Goal: Task Accomplishment & Management: Complete application form

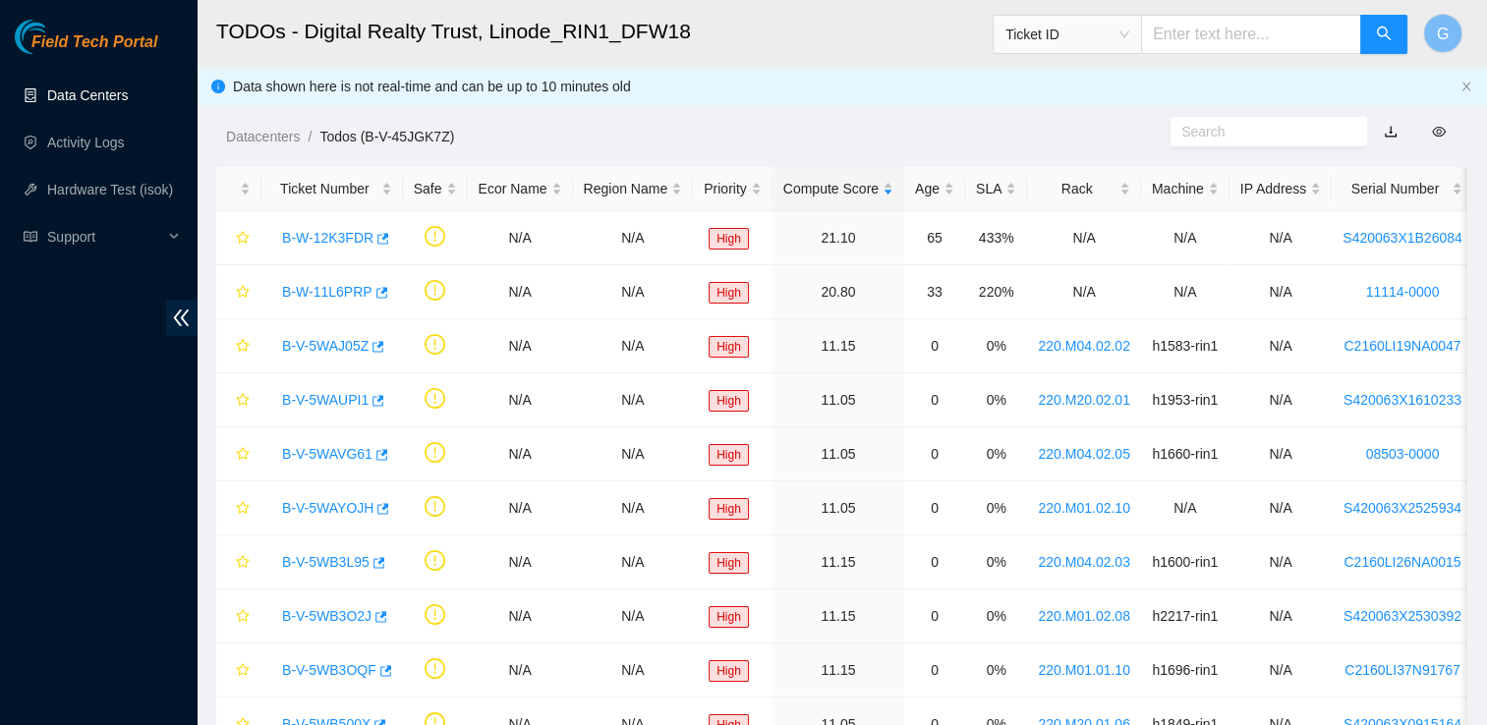
click at [116, 103] on link "Data Centers" at bounding box center [87, 95] width 81 height 16
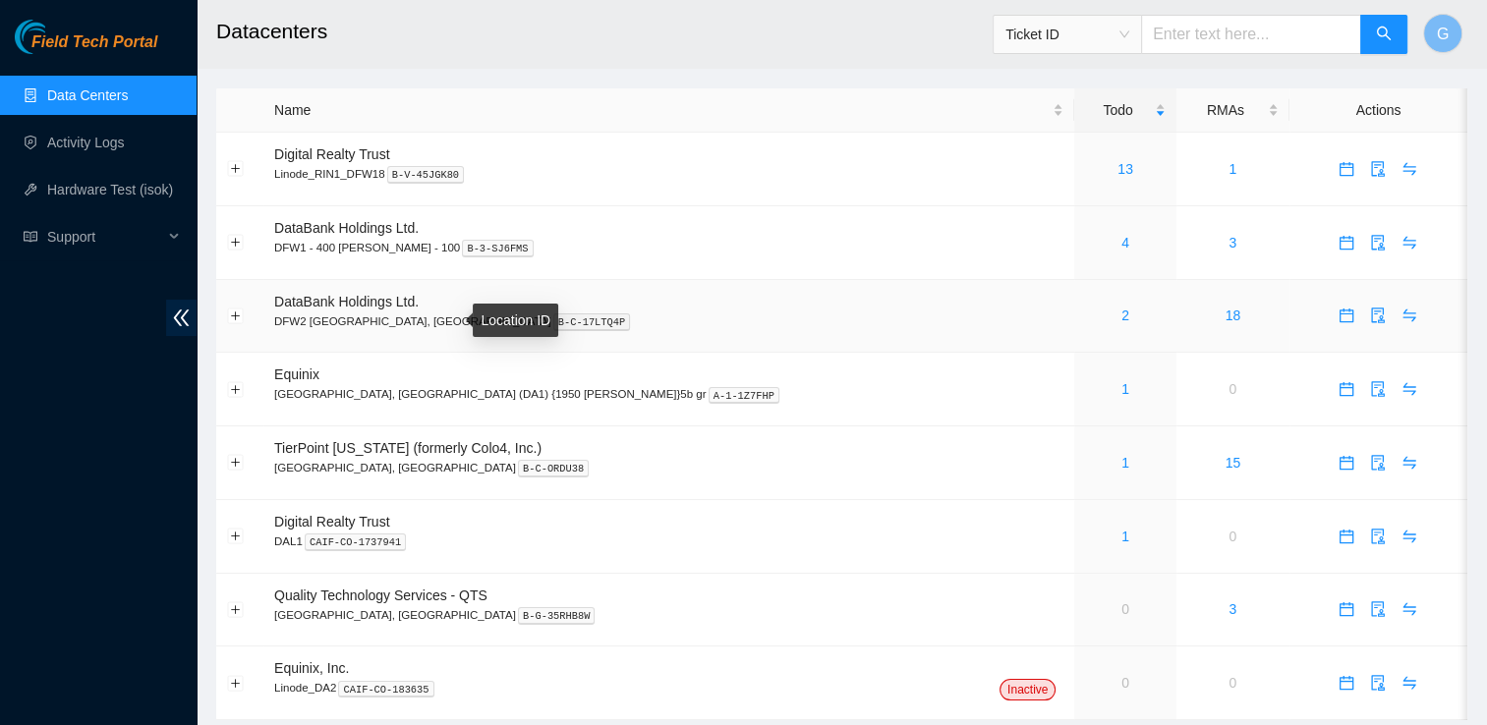
scroll to position [39, 0]
click at [366, 309] on td "DataBank Holdings Ltd. DFW2 [GEOGRAPHIC_DATA], [GEOGRAPHIC_DATA] B-C-17LTQ4P" at bounding box center [668, 315] width 811 height 74
click at [1121, 312] on link "2" at bounding box center [1125, 314] width 8 height 16
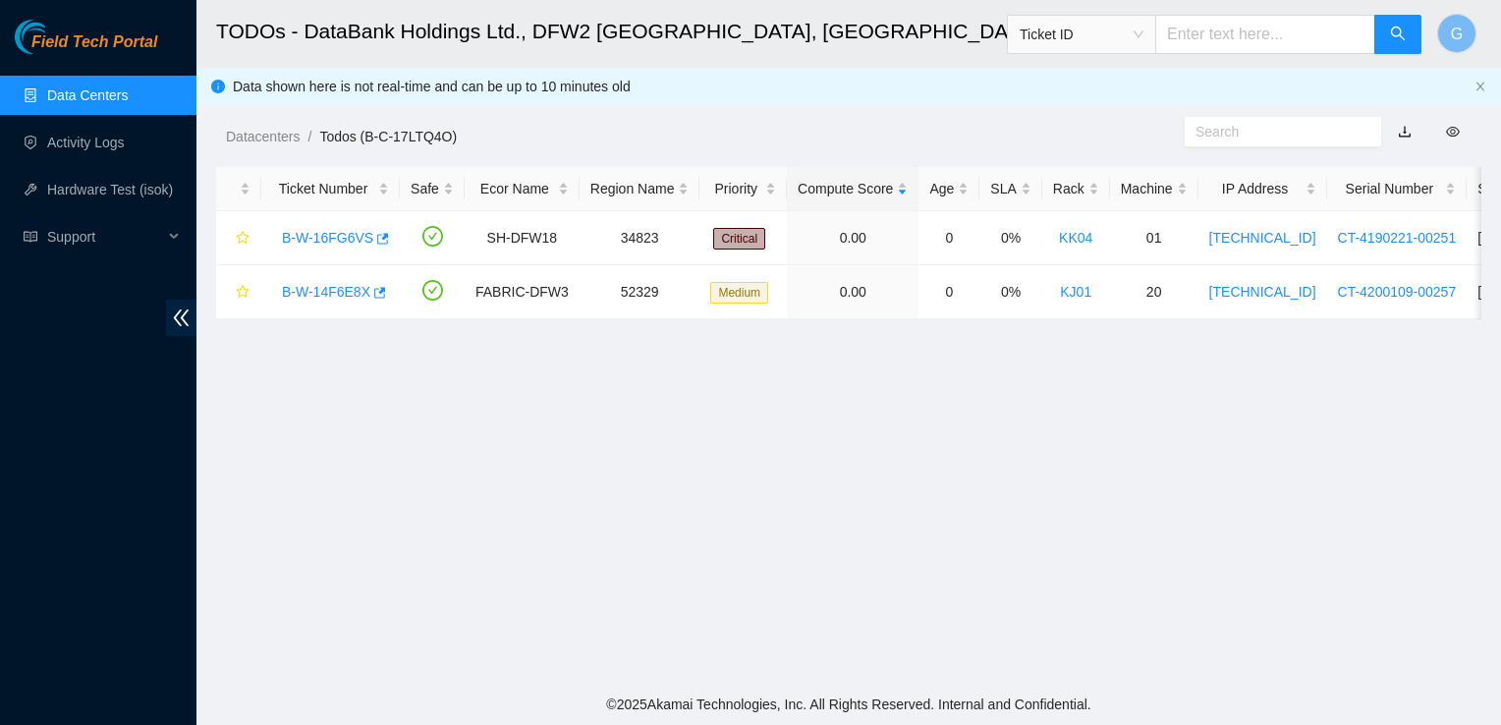
drag, startPoint x: 765, startPoint y: 171, endPoint x: 606, endPoint y: 108, distance: 171.2
click at [606, 108] on main "TODOs - DataBank Holdings Ltd., DFW2 Richardson, TX Ticket ID G Data shown here…" at bounding box center [849, 342] width 1305 height 684
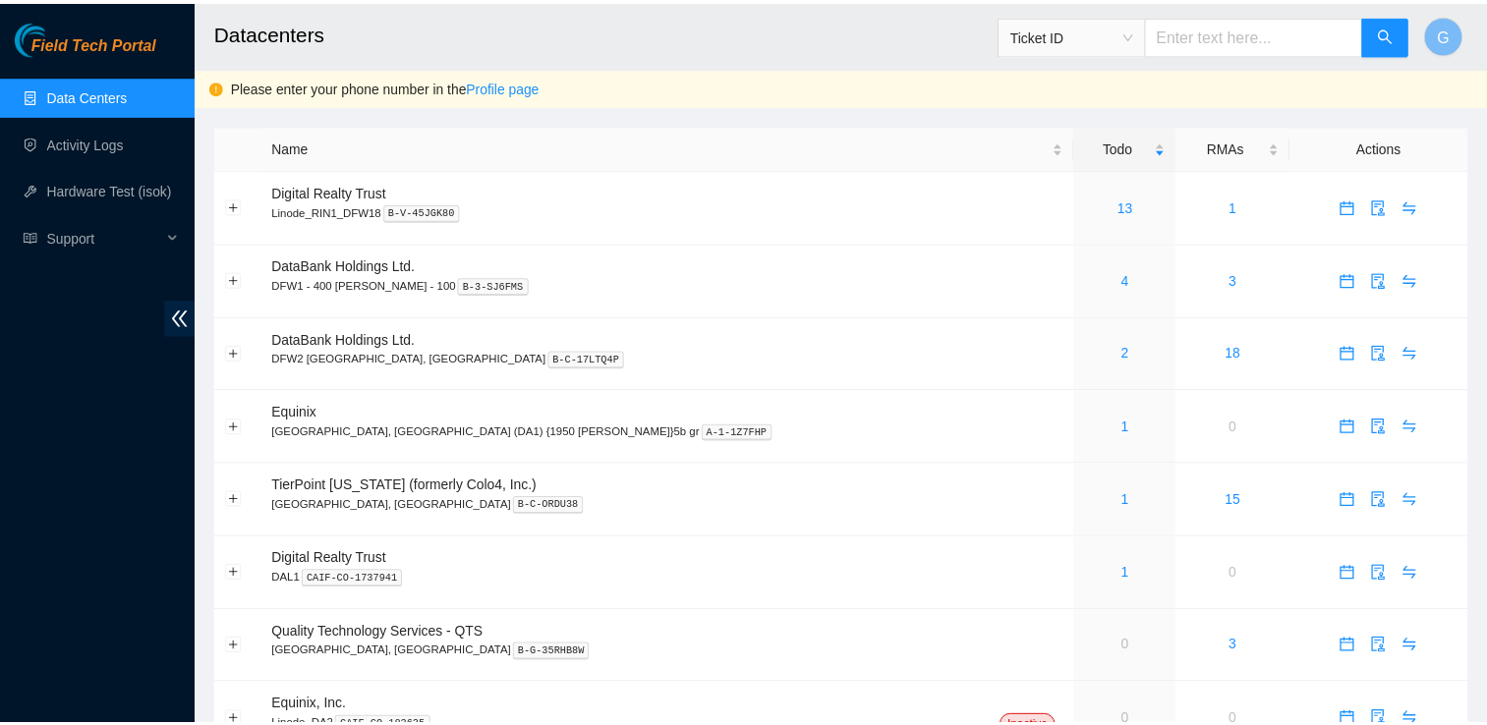
scroll to position [39, 0]
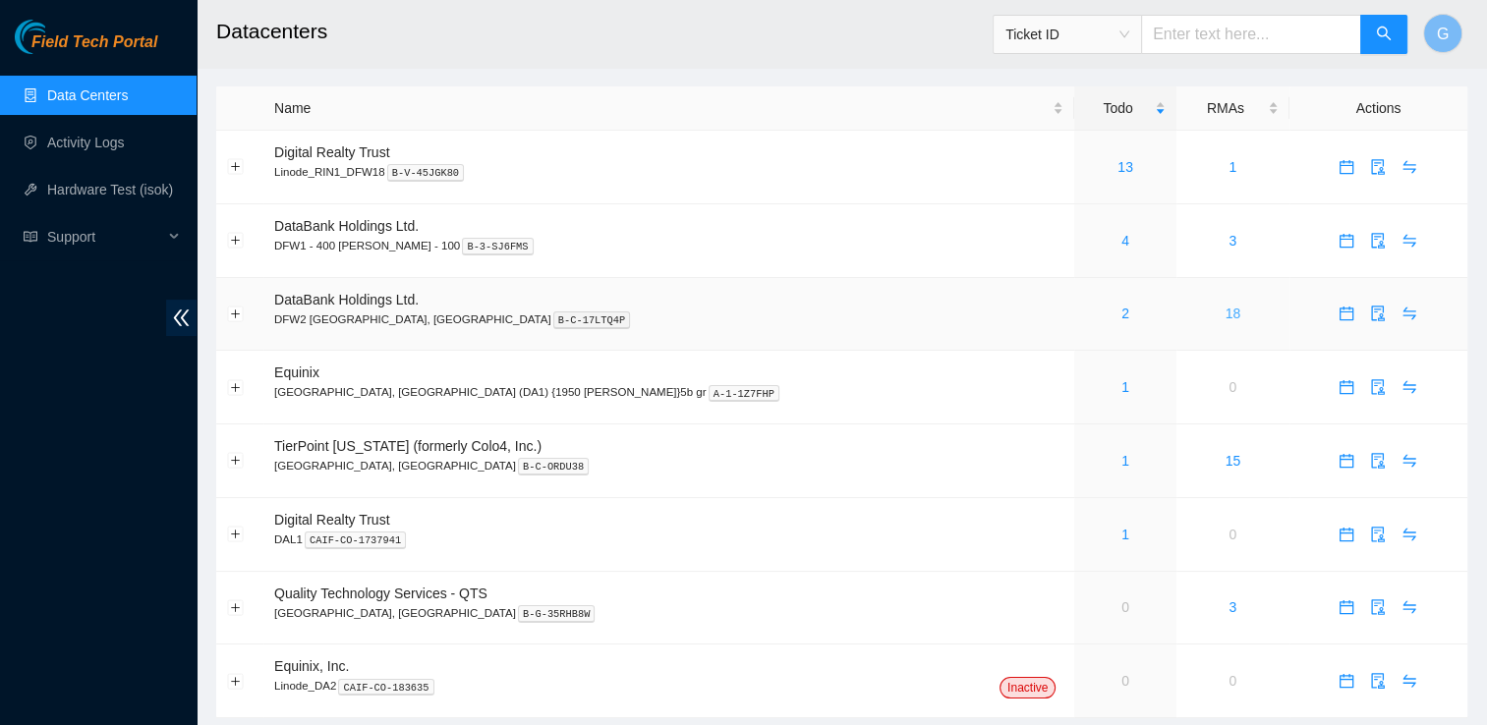
click at [1225, 307] on link "18" at bounding box center [1233, 314] width 16 height 16
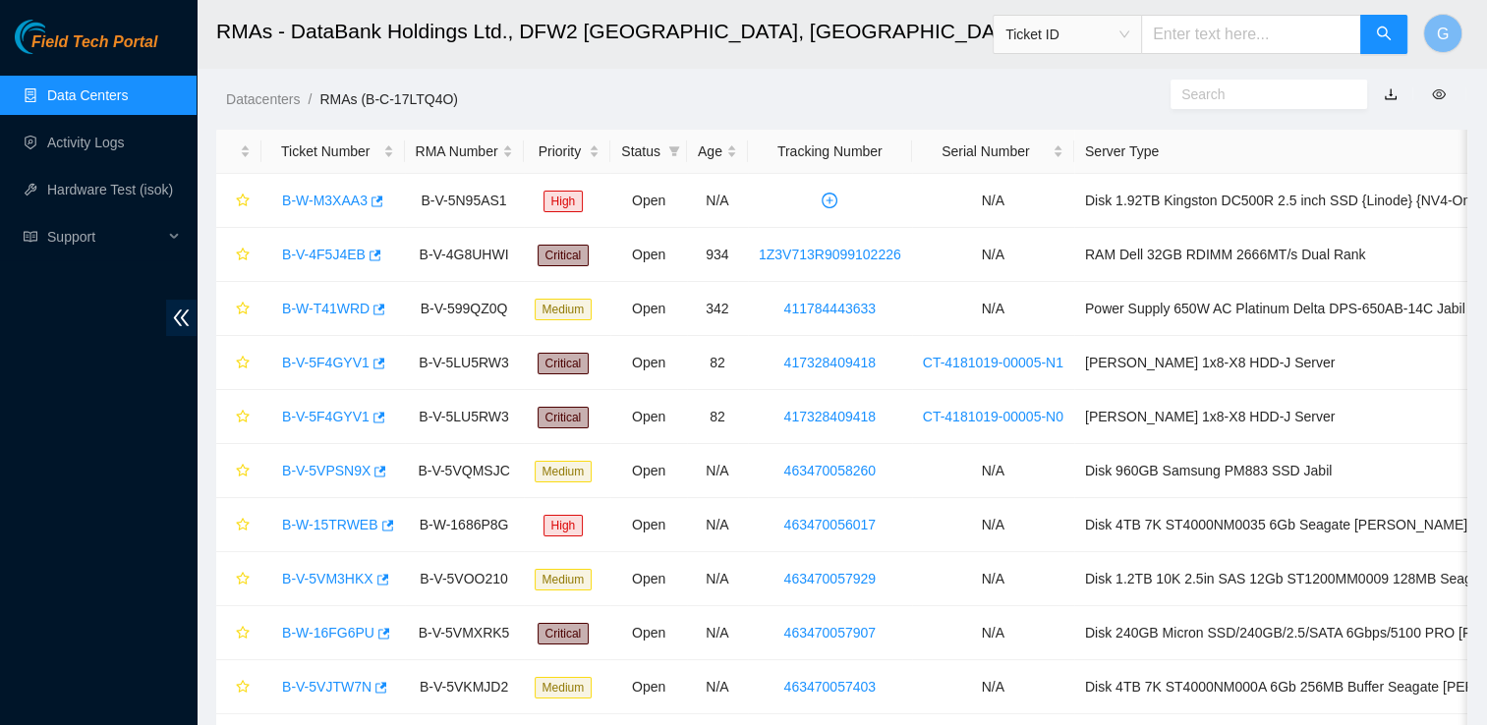
click at [106, 117] on ul "Data Centers Activity Logs Hardware Test (isok) Support" at bounding box center [98, 166] width 197 height 189
click at [106, 87] on link "Data Centers" at bounding box center [87, 95] width 81 height 16
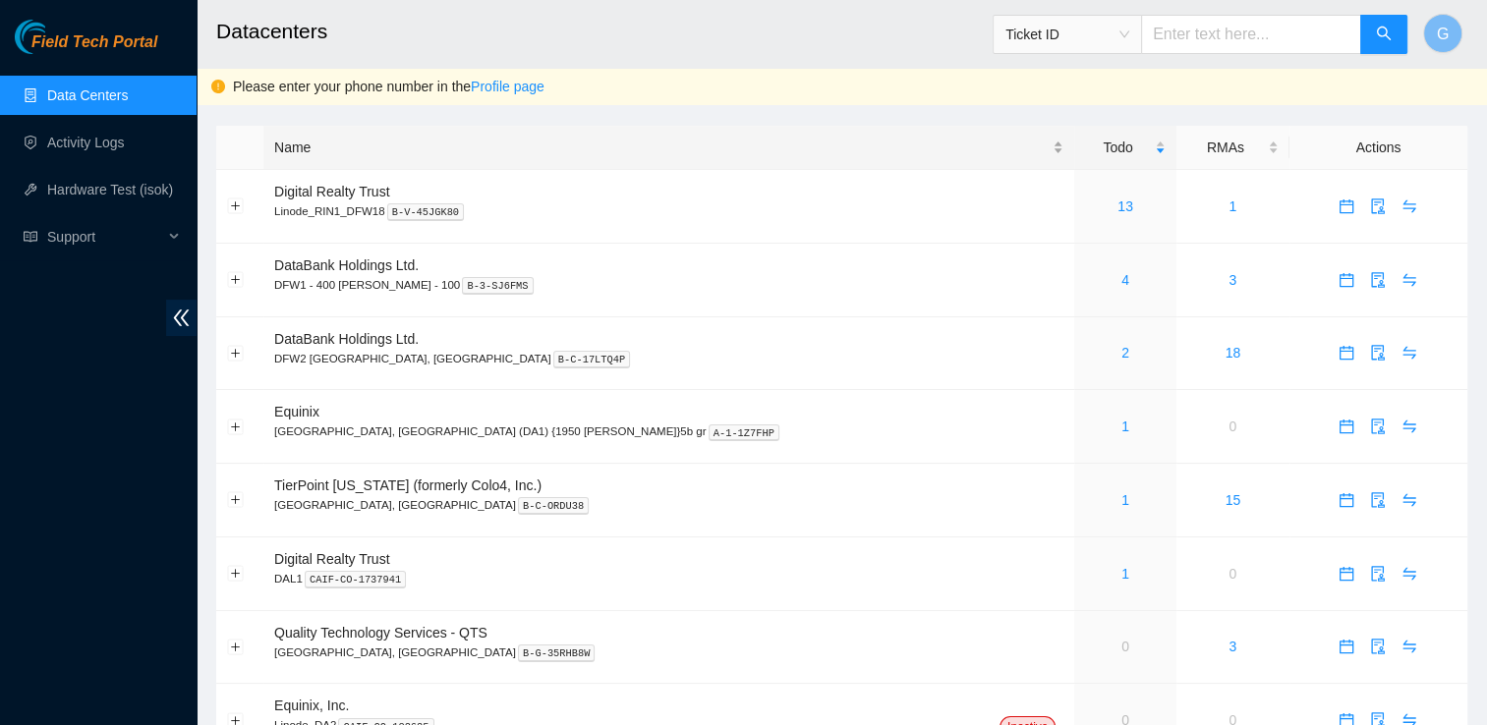
click at [493, 140] on div "Name" at bounding box center [668, 148] width 789 height 22
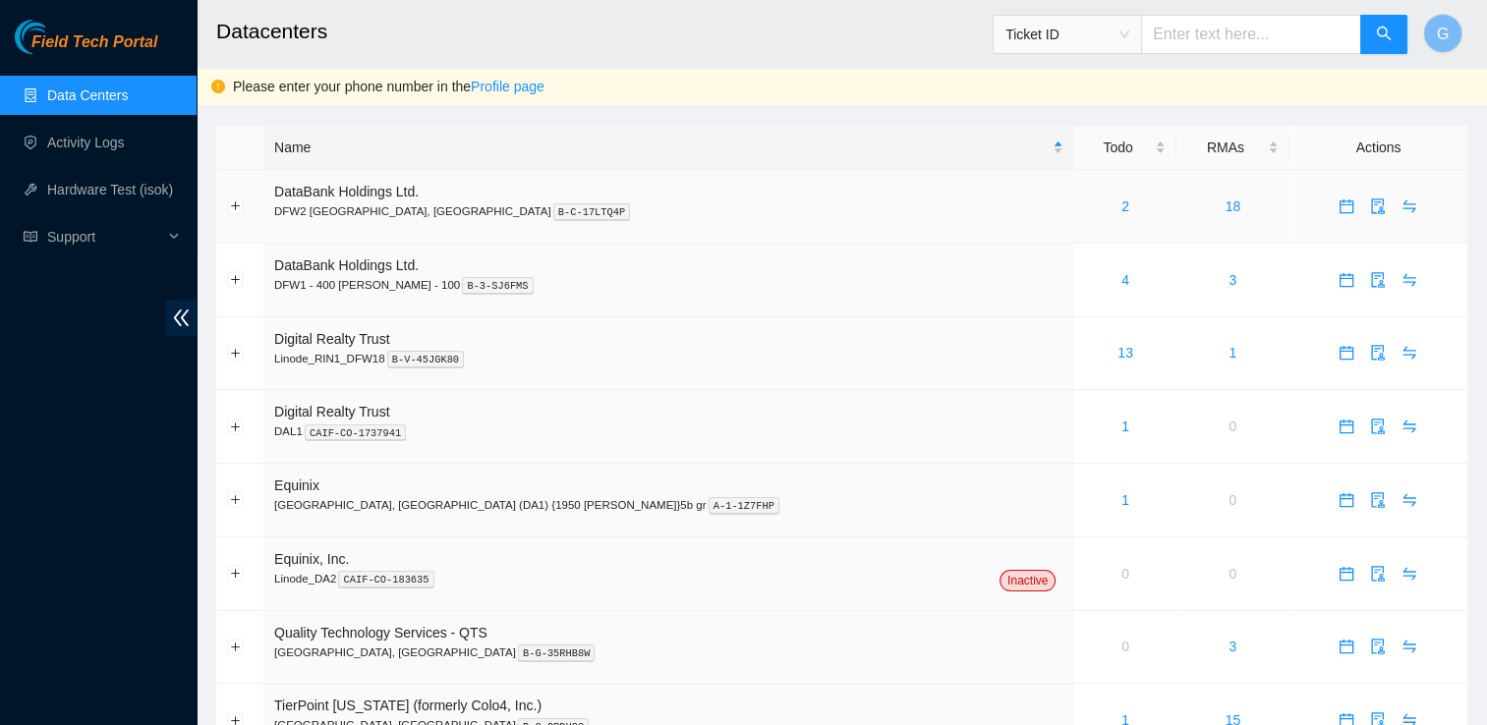
click at [366, 213] on p "DFW2 [GEOGRAPHIC_DATA], [GEOGRAPHIC_DATA] B-C-17LTQ4P" at bounding box center [668, 211] width 789 height 18
click at [1085, 205] on div "2" at bounding box center [1125, 207] width 80 height 22
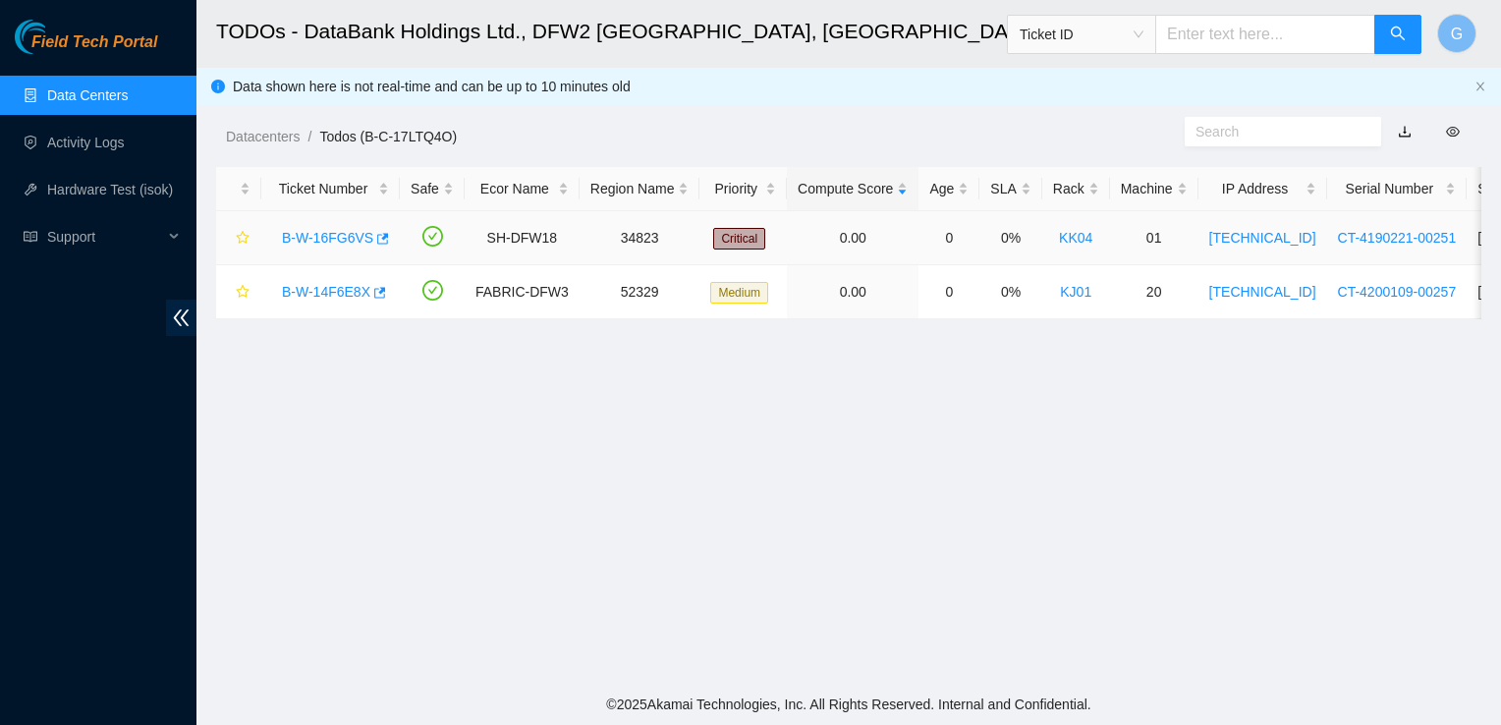
click at [326, 231] on link "B-W-16FG6VS" at bounding box center [327, 238] width 91 height 16
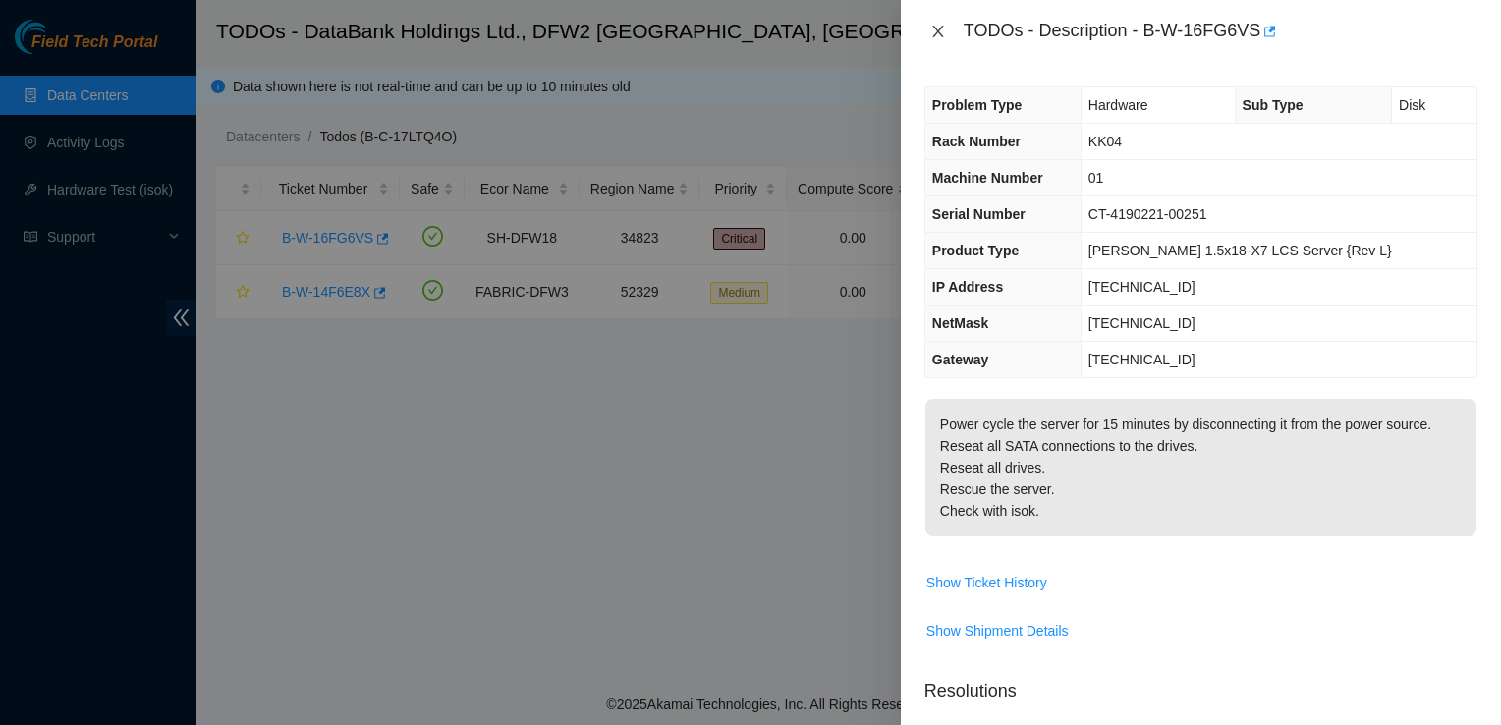
click at [943, 28] on icon "close" at bounding box center [939, 32] width 16 height 16
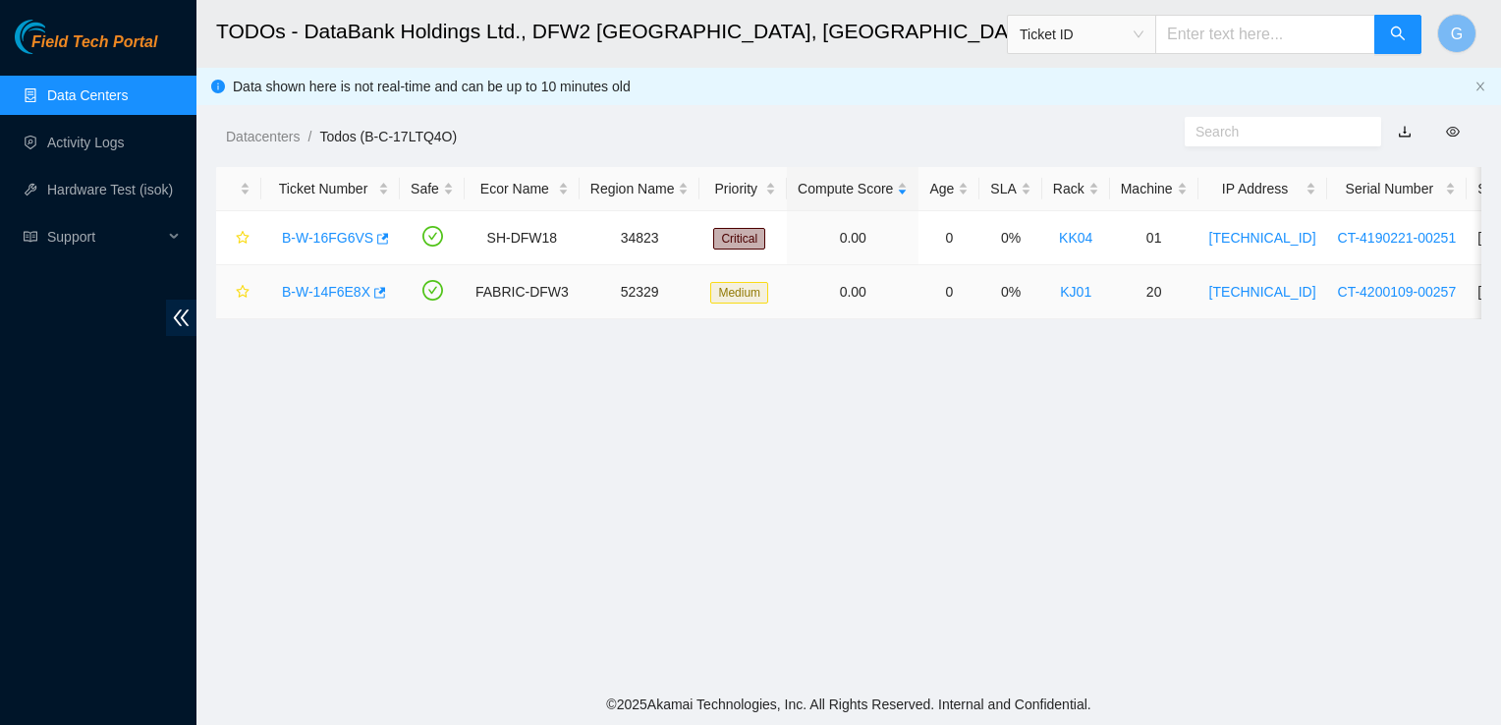
click at [341, 289] on link "B-W-14F6E8X" at bounding box center [326, 292] width 88 height 16
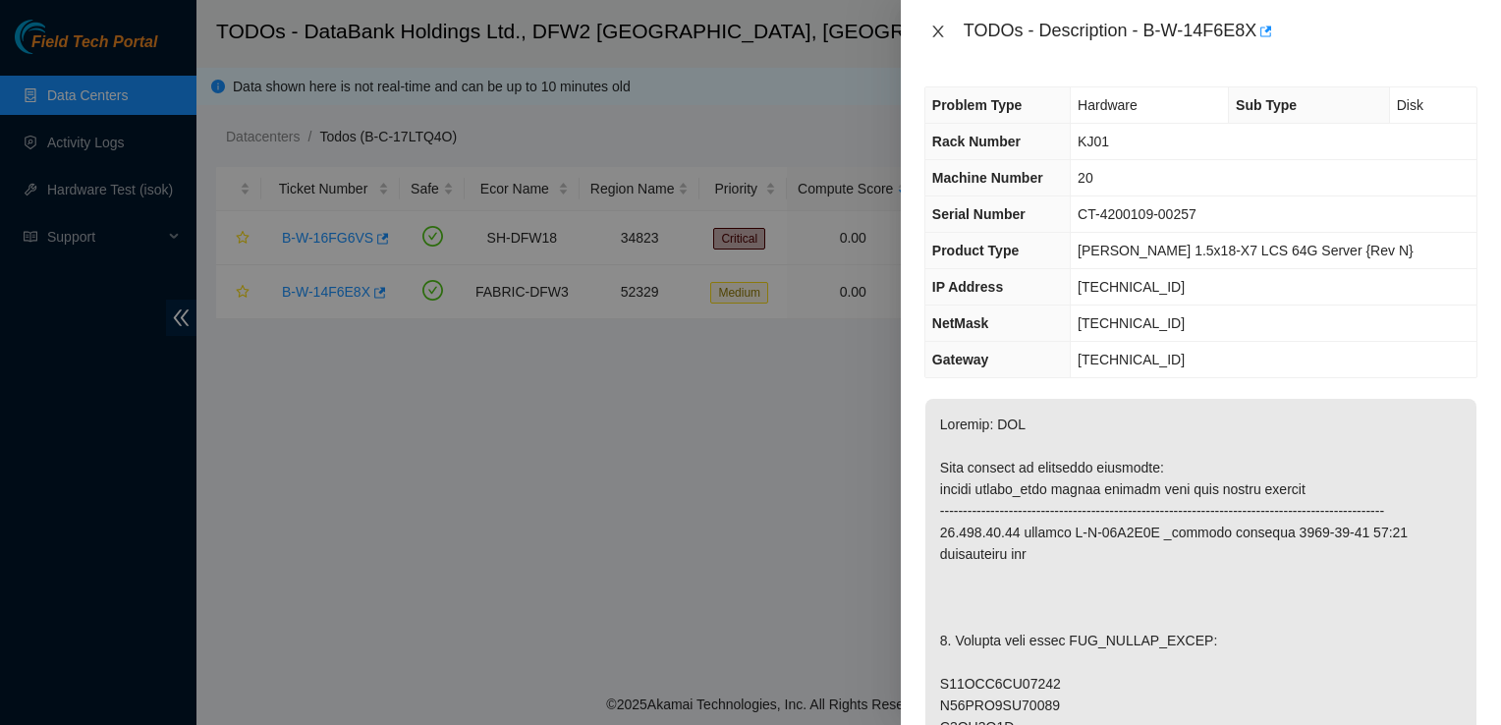
click at [939, 35] on icon "close" at bounding box center [939, 32] width 16 height 16
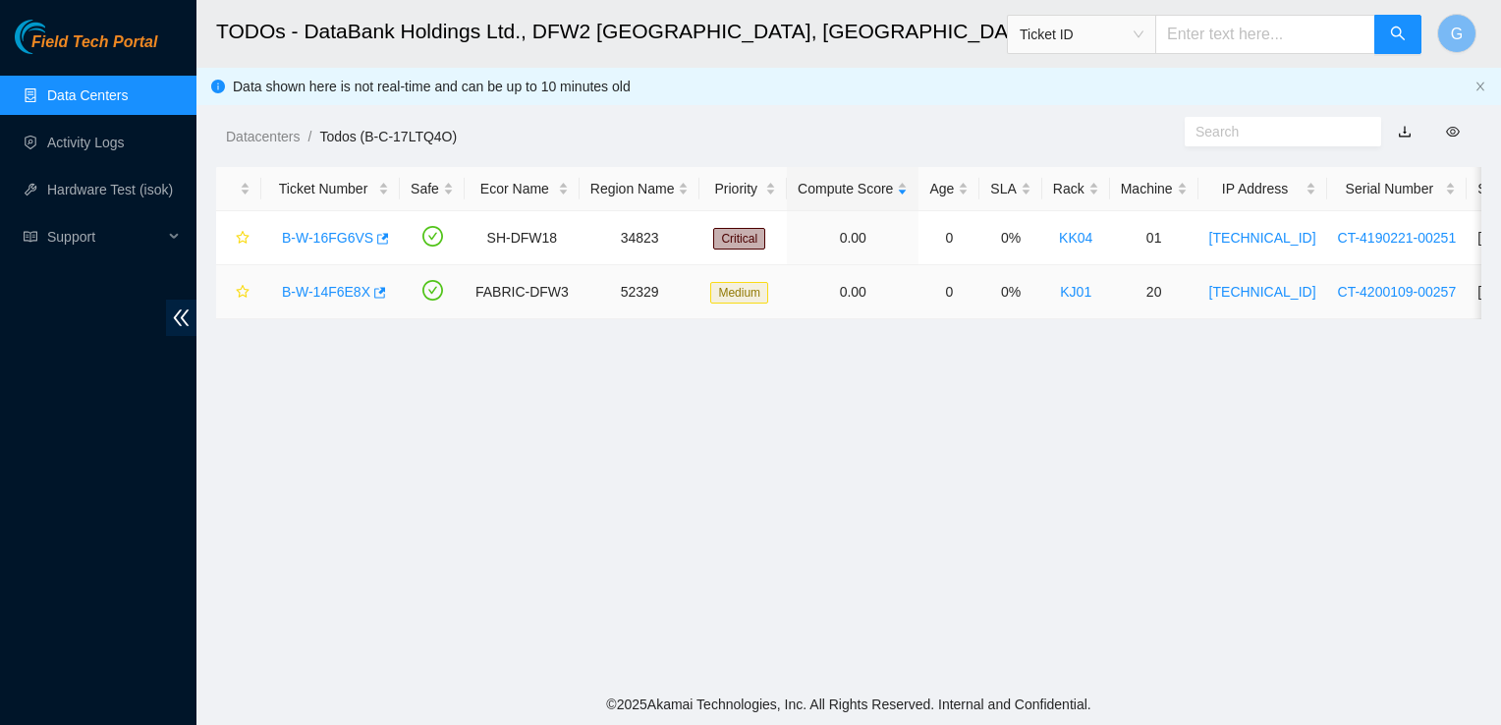
click at [347, 284] on link "B-W-14F6E8X" at bounding box center [326, 292] width 88 height 16
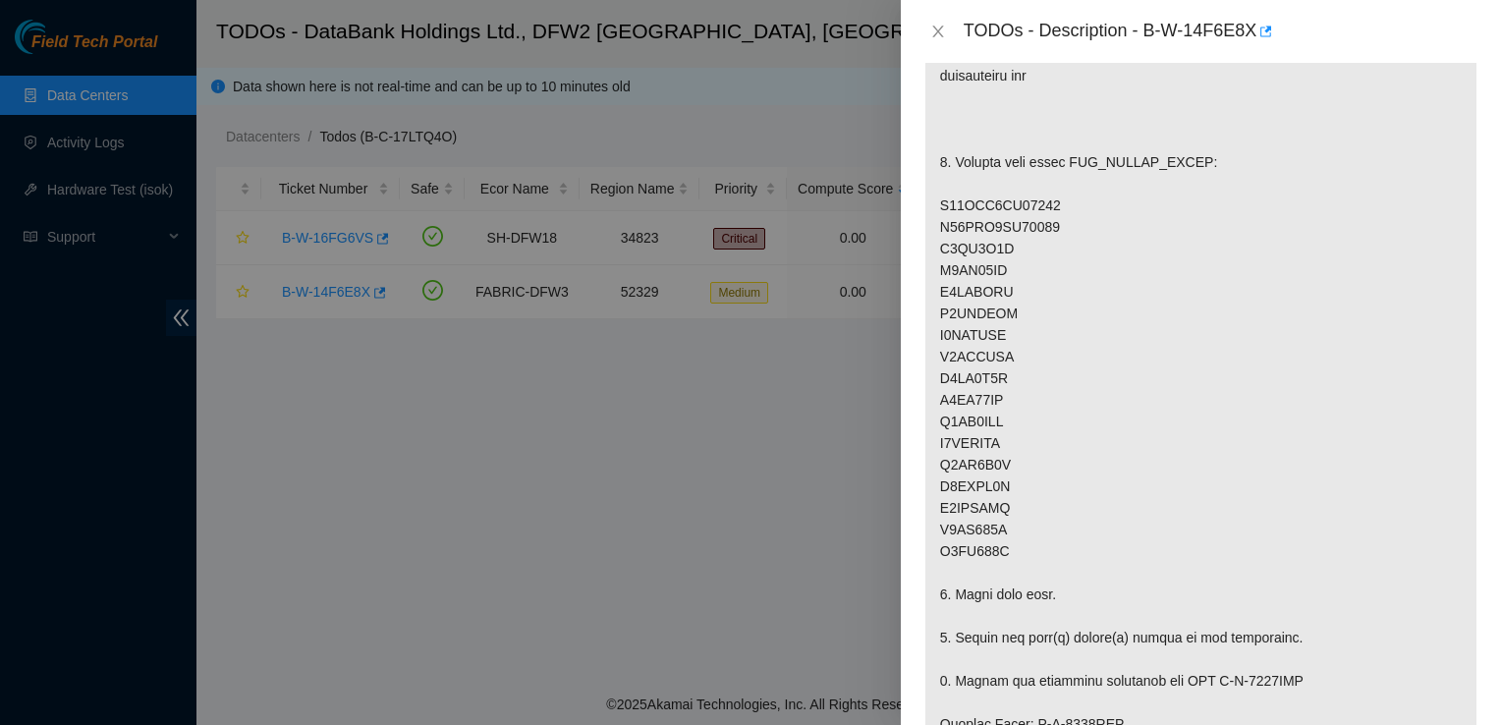
scroll to position [479, 0]
click at [1235, 473] on p at bounding box center [1201, 594] width 551 height 1348
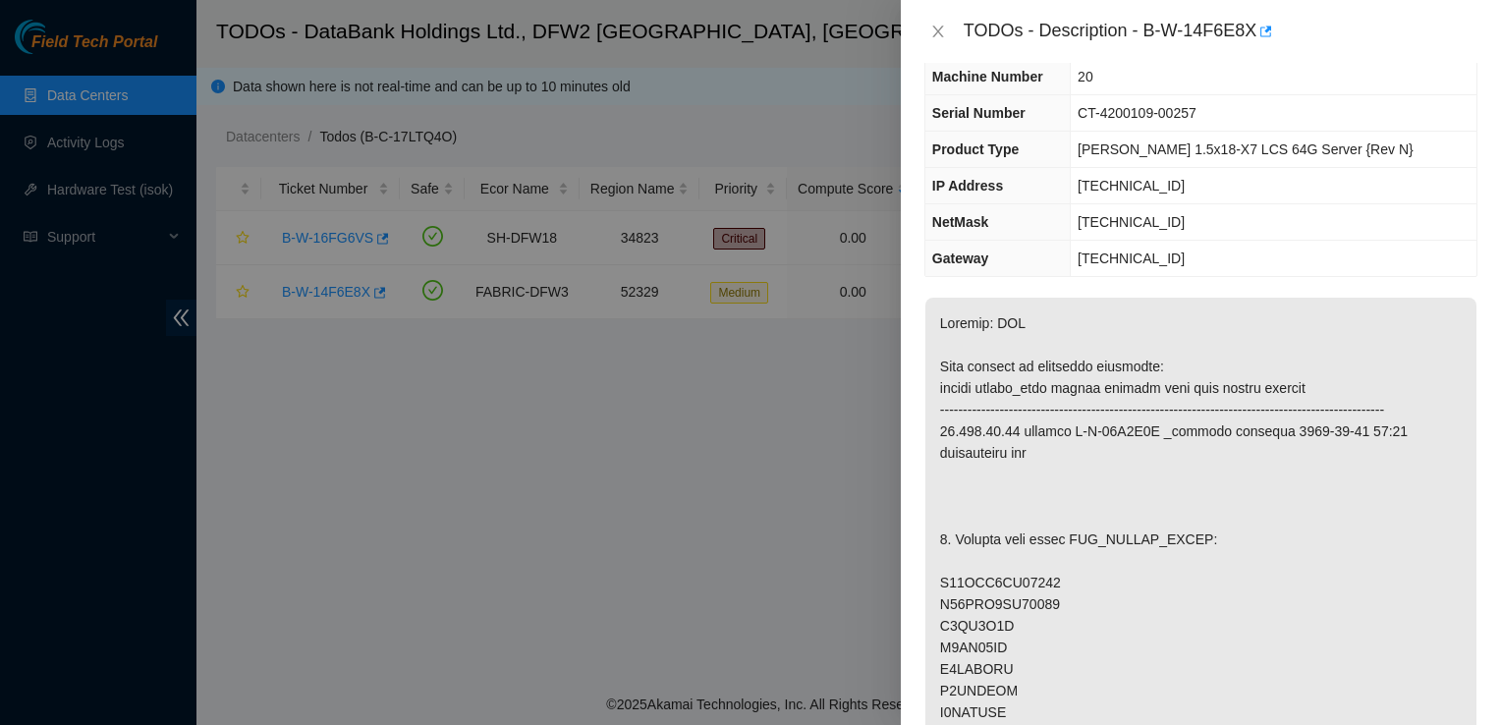
scroll to position [0, 0]
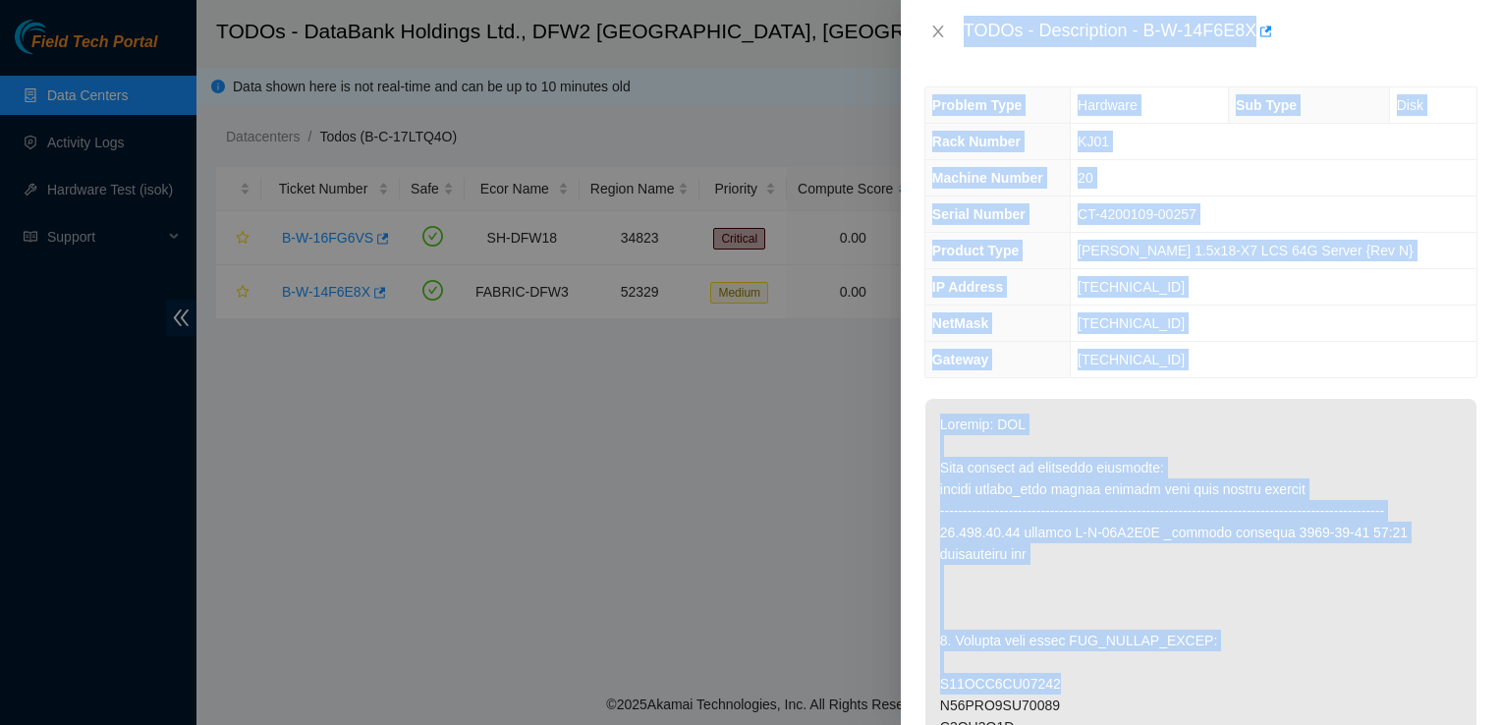
drag, startPoint x: 963, startPoint y: 28, endPoint x: 1426, endPoint y: 693, distance: 810.4
click at [1426, 693] on div "TODOs - Description - B-W-14F6E8X Problem Type Hardware Sub Type Disk Rack Numb…" at bounding box center [1201, 362] width 600 height 725
drag, startPoint x: 1247, startPoint y: 285, endPoint x: 959, endPoint y: 23, distance: 389.5
click at [959, 23] on div "TODOs - Description - B-W-14F6E8X Problem Type Hardware Sub Type Disk Rack Numb…" at bounding box center [1201, 362] width 600 height 725
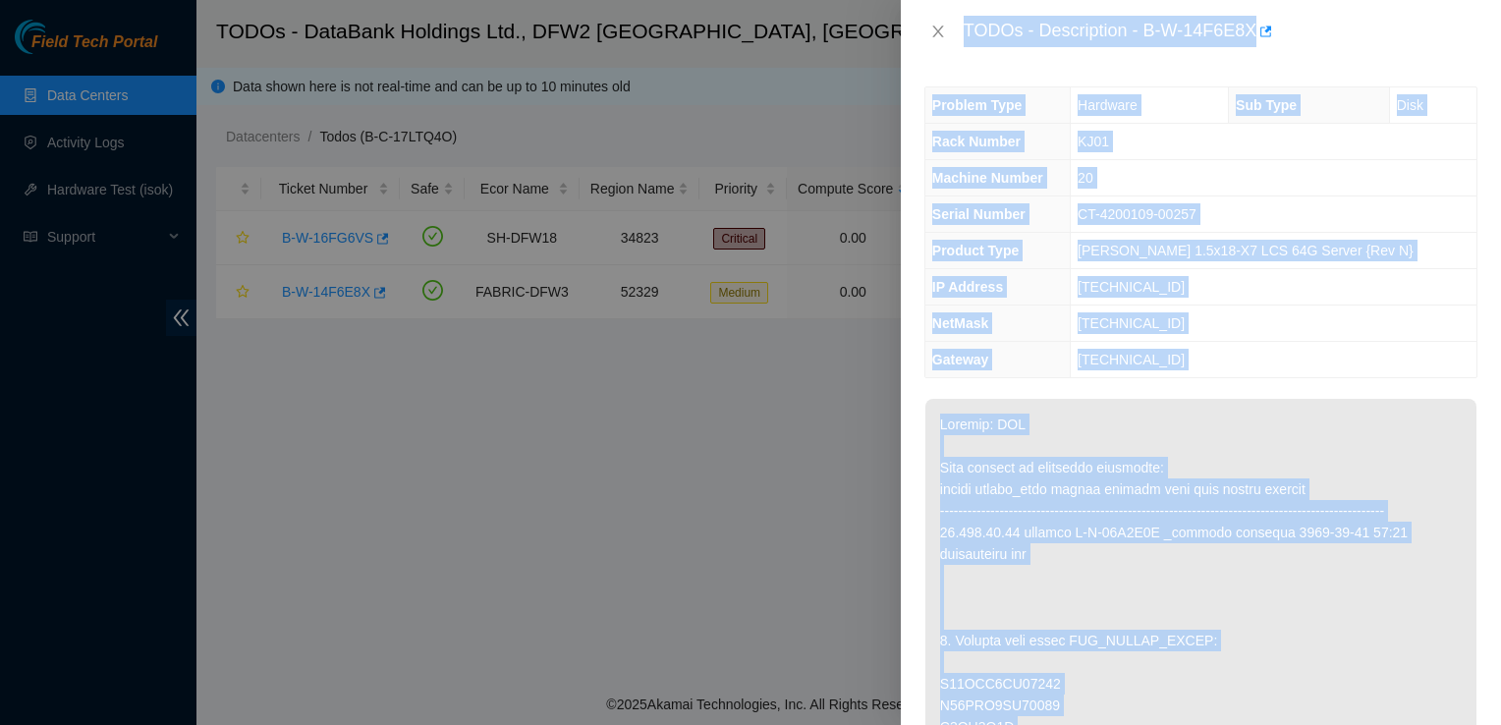
copy div "TODOs - Description - B-W-14F6E8X Problem Type Hardware Sub Type Disk Rack Numb…"
click at [1118, 65] on div "Problem Type Hardware Sub Type Disk Rack Number KJ01 Machine Number 20 Serial N…" at bounding box center [1201, 394] width 600 height 662
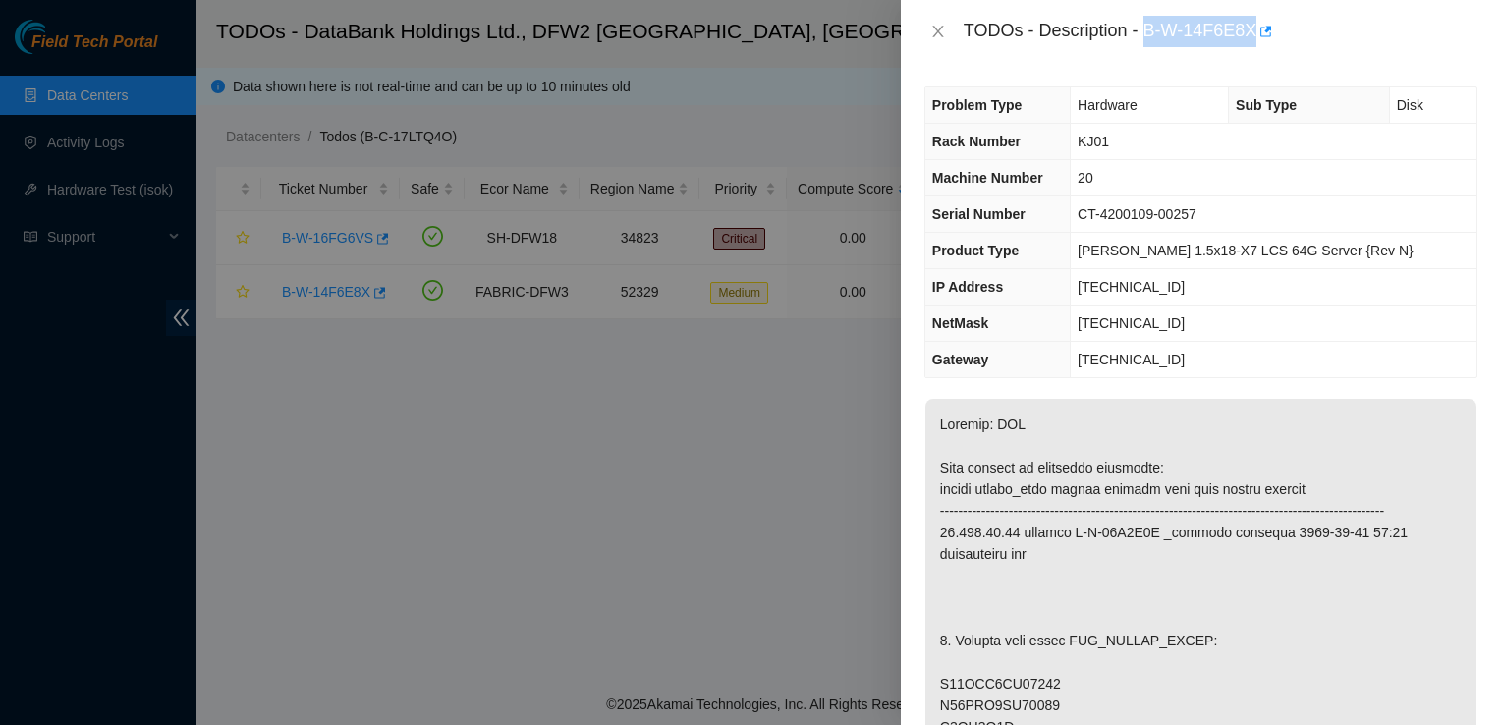
drag, startPoint x: 1145, startPoint y: 31, endPoint x: 1255, endPoint y: 51, distance: 111.8
click at [1255, 51] on div "TODOs - Description - B-W-14F6E8X" at bounding box center [1201, 31] width 600 height 63
copy div "B-W-14F6E8X"
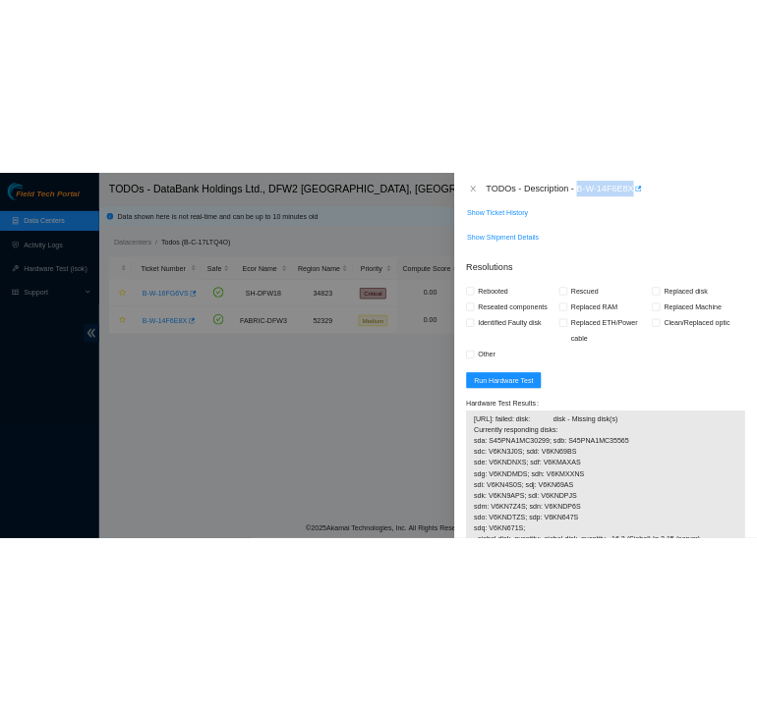
scroll to position [1698, 0]
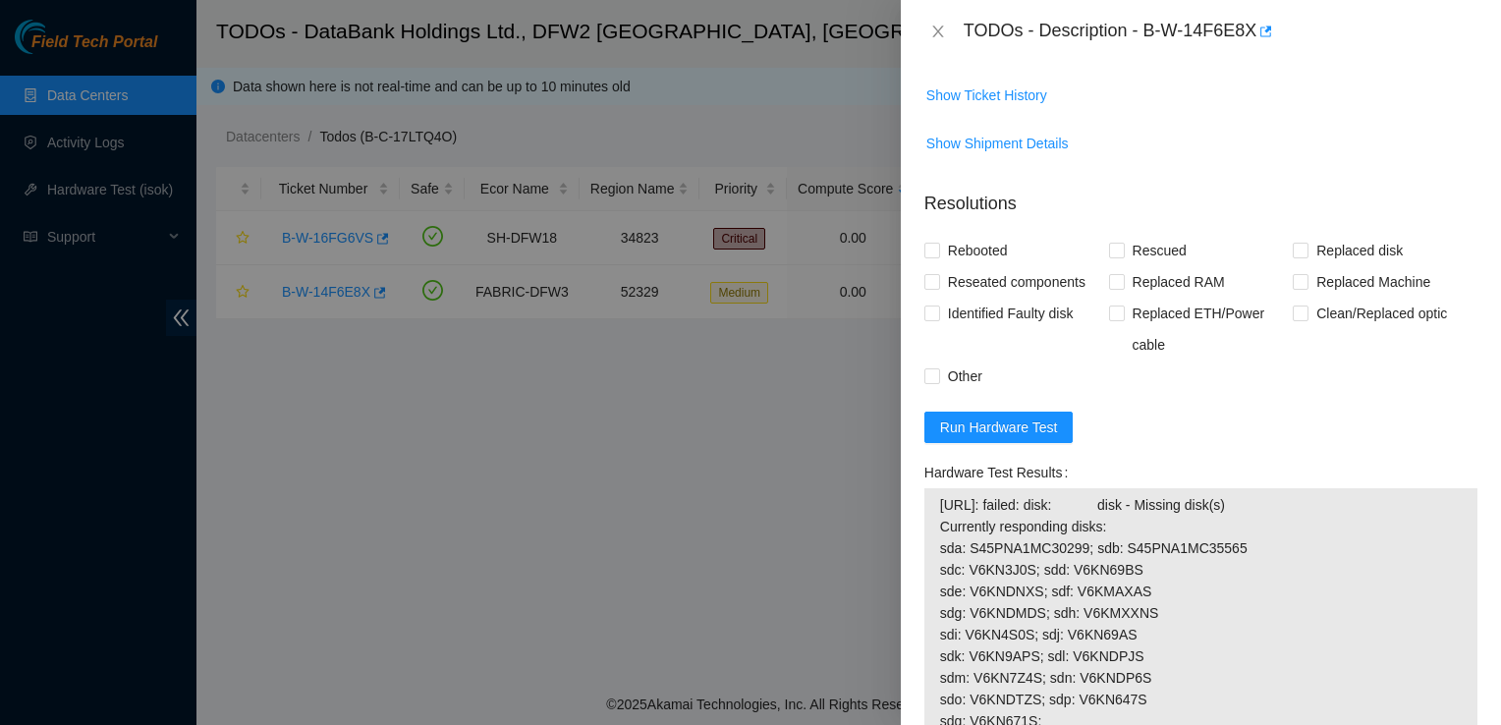
click at [1224, 127] on td "Show Ticket History" at bounding box center [1201, 103] width 553 height 48
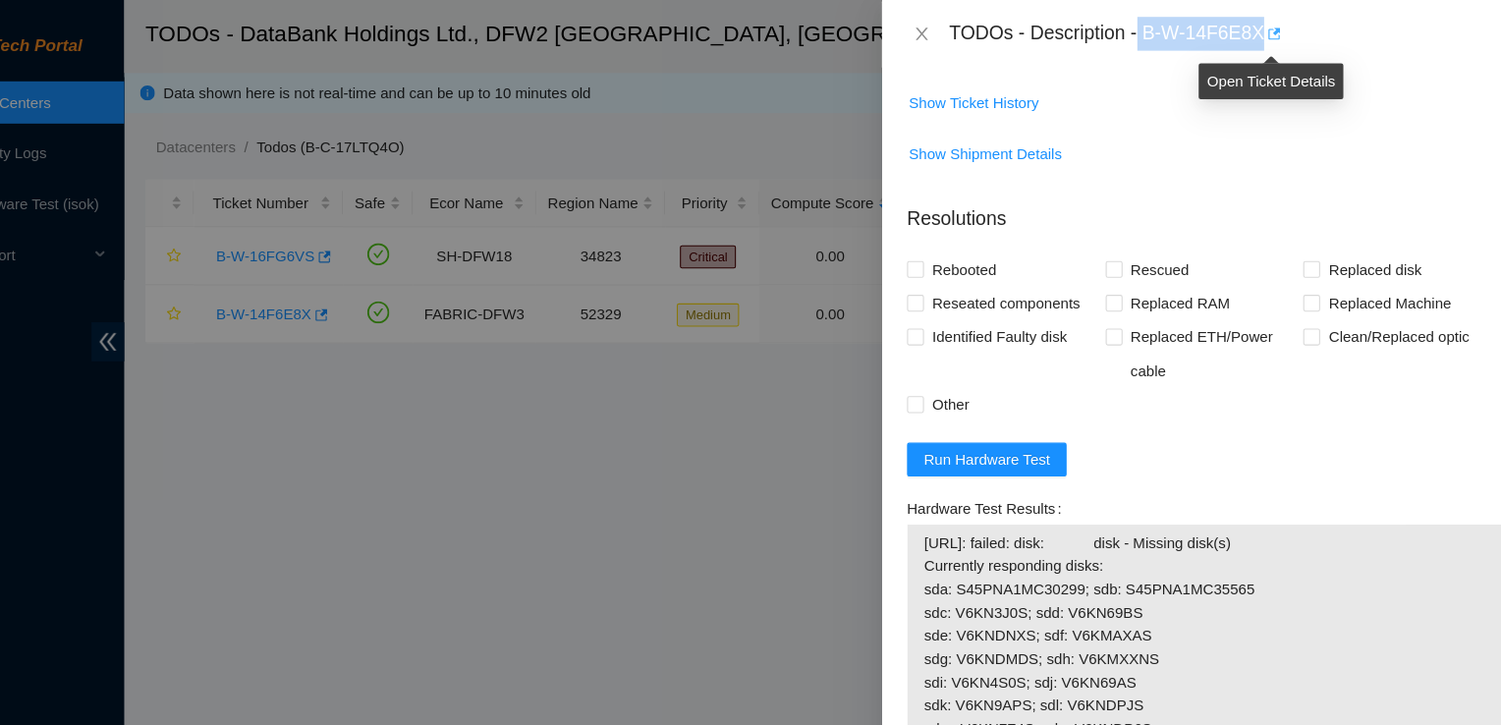
drag, startPoint x: 1142, startPoint y: 32, endPoint x: 1257, endPoint y: 16, distance: 116.2
click at [1257, 16] on div "TODOs - Description - B-W-14F6E8X" at bounding box center [1221, 31] width 514 height 31
copy div "B-W-14F6E8X"
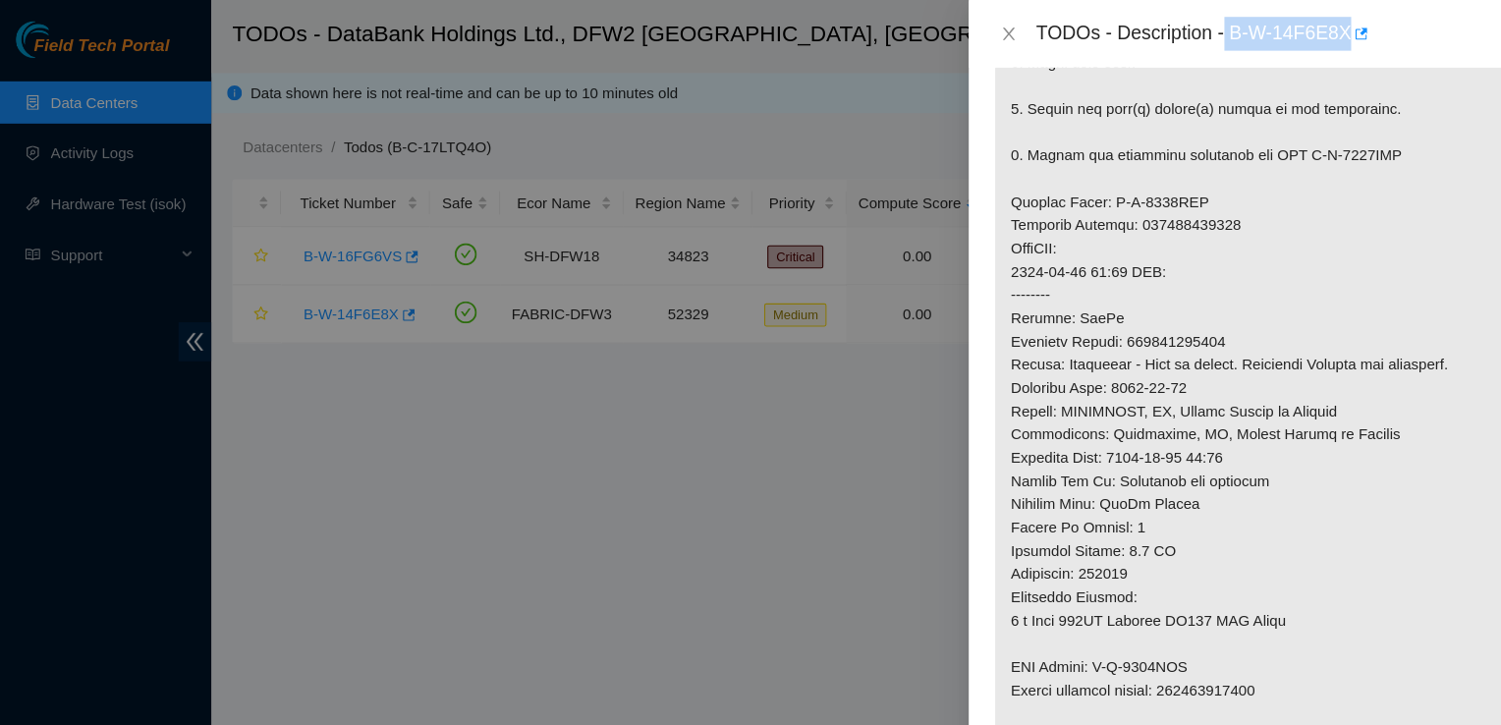
scroll to position [1030, 0]
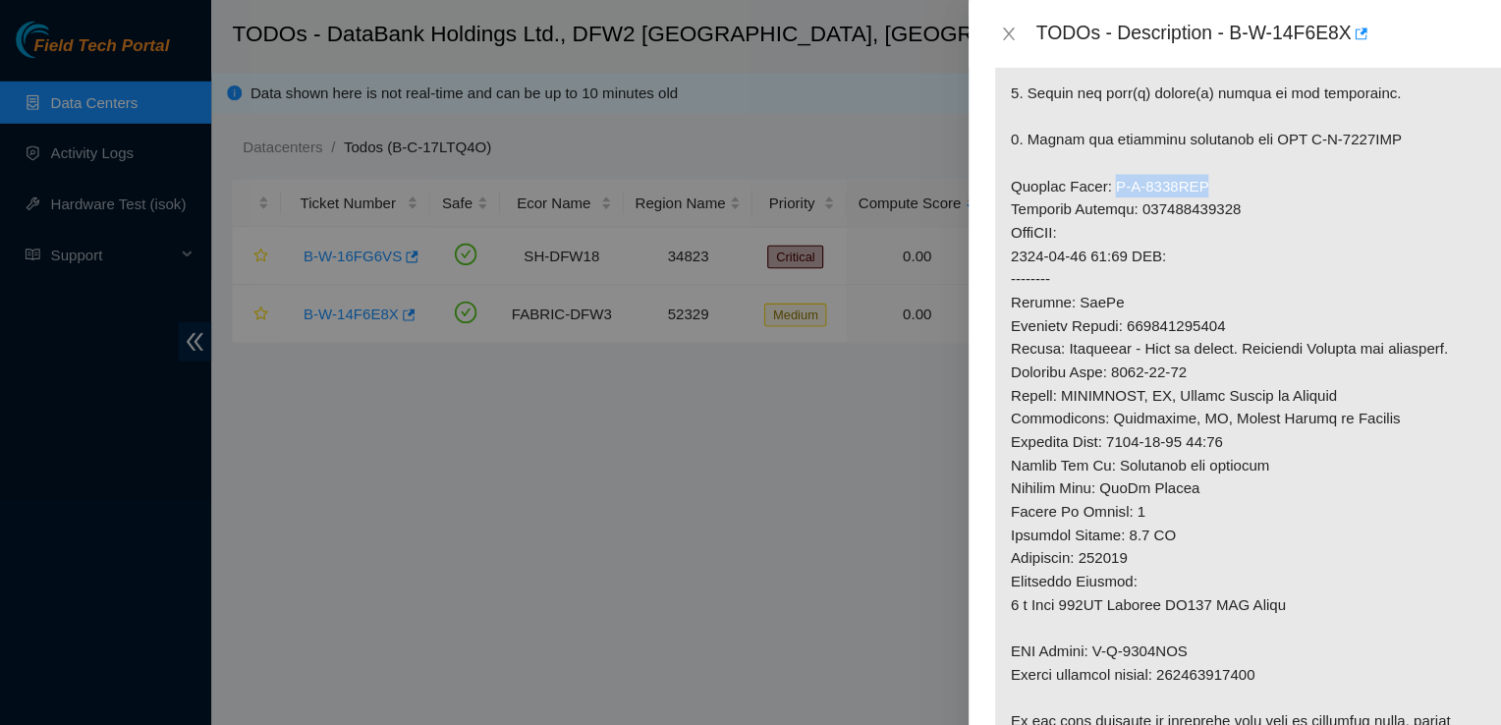
drag, startPoint x: 1121, startPoint y: 190, endPoint x: 1027, endPoint y: 190, distance: 94.3
click at [1027, 190] on p at bounding box center [1201, 43] width 551 height 1348
drag, startPoint x: 1113, startPoint y: 195, endPoint x: 1030, endPoint y: 189, distance: 83.7
click at [1030, 189] on p at bounding box center [1201, 43] width 551 height 1348
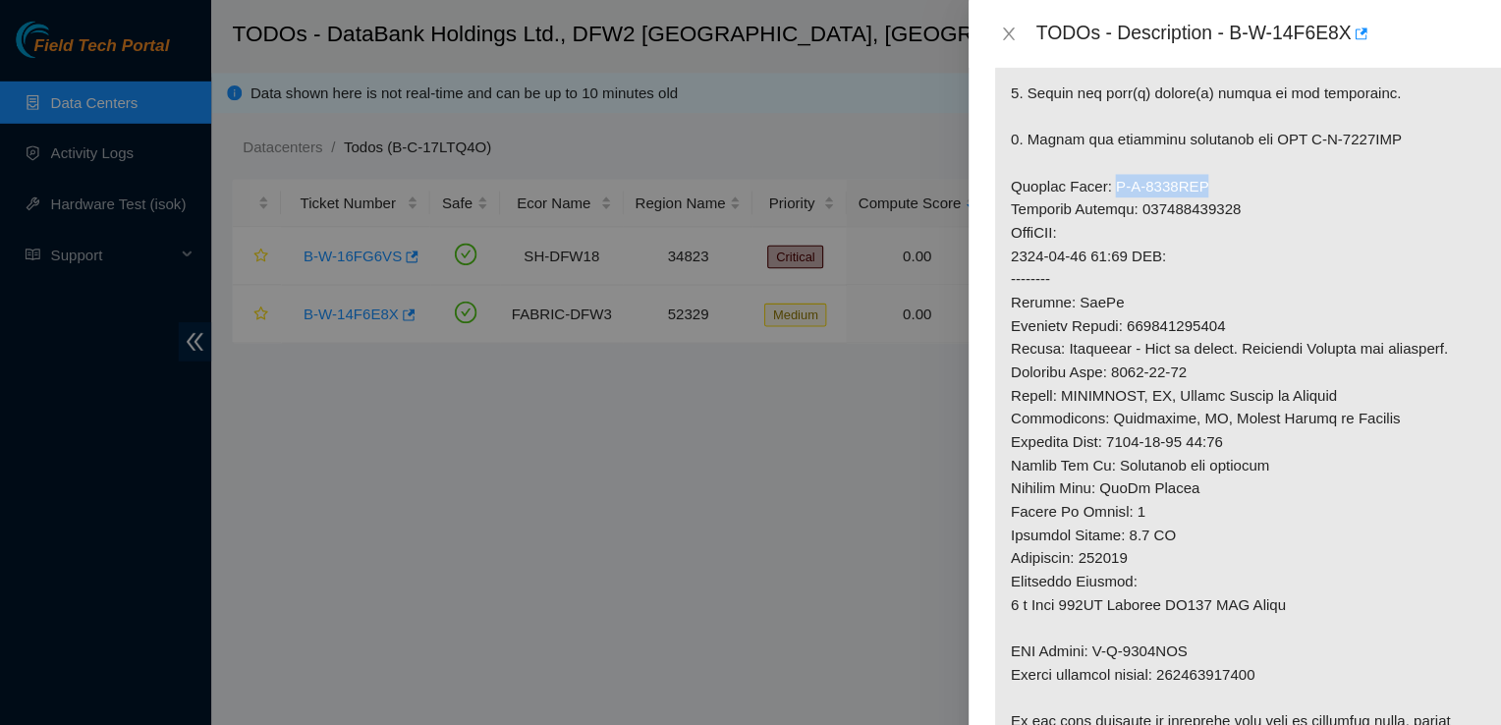
copy p "B-W-1695RKJ"
drag, startPoint x: 1120, startPoint y: 626, endPoint x: 1153, endPoint y: 613, distance: 34.9
click at [1153, 613] on p at bounding box center [1201, 43] width 551 height 1348
click at [1149, 615] on p at bounding box center [1201, 43] width 551 height 1348
drag, startPoint x: 1115, startPoint y: 620, endPoint x: 1018, endPoint y: 632, distance: 98.0
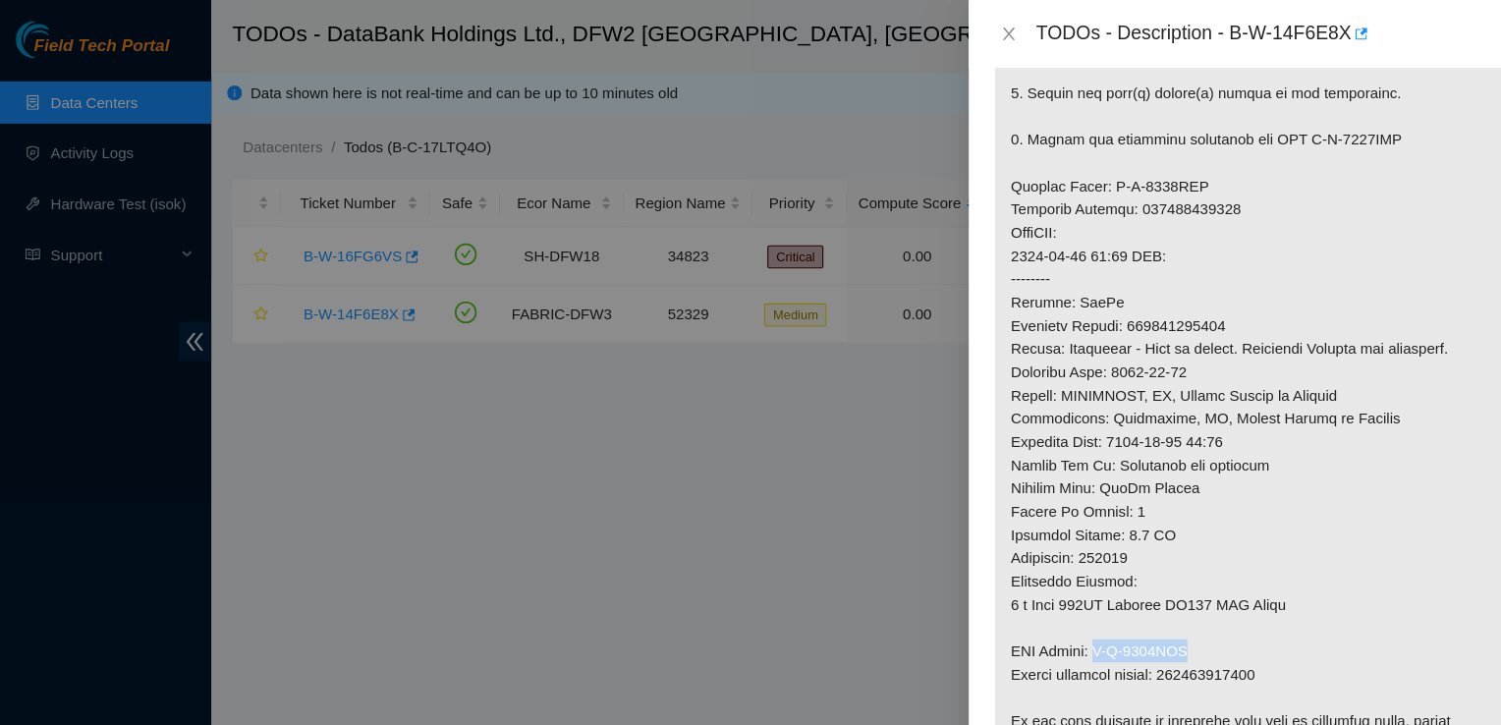
click at [1018, 632] on p at bounding box center [1201, 43] width 551 height 1348
copy p "B-W-1695RKT"
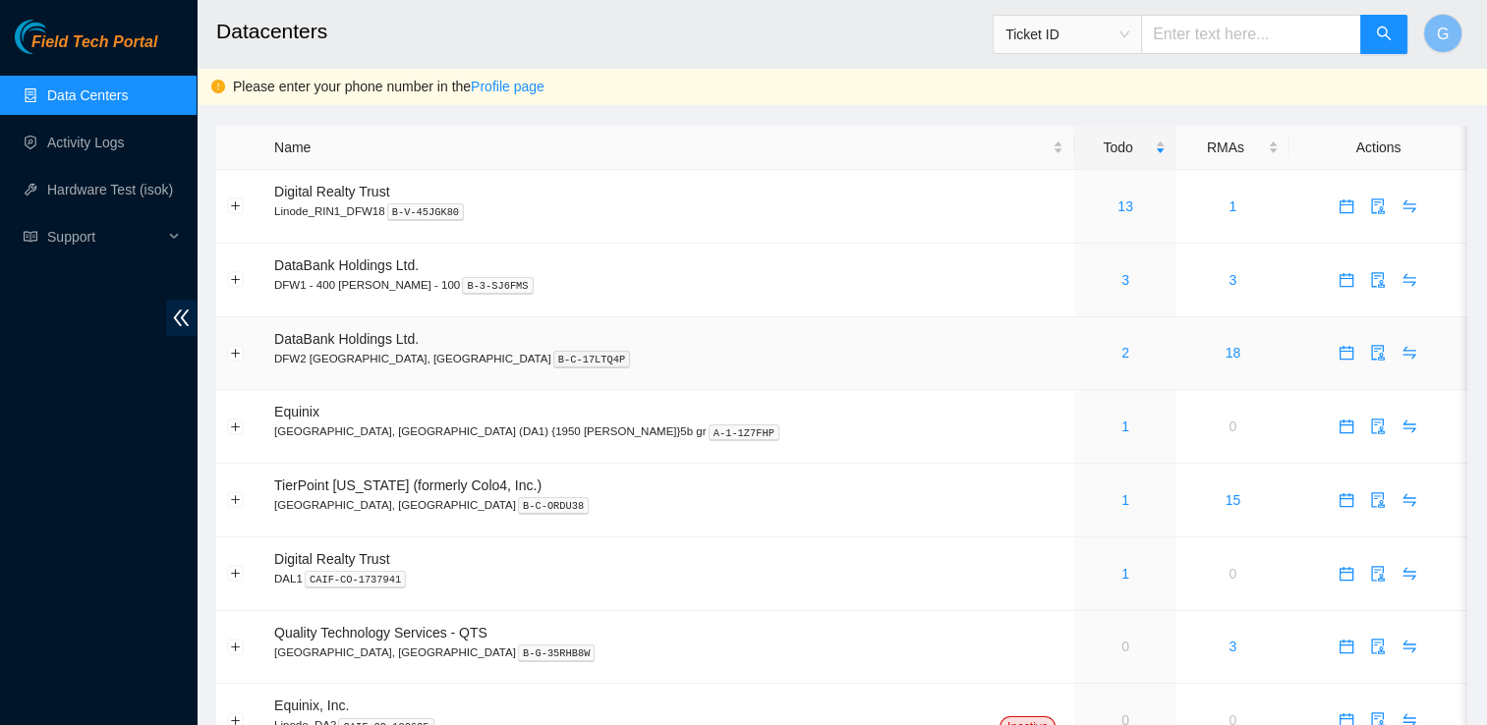
click at [340, 351] on p "DFW2 [GEOGRAPHIC_DATA], [GEOGRAPHIC_DATA] B-C-17LTQ4P" at bounding box center [668, 359] width 789 height 18
click at [1121, 350] on link "2" at bounding box center [1125, 353] width 8 height 16
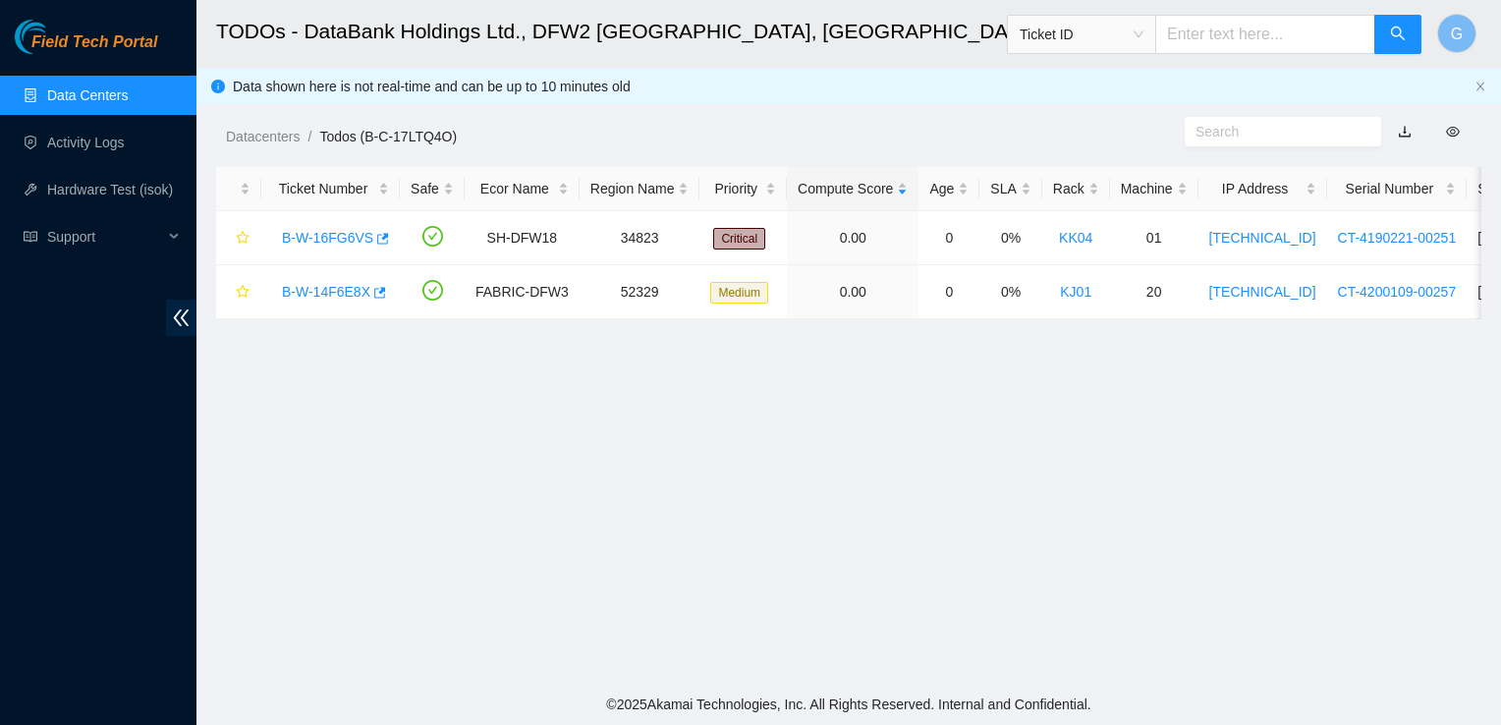
click at [984, 350] on main "TODOs - DataBank Holdings Ltd., DFW2 Richardson, TX Ticket ID G Data shown here…" at bounding box center [849, 342] width 1305 height 684
click at [330, 284] on link "B-W-14F6E8X" at bounding box center [326, 292] width 88 height 16
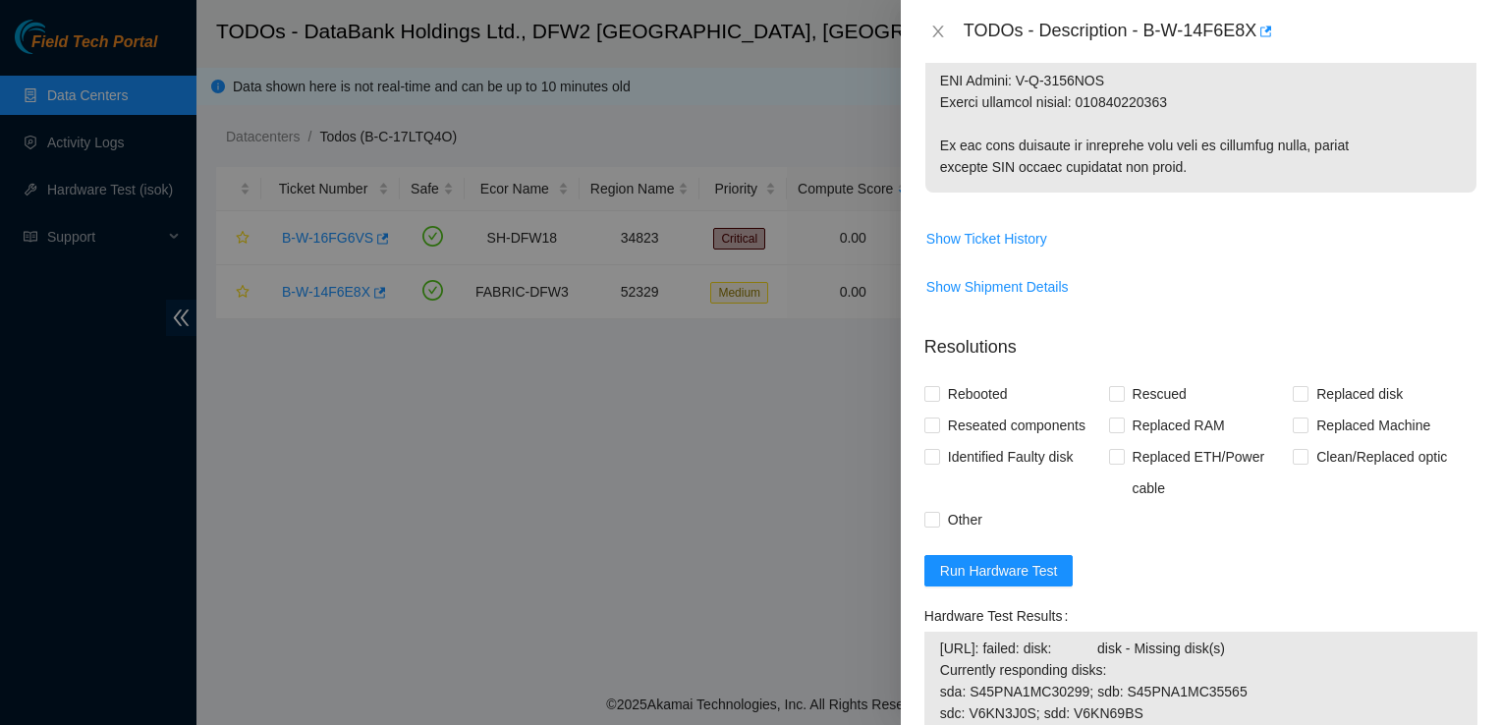
scroll to position [1568, 0]
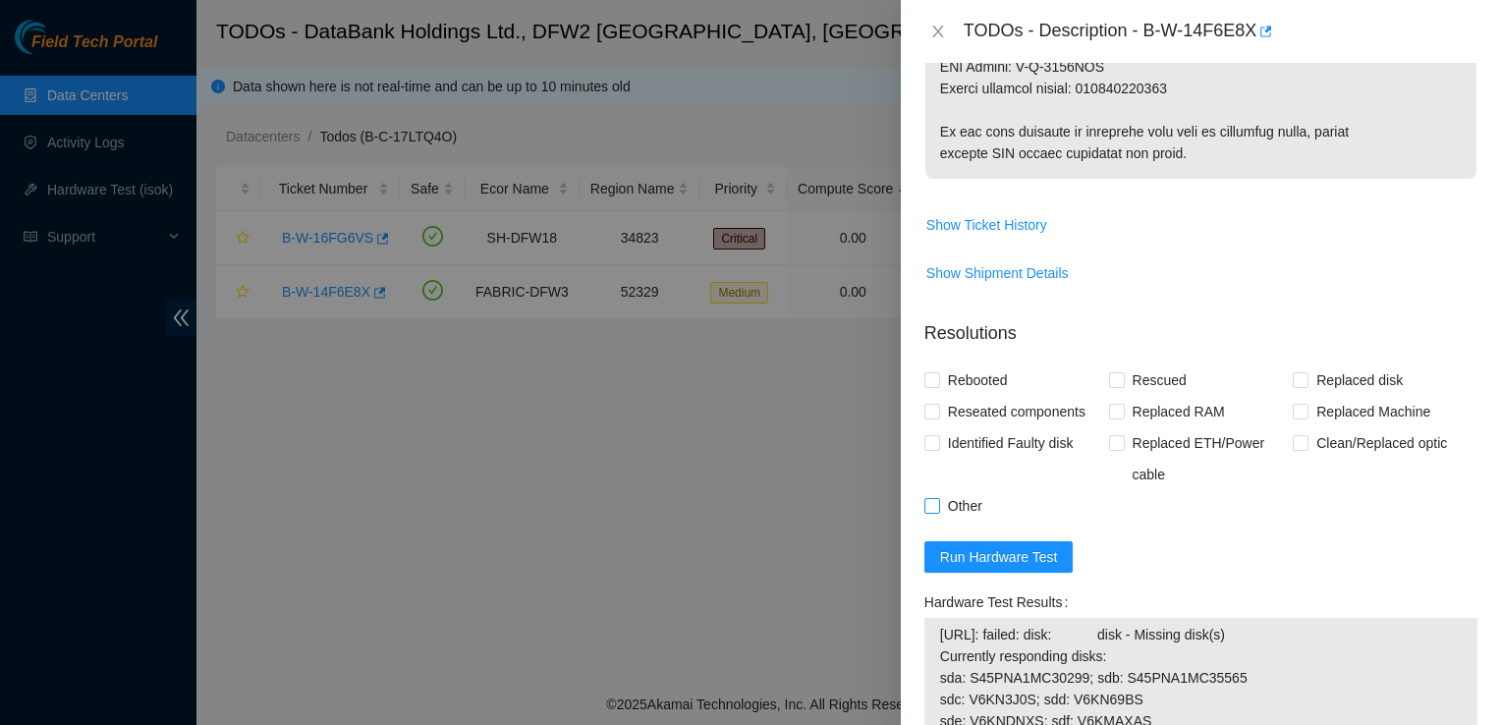
click at [937, 512] on input "Other" at bounding box center [932, 505] width 14 height 14
checkbox input "true"
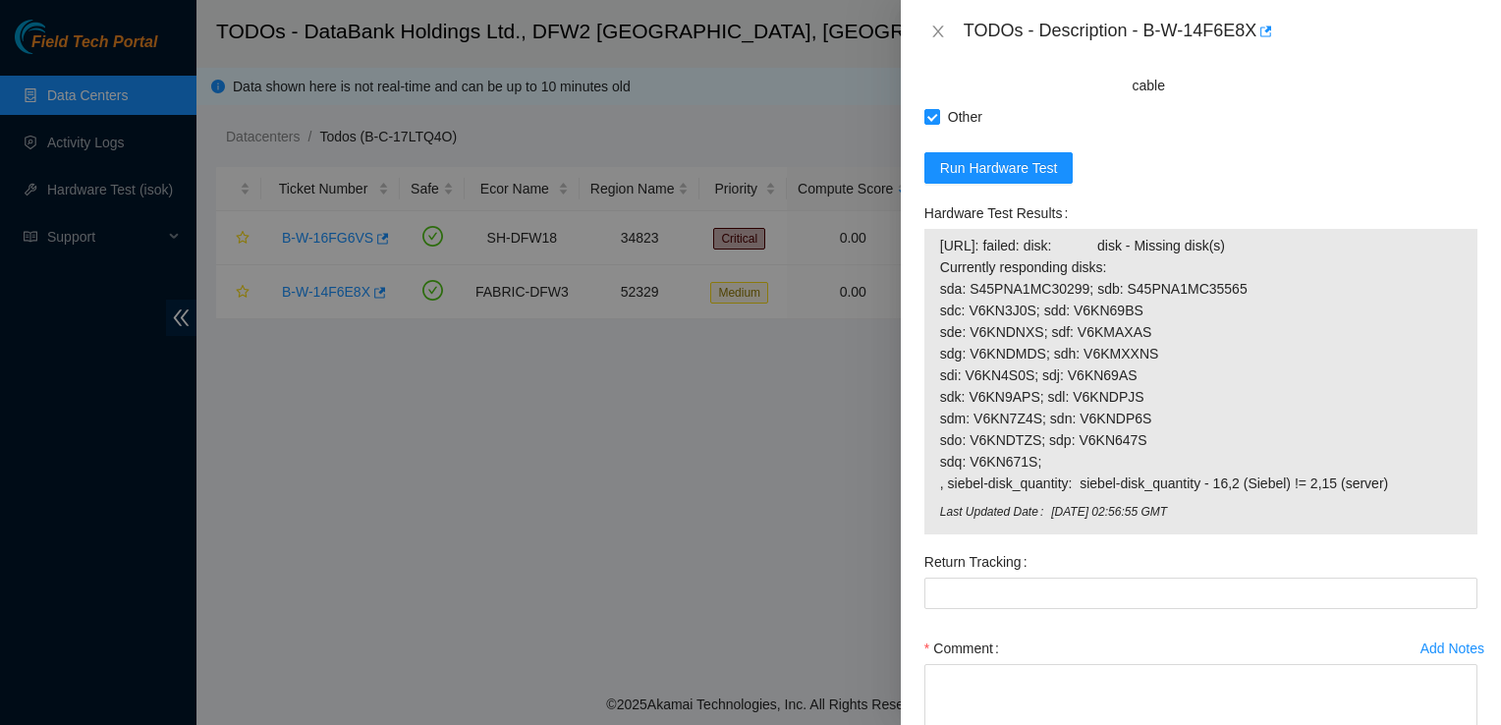
scroll to position [2104, 0]
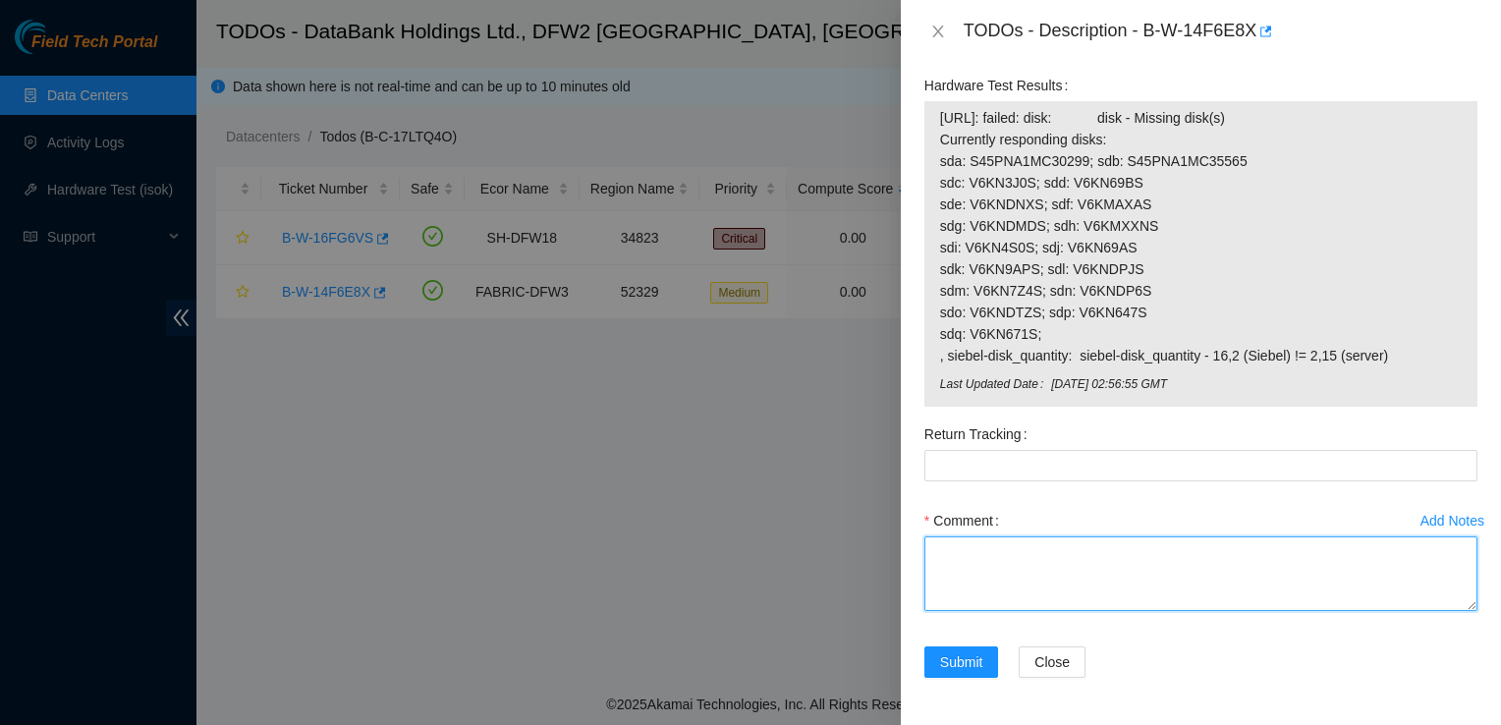
click at [1186, 566] on textarea "Comment" at bounding box center [1201, 574] width 553 height 75
type textarea "R"
click at [938, 555] on textarea "2 system" at bounding box center [1201, 574] width 553 height 75
click at [1067, 570] on textarea "unable to replace2 system" at bounding box center [1201, 574] width 553 height 75
click at [1042, 555] on textarea "unable to replace2 system" at bounding box center [1201, 574] width 553 height 75
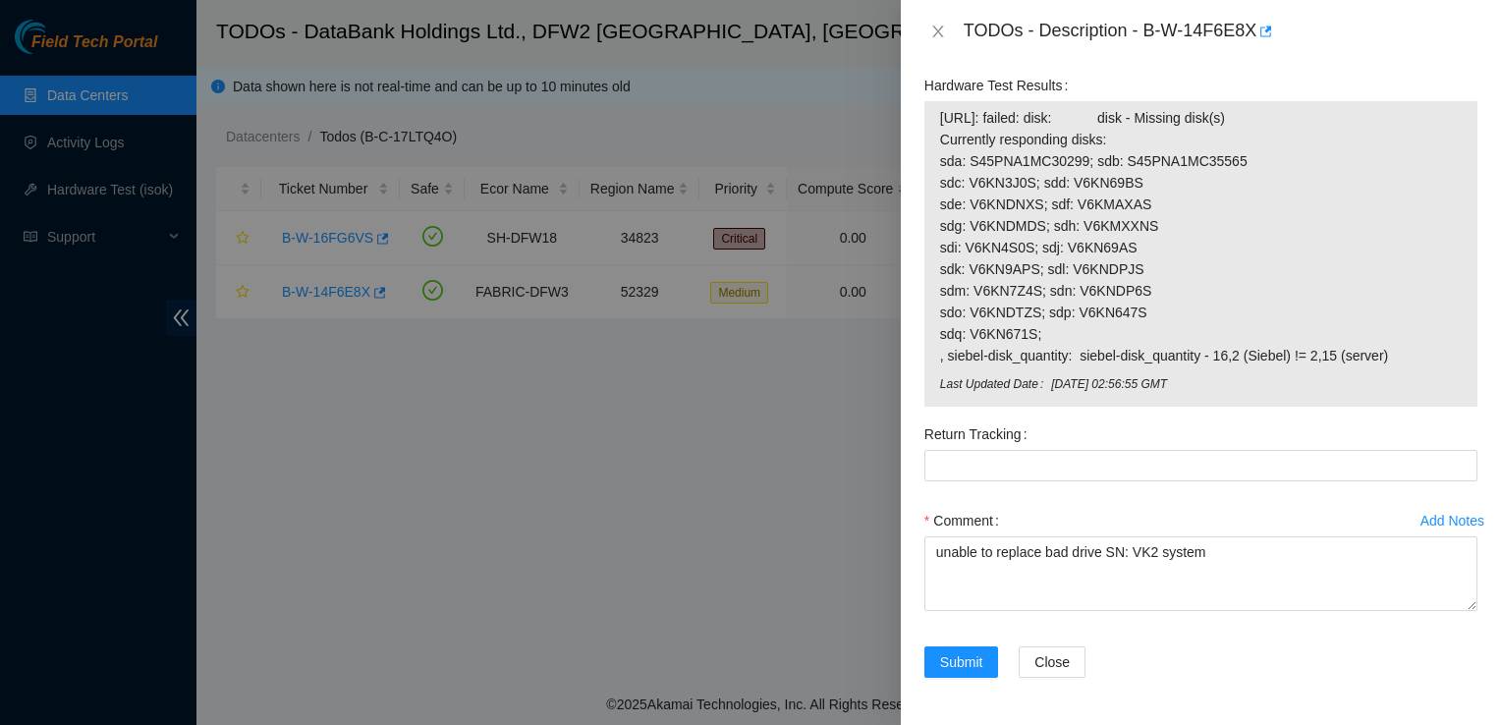
click at [1240, 60] on div "TODOs - Description - B-W-14F6E8X" at bounding box center [1201, 31] width 600 height 63
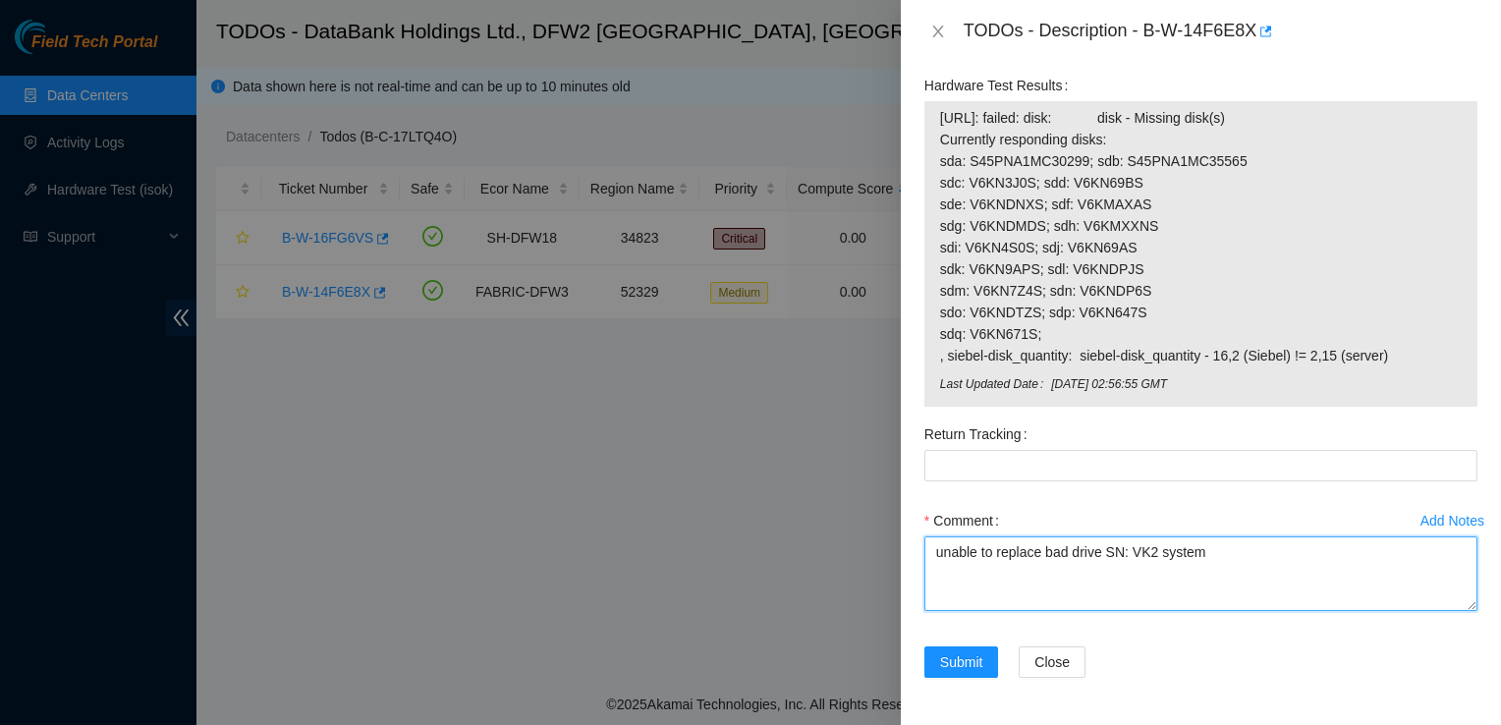
drag, startPoint x: 1133, startPoint y: 556, endPoint x: 1195, endPoint y: 561, distance: 62.1
click at [1195, 561] on textarea "unable to replace bad drive SN: VK2 system" at bounding box center [1201, 574] width 553 height 75
paste textarea "6KN210S"
click at [1195, 561] on textarea "unable to replace bad drive SN: V6KN210S" at bounding box center [1201, 574] width 553 height 75
click at [1234, 554] on textarea "unable to replace bad drive SN: V6KN210S" at bounding box center [1201, 574] width 553 height 75
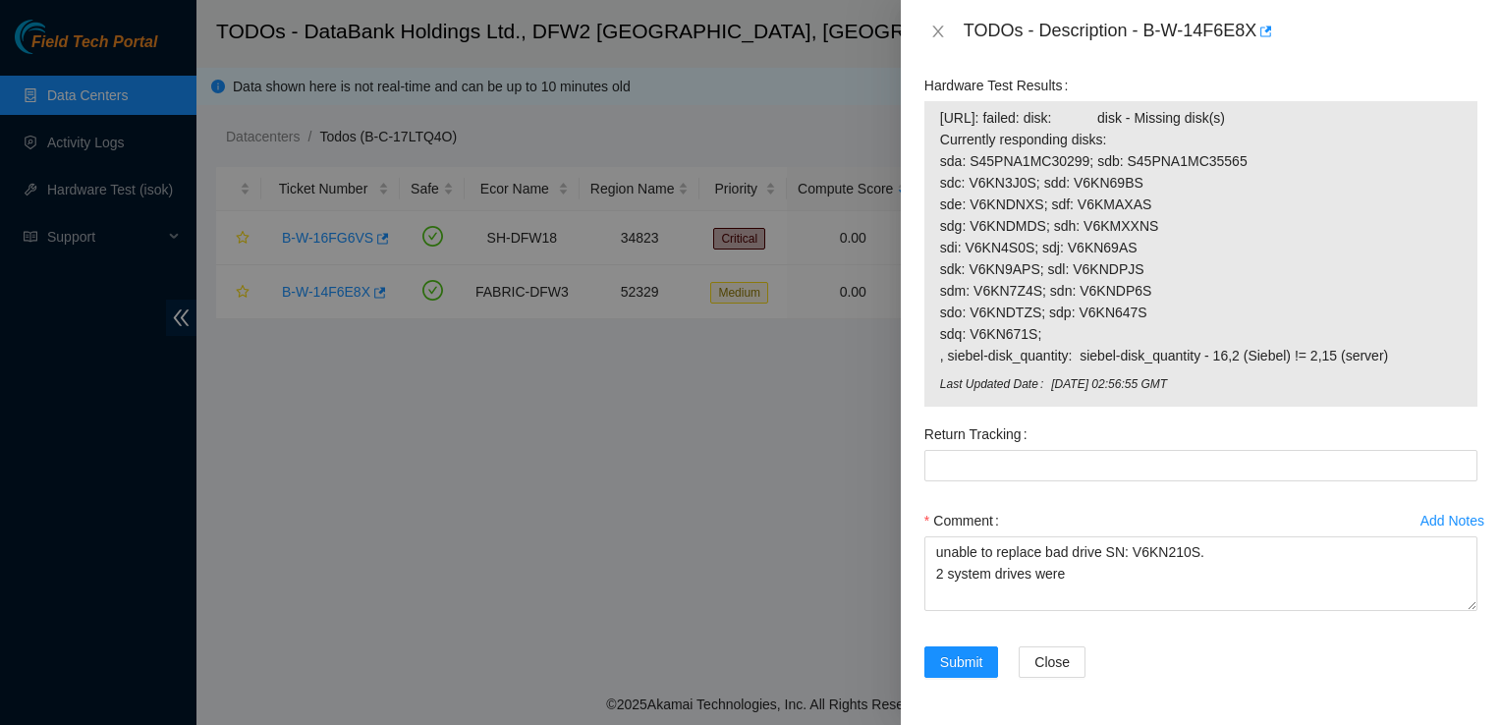
click at [214, 426] on div at bounding box center [750, 362] width 1501 height 725
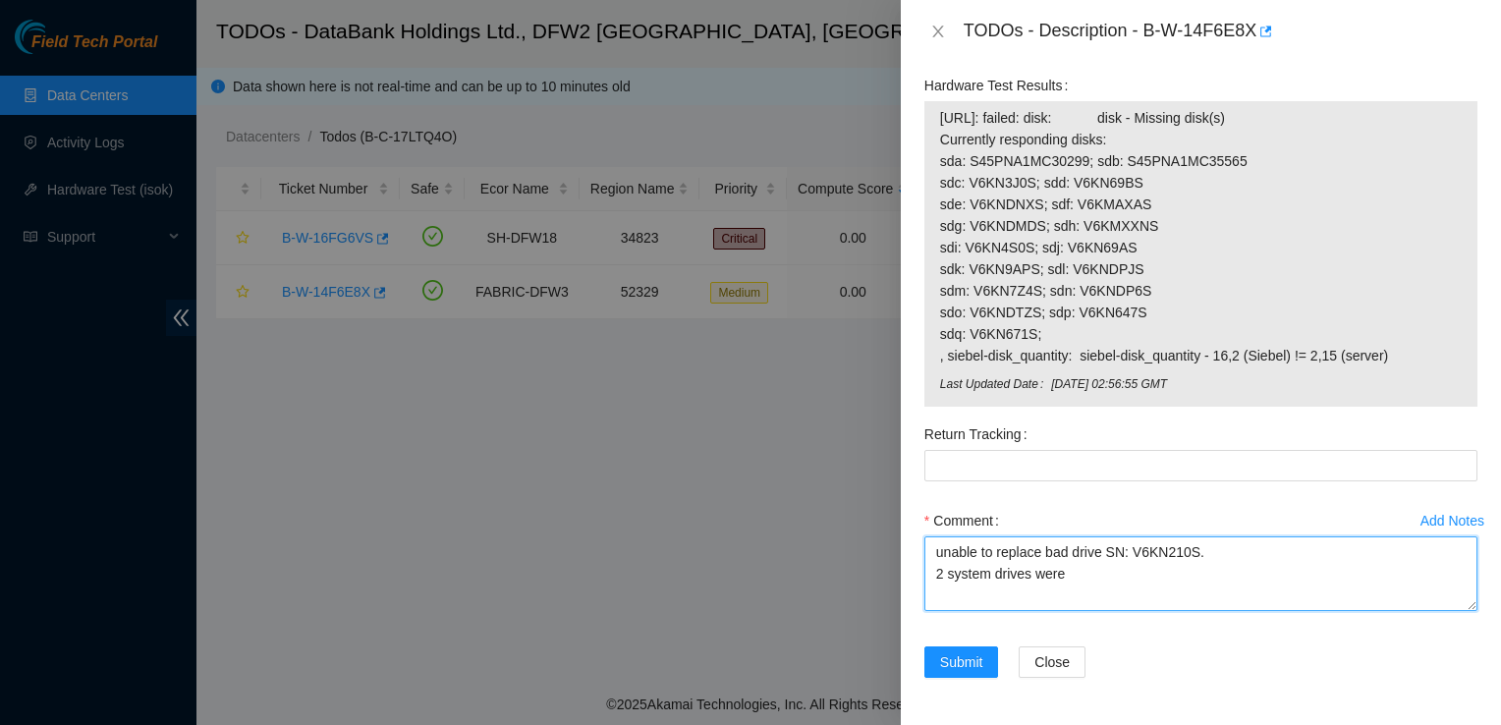
click at [1158, 576] on textarea "unable to replace bad drive SN: V6KN210S. 2 system drives were" at bounding box center [1201, 574] width 553 height 75
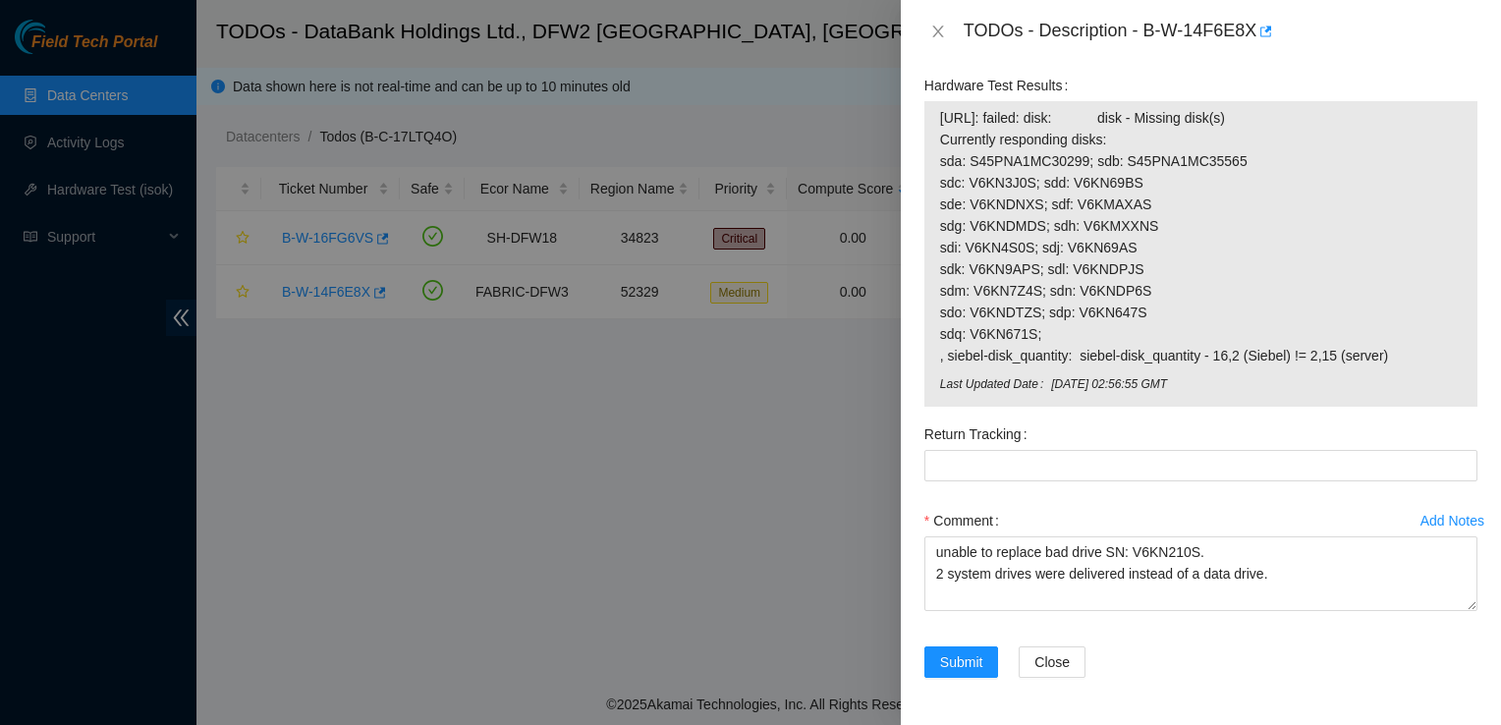
click at [1164, 61] on div "TODOs - Description - B-W-14F6E8X" at bounding box center [1201, 31] width 600 height 63
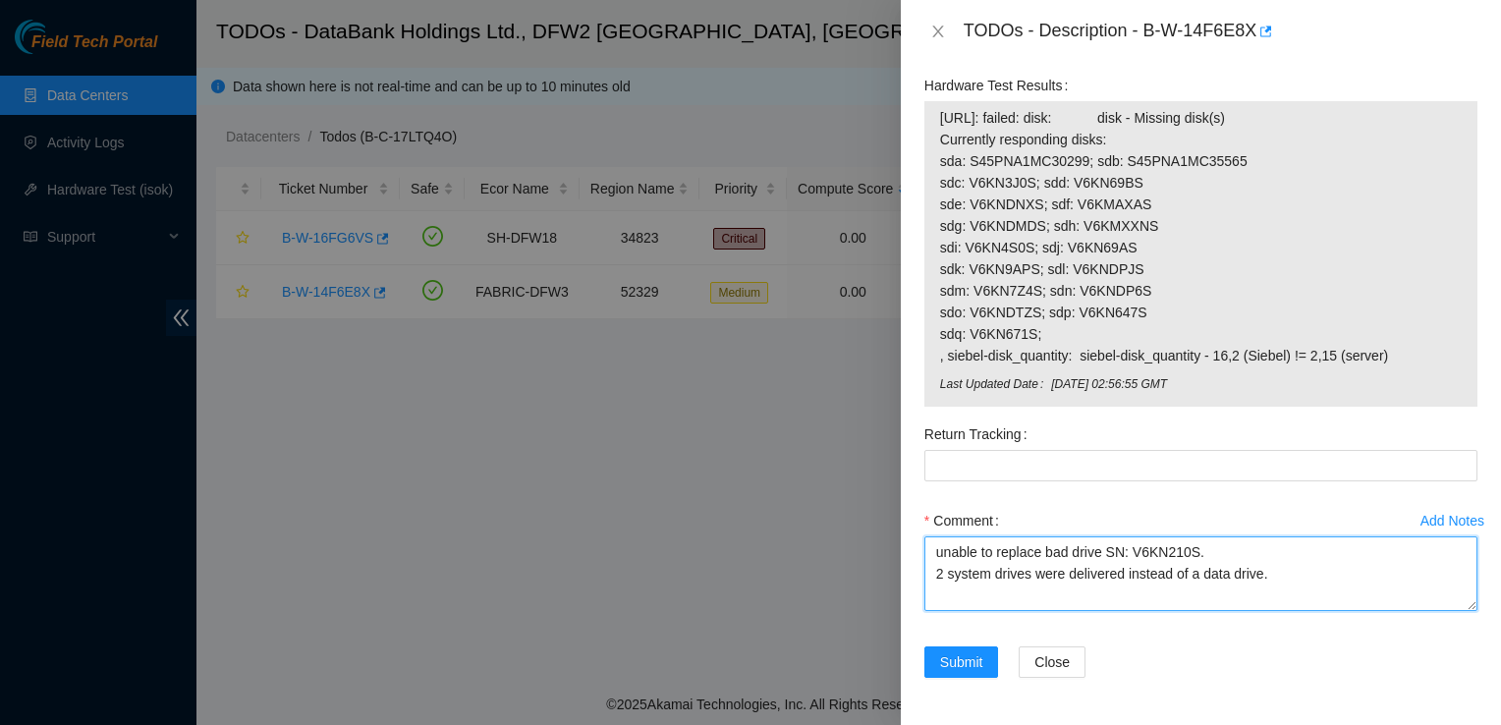
click at [1271, 568] on textarea "unable to replace bad drive SN: V6KN210S. 2 system drives were delivered instea…" at bounding box center [1201, 574] width 553 height 75
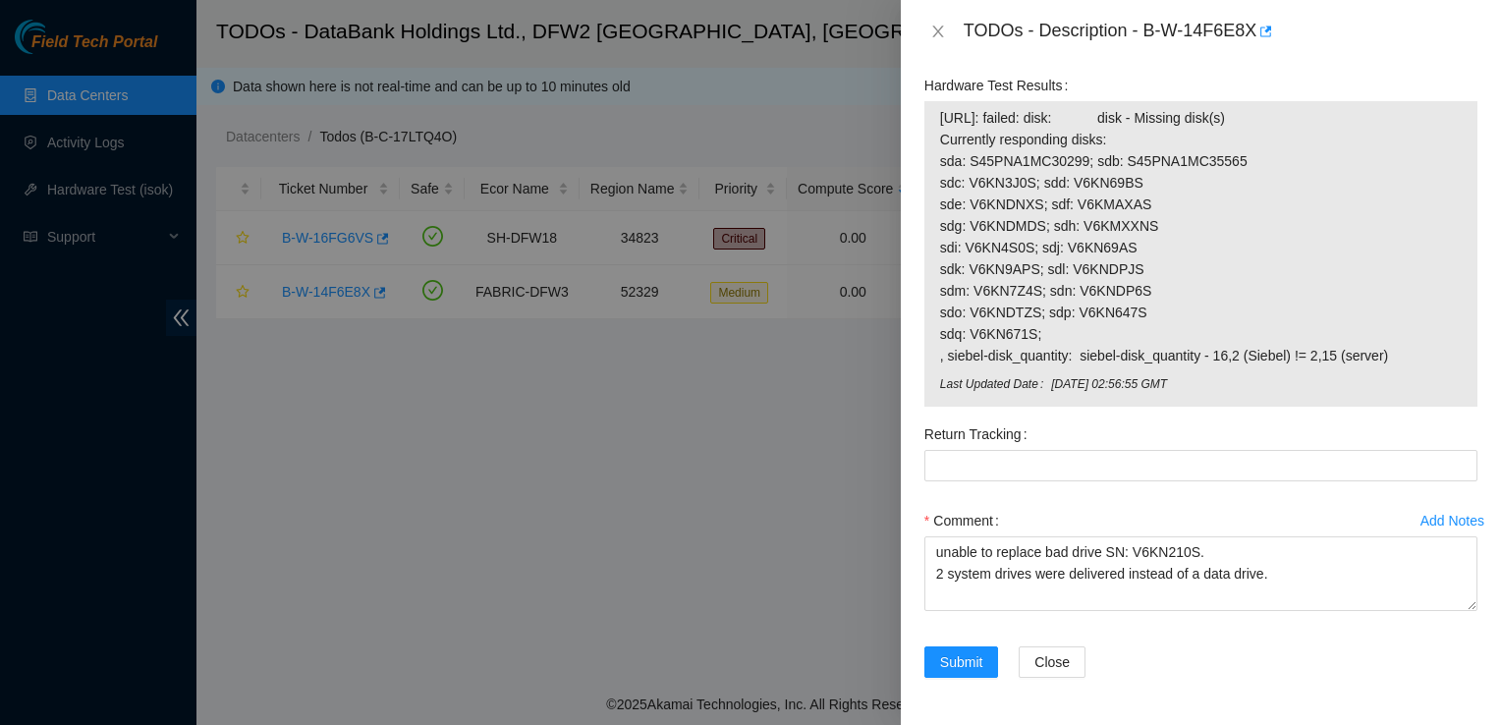
click at [1234, 517] on div "Comment" at bounding box center [1201, 520] width 553 height 31
click at [1226, 525] on div "Comment" at bounding box center [1201, 520] width 553 height 31
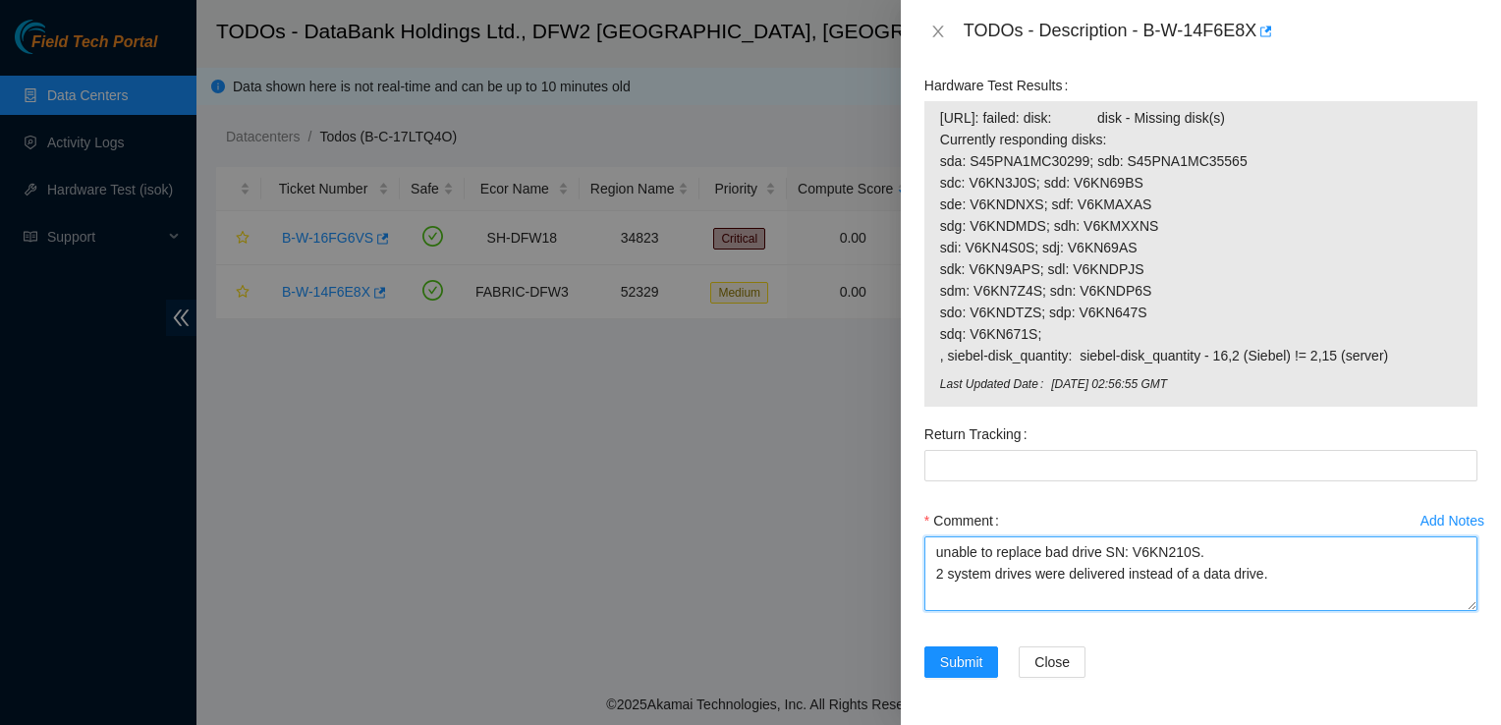
click at [1212, 551] on textarea "unable to replace bad drive SN: V6KN210S. 2 system drives were delivered instea…" at bounding box center [1201, 574] width 553 height 75
click at [1311, 595] on textarea "unable to replace bad drive SN: V6KN210S. 2 system drives were delivered instea…" at bounding box center [1201, 574] width 553 height 75
paste textarea "S5YJNA0R415909 S5YJNA0R419848"
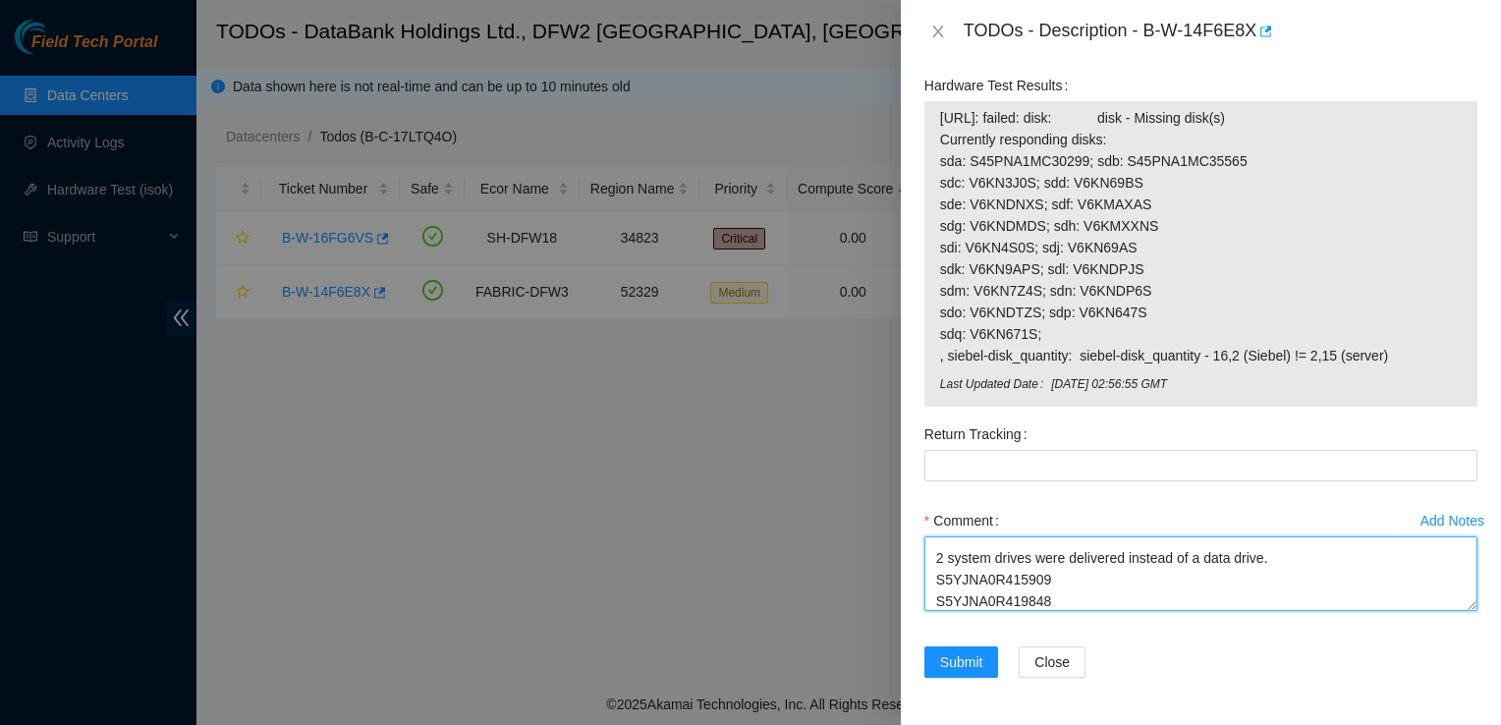
click at [932, 576] on textarea "unable to replace bad drive SN: V6KN210S. 2 system drives were delivered instea…" at bounding box center [1201, 574] width 553 height 75
click at [932, 600] on textarea "unable to replace bad drive SN: V6KN210S. 2 system drives were delivered instea…" at bounding box center [1201, 574] width 553 height 75
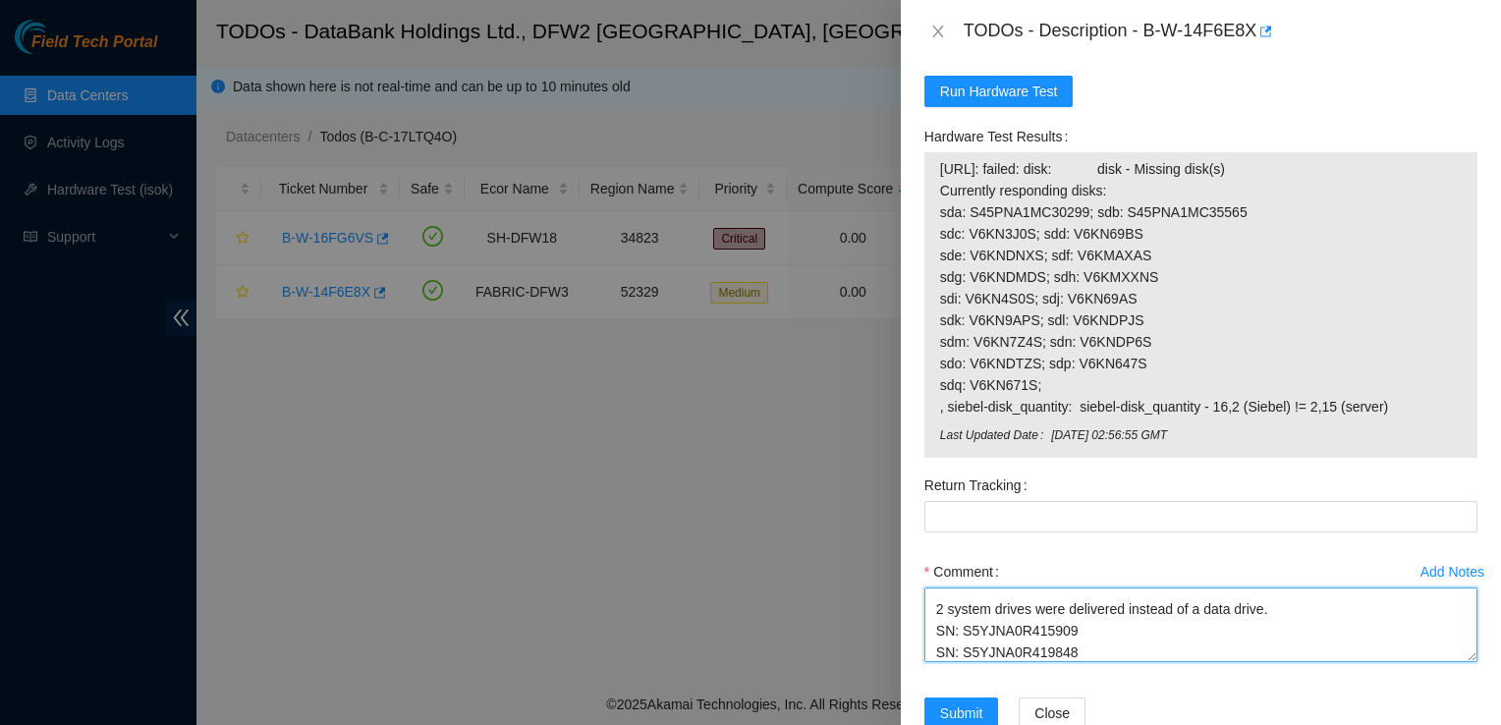
scroll to position [2104, 0]
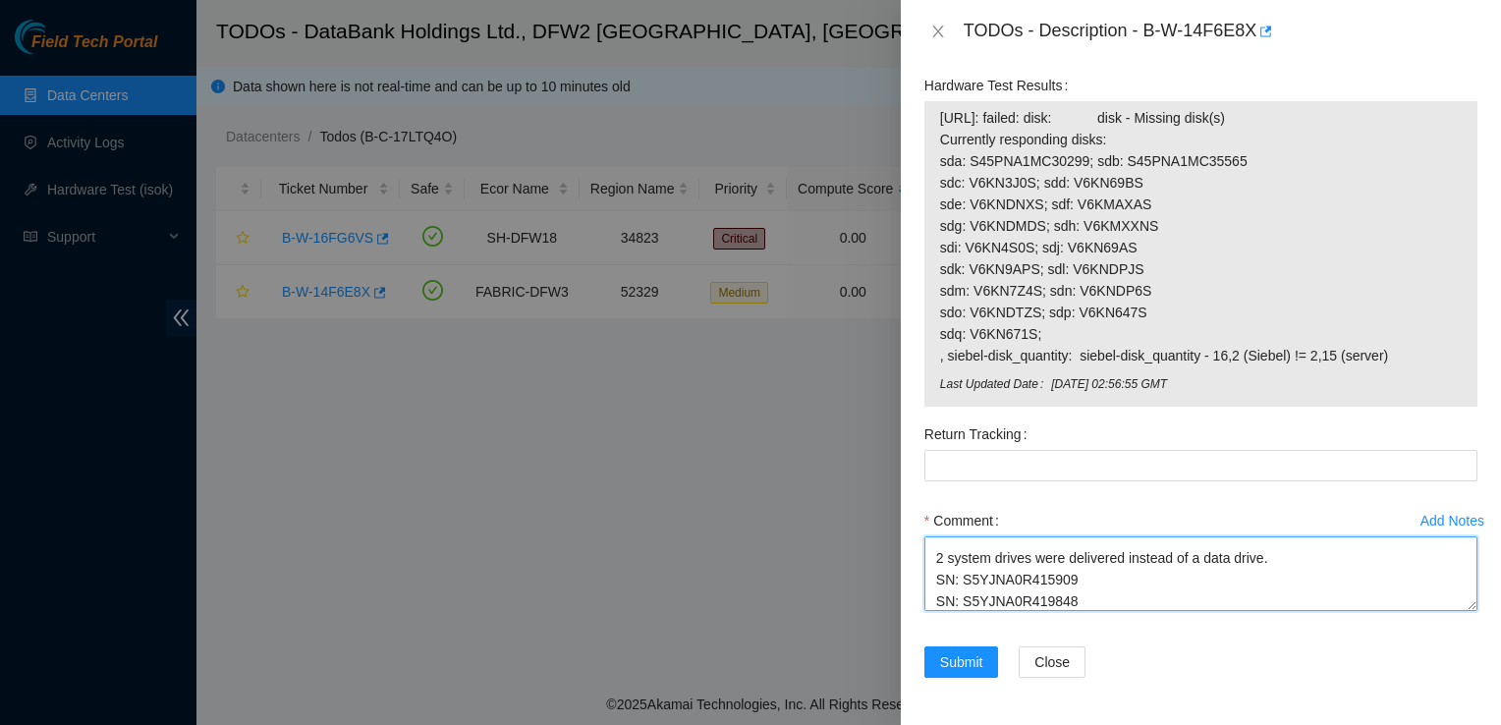
click at [1156, 591] on textarea "unable to replace bad drive SN: V6KN210S. 2 system drives were delivered instea…" at bounding box center [1201, 574] width 553 height 75
click at [1158, 604] on textarea "unable to replace bad drive SN: V6KN210S. 2 system drives were delivered instea…" at bounding box center [1201, 574] width 553 height 75
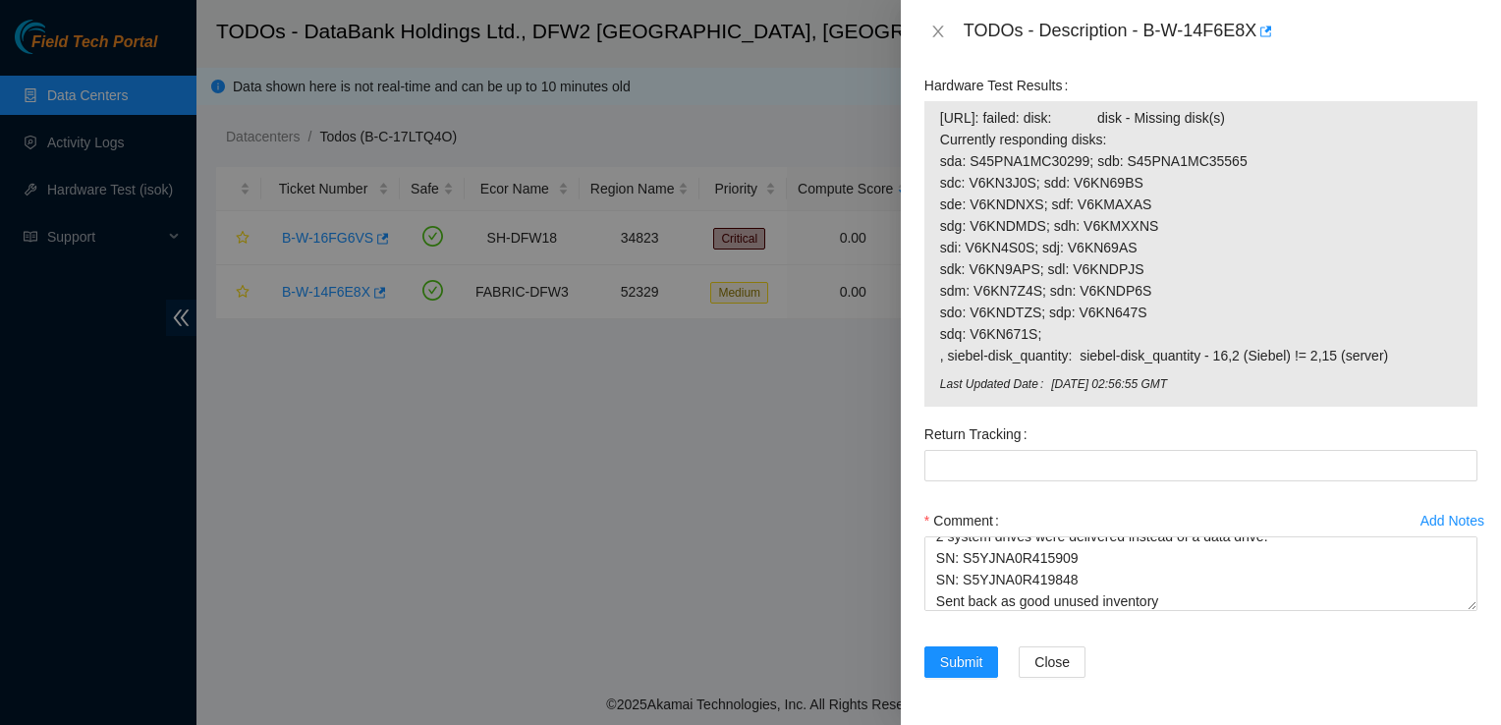
click at [1184, 51] on div "TODOs - Description - B-W-14F6E8X" at bounding box center [1201, 31] width 600 height 63
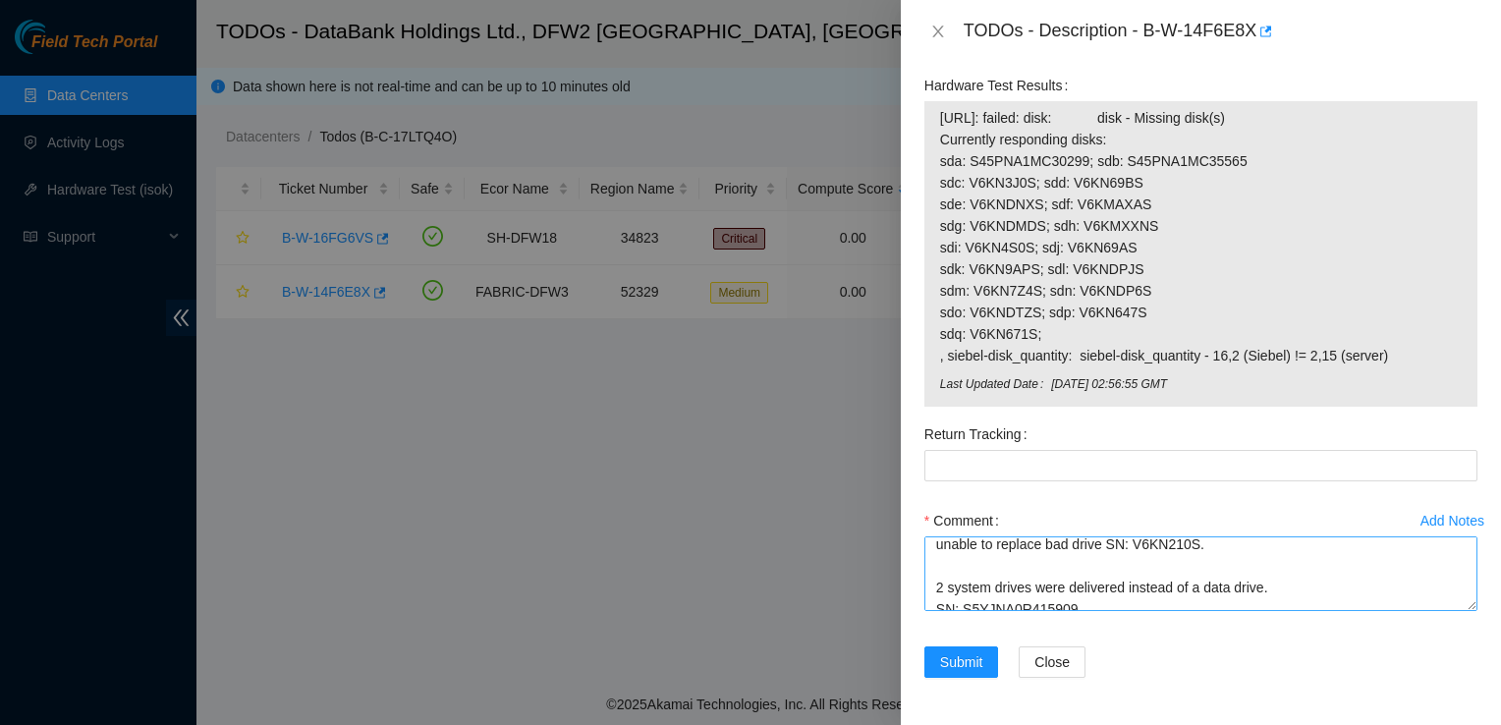
scroll to position [6, 0]
click at [932, 594] on textarea "unable to replace bad drive SN: V6KN210S. 2 system drives were delivered instea…" at bounding box center [1201, 574] width 553 height 75
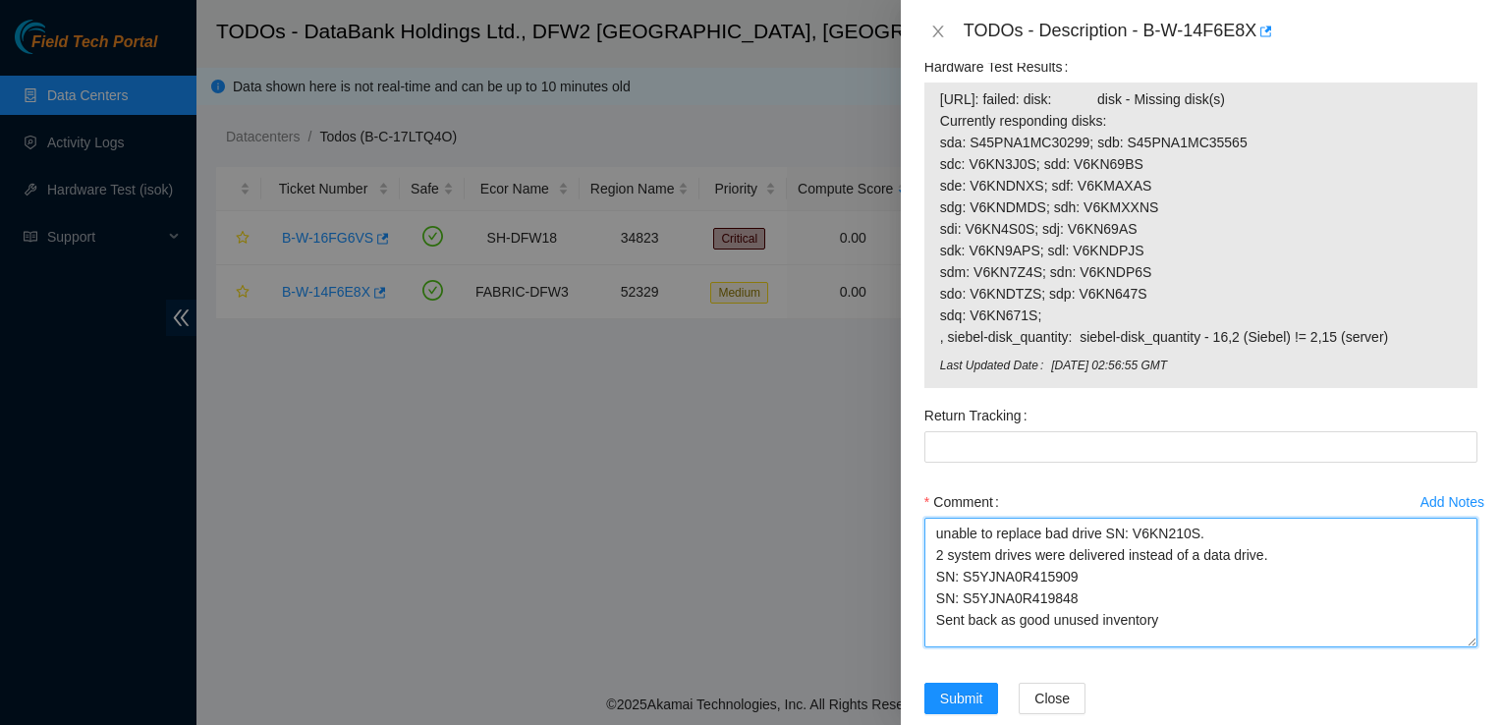
scroll to position [0, 0]
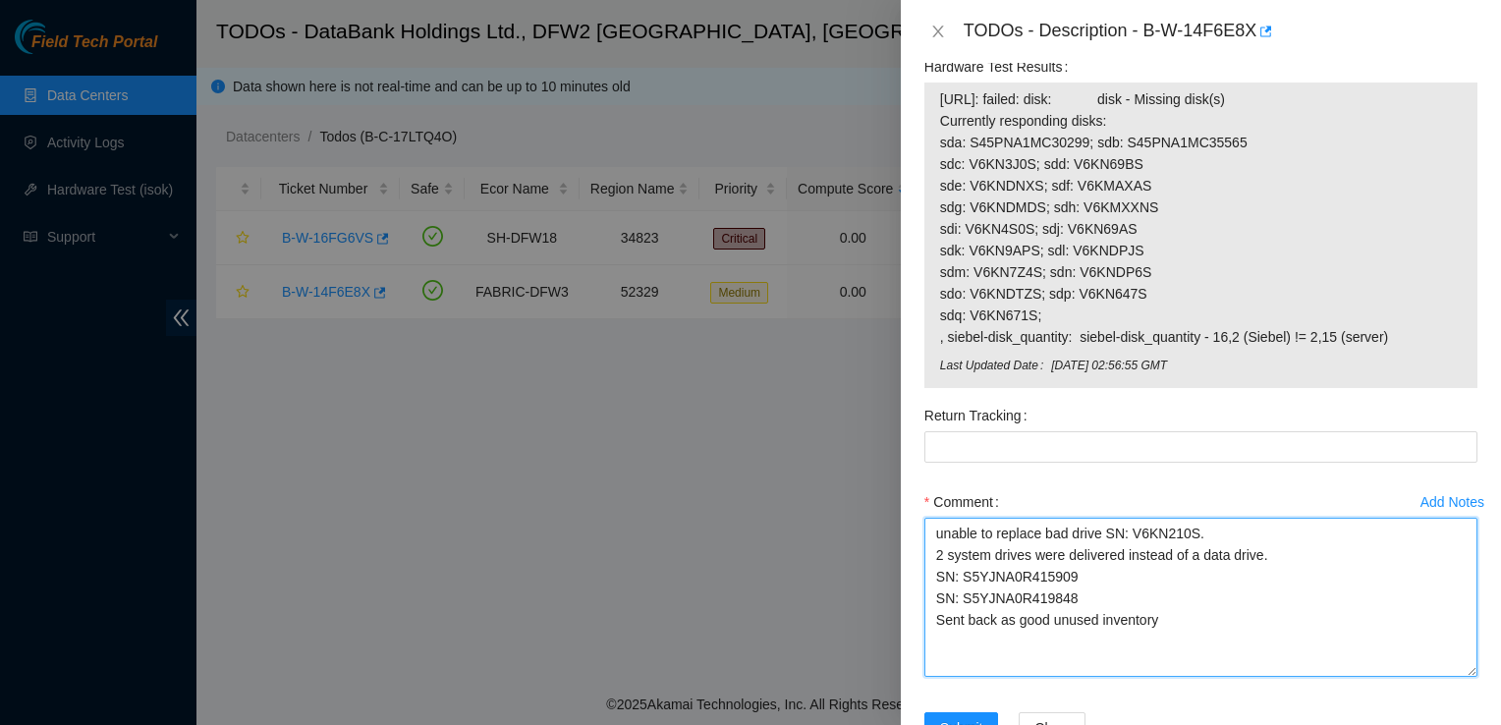
drag, startPoint x: 1454, startPoint y: 607, endPoint x: 1462, endPoint y: 694, distance: 86.8
click at [1462, 677] on textarea "unable to replace bad drive SN: V6KN210S. 2 system drives were delivered instea…" at bounding box center [1201, 597] width 553 height 159
click at [1050, 676] on textarea "unable to replace bad drive SN: V6KN210S. 2 system drives were delivered instea…" at bounding box center [1201, 597] width 553 height 159
click at [1191, 639] on textarea "unable to replace bad drive SN: V6KN210S. 2 system drives were delivered instea…" at bounding box center [1201, 597] width 553 height 159
paste textarea "463470056212"
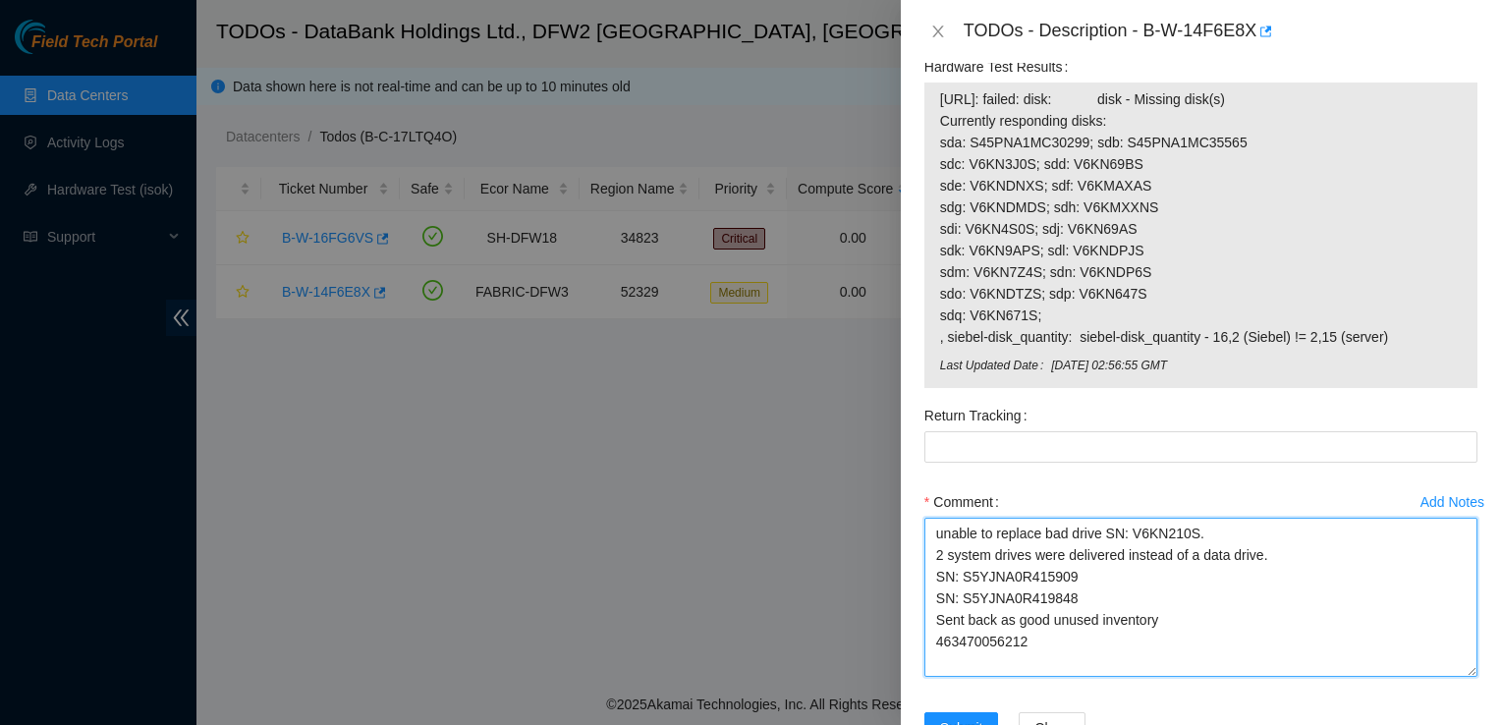
type textarea "unable to replace bad drive SN: V6KN210S. 2 system drives were delivered instea…"
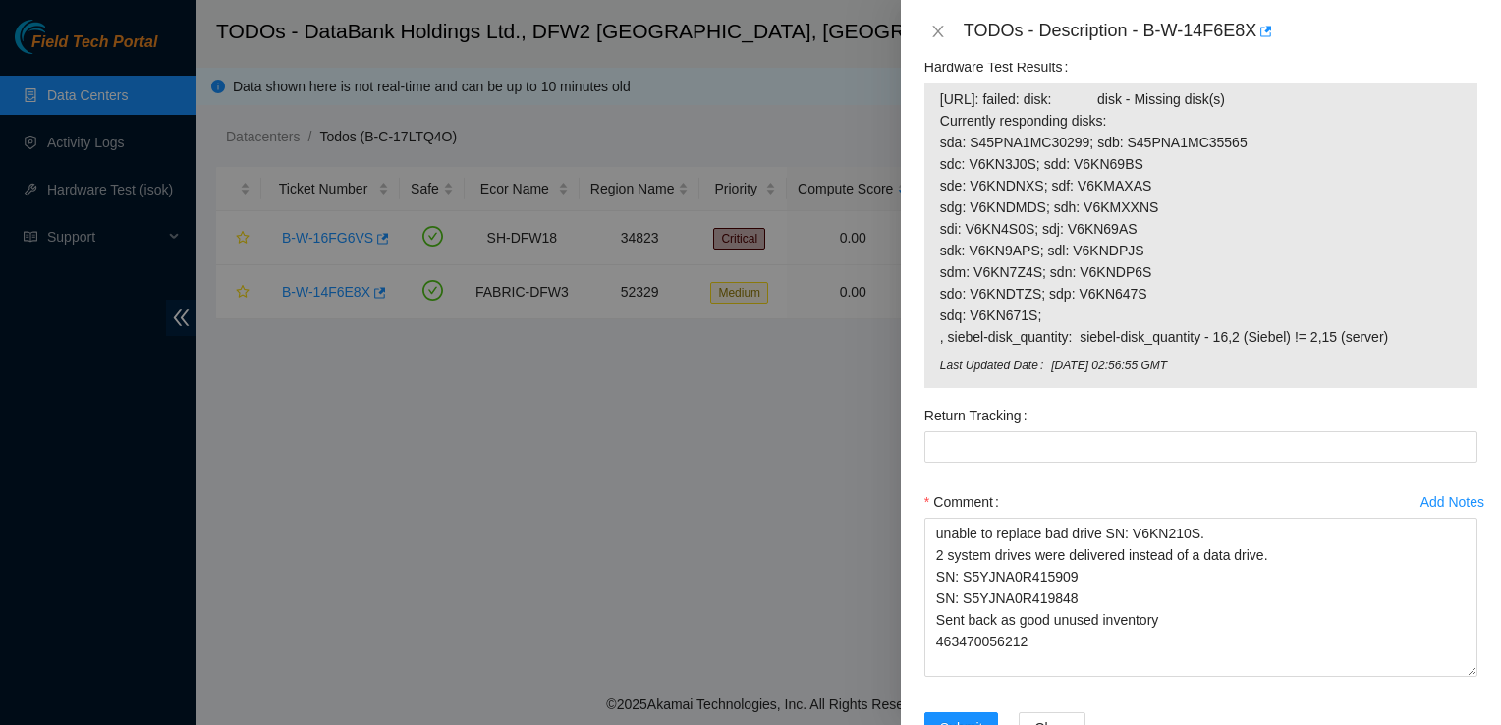
click at [1075, 482] on div "Return Tracking" at bounding box center [1201, 443] width 569 height 86
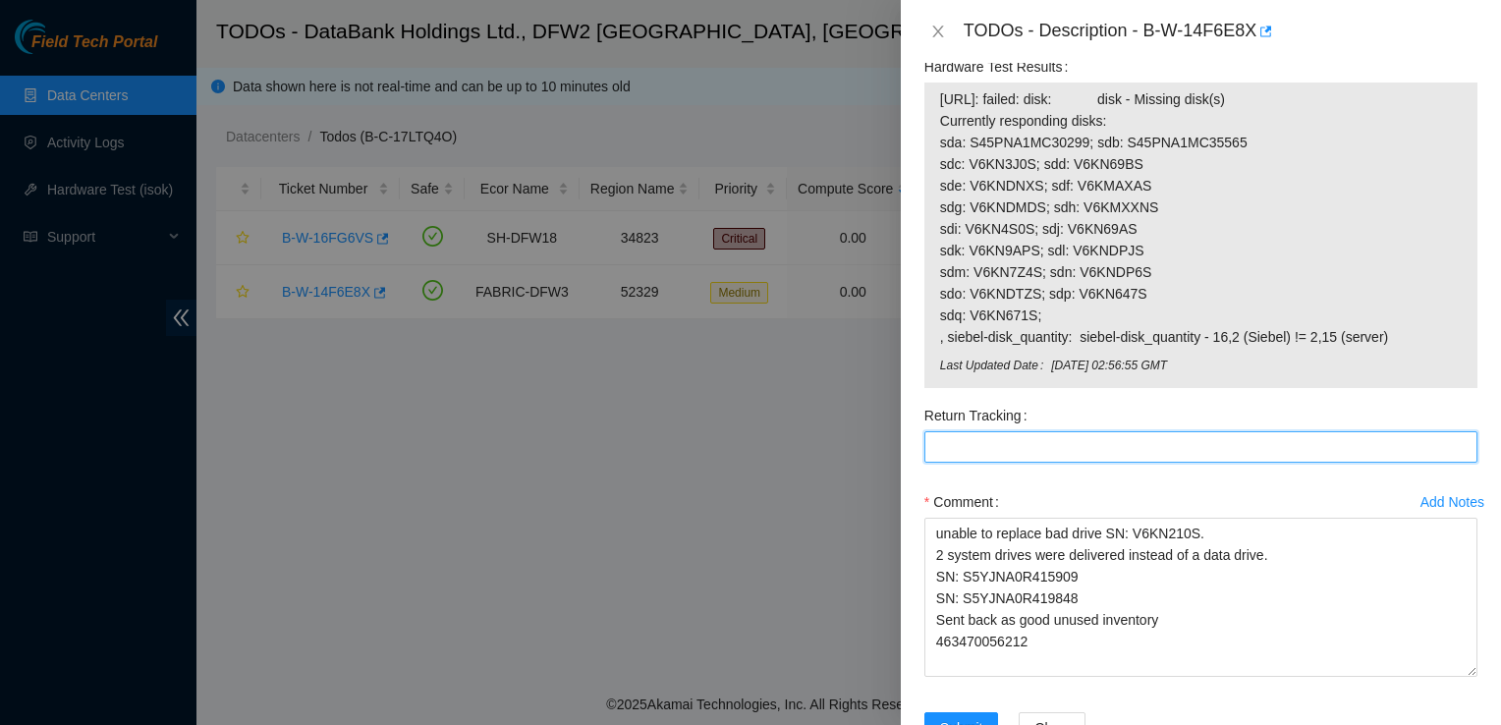
click at [1079, 463] on Tracking "Return Tracking" at bounding box center [1201, 446] width 553 height 31
paste Tracking "463470056212"
type Tracking "463470056212"
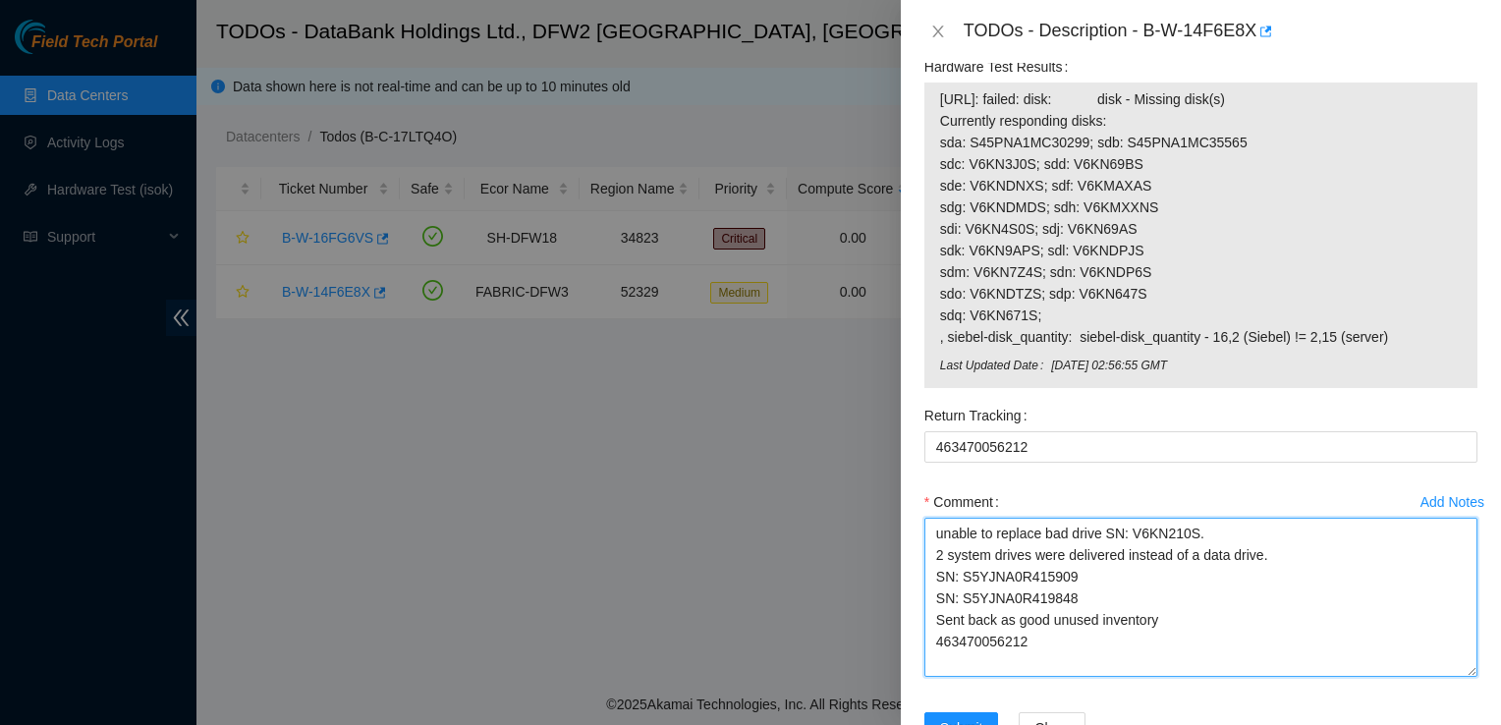
click at [935, 663] on textarea "unable to replace bad drive SN: V6KN210S. 2 system drives were delivered instea…" at bounding box center [1201, 597] width 553 height 159
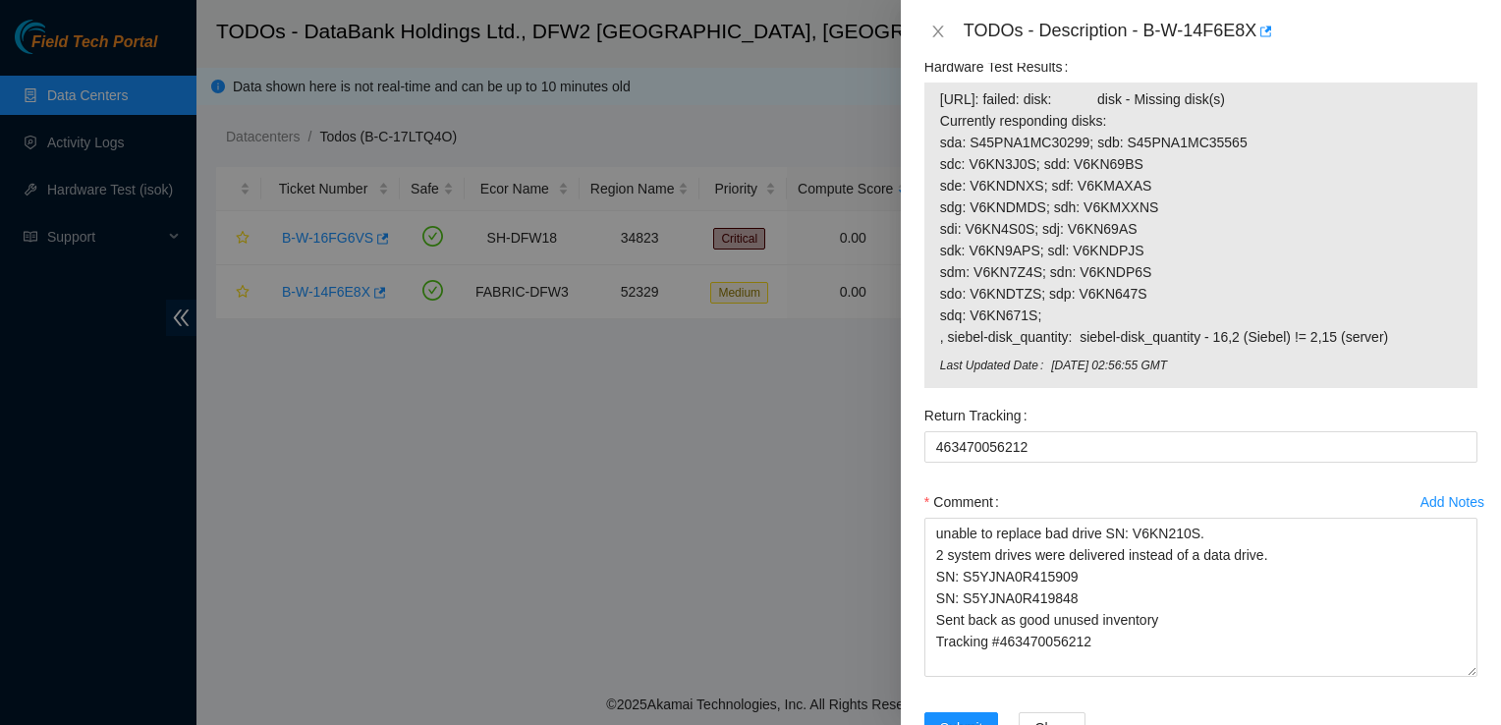
click at [1312, 513] on div "Comment" at bounding box center [1201, 501] width 553 height 31
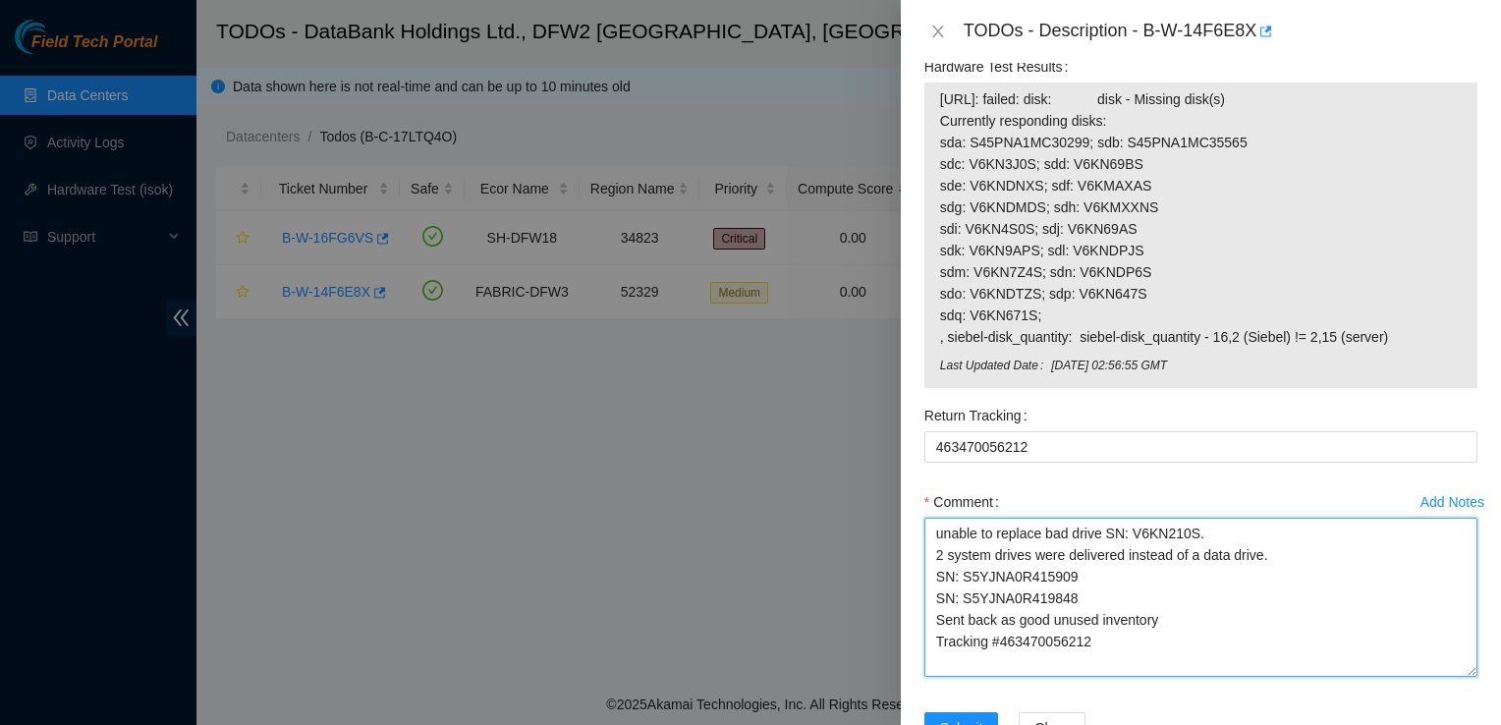
click at [1116, 643] on textarea "unable to replace bad drive SN: V6KN210S. 2 system drives were delivered instea…" at bounding box center [1201, 597] width 553 height 159
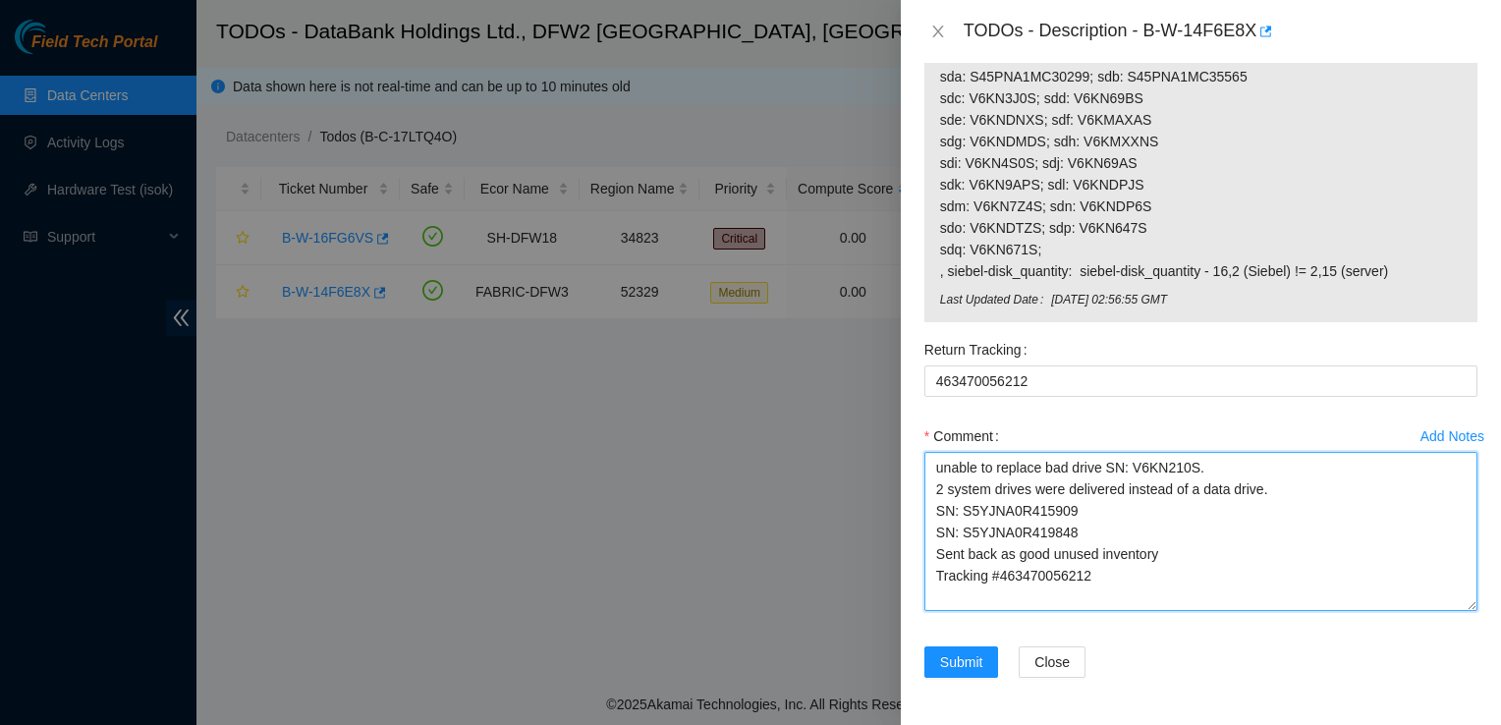
drag, startPoint x: 1116, startPoint y: 643, endPoint x: 1235, endPoint y: 568, distance: 140.4
click at [1235, 568] on textarea "unable to replace bad drive SN: V6KN210S. 2 system drives were delivered instea…" at bounding box center [1201, 531] width 553 height 159
click at [1324, 565] on textarea "unable to replace bad drive SN: V6KN210S. 2 system drives were delivered instea…" at bounding box center [1201, 531] width 553 height 159
click at [932, 572] on textarea "unable to replace bad drive SN: V6KN210S. 2 system drives were delivered instea…" at bounding box center [1201, 531] width 553 height 159
type textarea "unable to replace bad drive SN: V6KN210S. 2 system drives were delivered instea…"
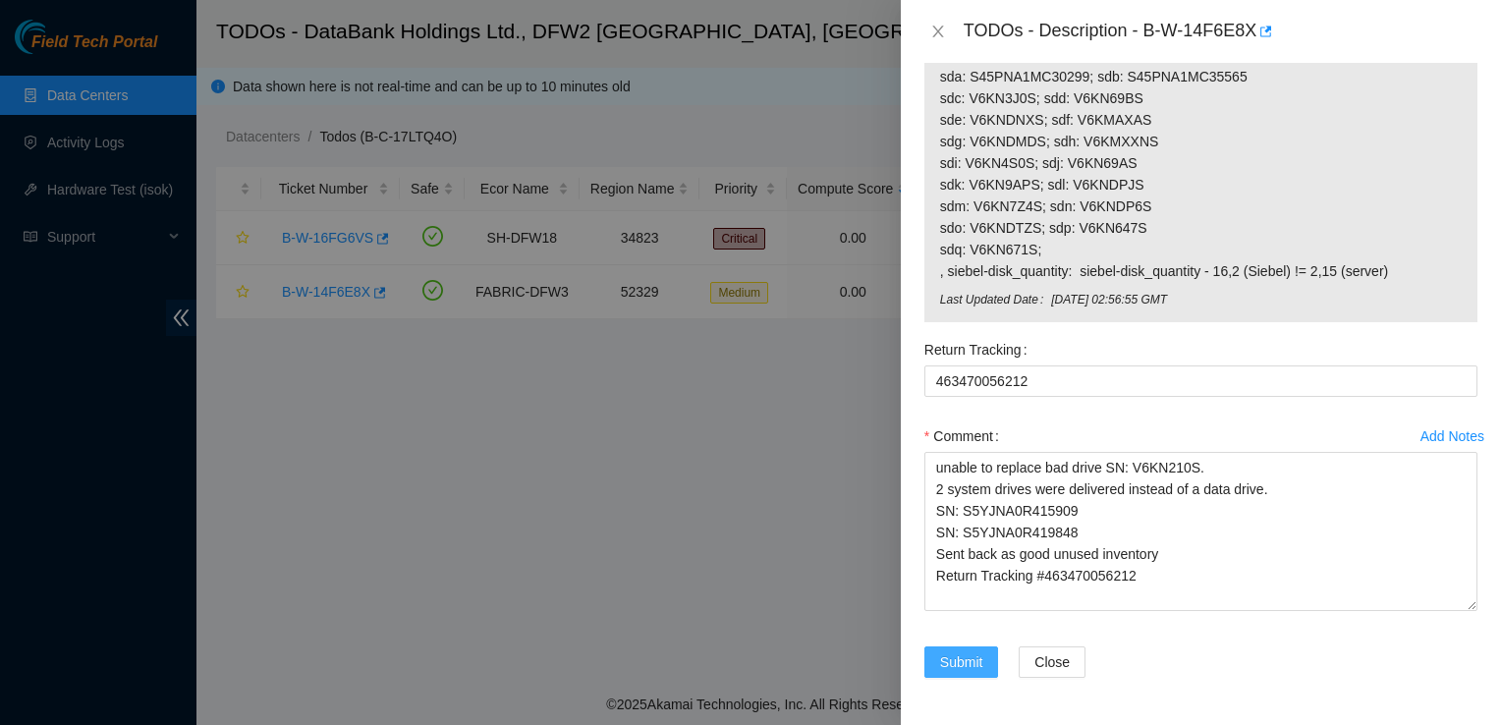
click at [975, 660] on span "Submit" at bounding box center [961, 662] width 43 height 22
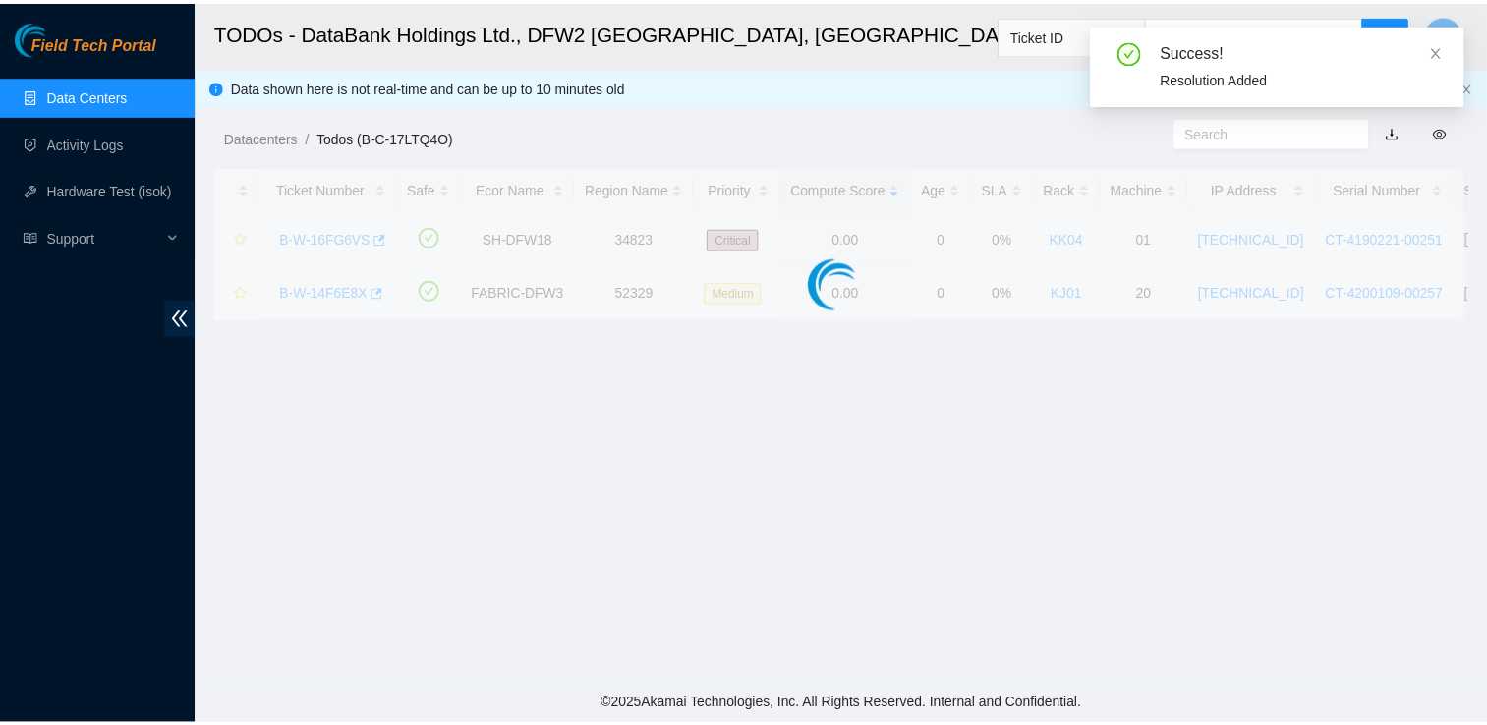
scroll to position [570, 0]
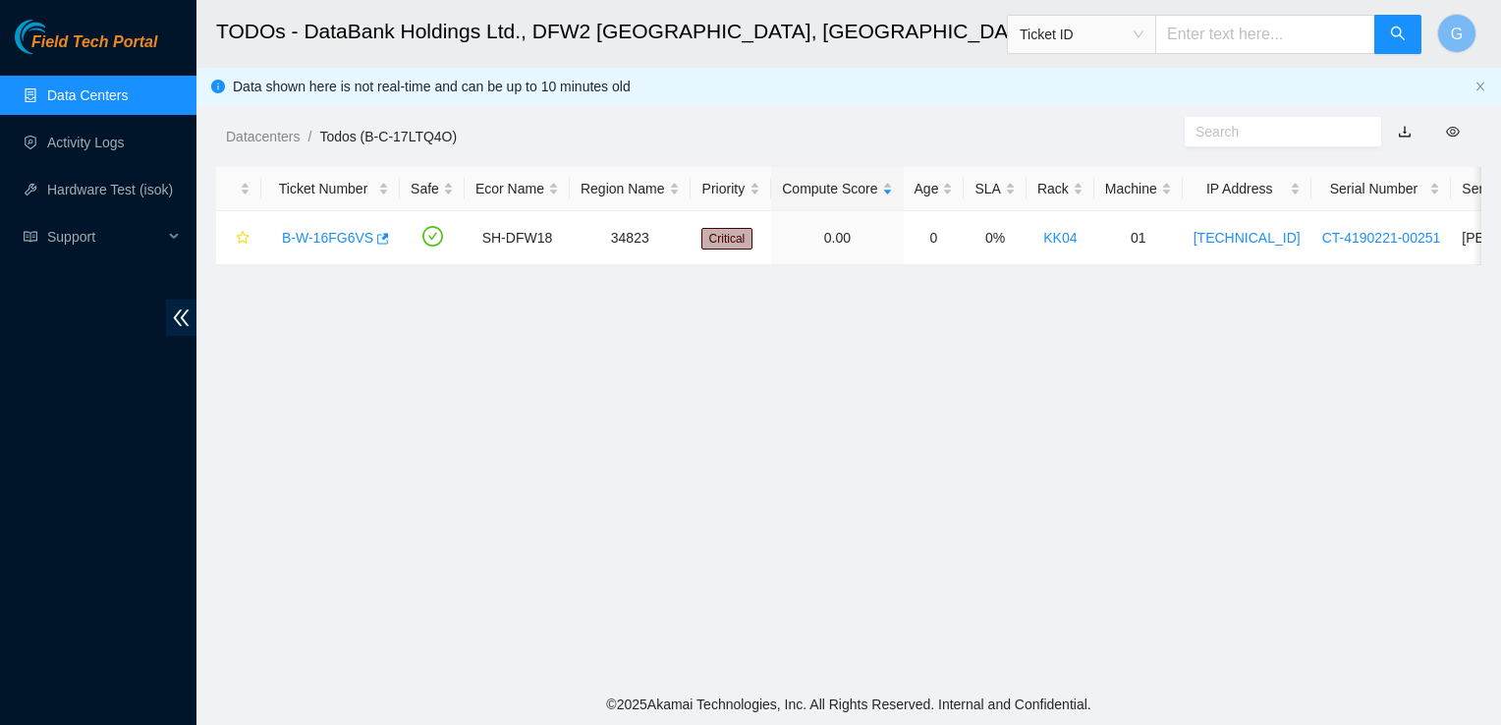
click at [116, 103] on link "Data Centers" at bounding box center [87, 95] width 81 height 16
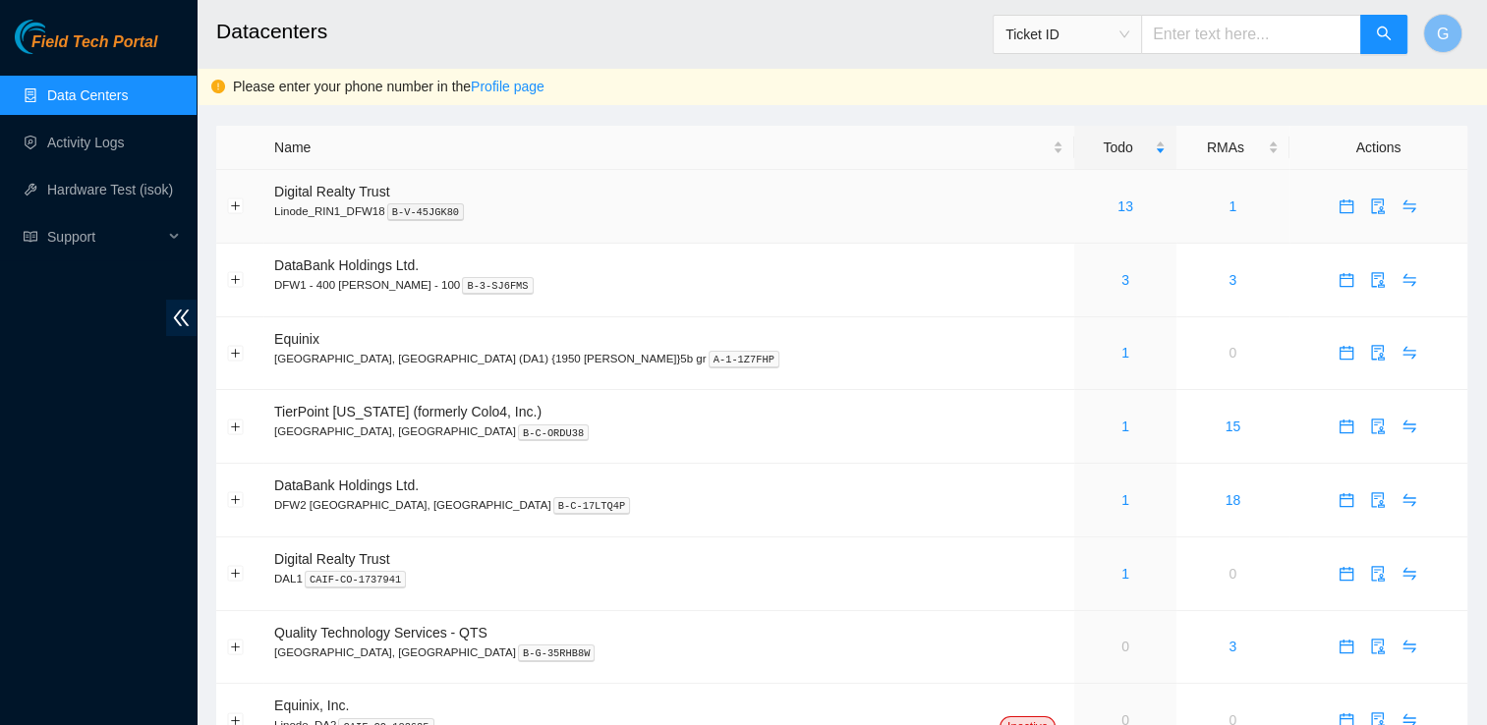
click at [354, 200] on td "Digital Realty Trust Linode_RIN1_DFW18 B-V-45JGK80" at bounding box center [668, 207] width 811 height 74
click at [1085, 216] on div "13" at bounding box center [1125, 207] width 80 height 22
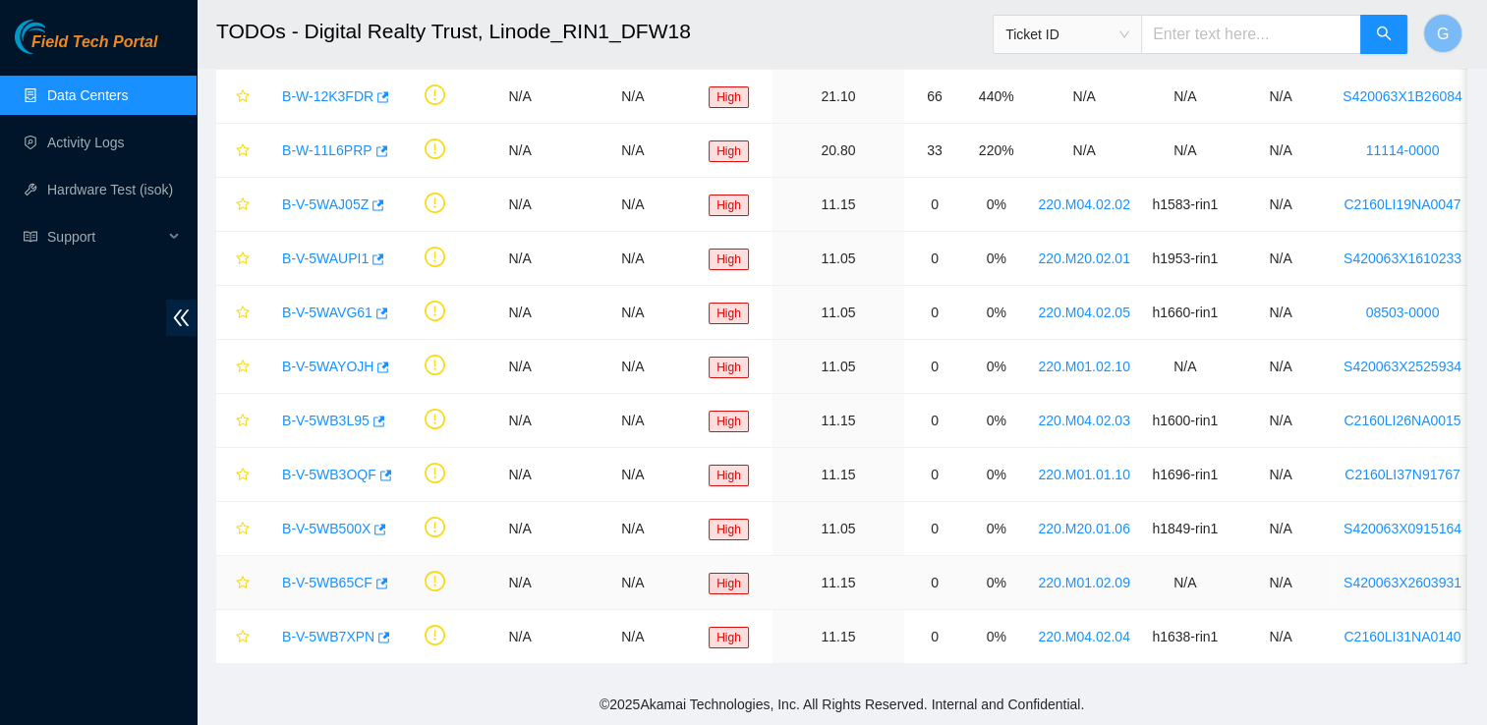
click at [353, 579] on link "B-V-5WB65CF" at bounding box center [327, 583] width 90 height 16
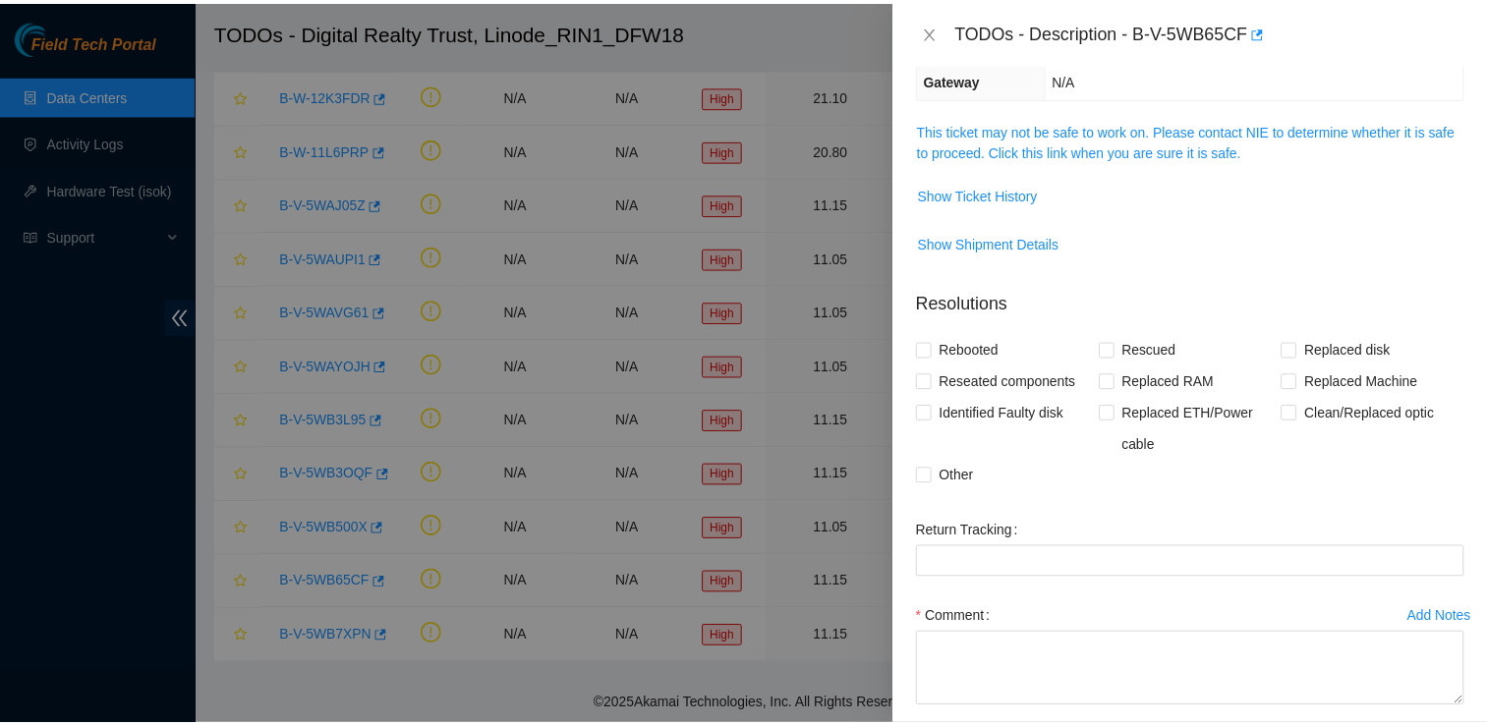
scroll to position [120, 0]
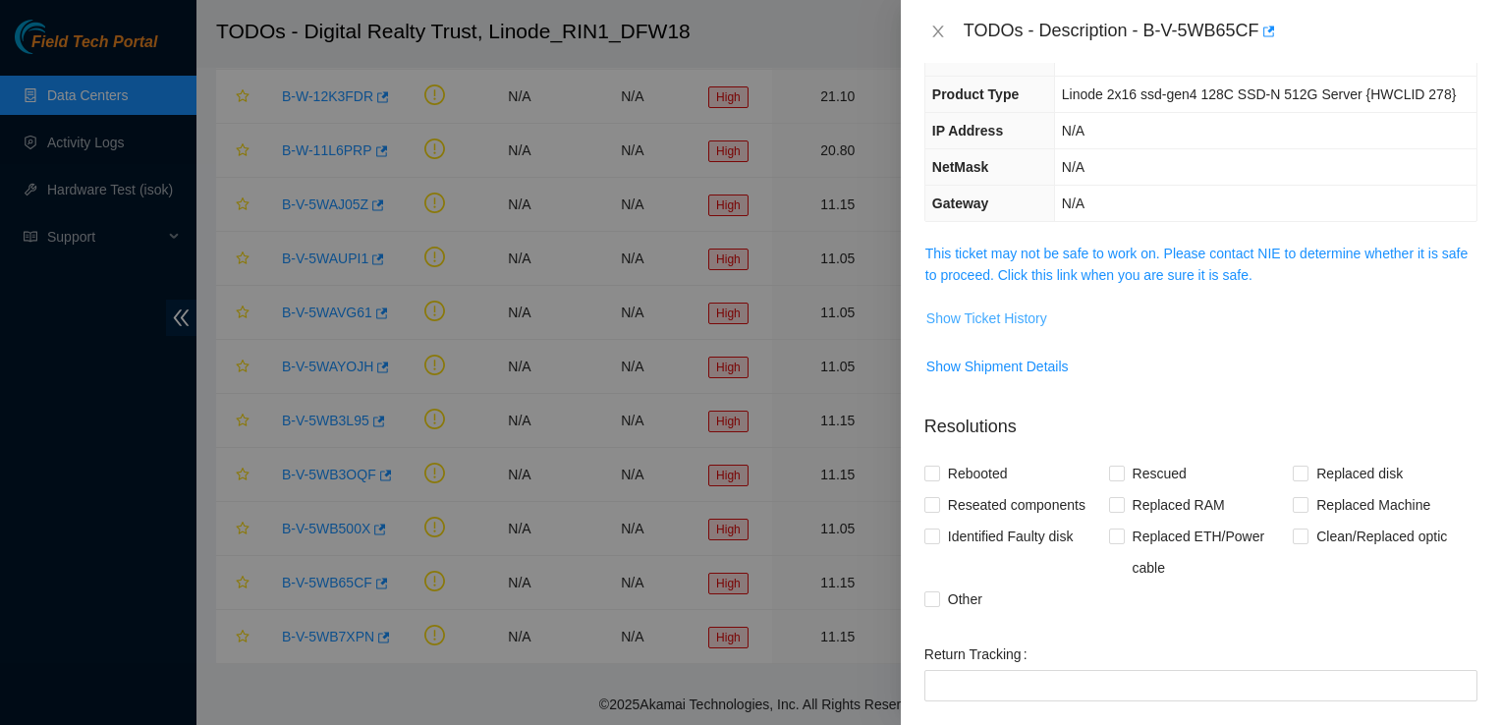
click at [1013, 313] on span "Show Ticket History" at bounding box center [987, 319] width 121 height 22
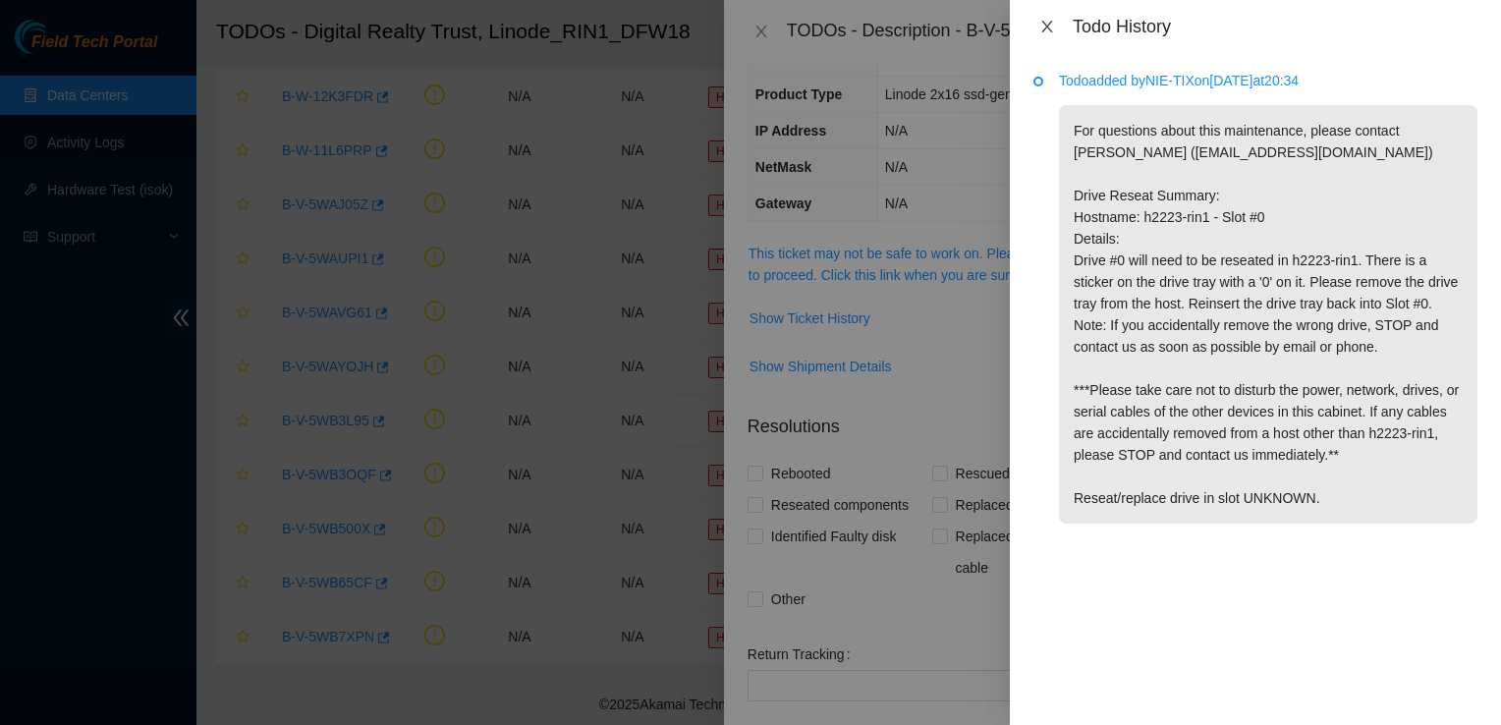
click at [1038, 26] on button "Close" at bounding box center [1048, 27] width 28 height 19
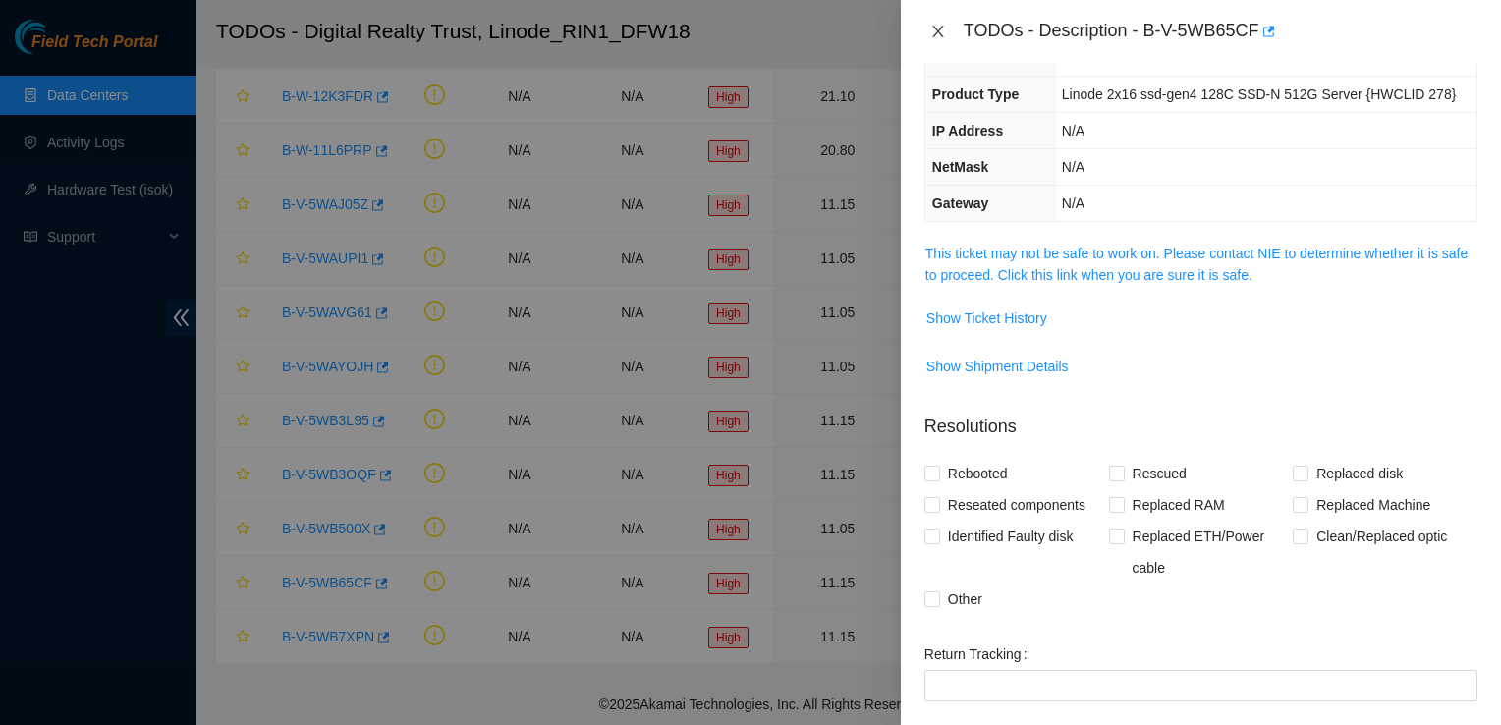
click at [934, 26] on icon "close" at bounding box center [939, 32] width 16 height 16
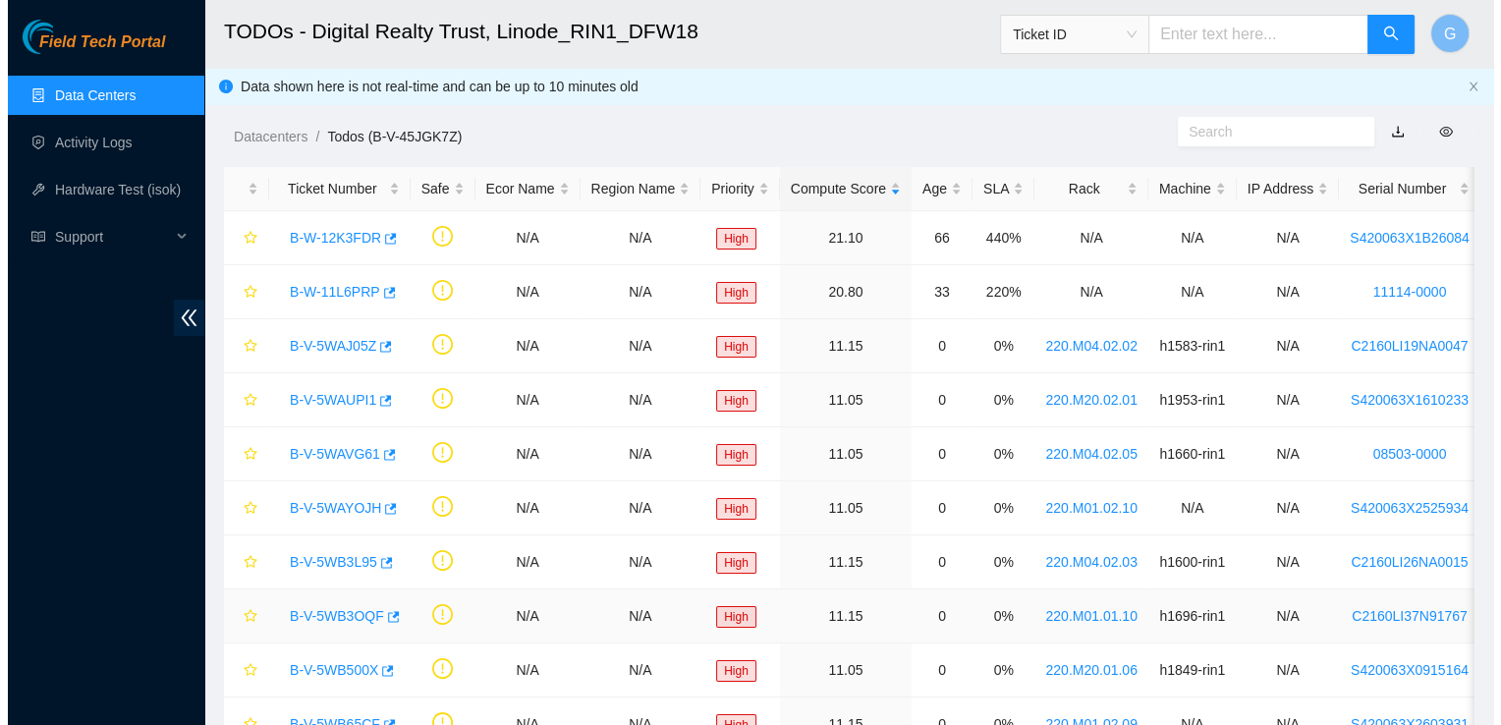
scroll to position [153, 0]
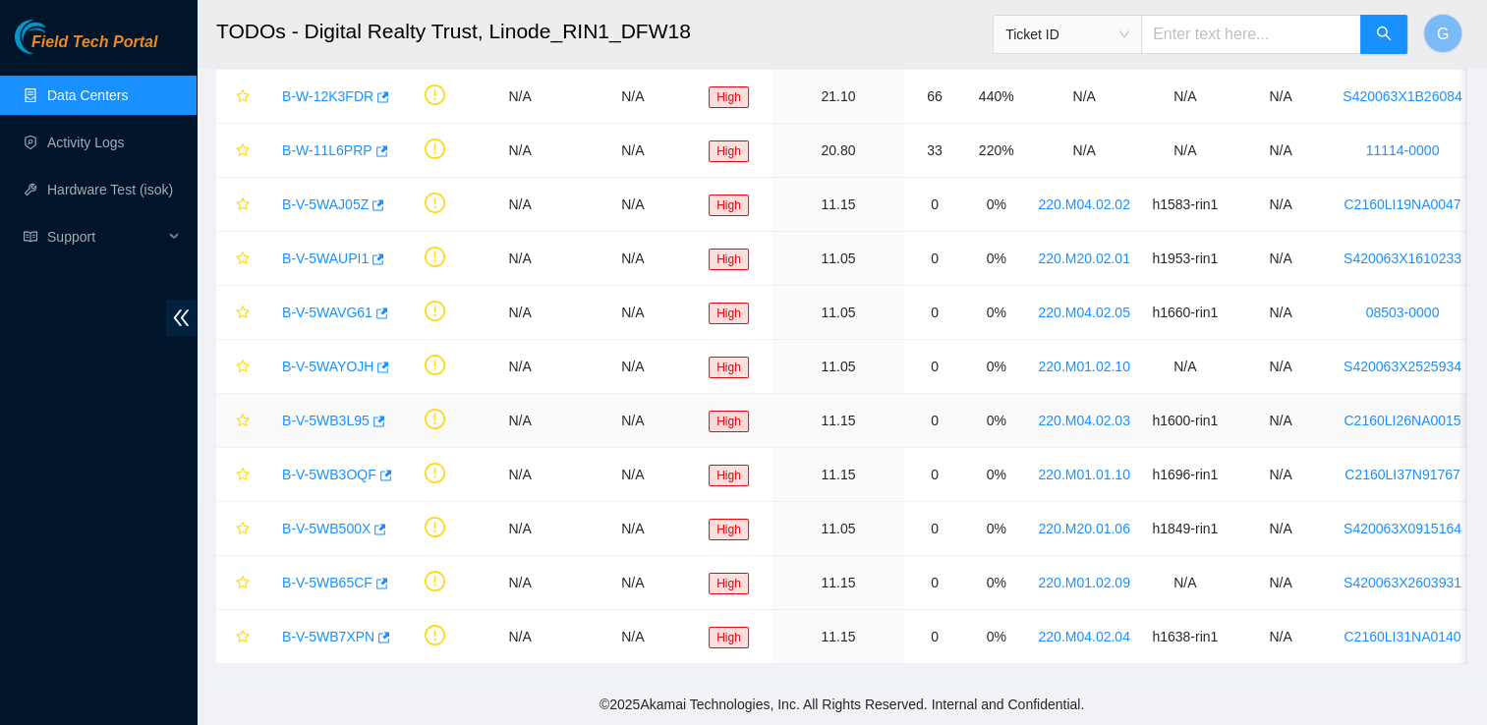
click at [330, 405] on div "B-V-5WB3L95" at bounding box center [332, 420] width 120 height 31
click at [334, 413] on link "B-V-5WB3L95" at bounding box center [325, 421] width 87 height 16
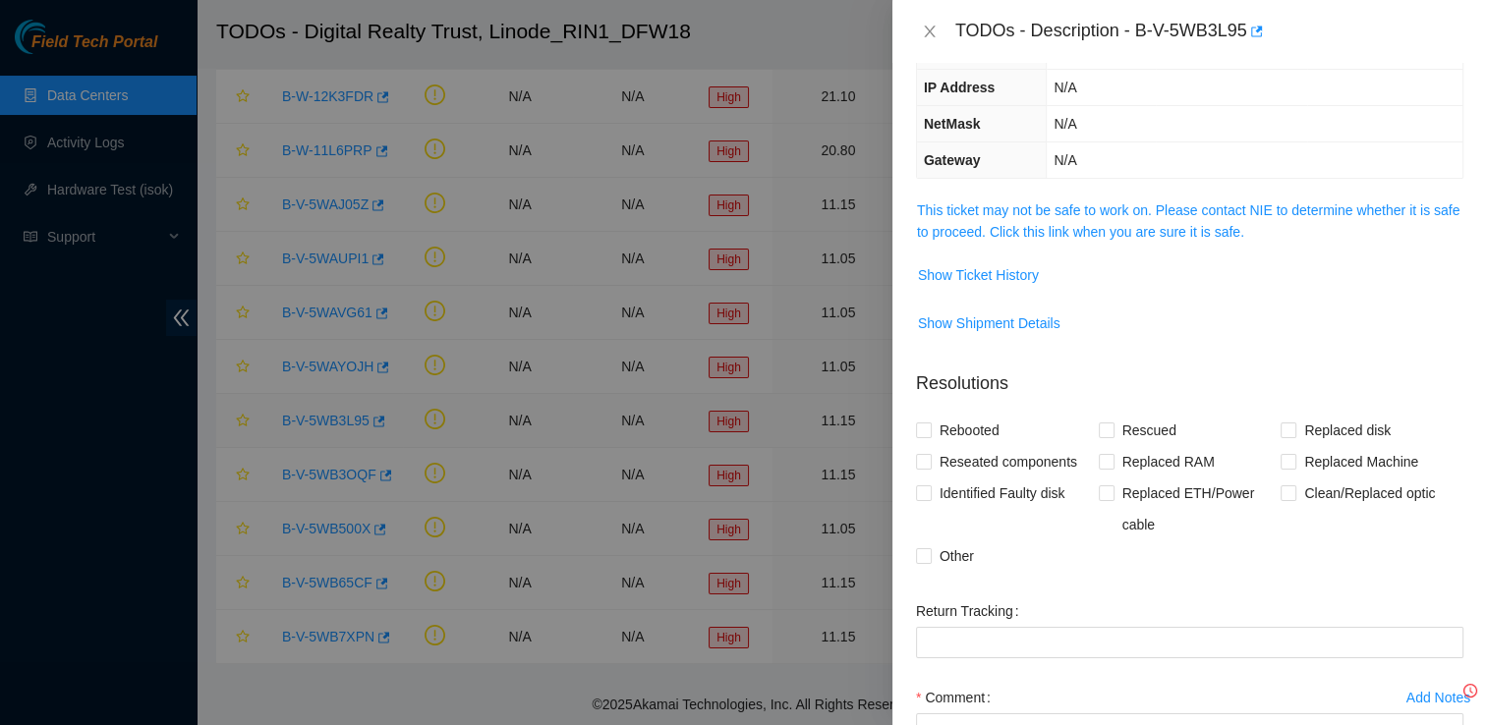
scroll to position [120, 0]
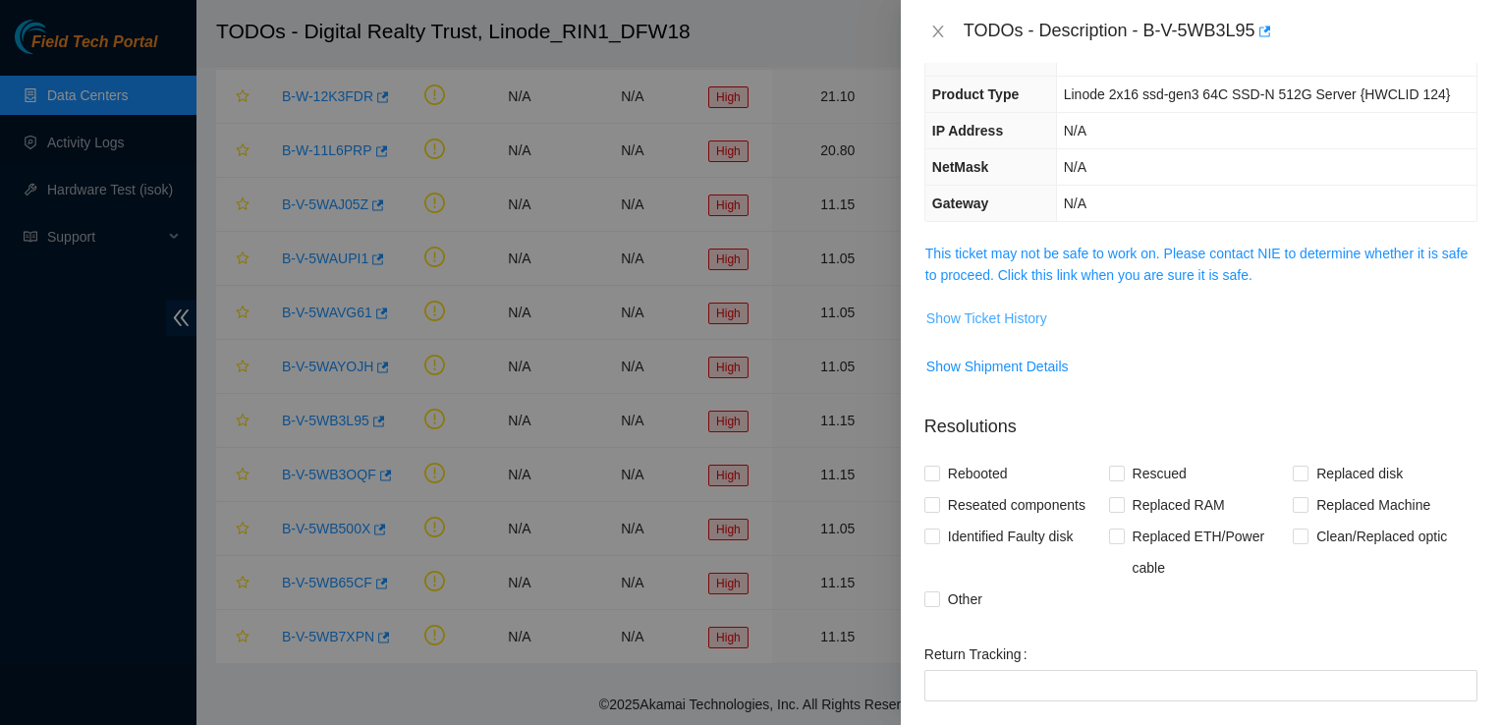
click at [983, 319] on span "Show Ticket History" at bounding box center [987, 319] width 121 height 22
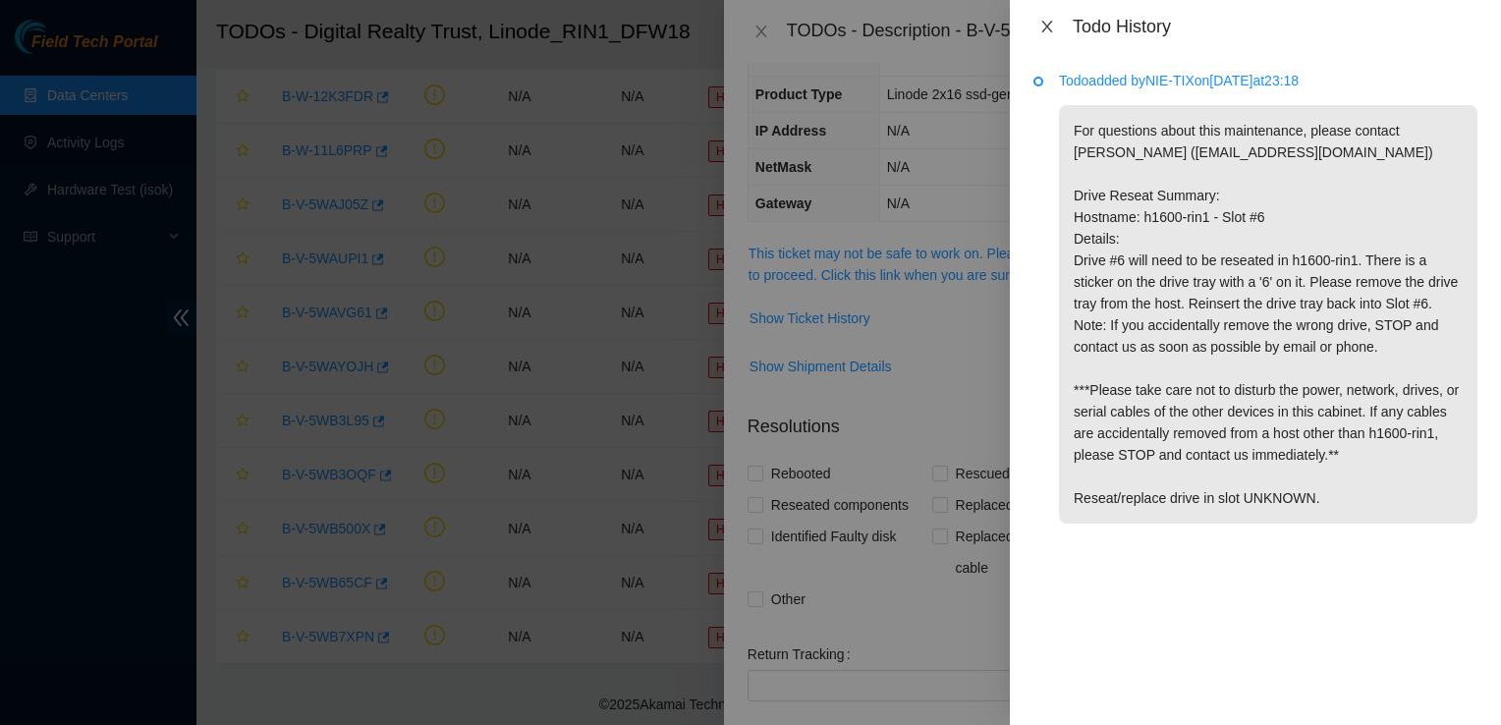
click at [1049, 26] on icon "close" at bounding box center [1048, 27] width 16 height 16
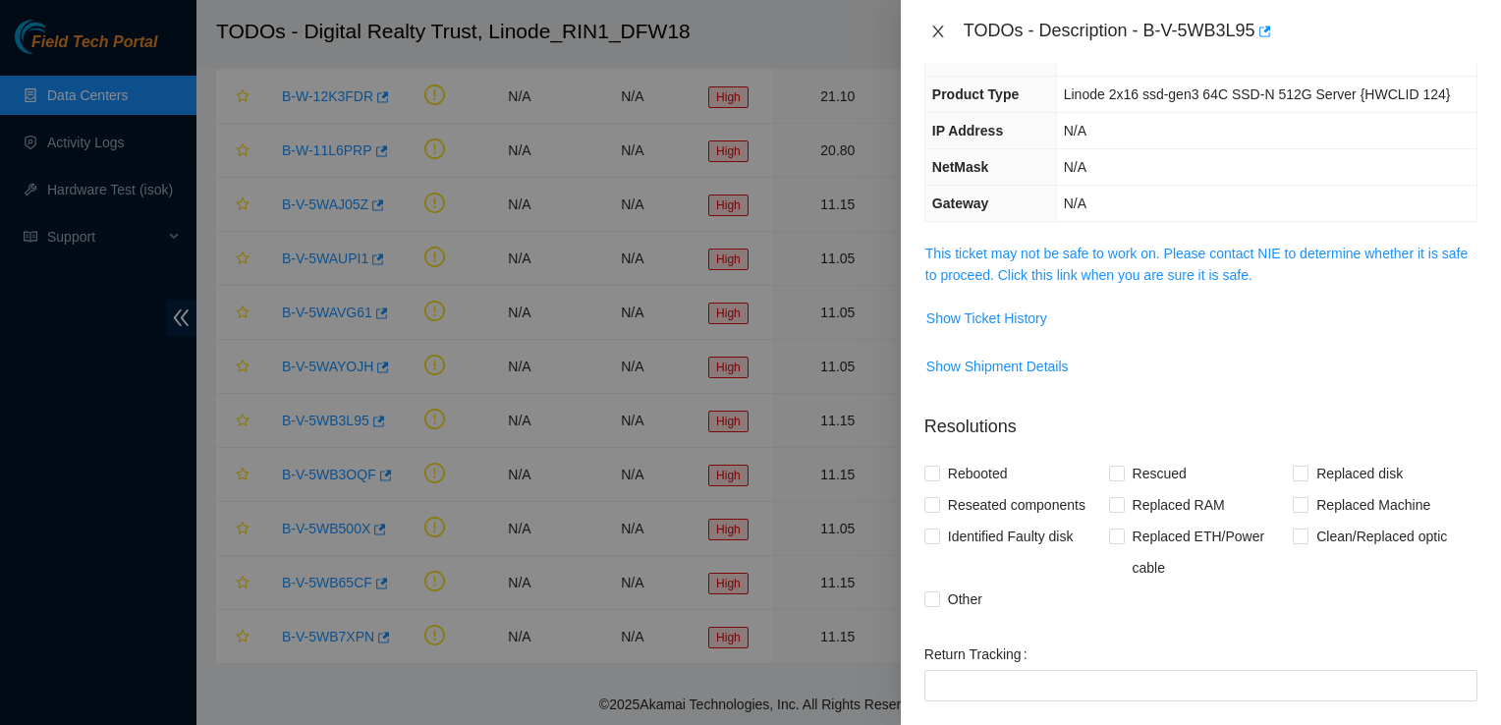
click at [938, 37] on icon "close" at bounding box center [939, 32] width 16 height 16
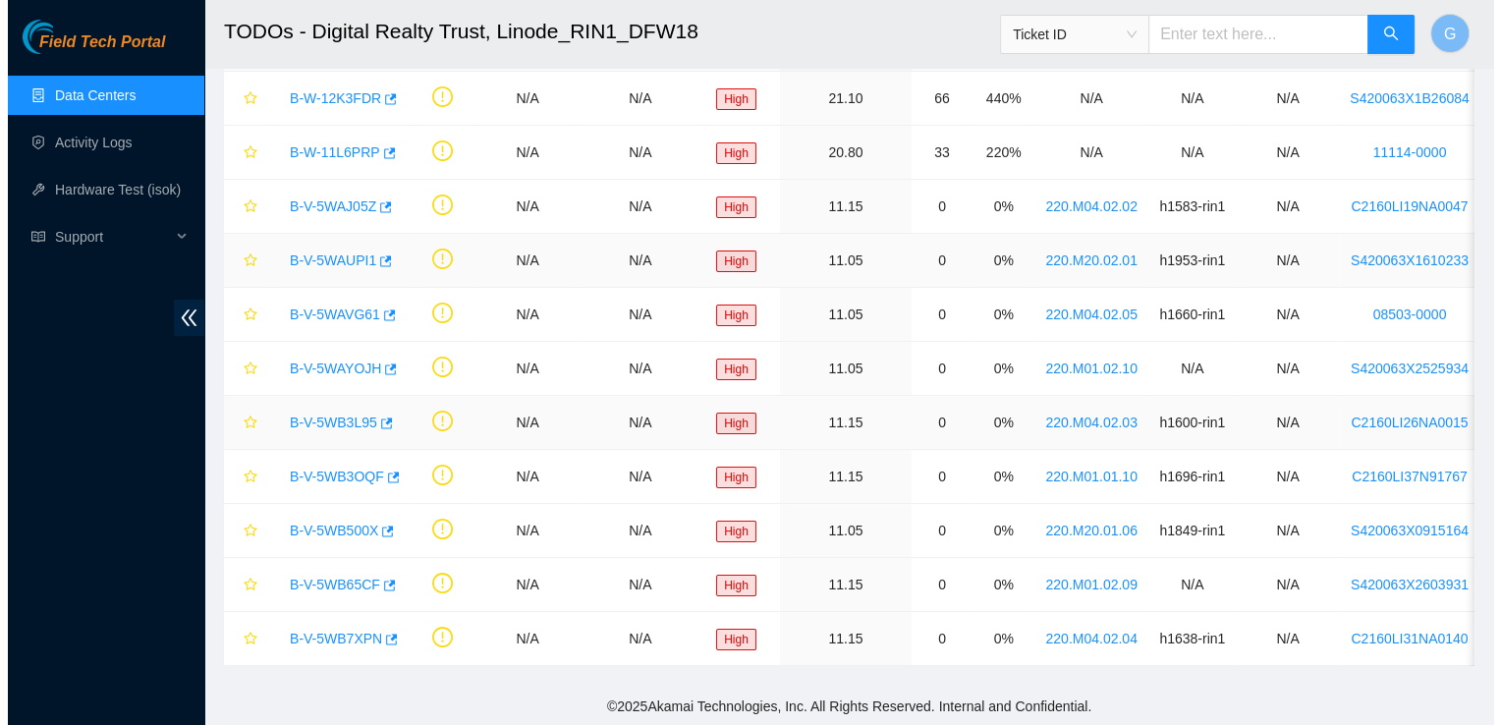
scroll to position [131, 0]
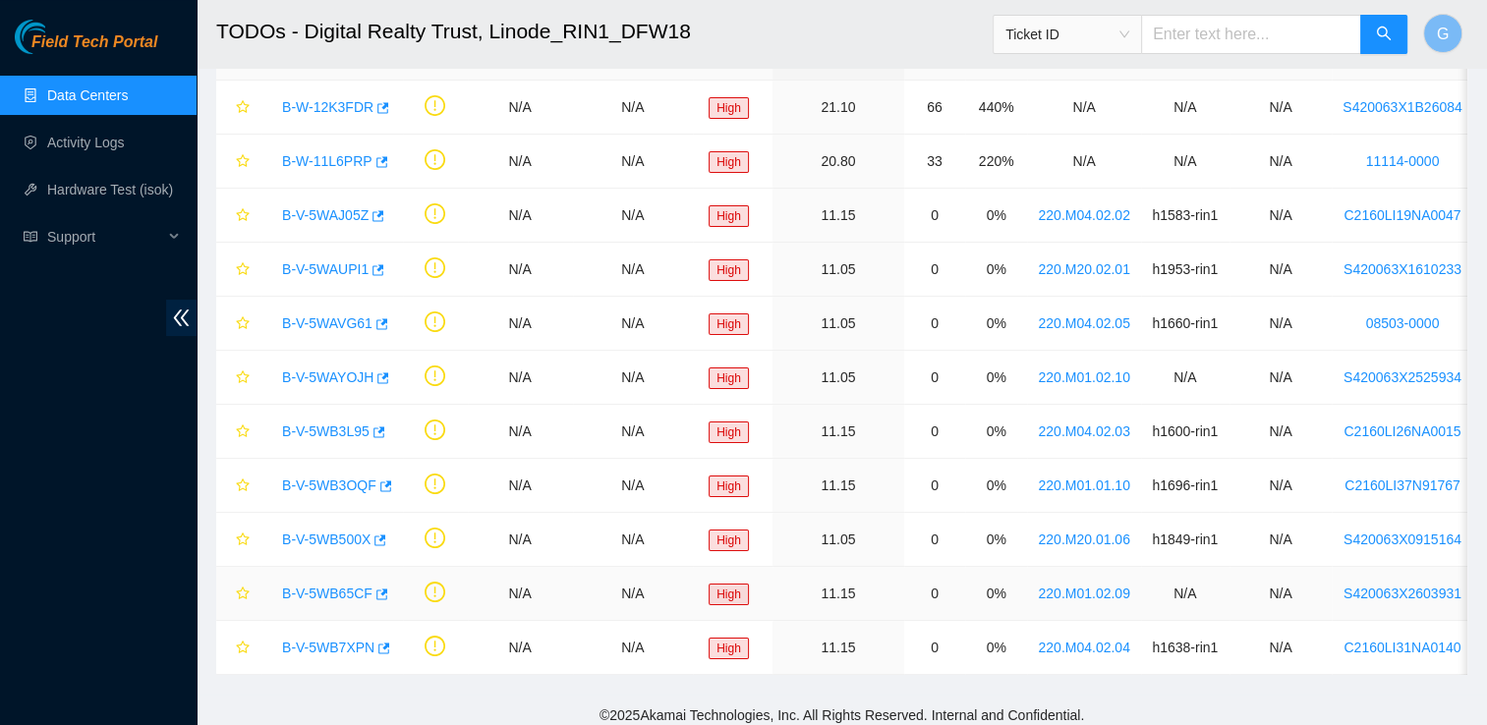
click at [354, 599] on div "B-V-5WB65CF" at bounding box center [332, 593] width 120 height 31
click at [351, 590] on link "B-V-5WB65CF" at bounding box center [327, 594] width 90 height 16
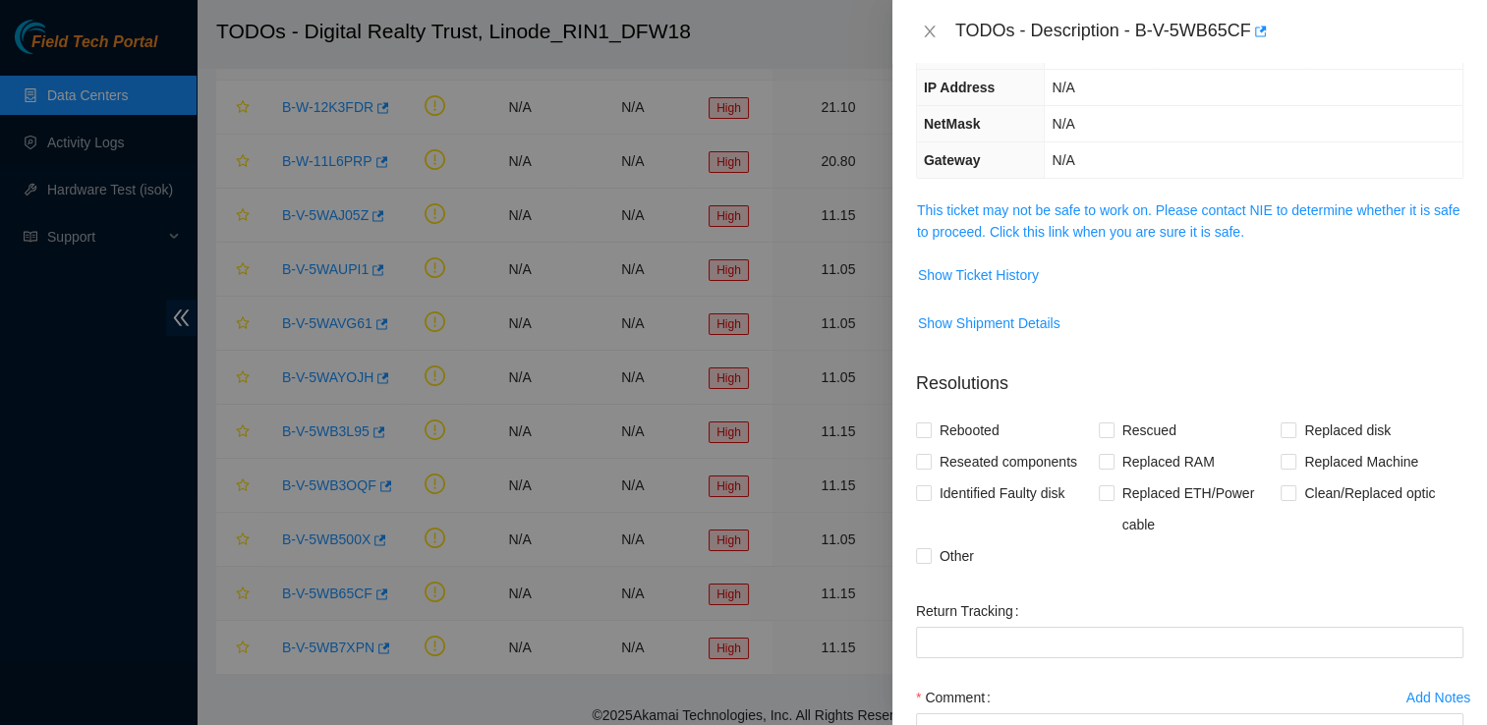
scroll to position [120, 0]
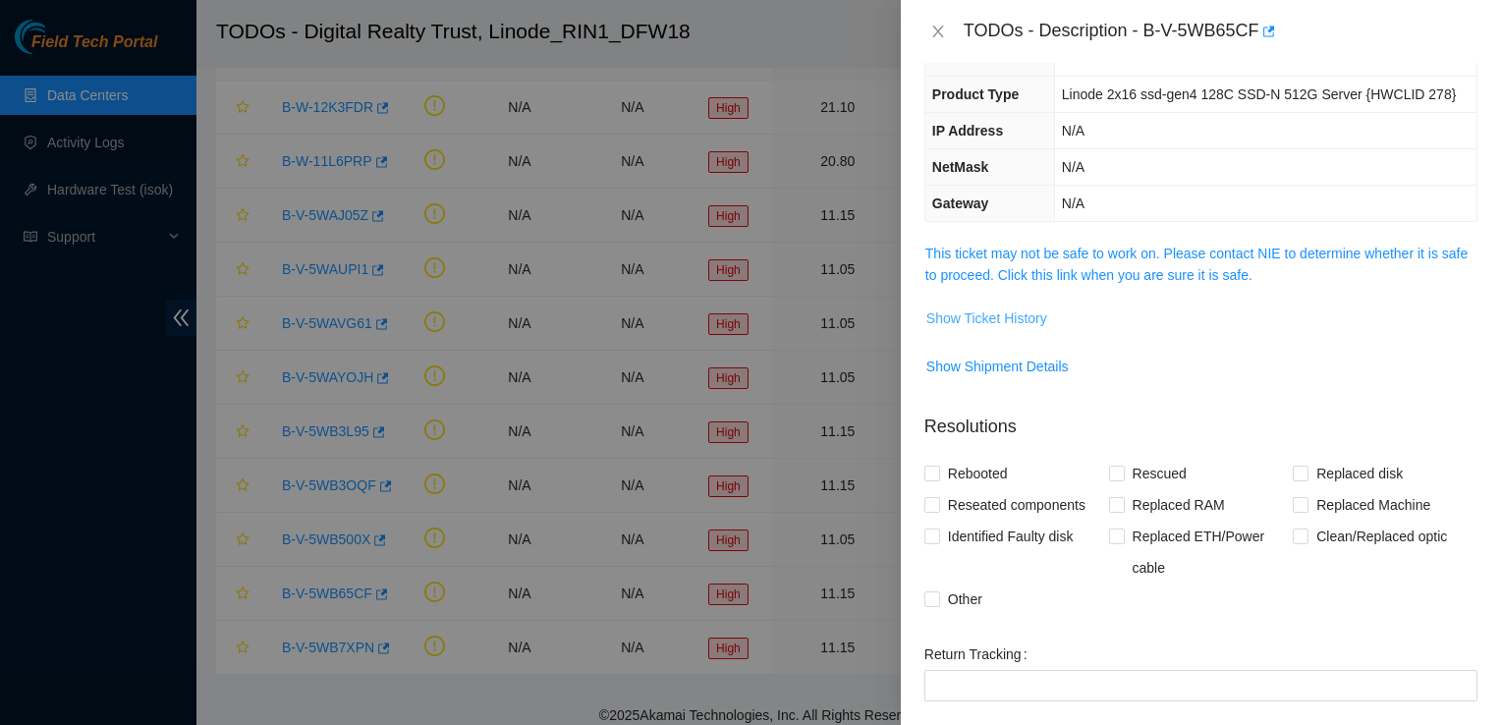
click at [1033, 315] on span "Show Ticket History" at bounding box center [987, 319] width 121 height 22
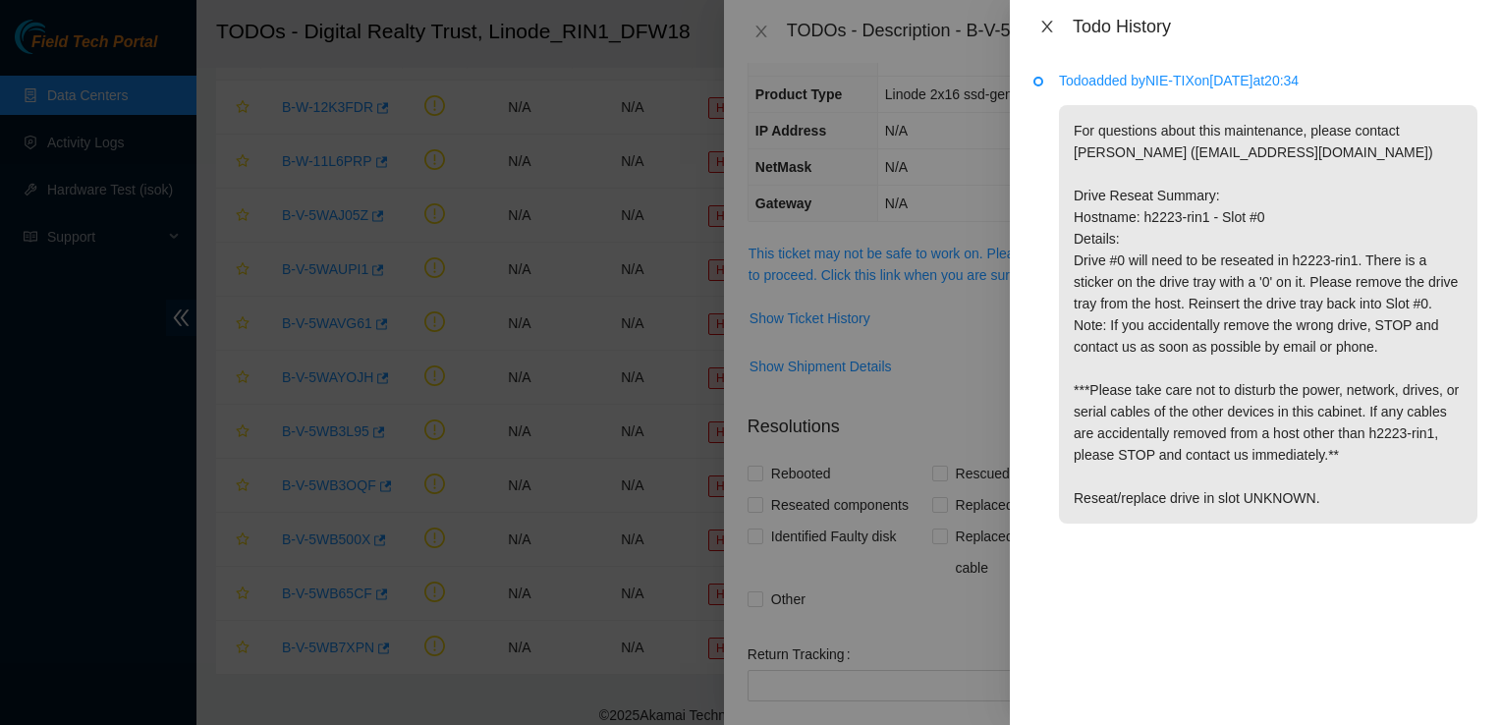
click at [1052, 33] on icon "close" at bounding box center [1048, 27] width 16 height 16
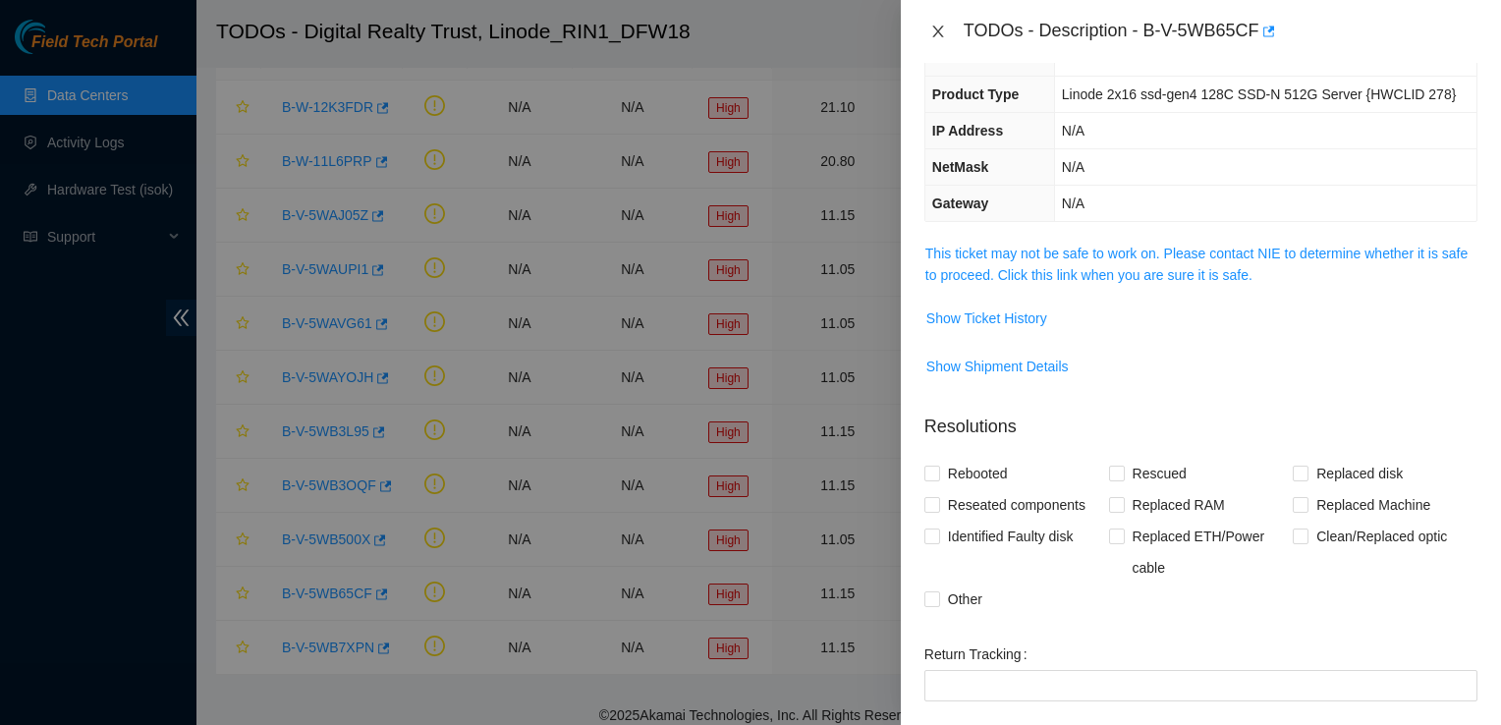
click at [943, 33] on icon "close" at bounding box center [939, 32] width 16 height 16
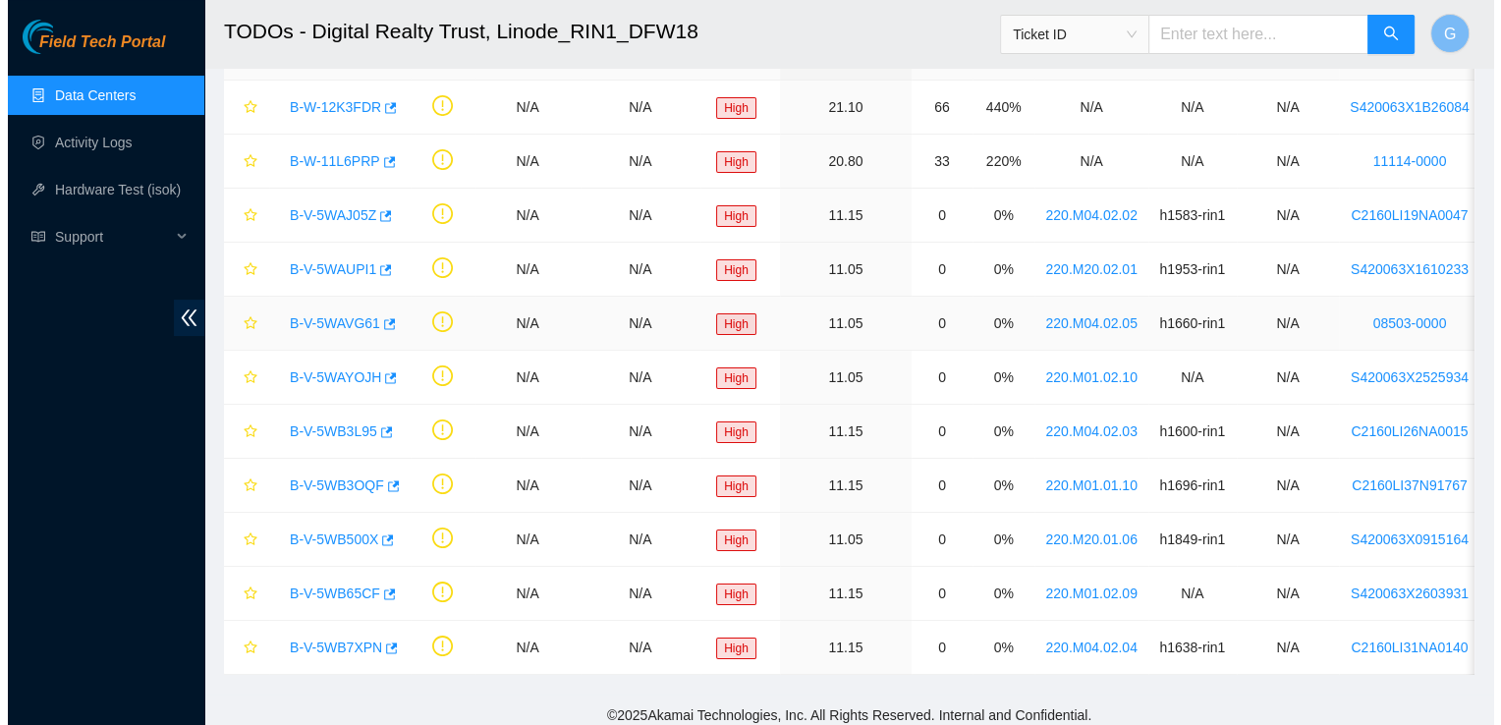
scroll to position [163, 0]
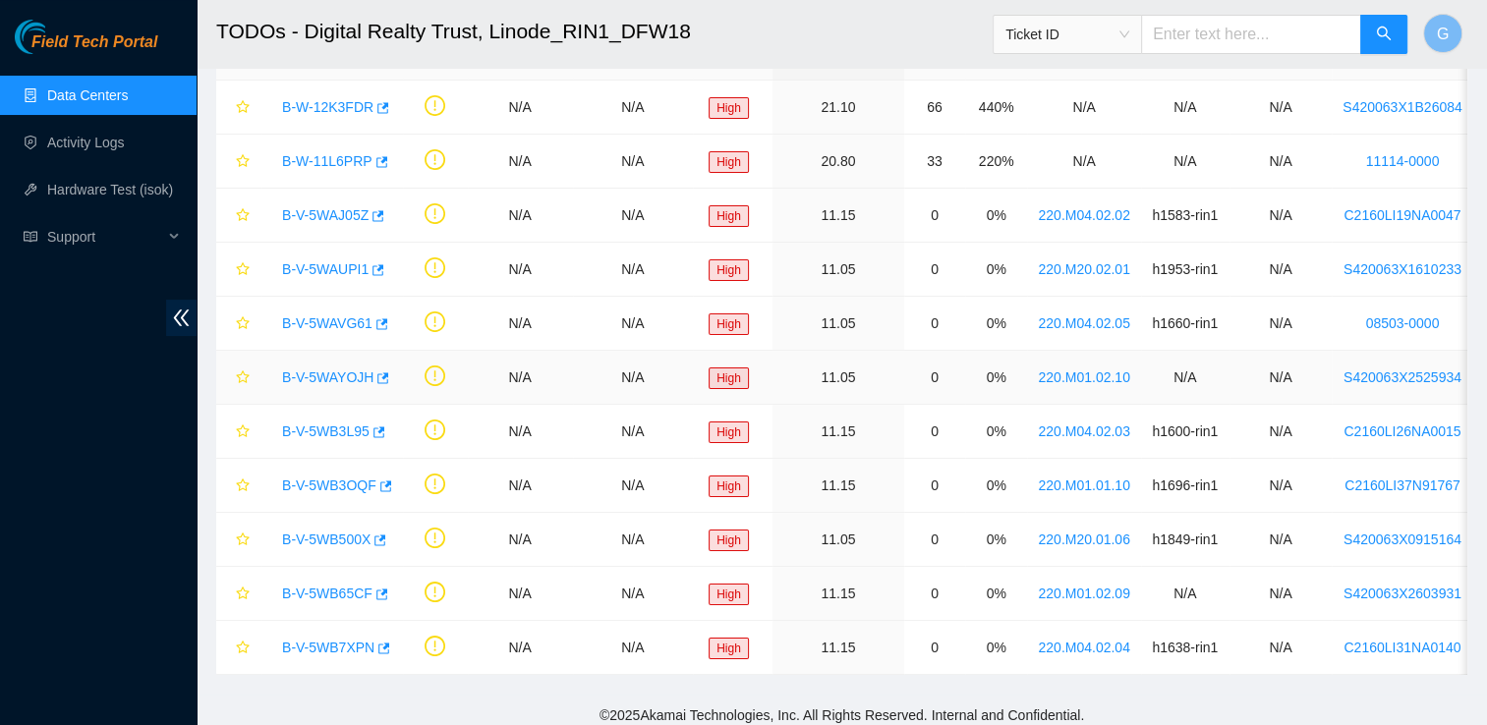
click at [358, 372] on link "B-V-5WAYOJH" at bounding box center [327, 377] width 91 height 16
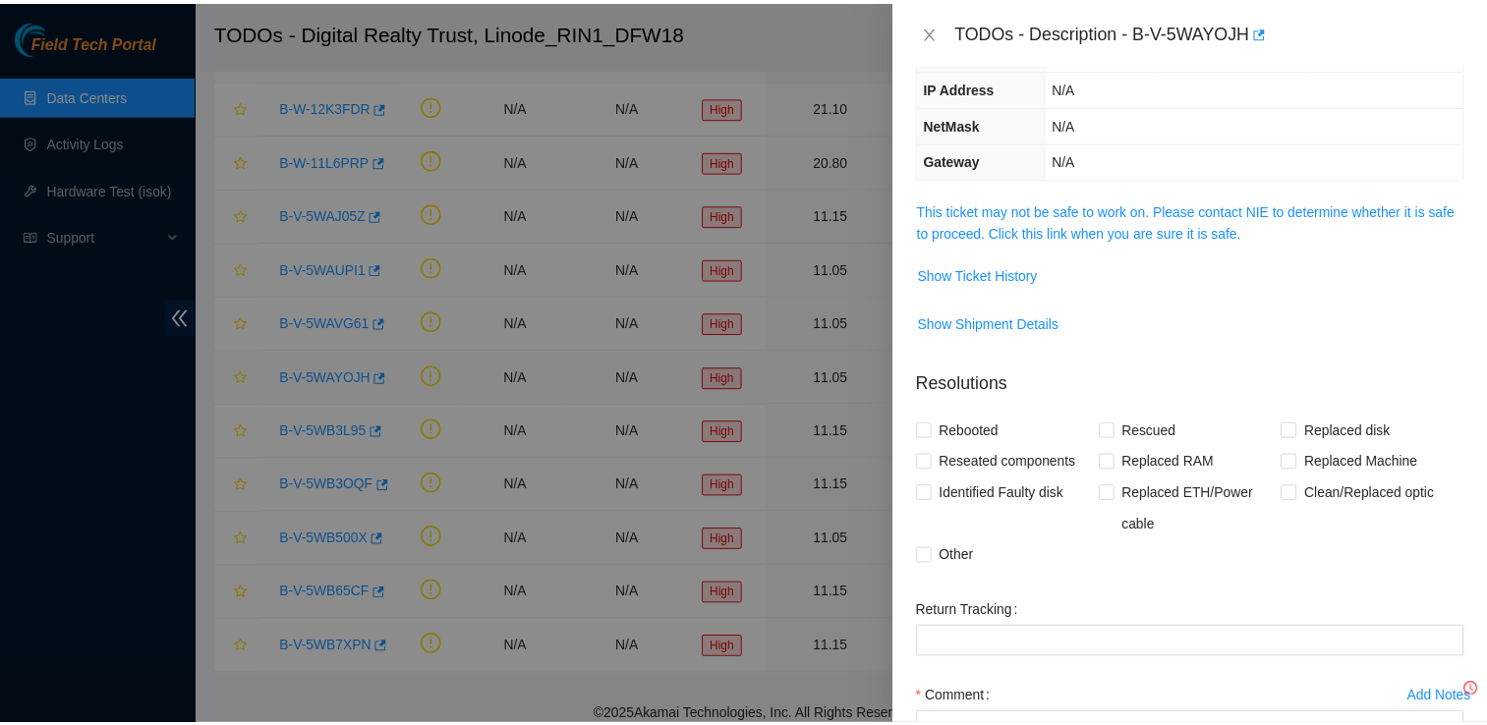
scroll to position [120, 0]
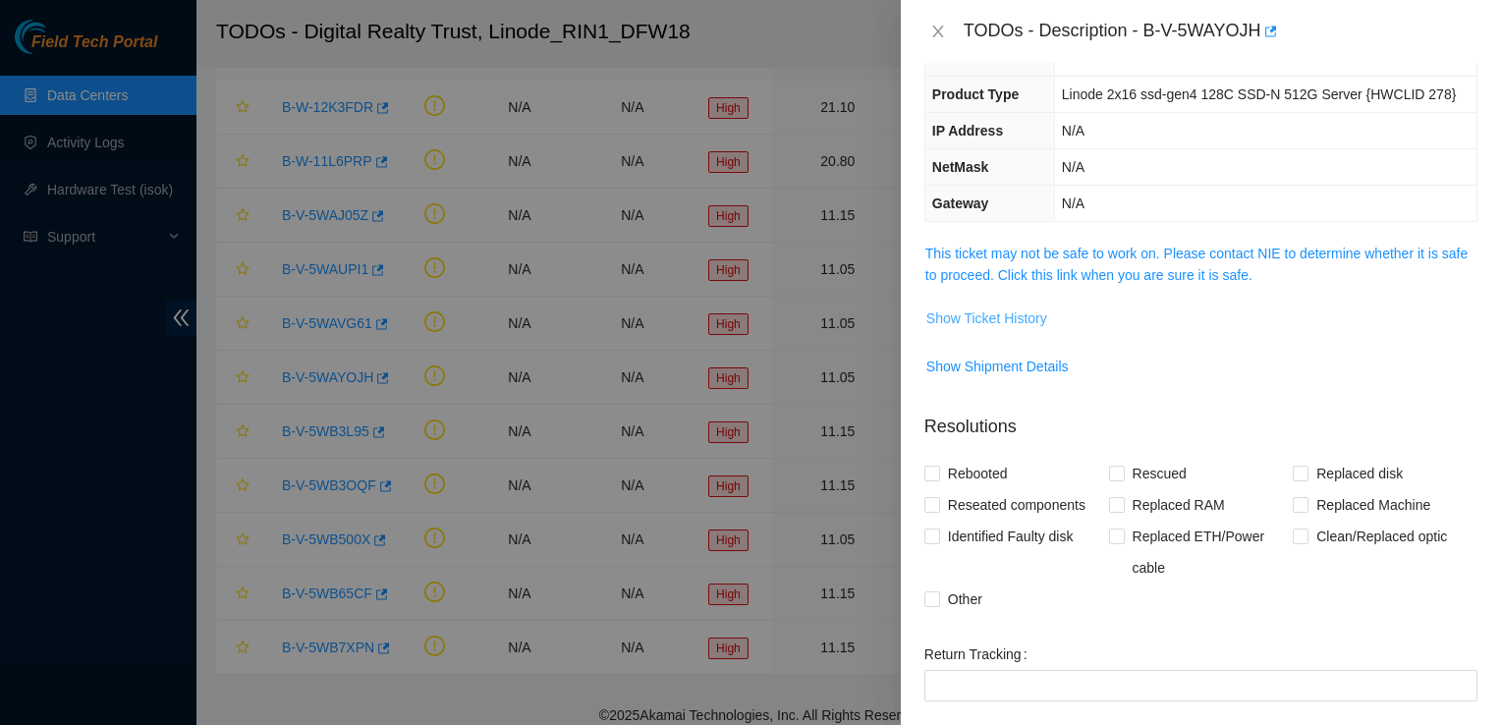
click at [1018, 324] on span "Show Ticket History" at bounding box center [987, 319] width 121 height 22
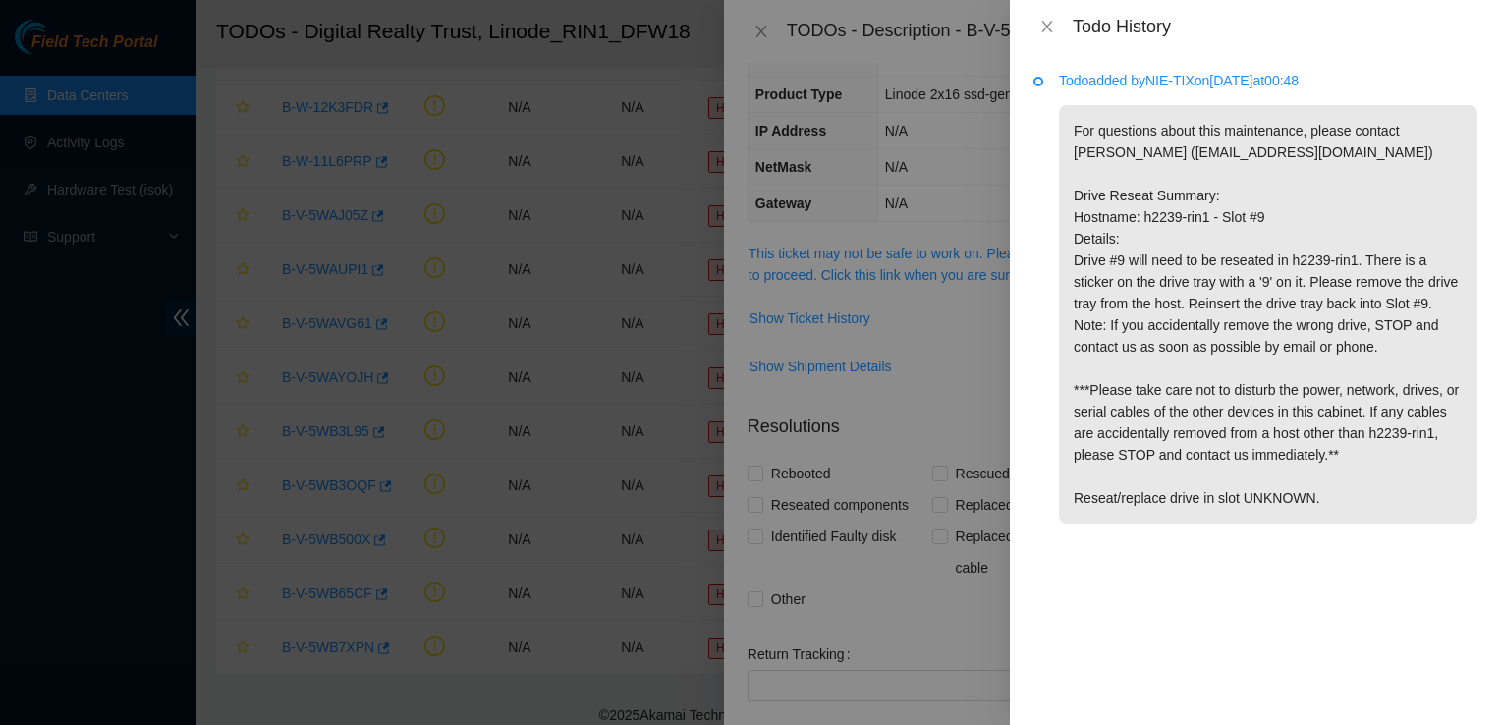
click at [1050, 37] on div "Todo History" at bounding box center [1255, 26] width 491 height 53
click at [1050, 30] on icon "close" at bounding box center [1047, 27] width 11 height 12
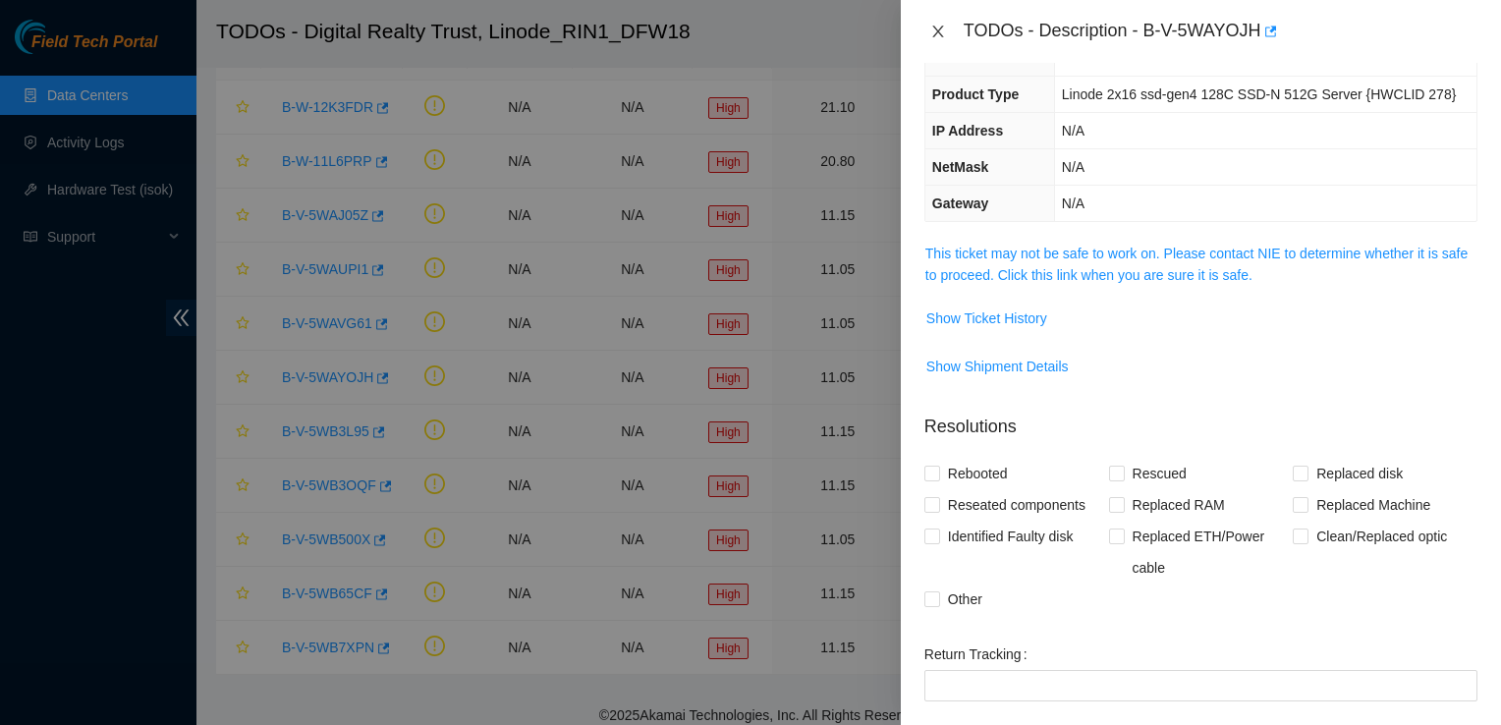
click at [943, 32] on icon "close" at bounding box center [939, 32] width 16 height 16
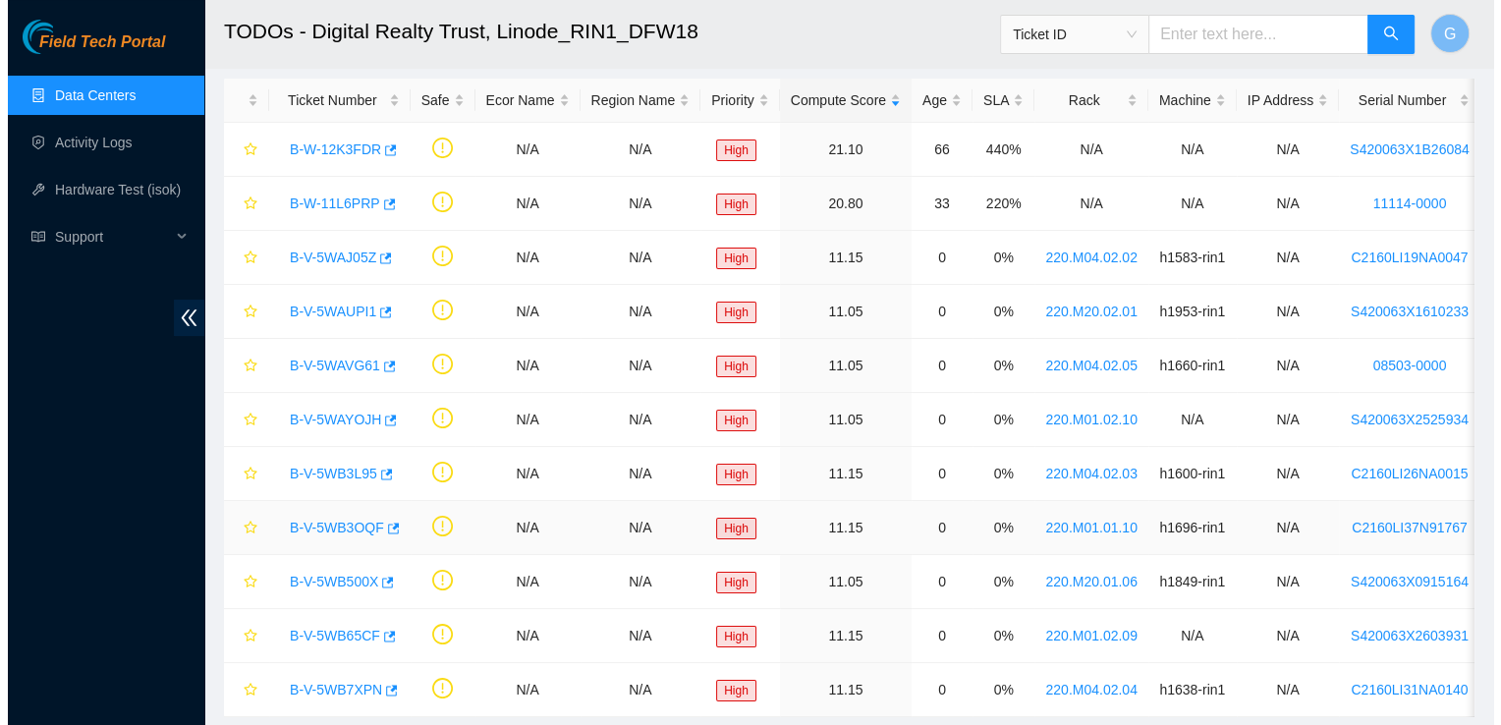
scroll to position [89, 0]
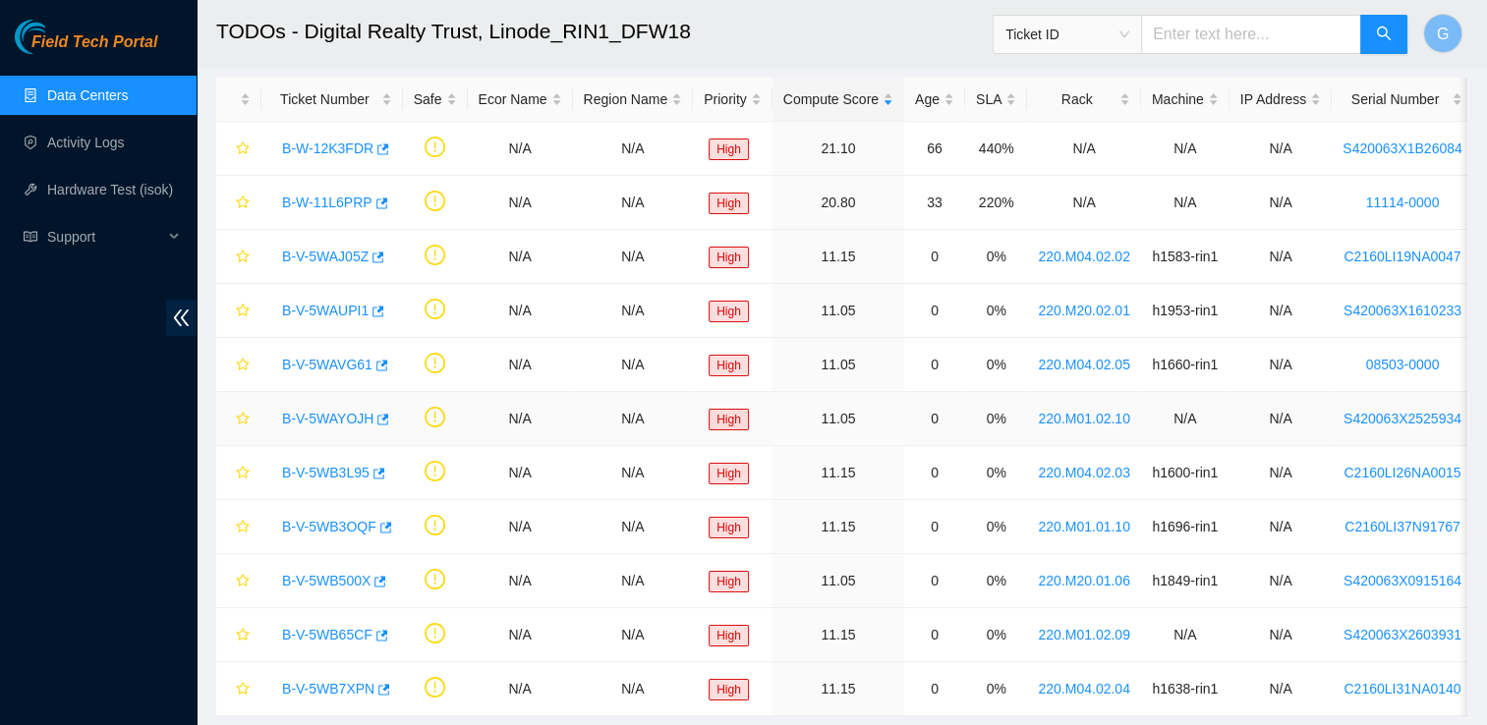
click at [330, 411] on link "B-V-5WAYOJH" at bounding box center [327, 419] width 91 height 16
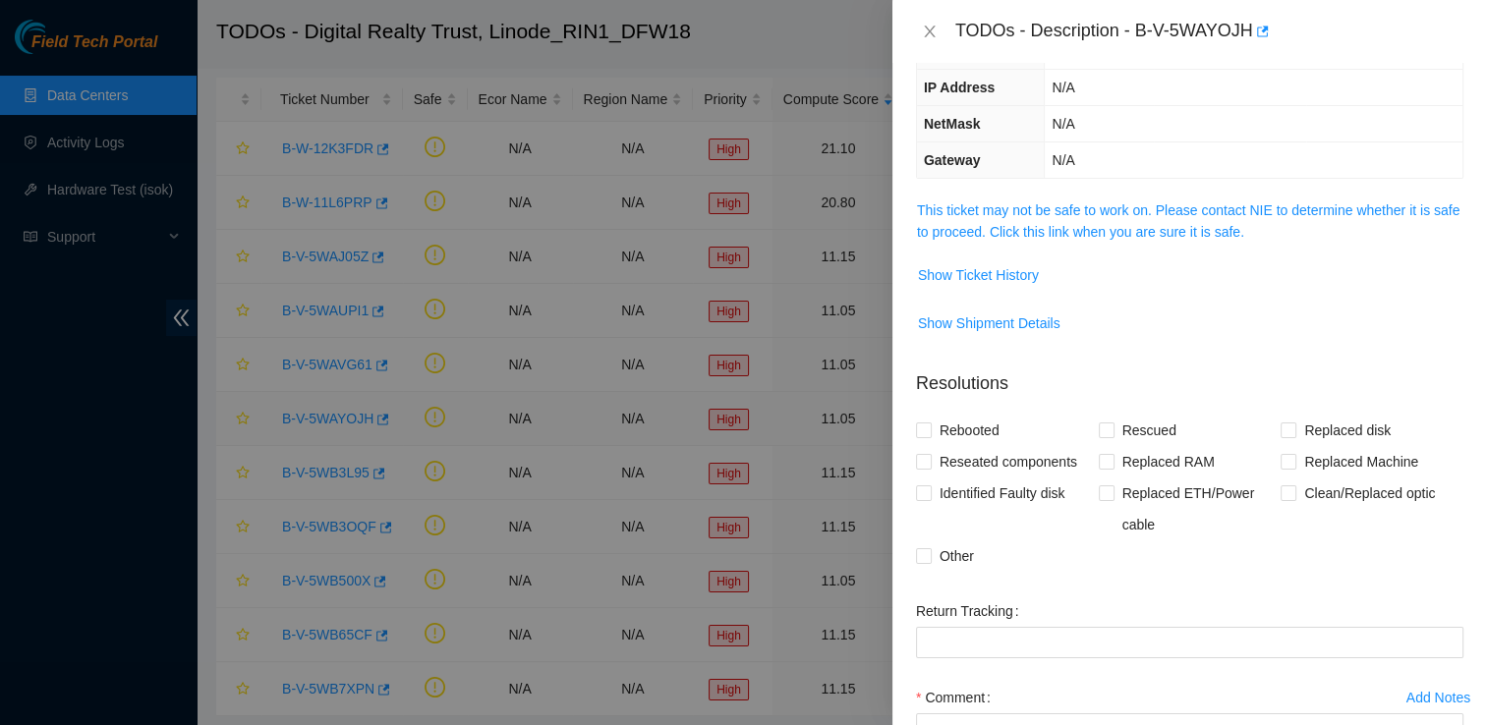
scroll to position [120, 0]
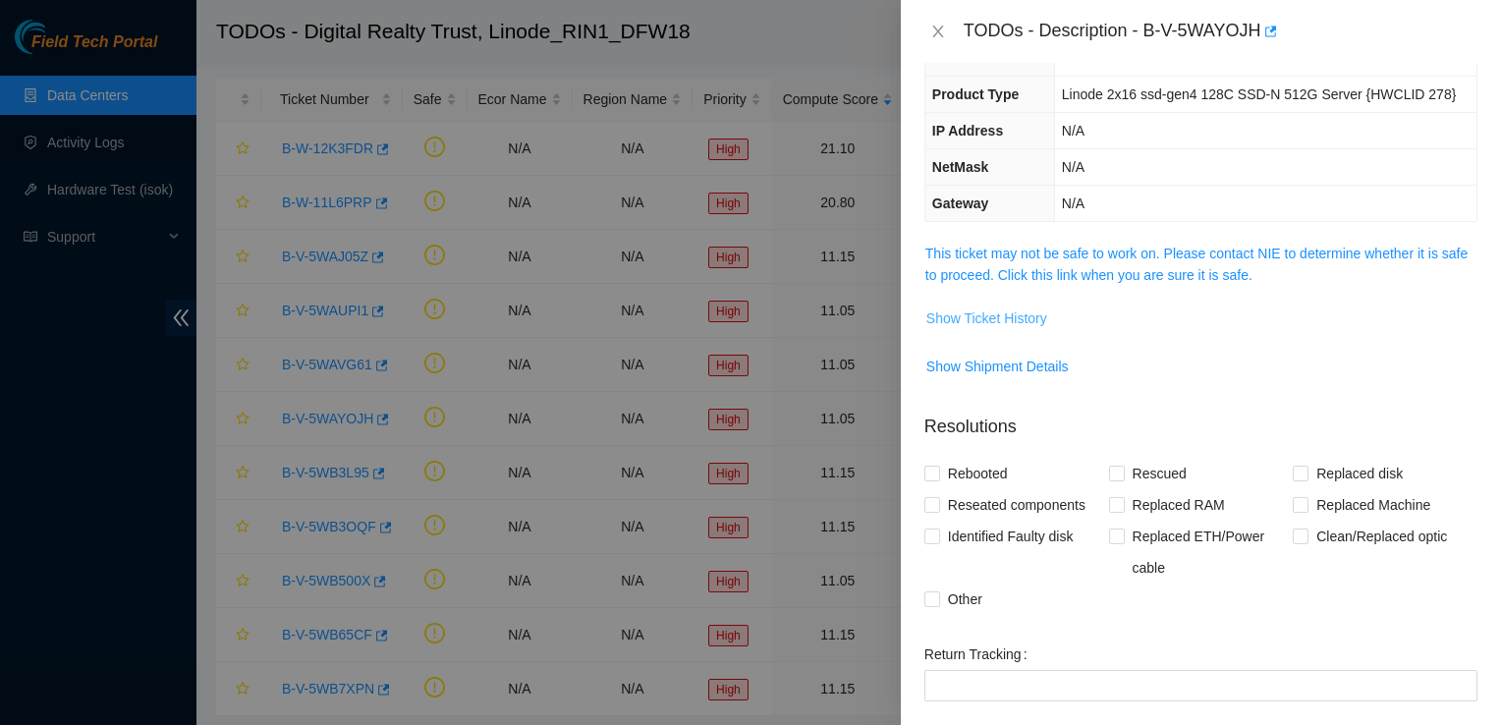
click at [949, 316] on span "Show Ticket History" at bounding box center [987, 319] width 121 height 22
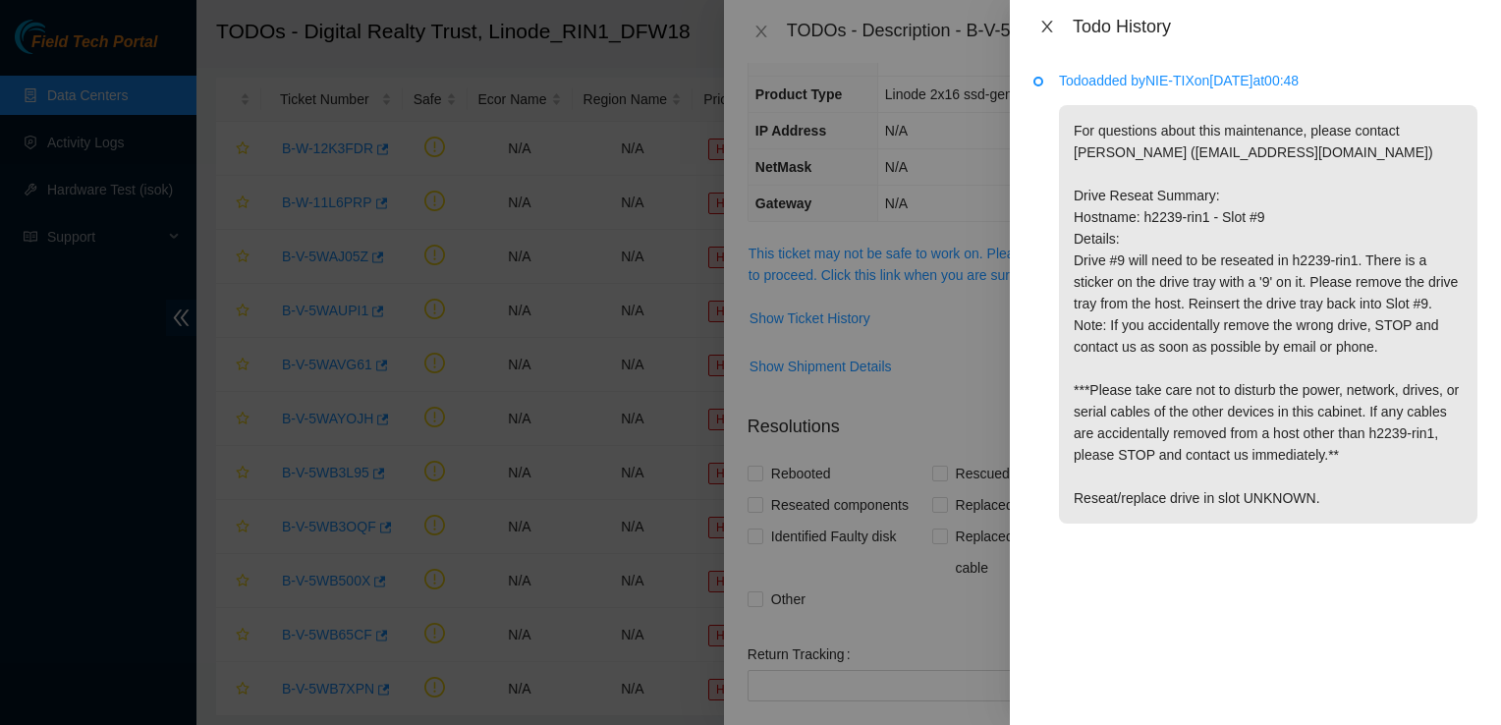
click at [1045, 26] on icon "close" at bounding box center [1048, 27] width 16 height 16
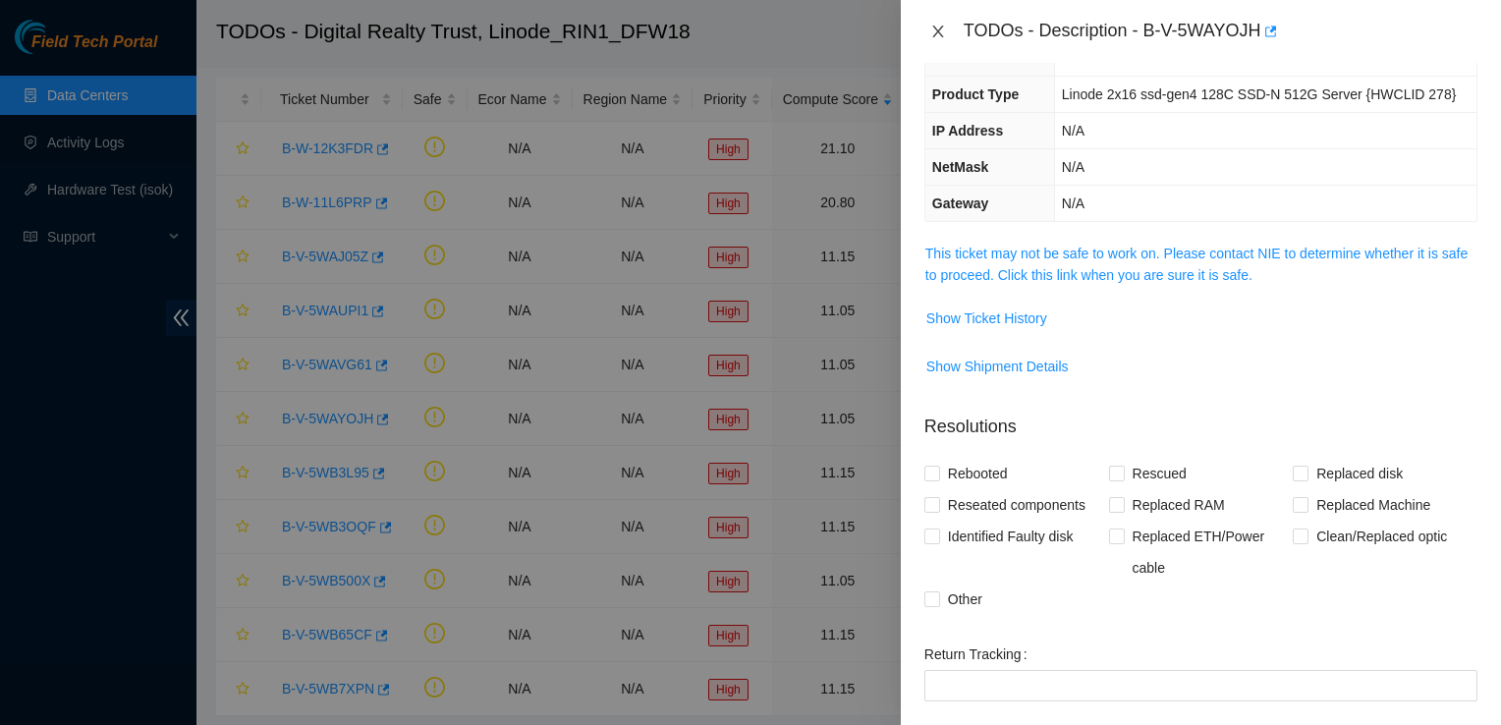
click at [940, 37] on icon "close" at bounding box center [939, 32] width 16 height 16
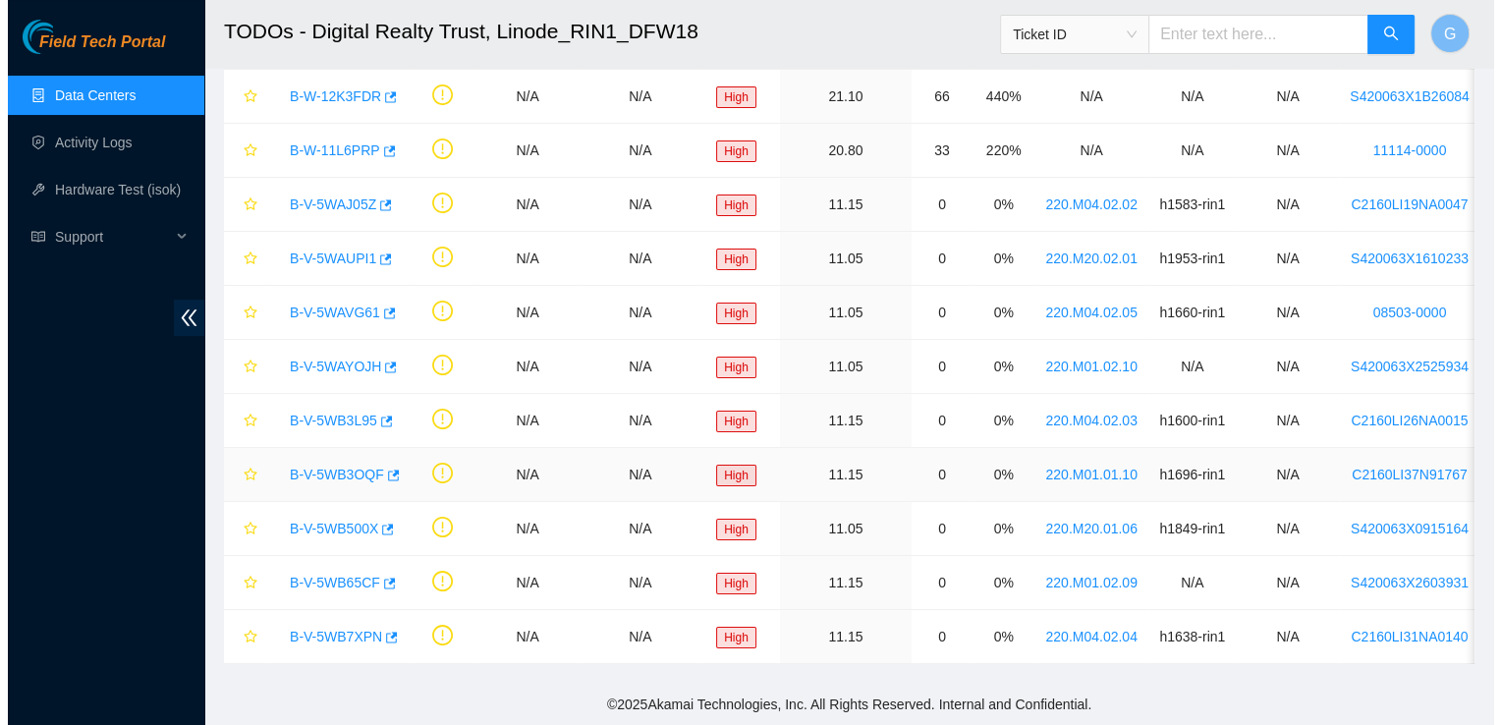
scroll to position [153, 0]
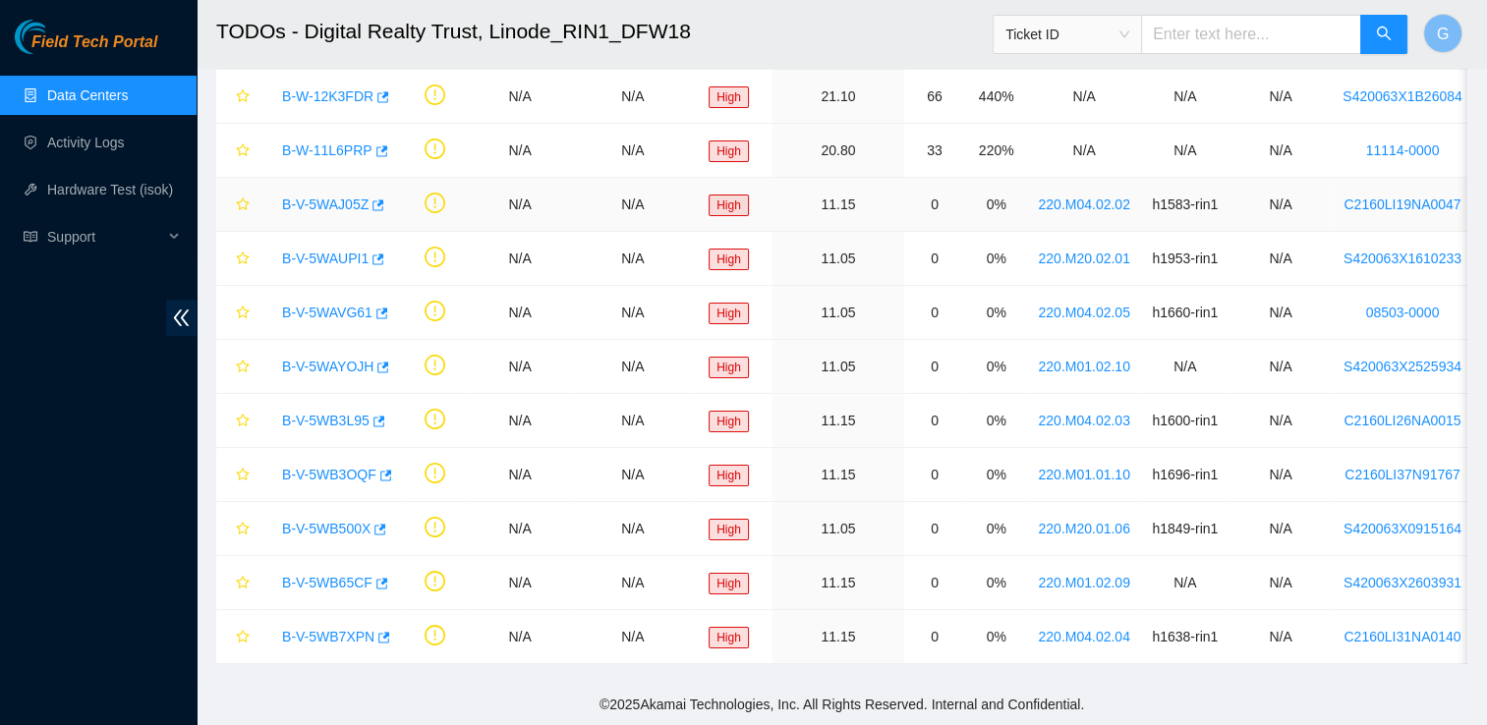
click at [336, 197] on link "B-V-5WAJ05Z" at bounding box center [325, 205] width 86 height 16
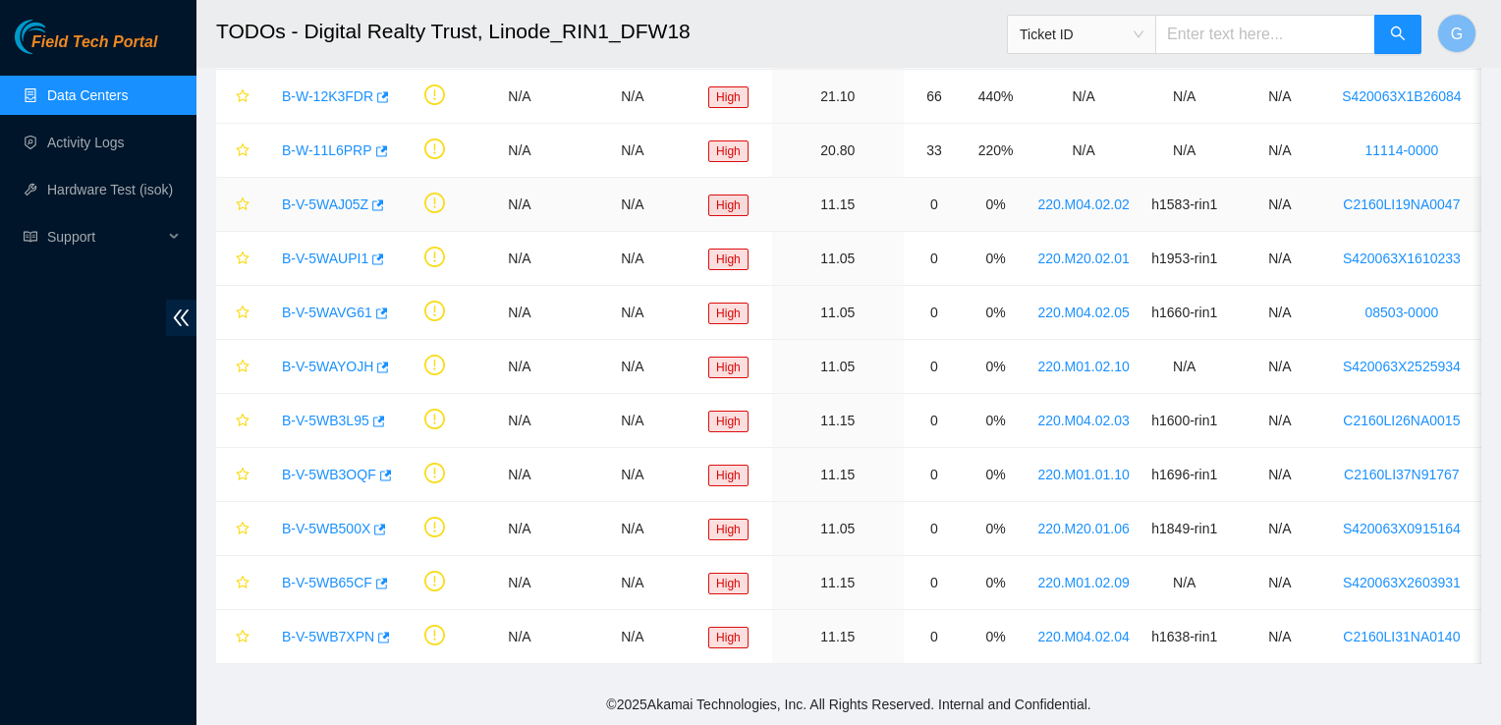
scroll to position [120, 0]
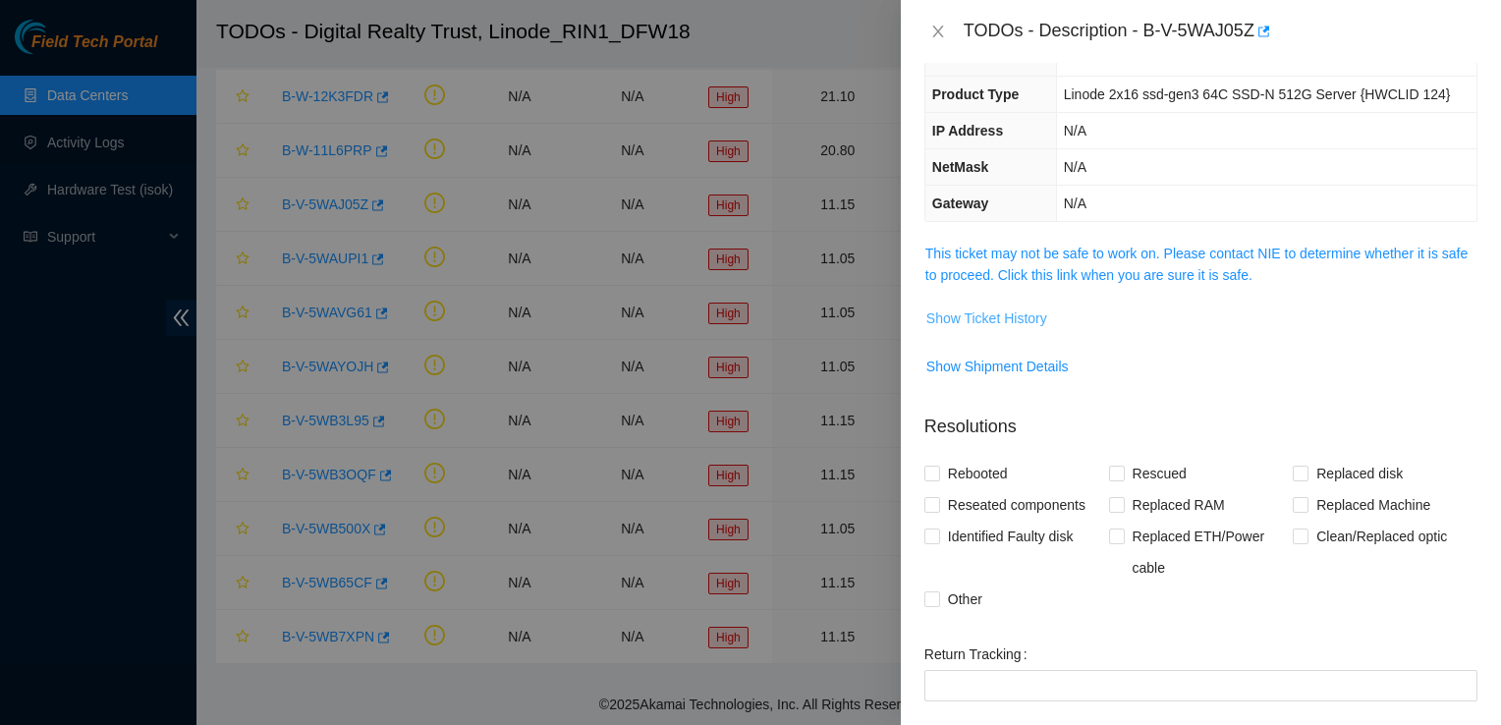
click at [971, 314] on span "Show Ticket History" at bounding box center [987, 319] width 121 height 22
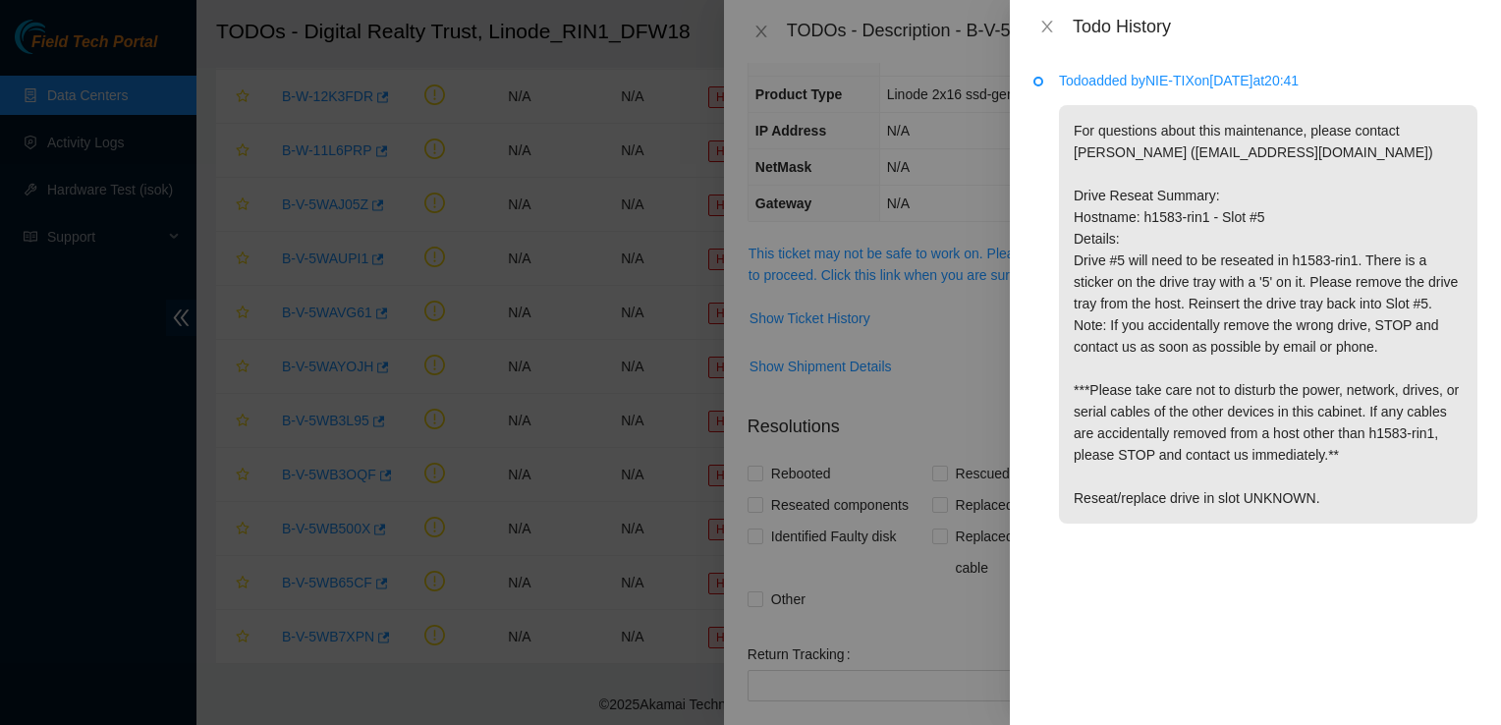
click at [1438, 297] on p "For questions about this maintenance, please contact Alex Abelson (aabelson@aka…" at bounding box center [1268, 314] width 419 height 419
click at [1101, 218] on p "For questions about this maintenance, please contact Alex Abelson (aabelson@aka…" at bounding box center [1268, 314] width 419 height 419
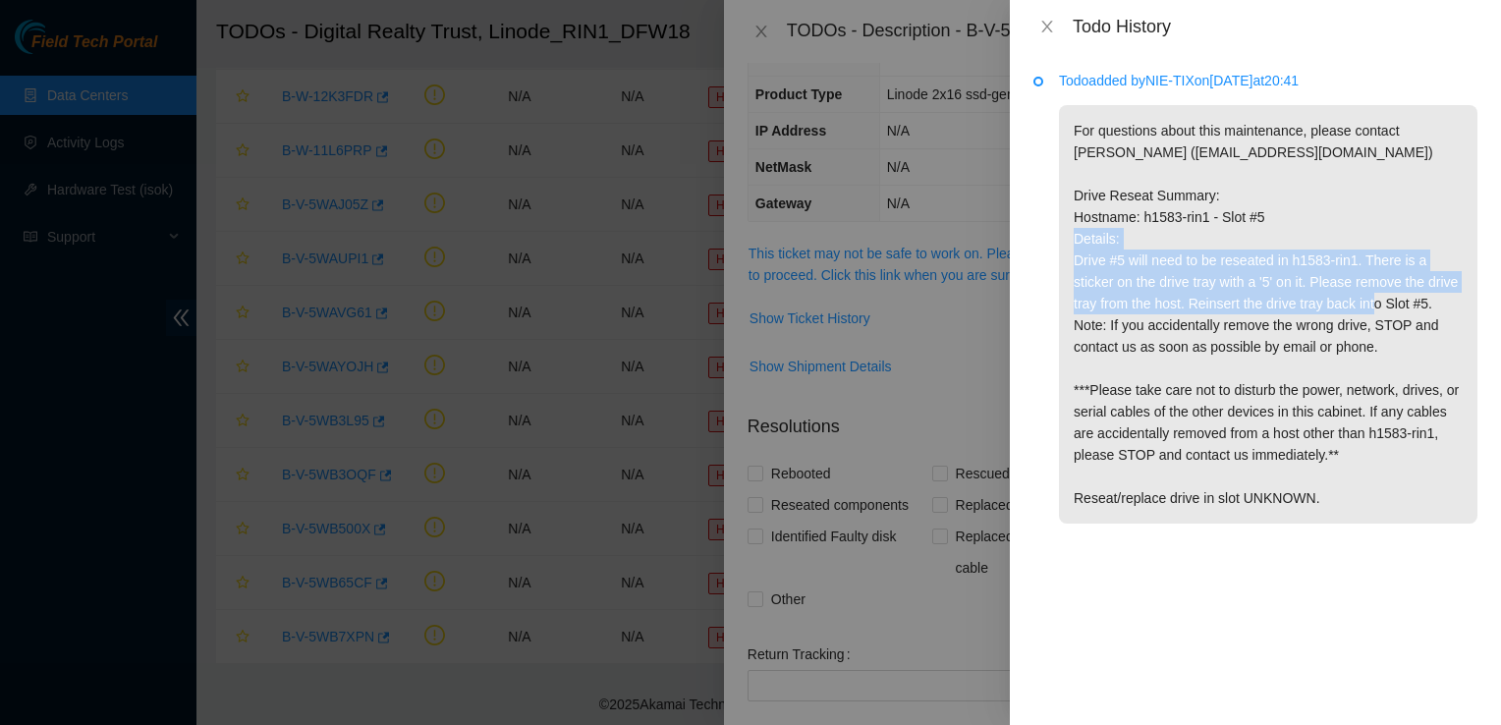
drag, startPoint x: 1072, startPoint y: 261, endPoint x: 1465, endPoint y: 301, distance: 395.0
click at [1465, 301] on p "For questions about this maintenance, please contact Alex Abelson (aabelson@aka…" at bounding box center [1268, 314] width 419 height 419
copy p "Drive #5 will need to be reseated in h1583-rin1. There is a sticker on the driv…"
click at [1049, 19] on icon "close" at bounding box center [1048, 27] width 16 height 16
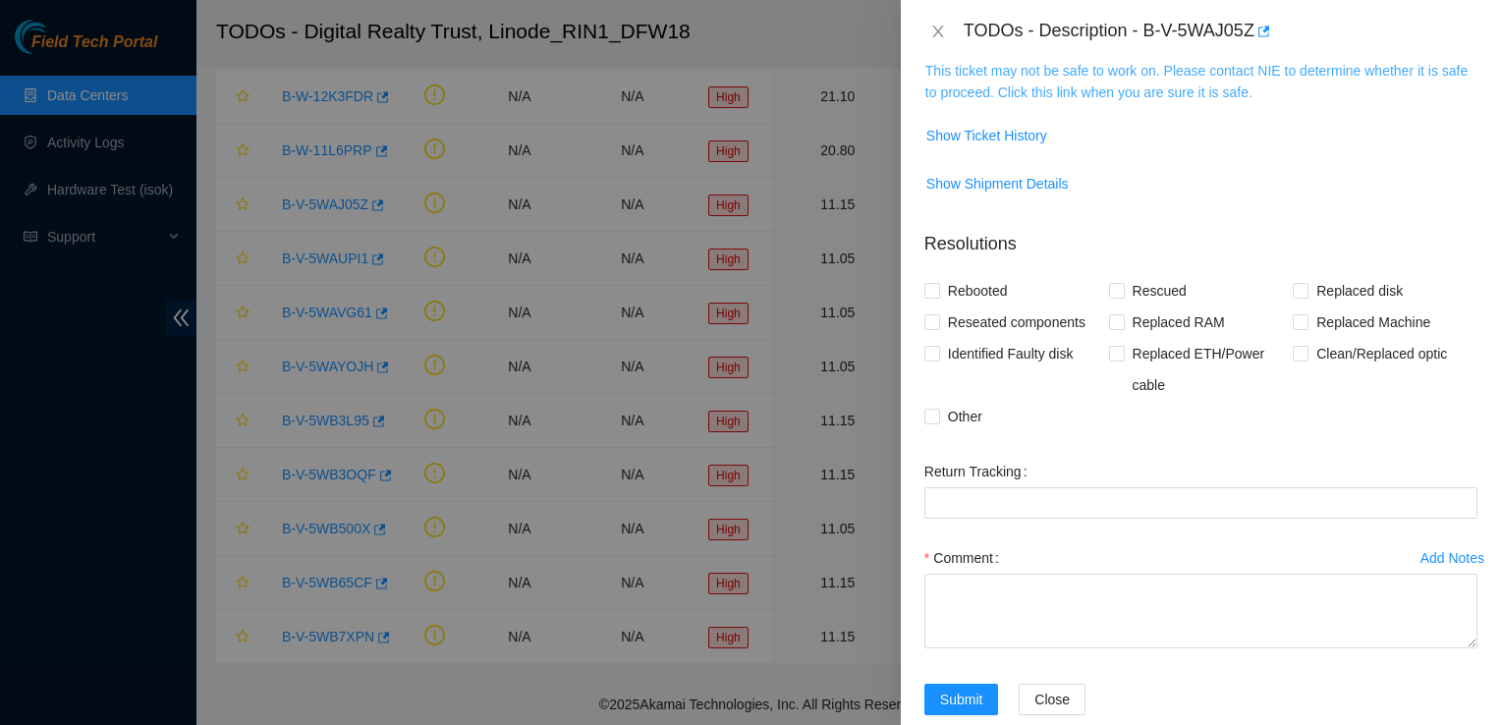
scroll to position [338, 0]
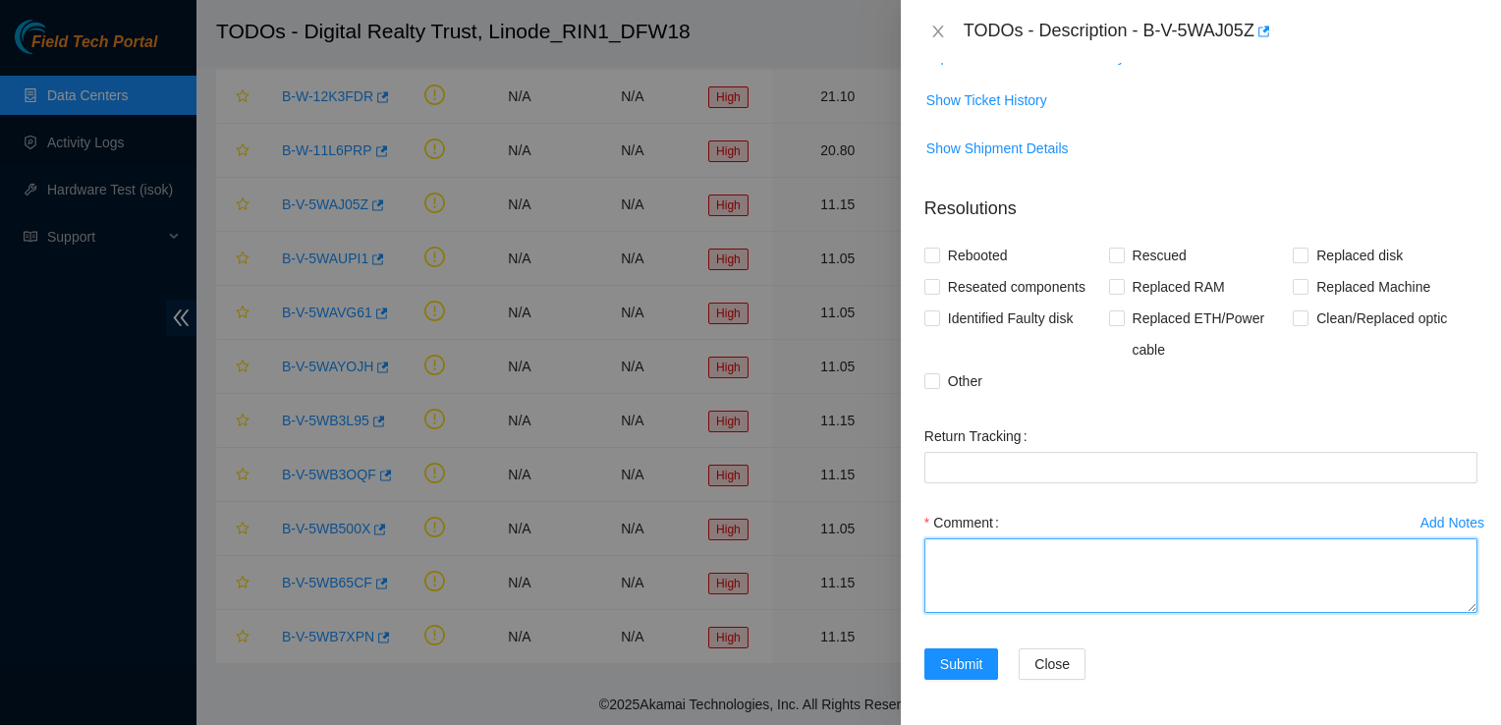
click at [1008, 552] on textarea "Comment" at bounding box center [1201, 575] width 553 height 75
paste textarea "Drive #5 will need to be reseated in h1583-rin1. There is a sticker on the driv…"
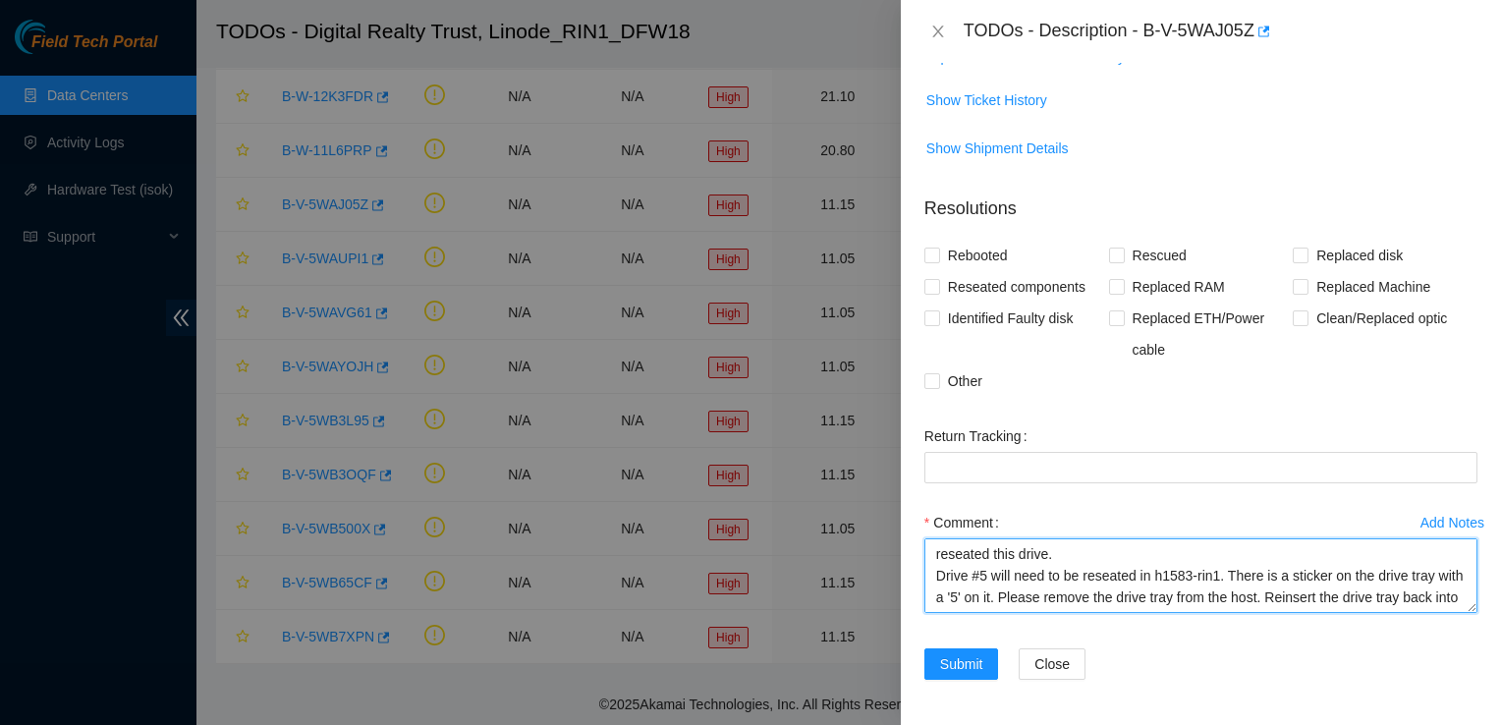
scroll to position [16, 0]
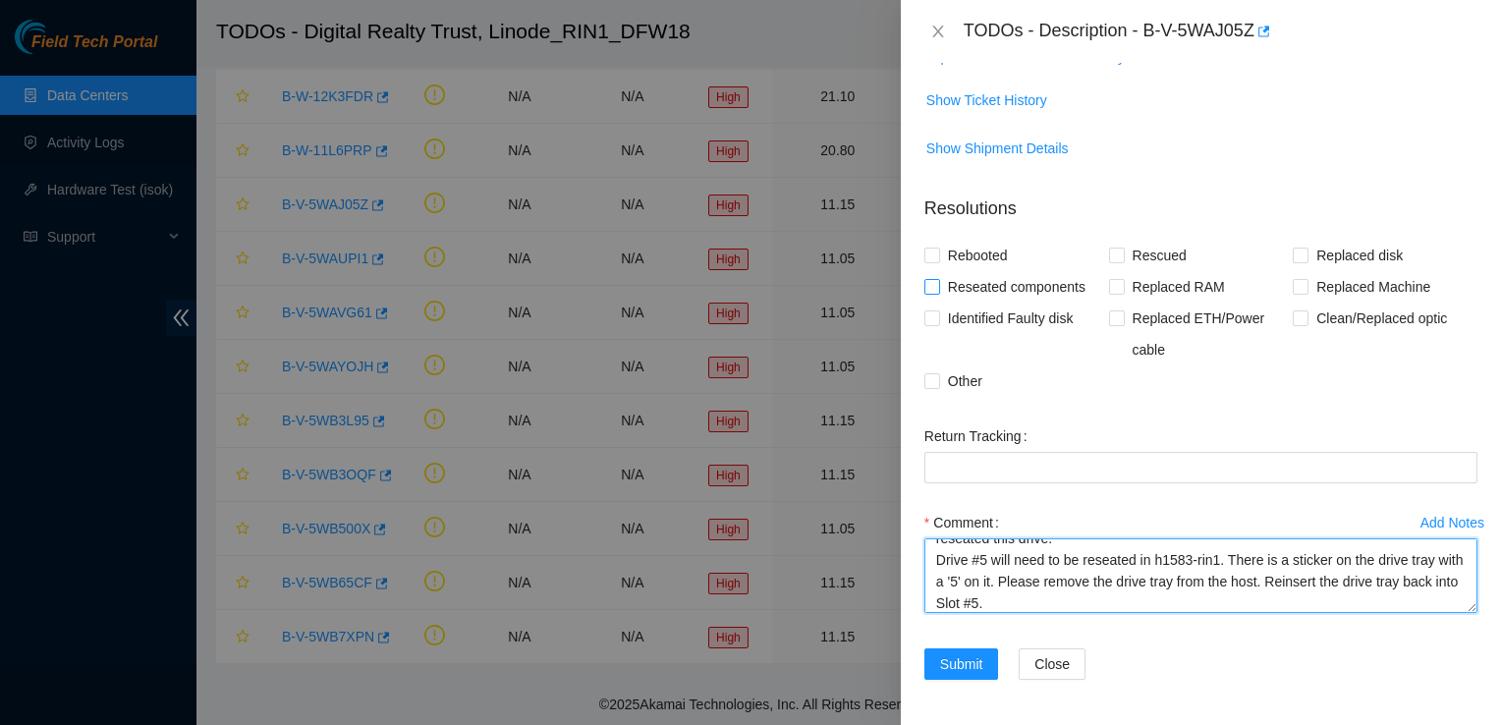
type textarea "reseated this drive. Drive #5 will need to be reseated in h1583-rin1. There is …"
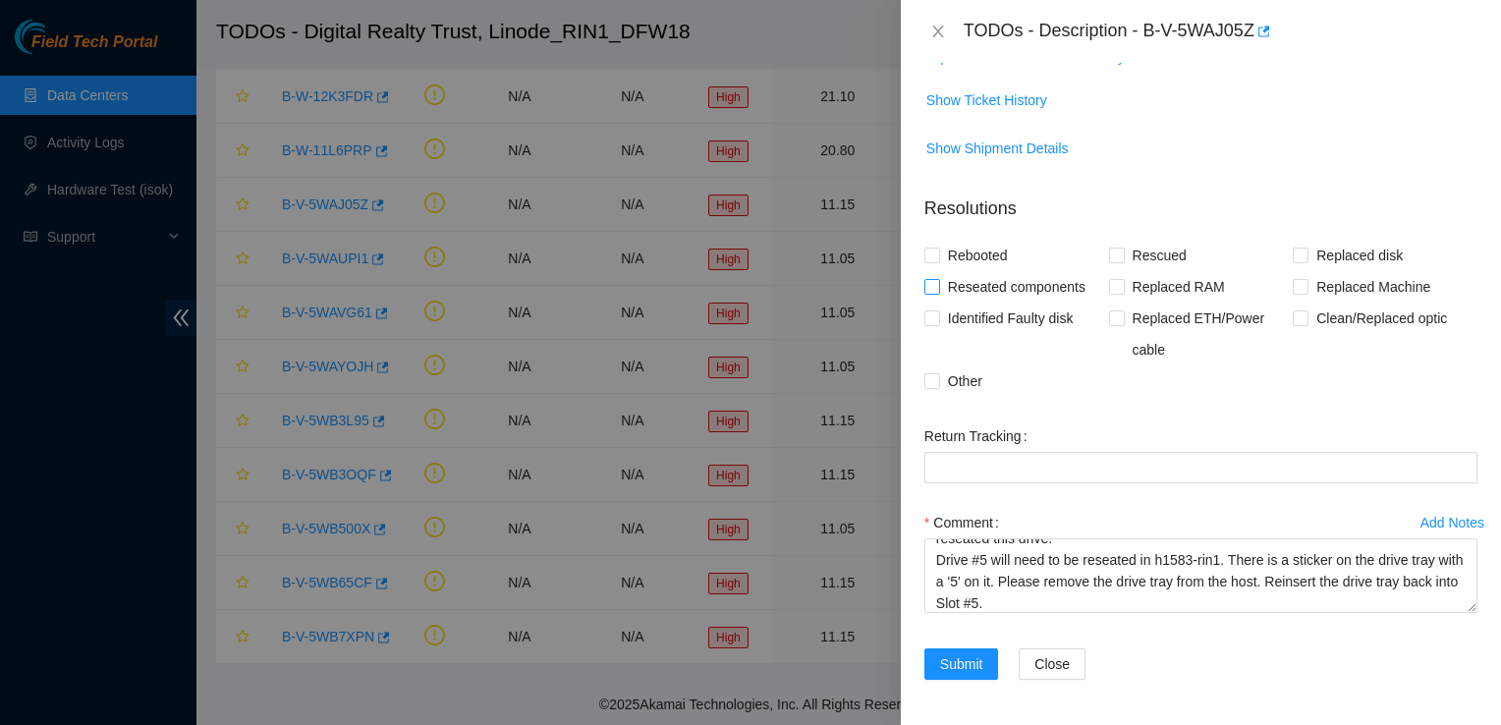
drag, startPoint x: 936, startPoint y: 279, endPoint x: 928, endPoint y: 289, distance: 13.2
click at [928, 289] on input "Reseated components" at bounding box center [932, 286] width 14 height 14
checkbox input "true"
click at [970, 653] on span "Submit" at bounding box center [961, 664] width 43 height 22
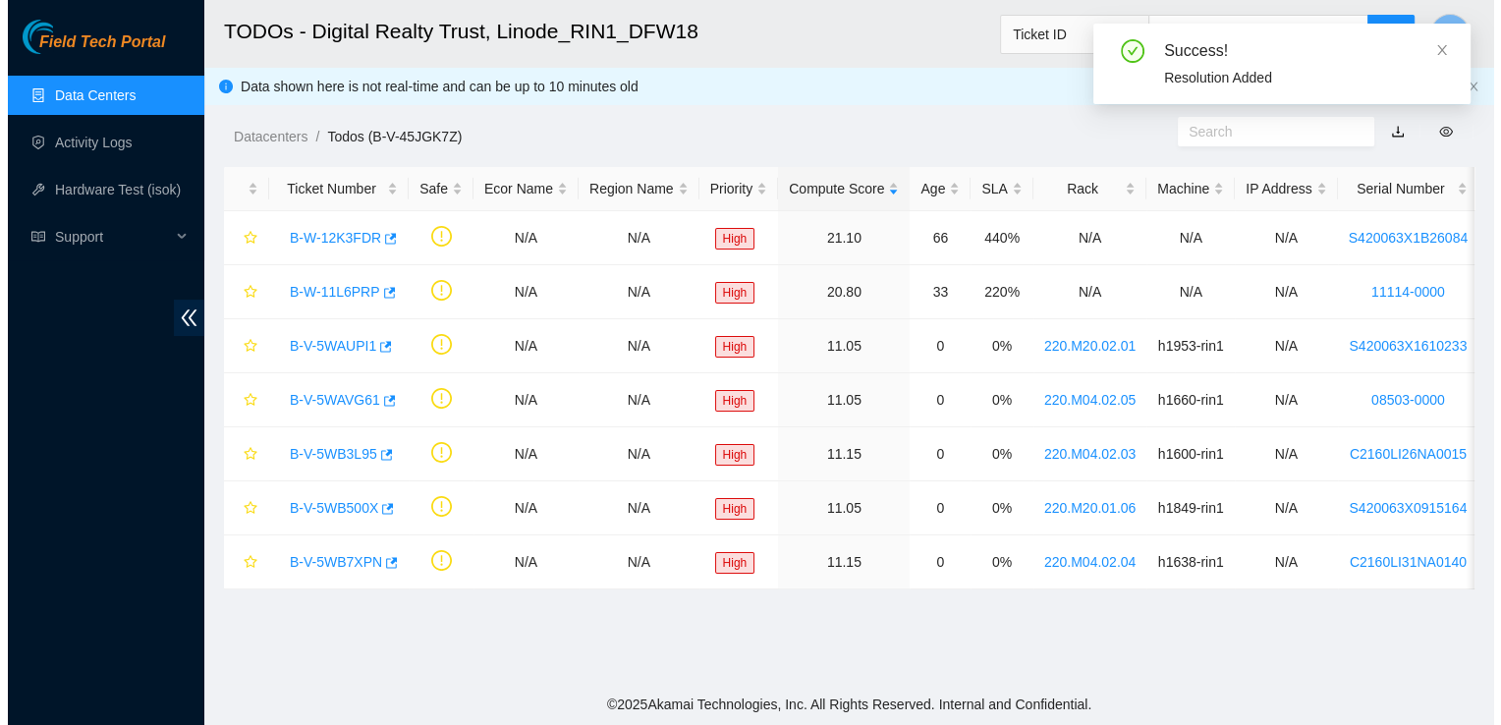
scroll to position [0, 0]
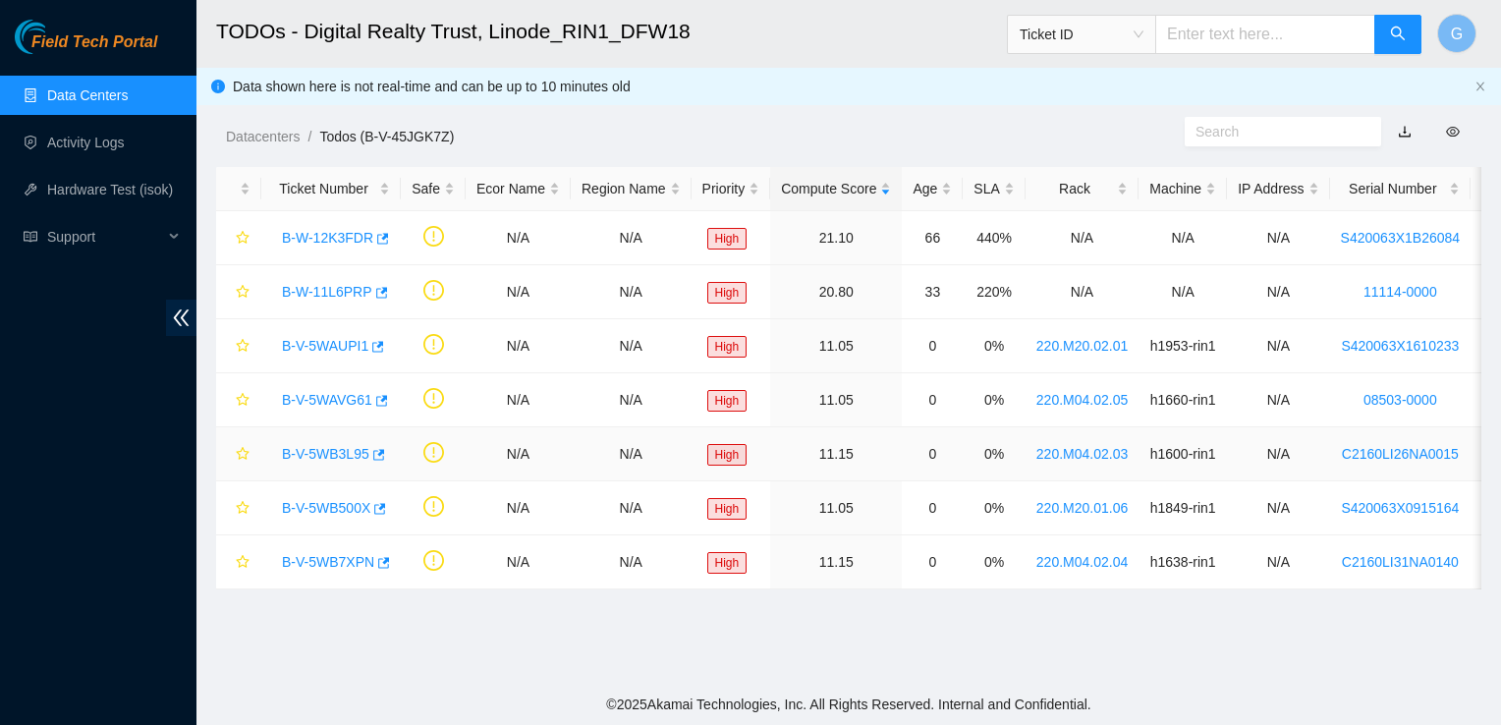
click at [354, 449] on link "B-V-5WB3L95" at bounding box center [325, 454] width 87 height 16
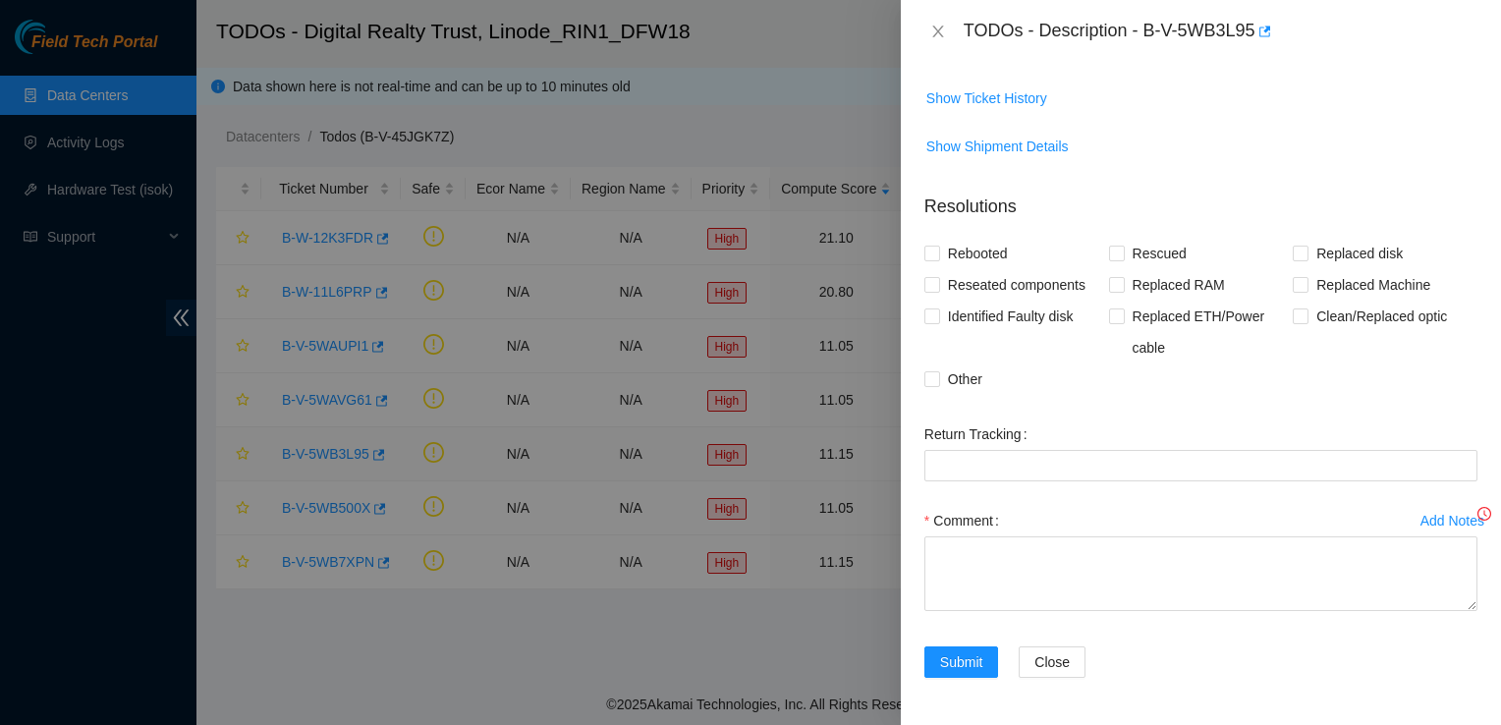
scroll to position [338, 0]
click at [947, 96] on span "Show Ticket History" at bounding box center [987, 100] width 121 height 22
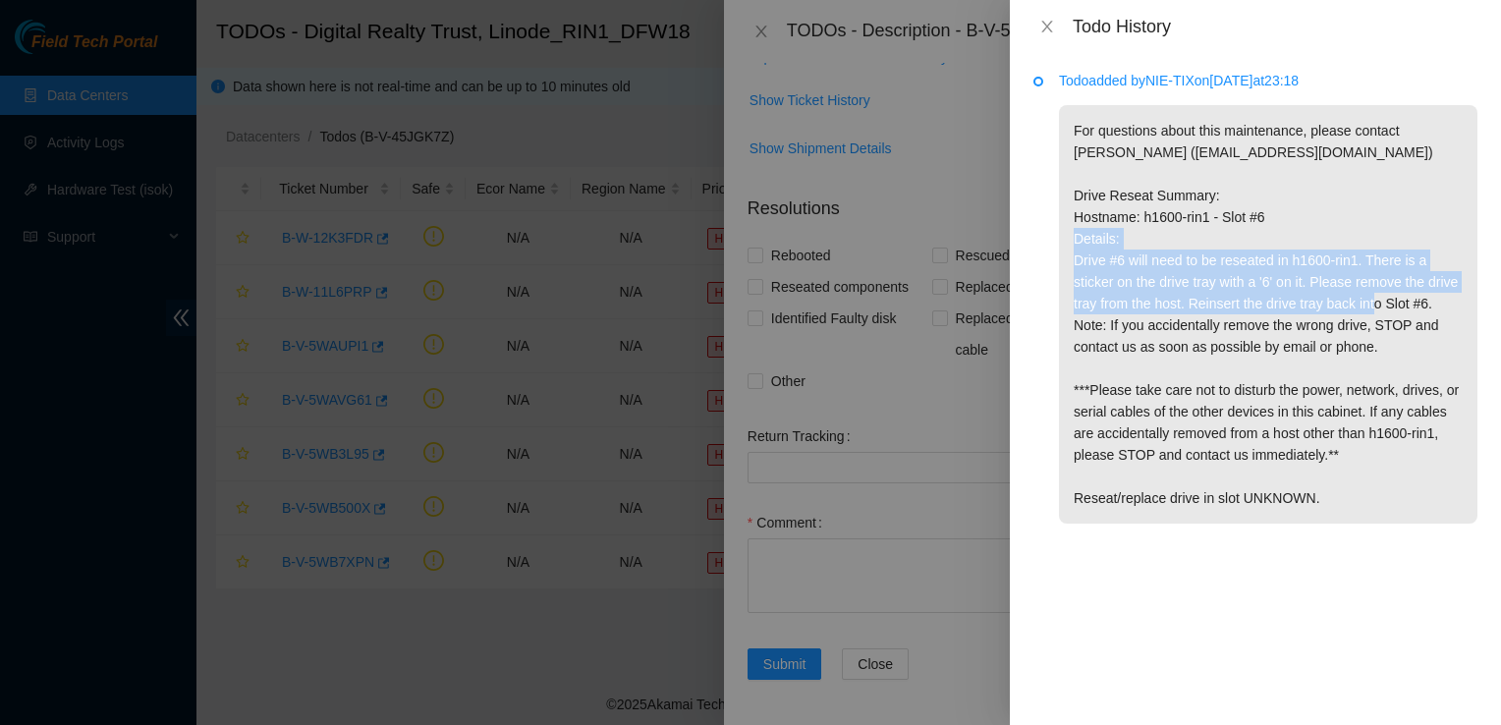
drag, startPoint x: 1070, startPoint y: 261, endPoint x: 1437, endPoint y: 305, distance: 369.1
click at [1437, 305] on p "For questions about this maintenance, please contact Alex Abelson (aabelson@aka…" at bounding box center [1268, 314] width 419 height 419
copy p "Drive #6 will need to be reseated in h1600-rin1. There is a sticker on the driv…"
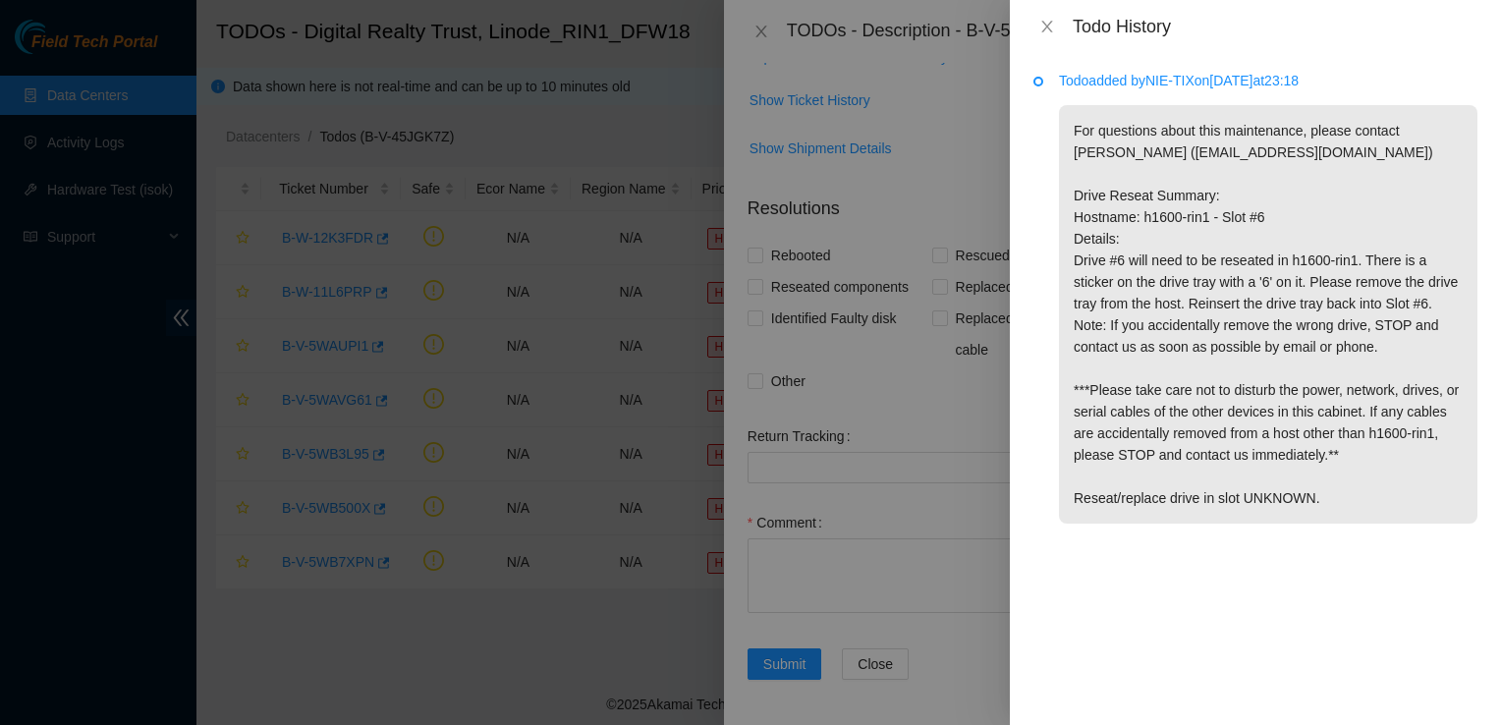
click at [872, 569] on div at bounding box center [750, 362] width 1501 height 725
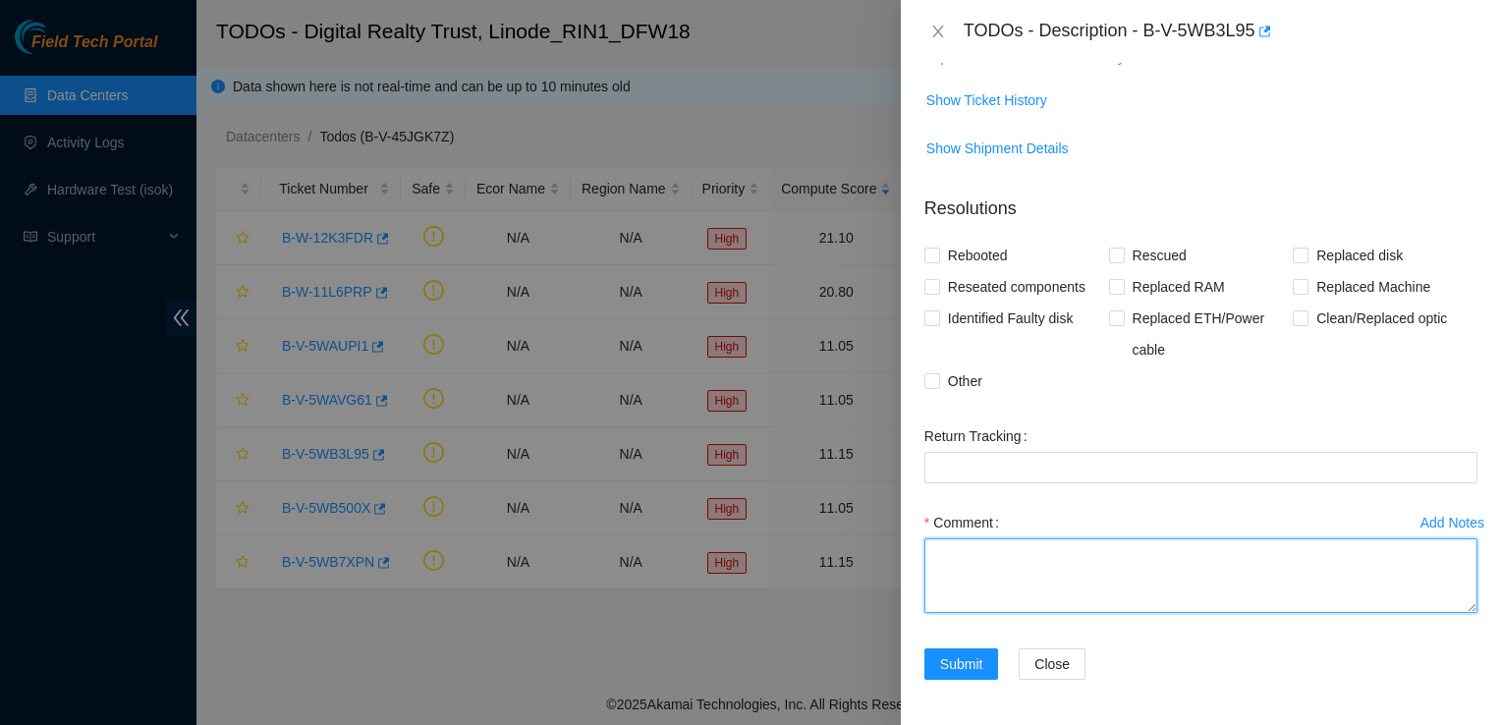
click at [951, 547] on textarea "Comment" at bounding box center [1201, 575] width 553 height 75
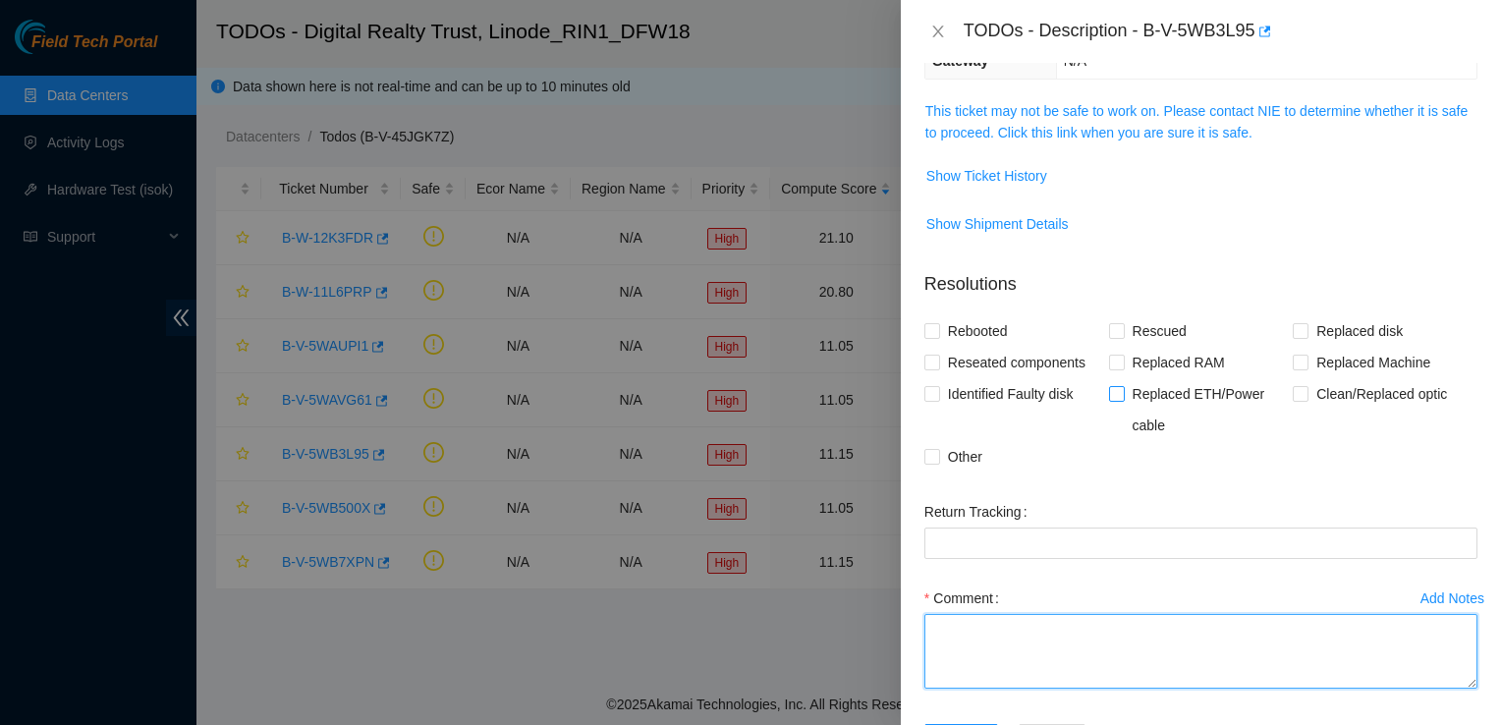
scroll to position [246, 0]
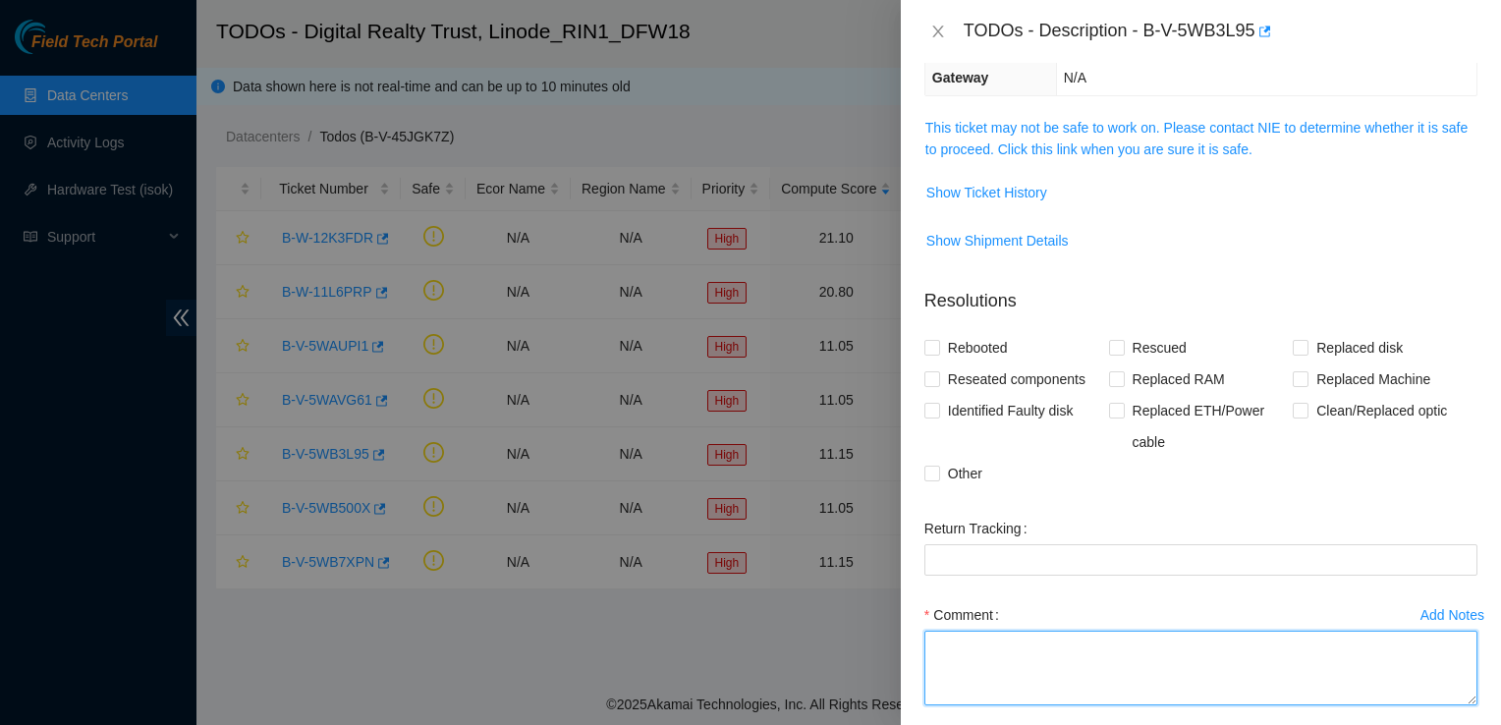
click at [982, 647] on textarea "Comment" at bounding box center [1201, 668] width 553 height 75
paste textarea "Drive #6 will need to be reseated in h1600-rin1. There is a sticker on the driv…"
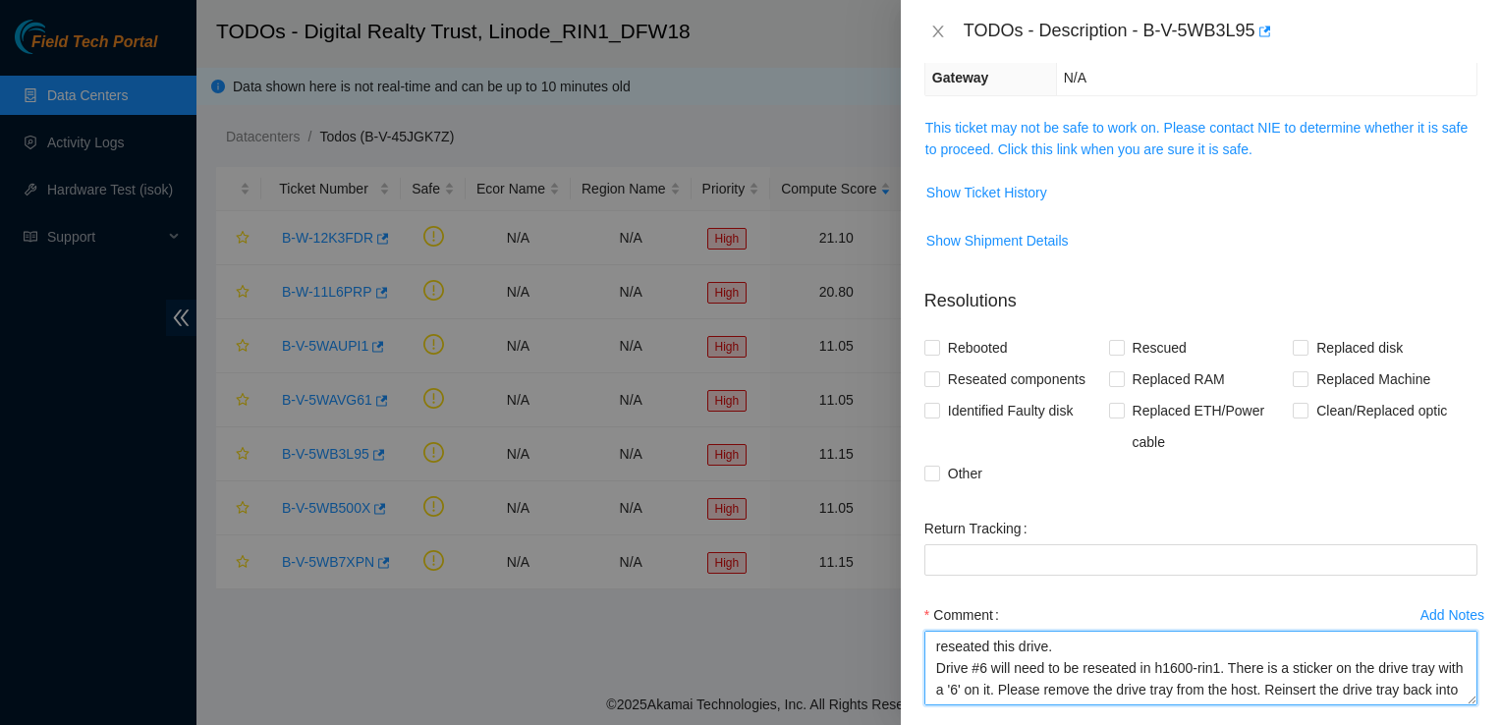
scroll to position [16, 0]
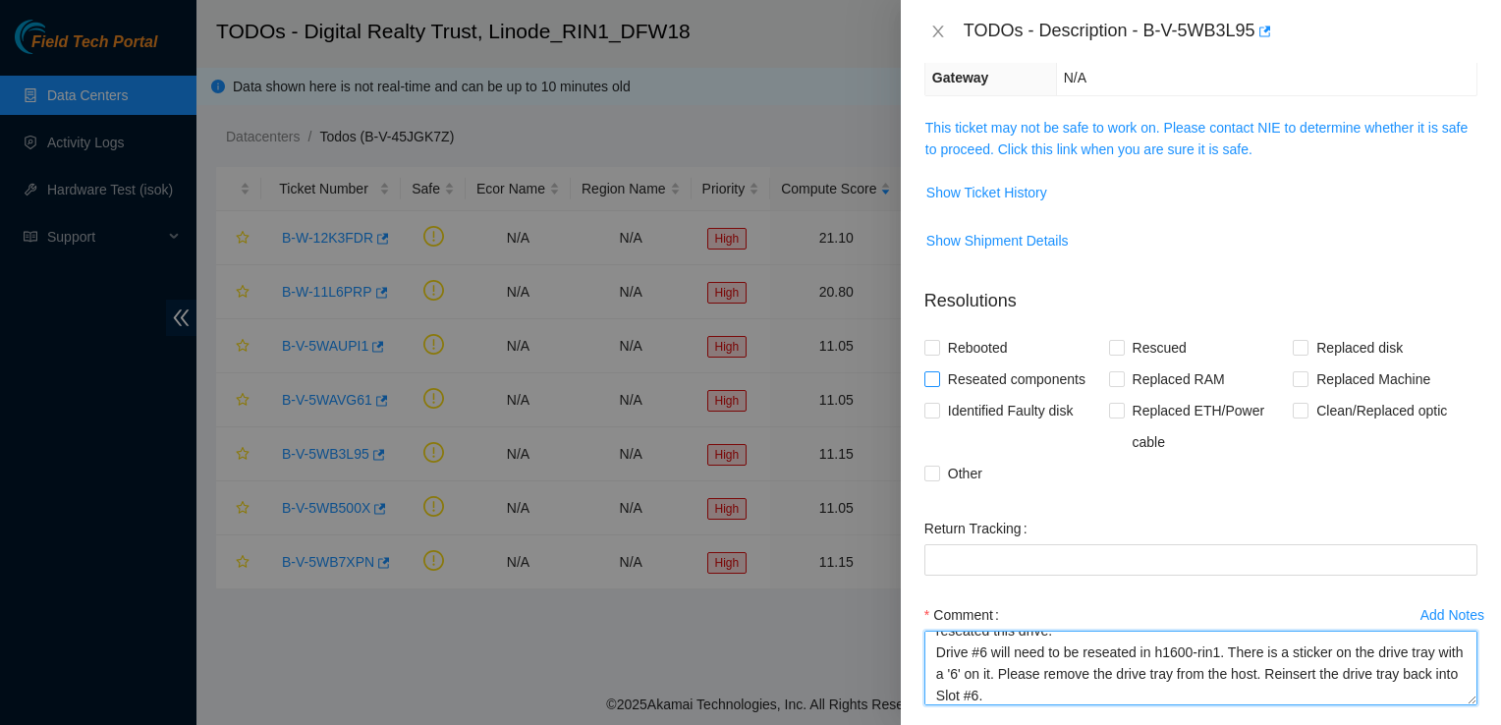
type textarea "reseated this drive. Drive #6 will need to be reseated in h1600-rin1. There is …"
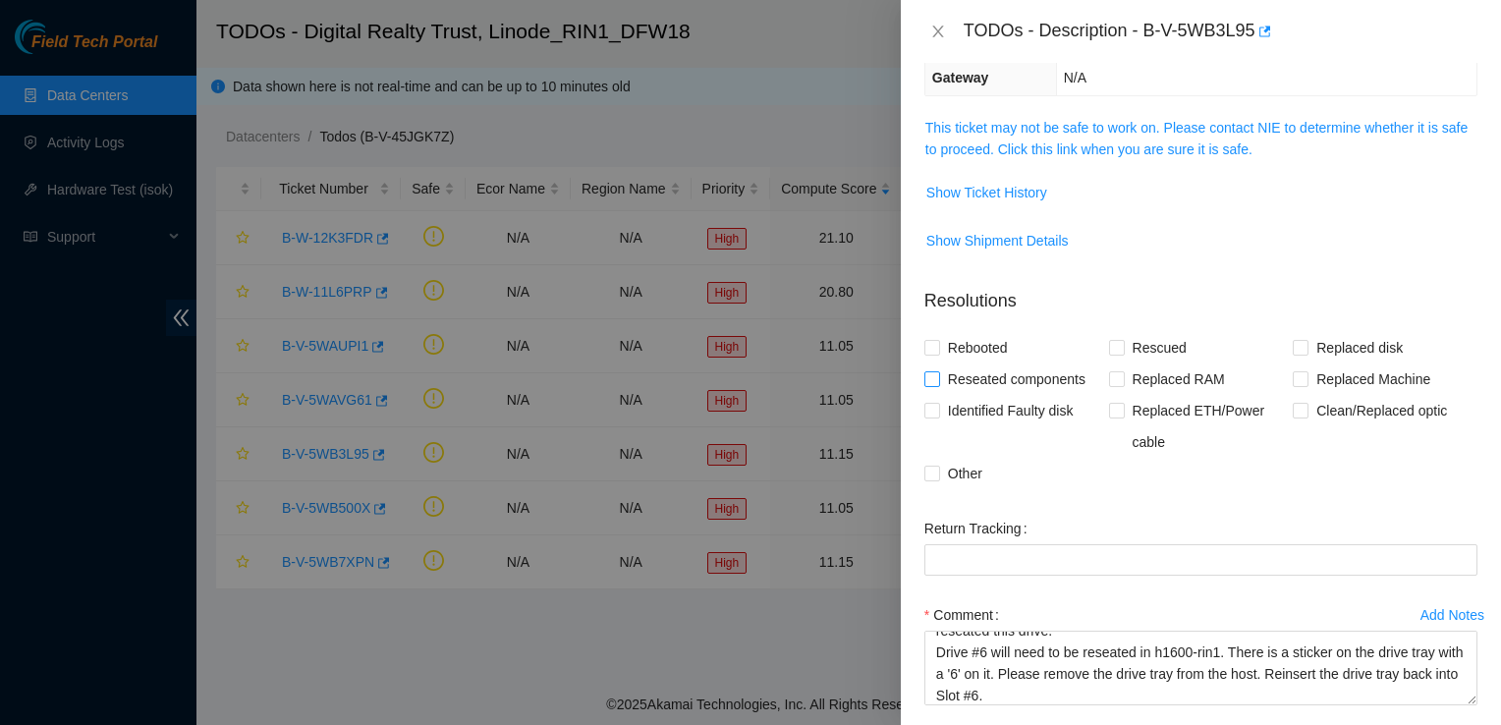
click at [937, 374] on input "Reseated components" at bounding box center [932, 378] width 14 height 14
checkbox input "true"
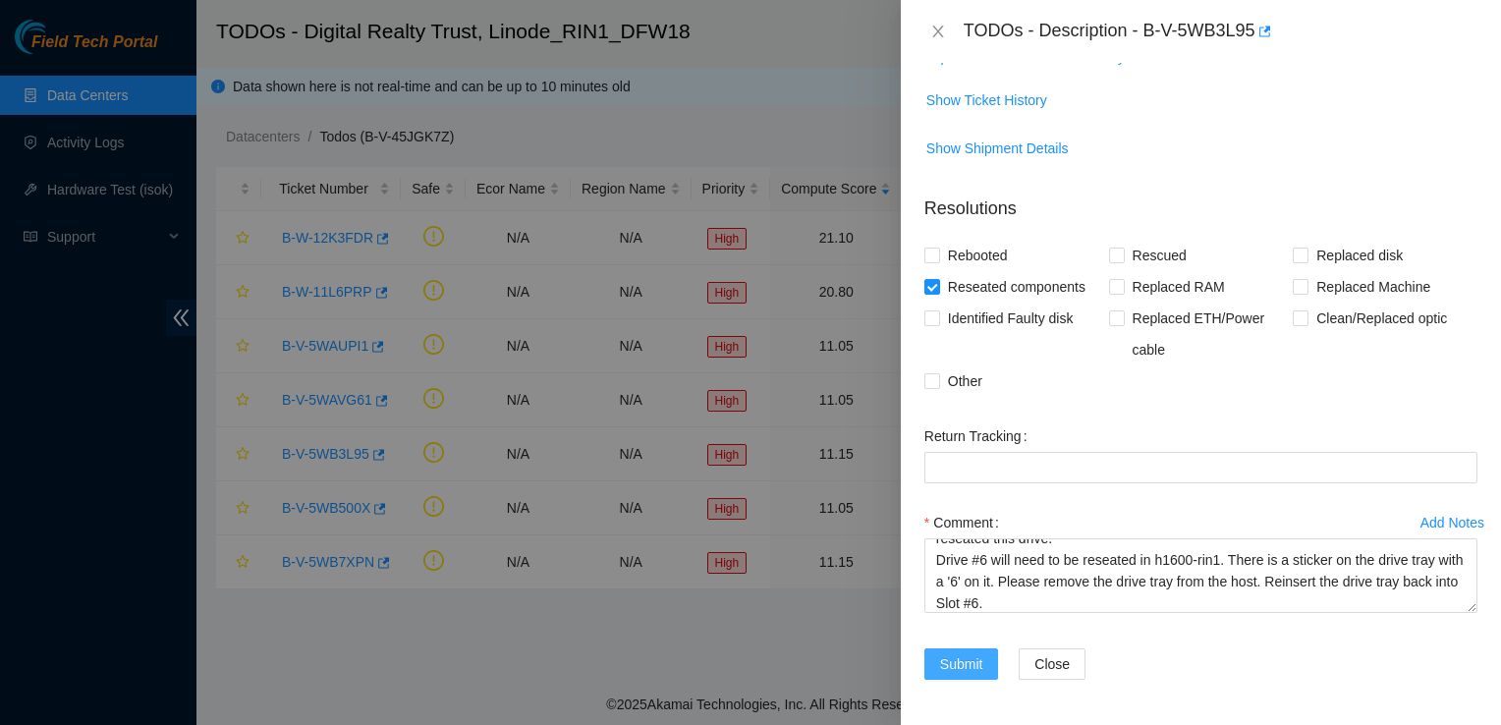
click at [971, 669] on span "Submit" at bounding box center [961, 664] width 43 height 22
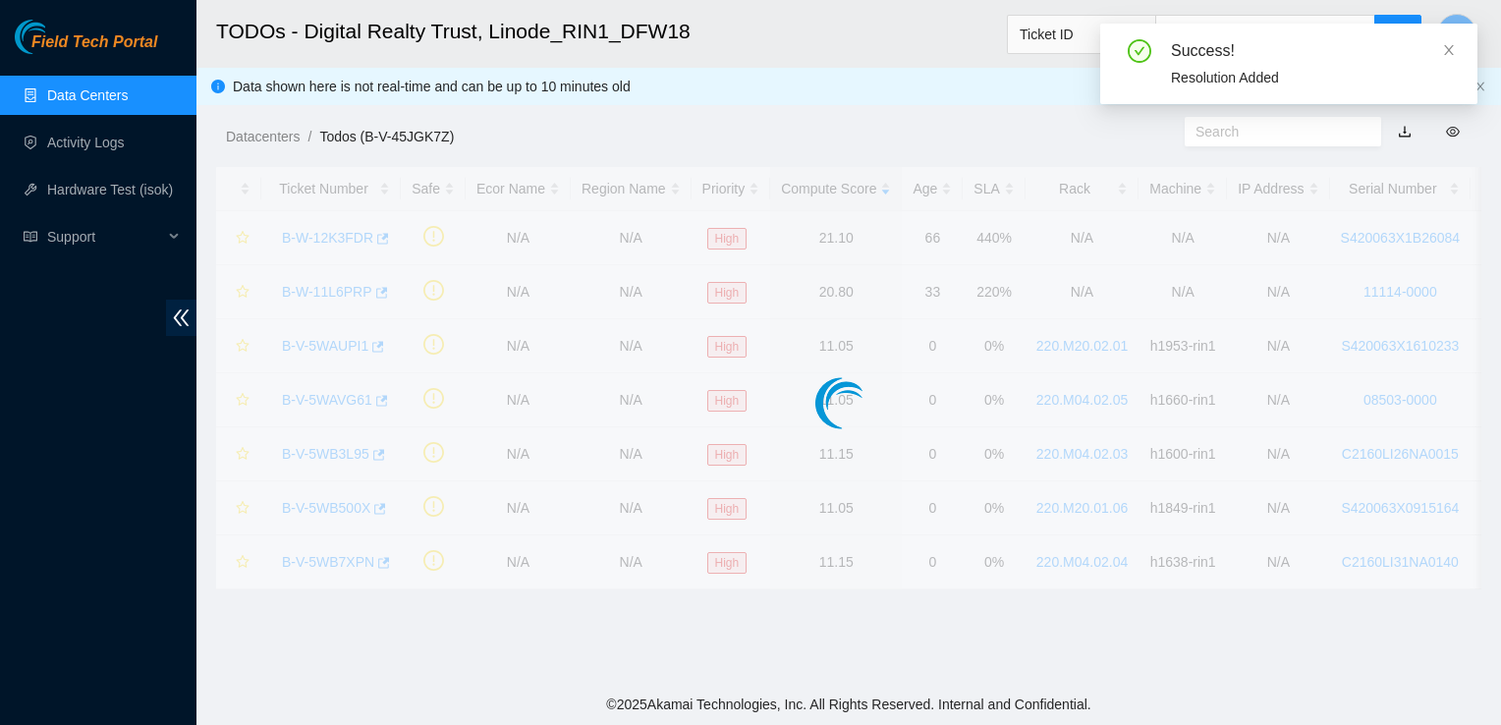
scroll to position [403, 0]
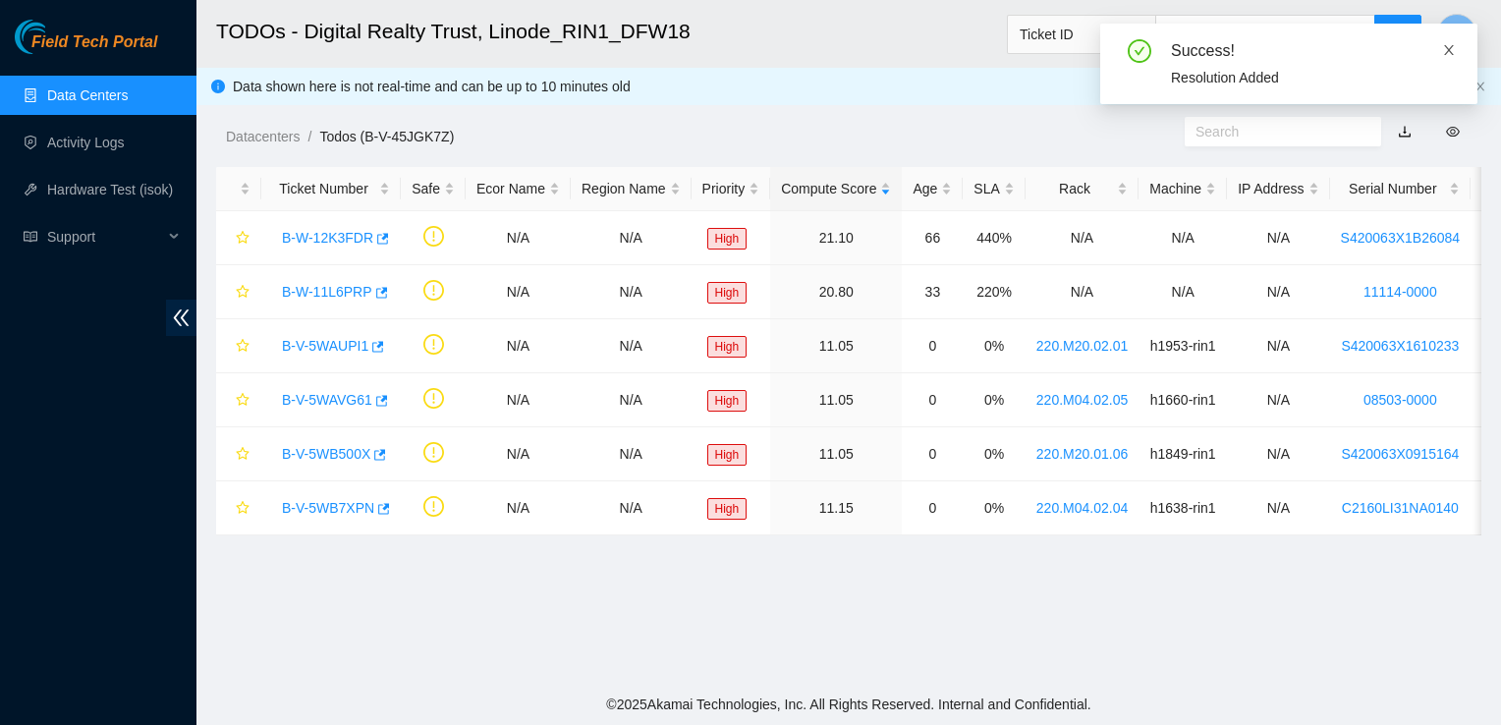
click at [1444, 45] on icon "close" at bounding box center [1449, 50] width 10 height 10
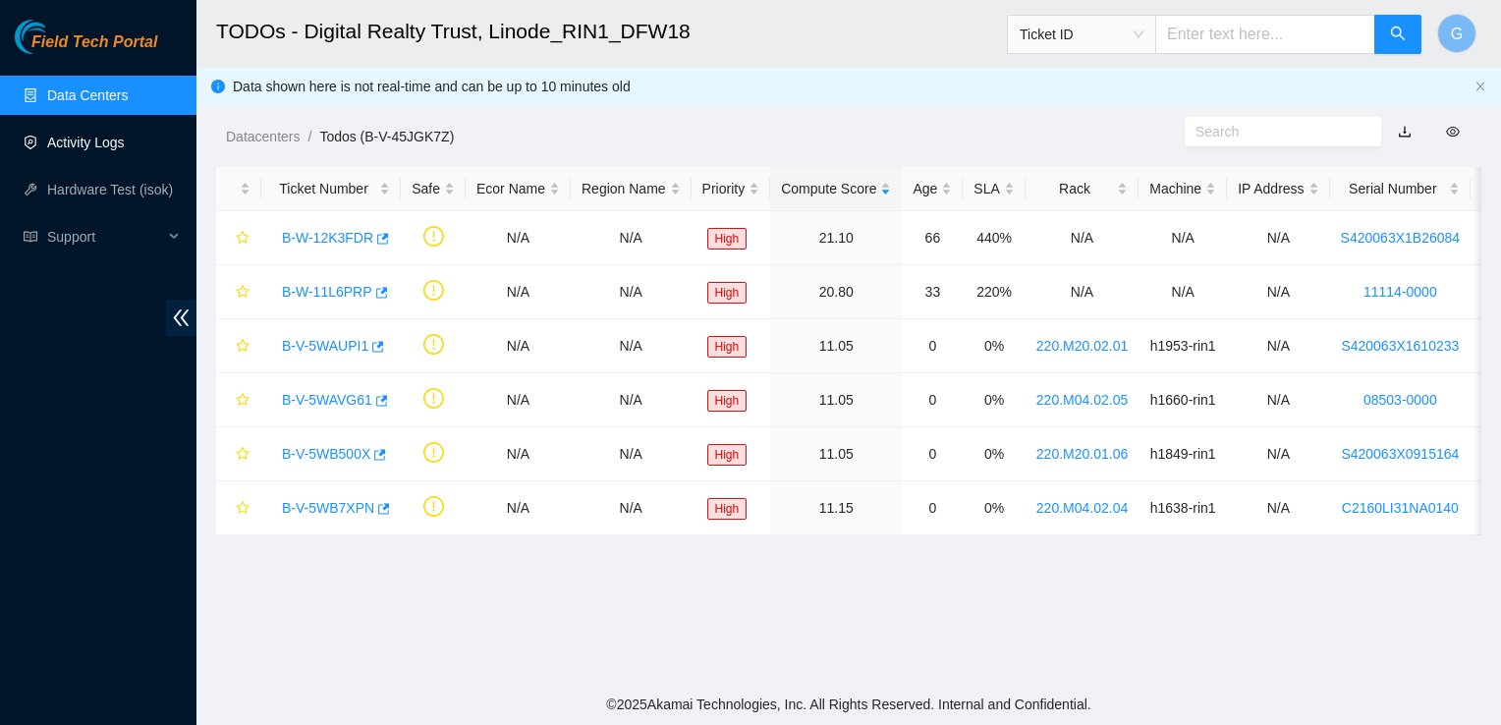
click at [63, 144] on link "Activity Logs" at bounding box center [86, 143] width 78 height 16
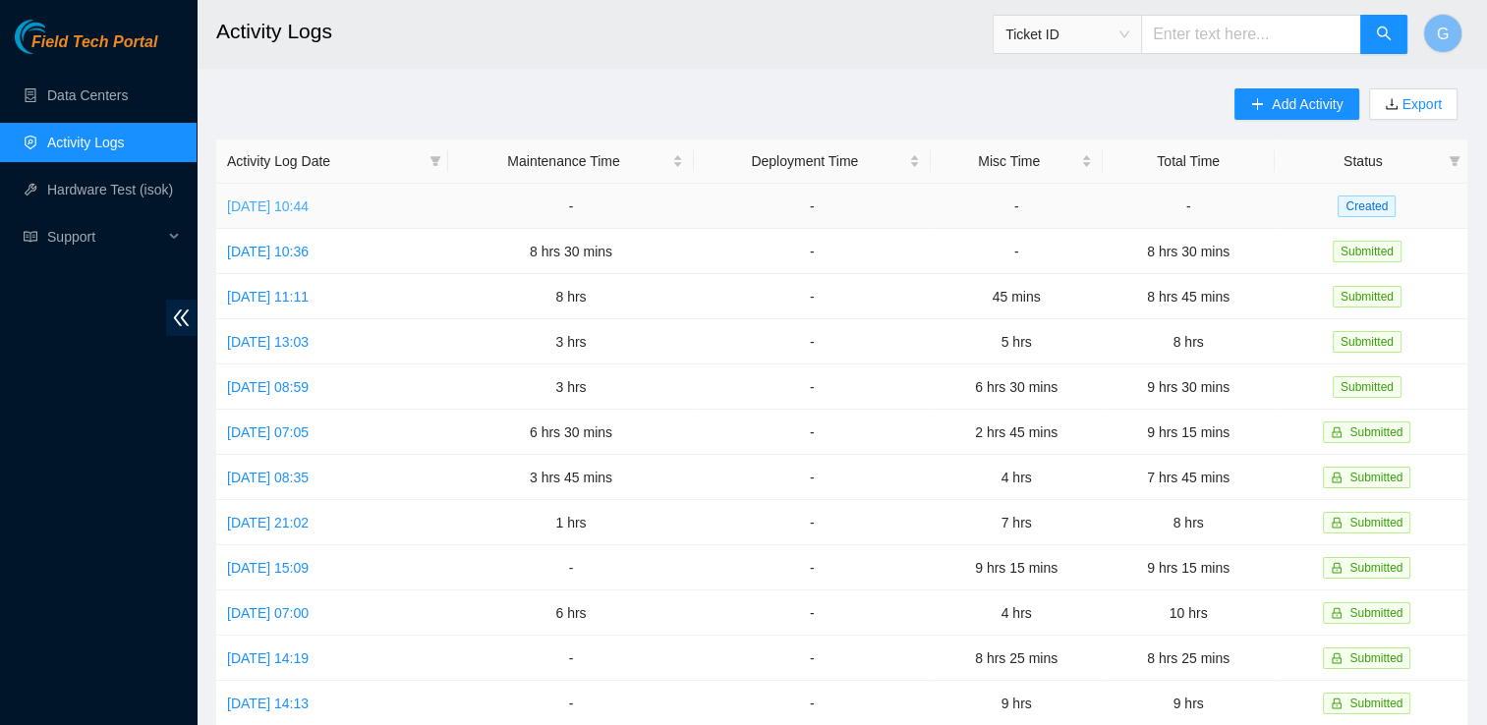
click at [246, 204] on link "Thu, 25 Sep 2025 10:44" at bounding box center [268, 206] width 82 height 16
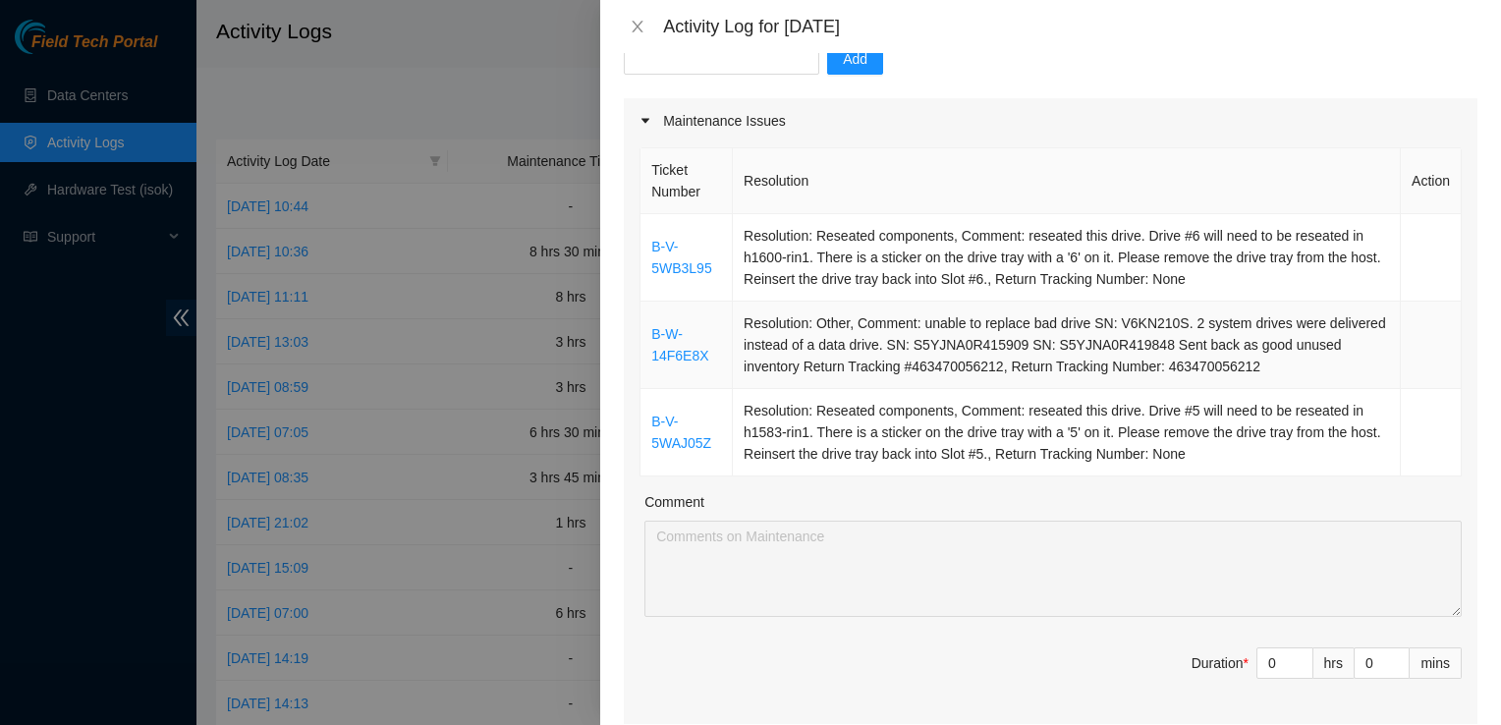
scroll to position [208, 0]
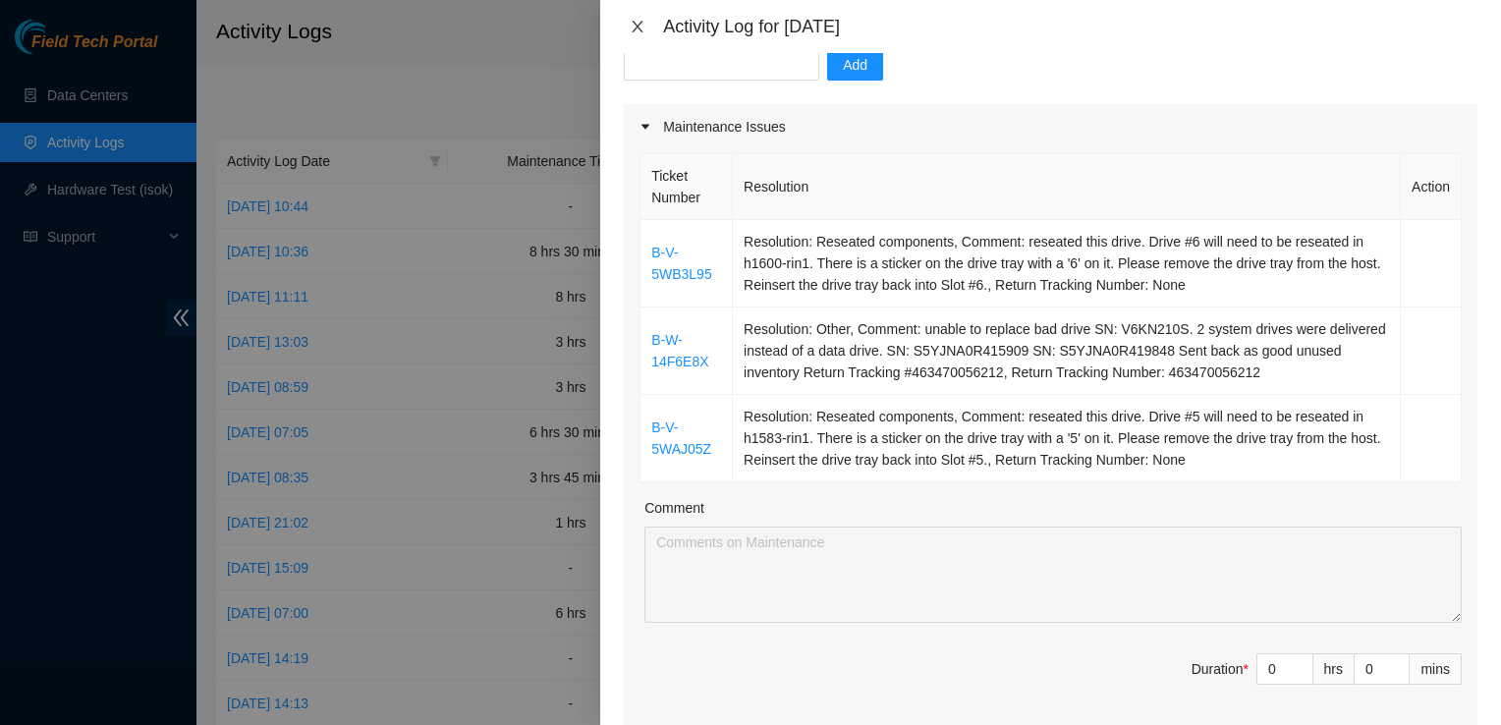
click at [637, 24] on icon "close" at bounding box center [638, 27] width 16 height 16
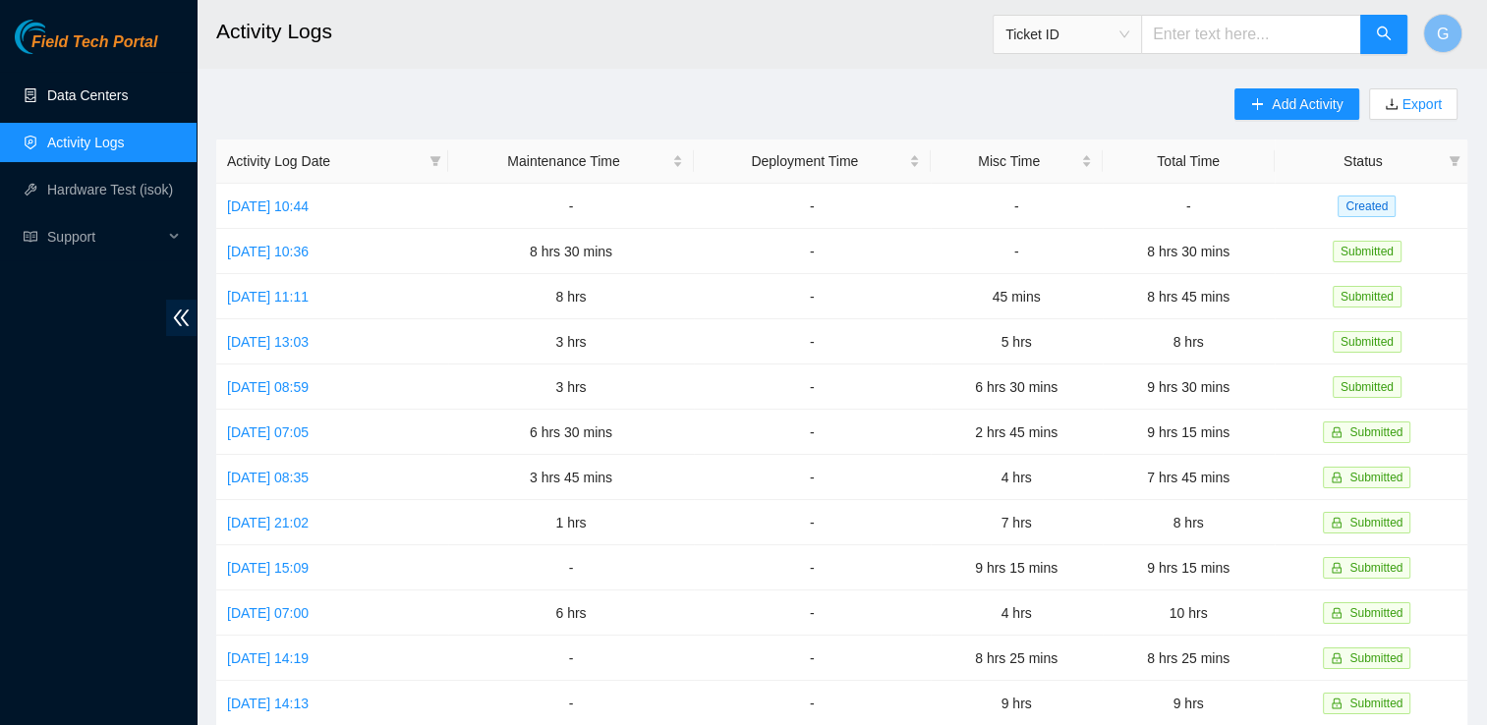
click at [106, 87] on link "Data Centers" at bounding box center [87, 95] width 81 height 16
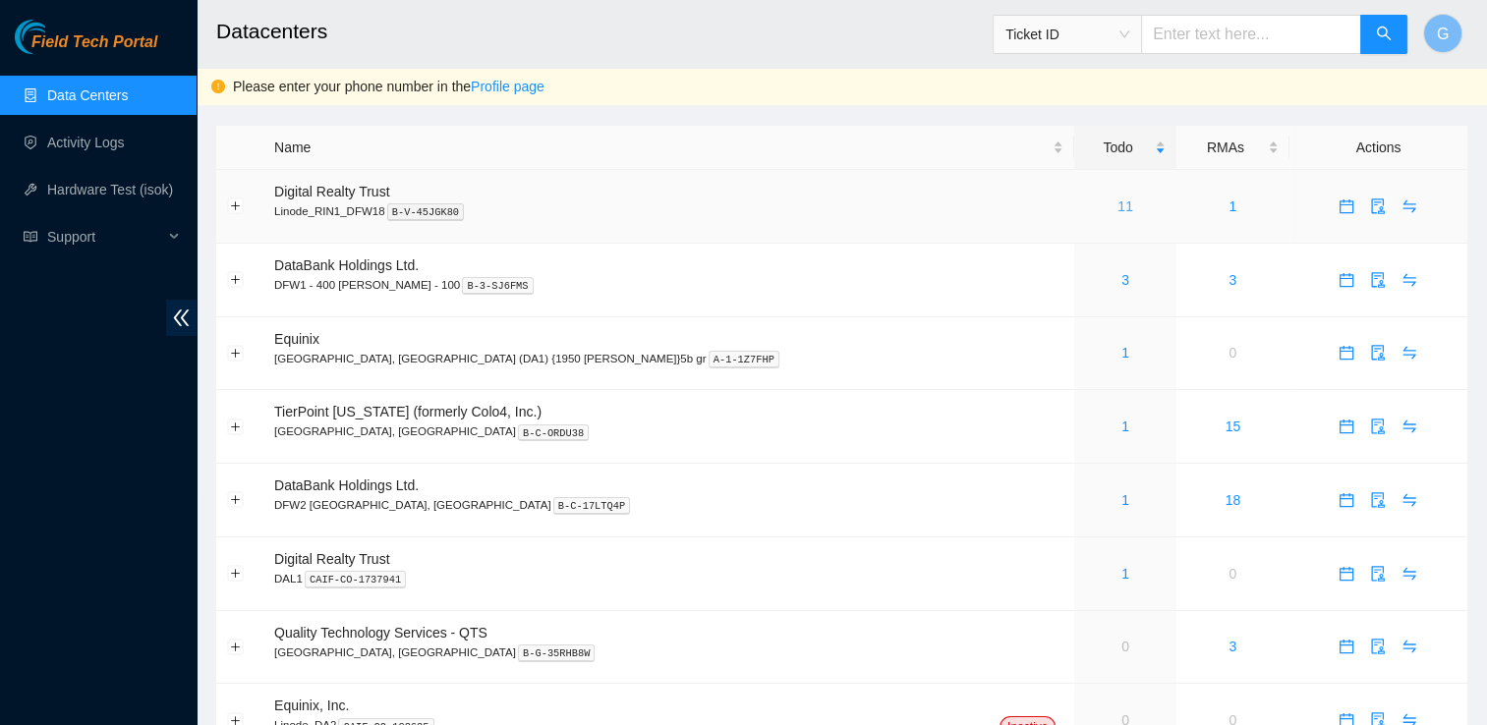
click at [1117, 206] on link "11" at bounding box center [1125, 206] width 16 height 16
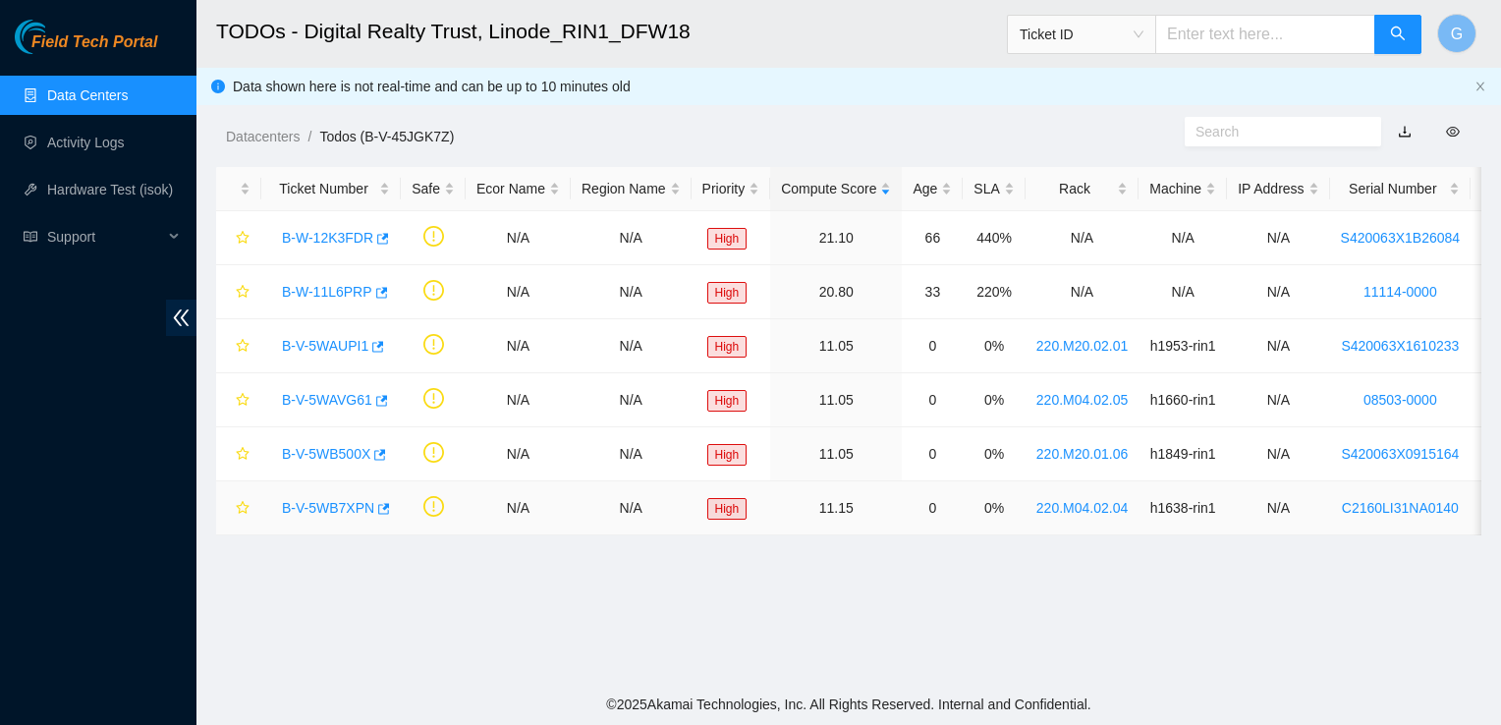
click at [348, 504] on link "B-V-5WB7XPN" at bounding box center [328, 508] width 92 height 16
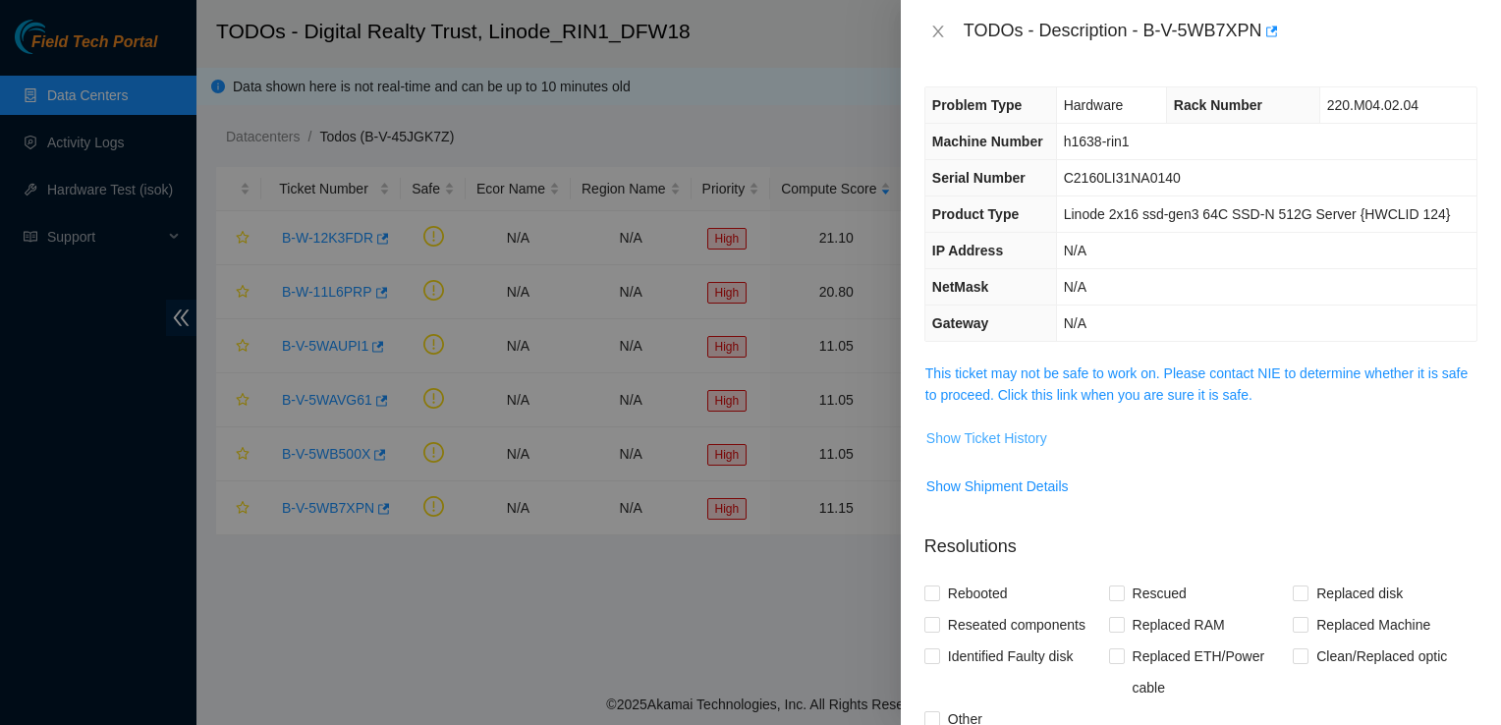
click at [933, 428] on span "Show Ticket History" at bounding box center [987, 438] width 121 height 22
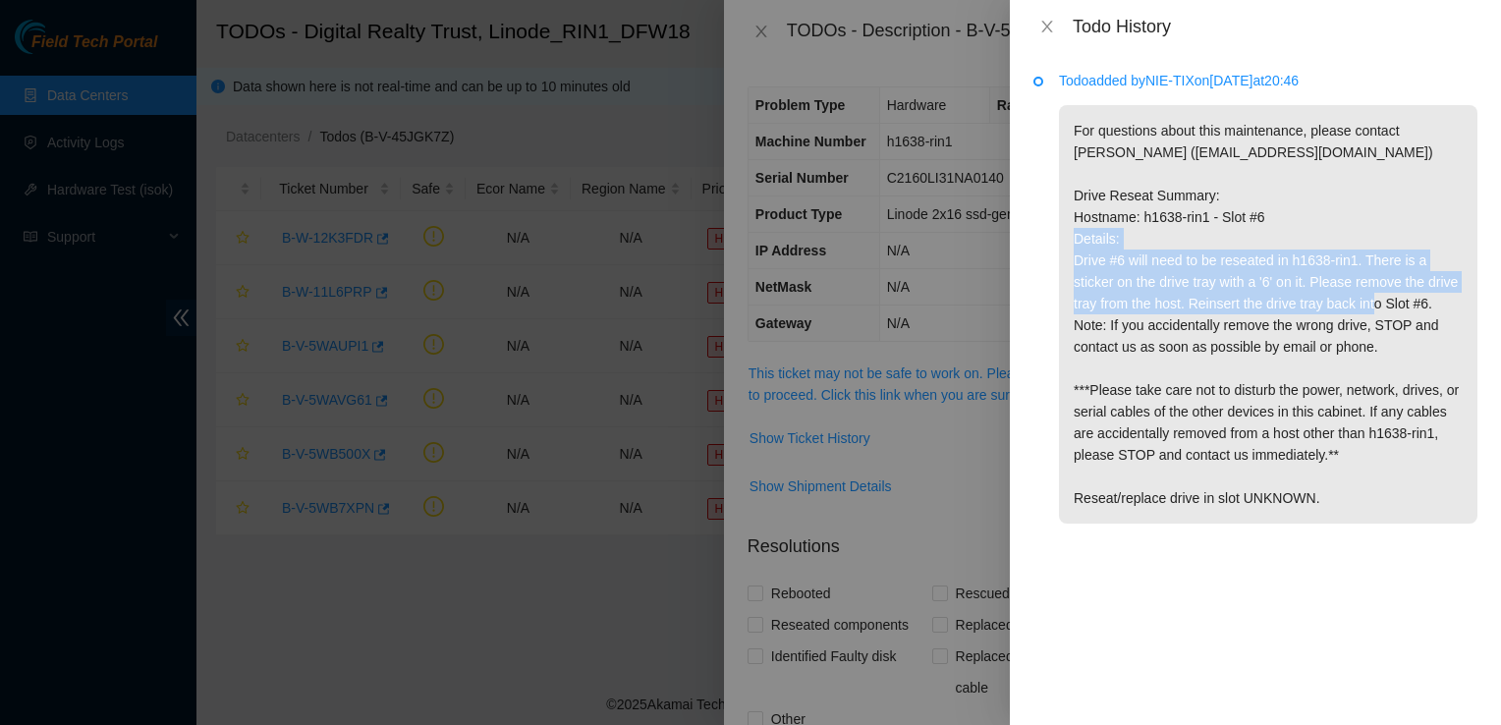
drag, startPoint x: 1071, startPoint y: 268, endPoint x: 1456, endPoint y: 296, distance: 386.2
click at [1456, 296] on p "For questions about this maintenance, please contact Alex Abelson (aabelson@aka…" at bounding box center [1268, 314] width 419 height 419
copy p "Drive #6 will need to be reseated in h1638-rin1. There is a sticker on the driv…"
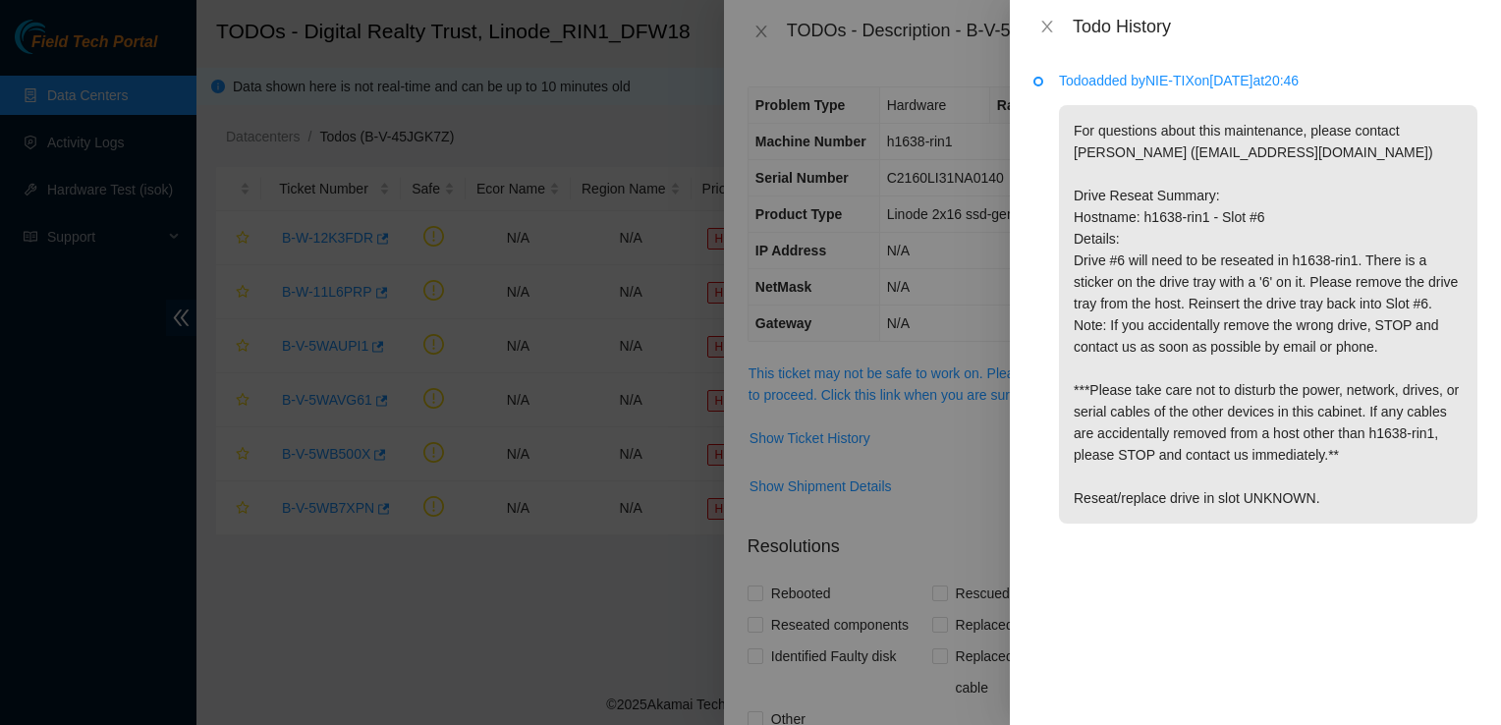
click at [919, 501] on div at bounding box center [750, 362] width 1501 height 725
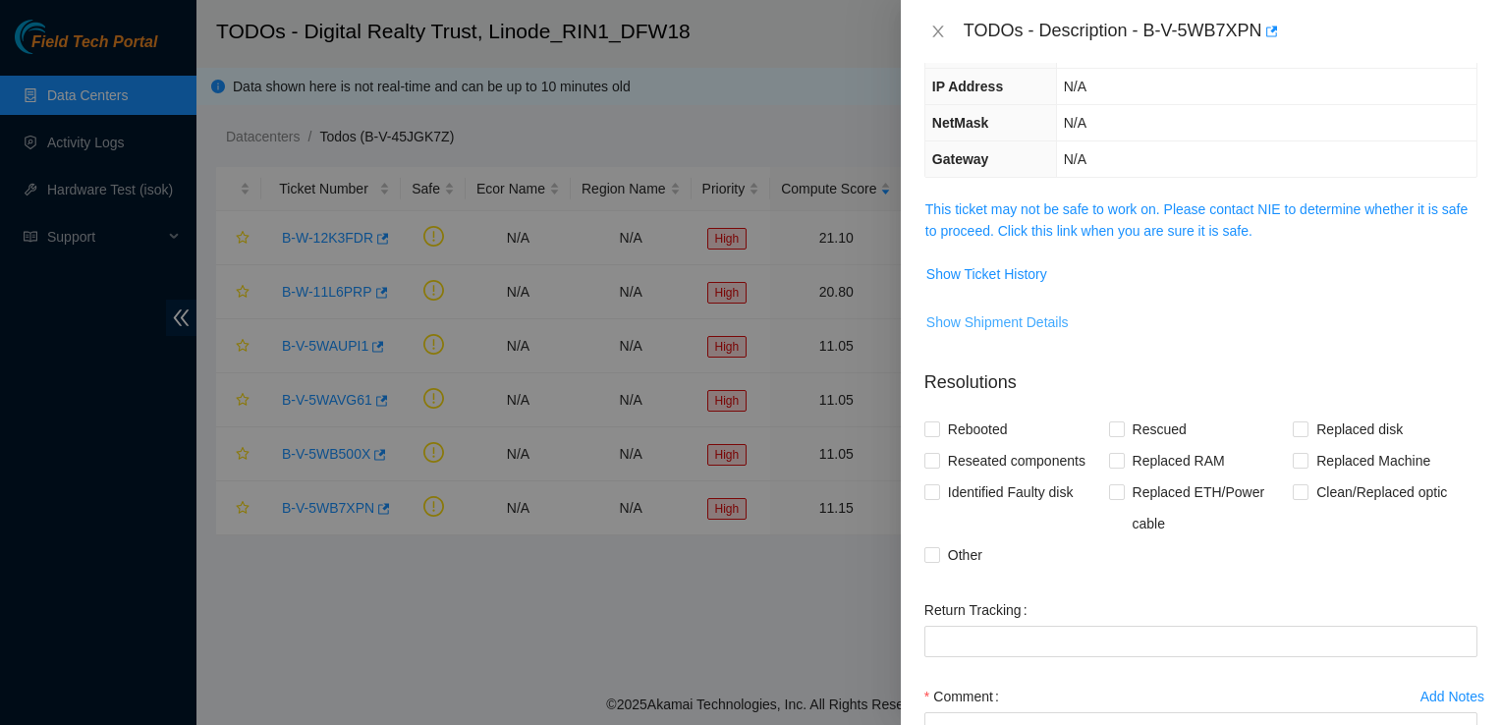
scroll to position [163, 0]
click at [935, 458] on input "Reseated components" at bounding box center [932, 461] width 14 height 14
checkbox input "true"
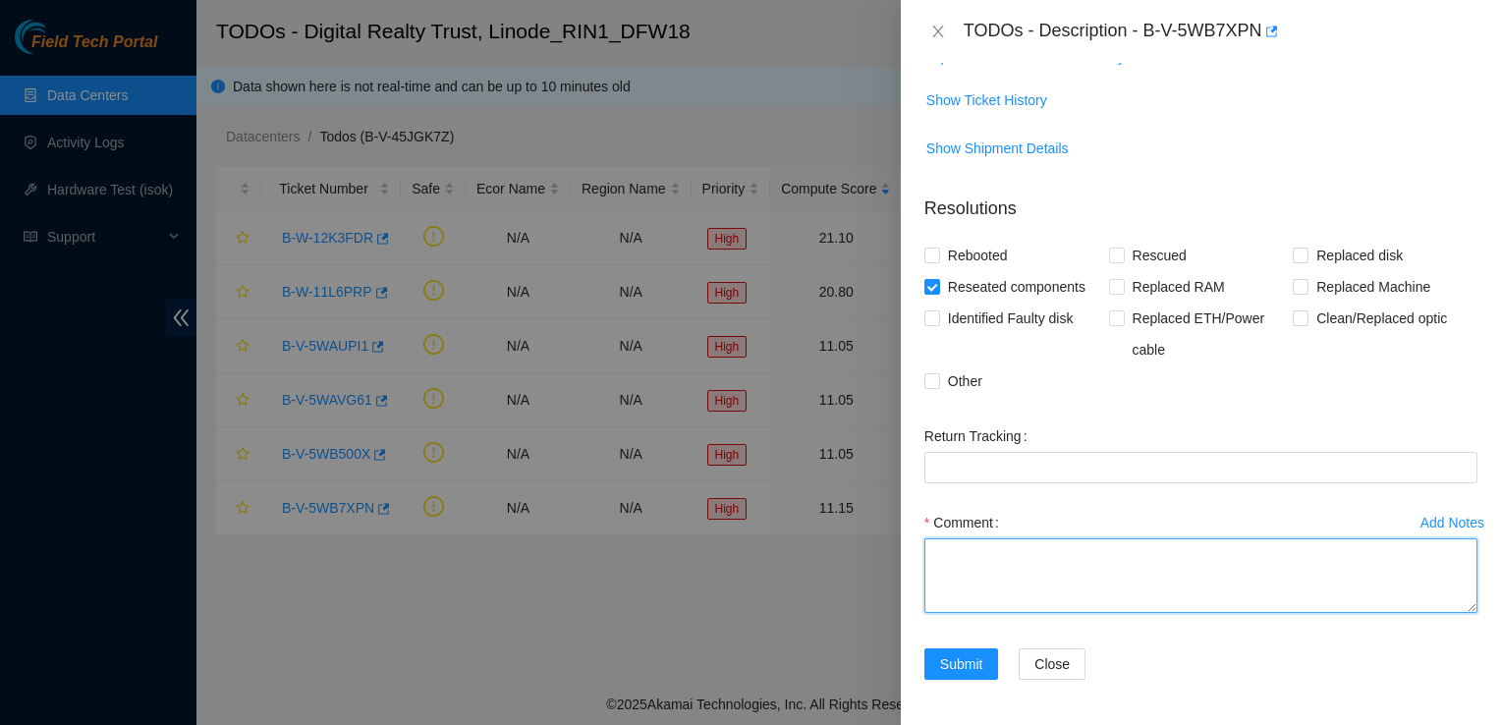
click at [1002, 596] on textarea "Comment" at bounding box center [1201, 575] width 553 height 75
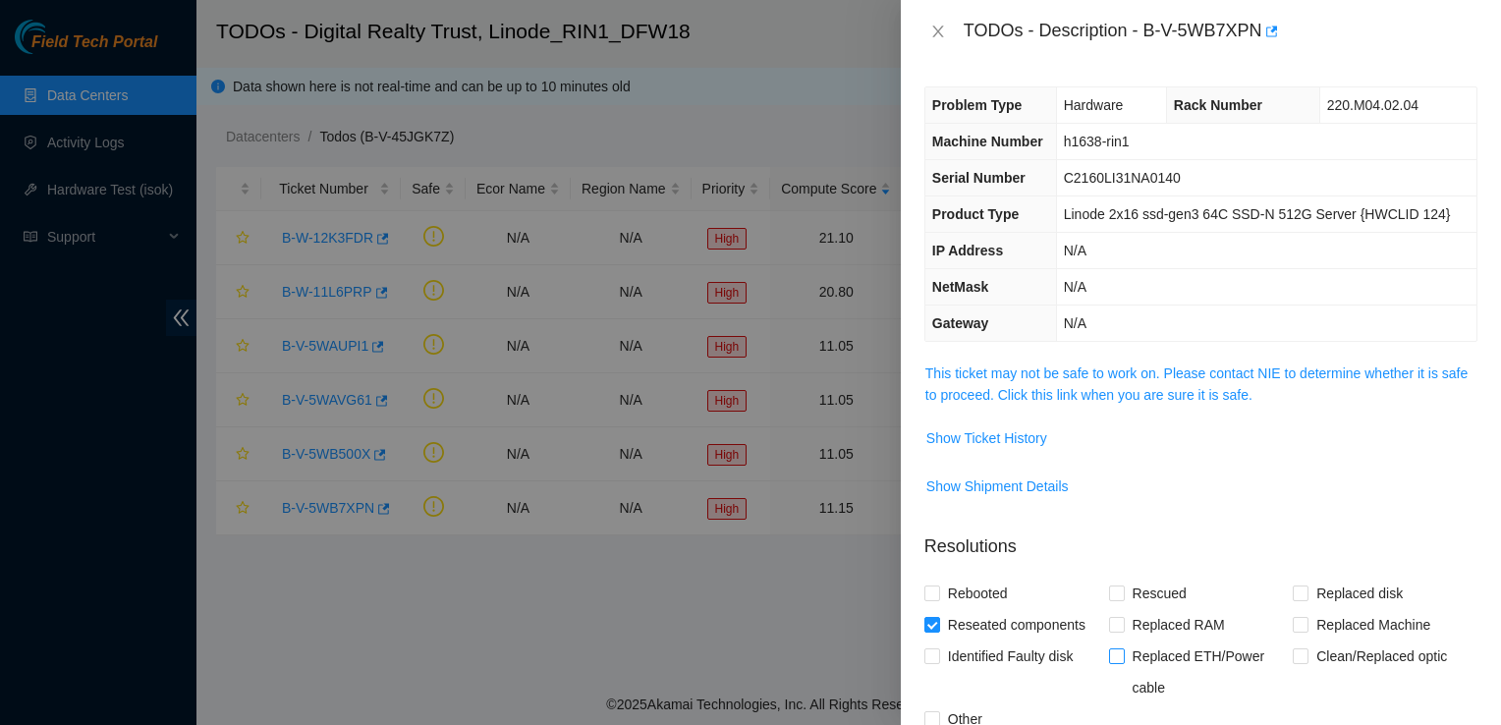
scroll to position [39, 0]
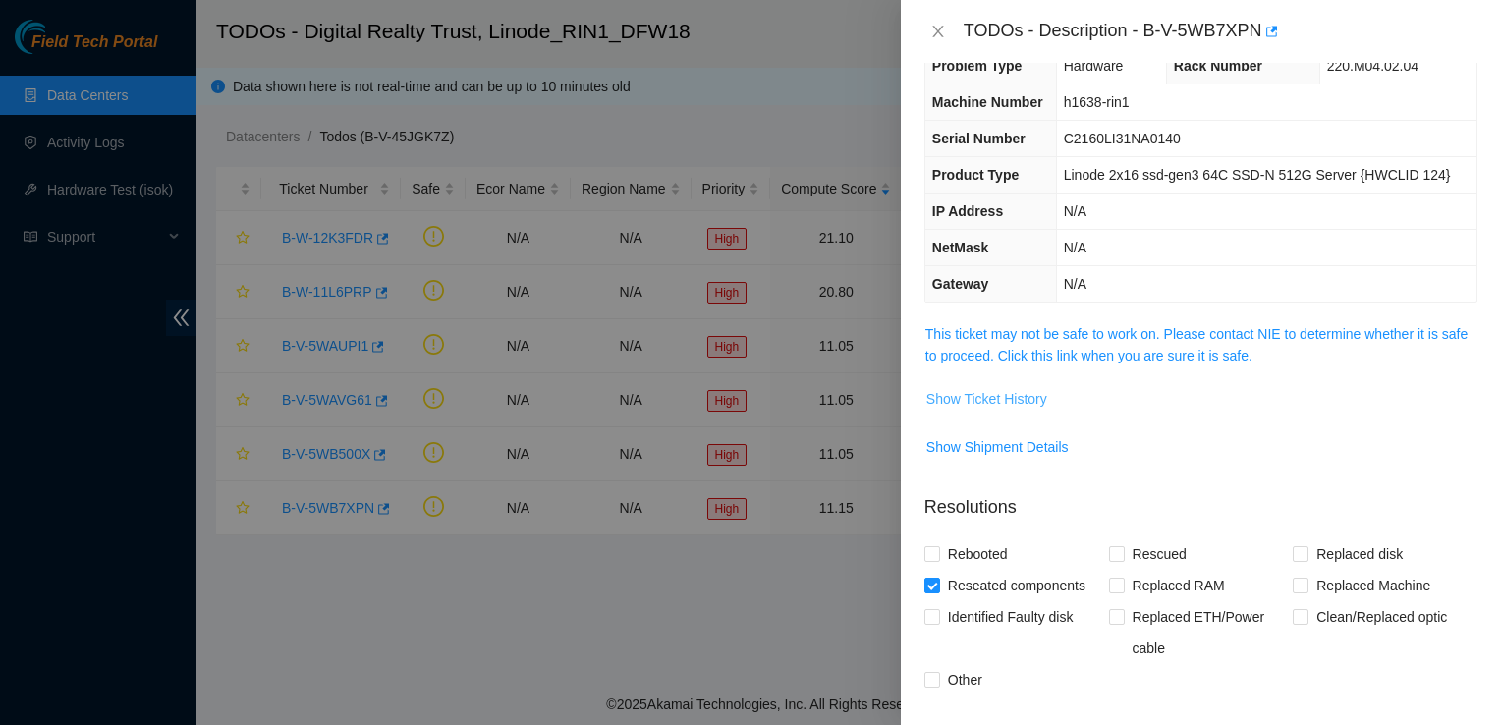
click at [1018, 403] on span "Show Ticket History" at bounding box center [987, 399] width 121 height 22
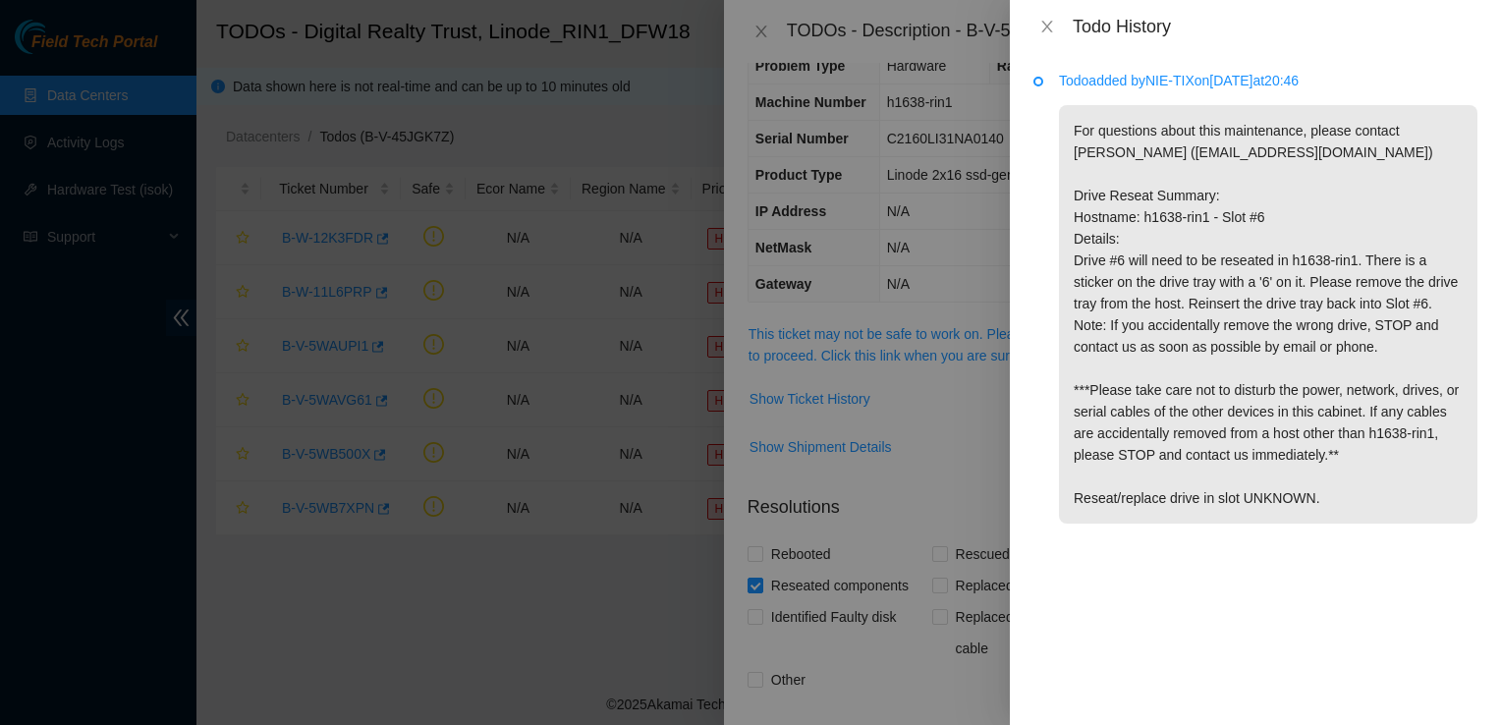
click at [895, 666] on div at bounding box center [750, 362] width 1501 height 725
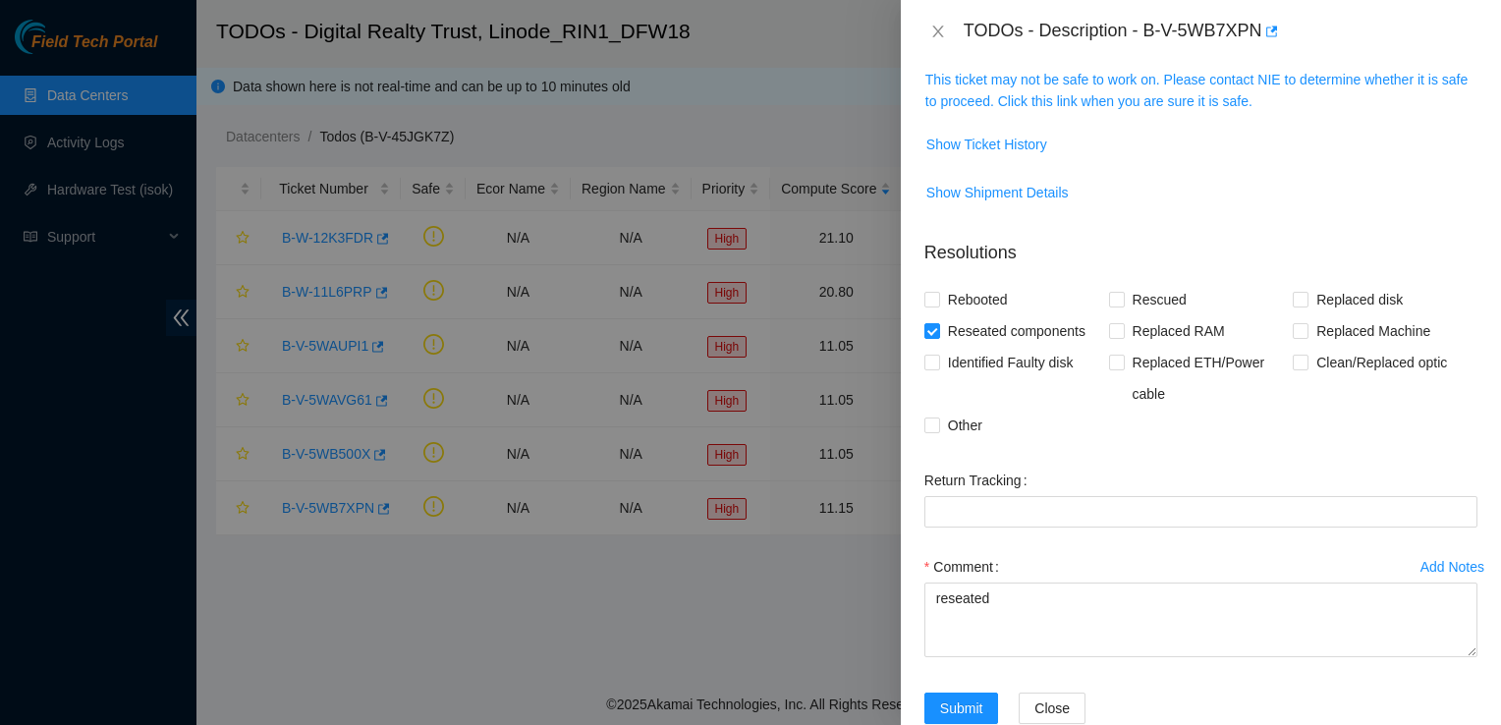
scroll to position [295, 0]
click at [1055, 603] on textarea "reseated" at bounding box center [1201, 619] width 553 height 75
paste textarea "Drive #6 will need to be reseated in h1638-rin1. There is a sticker on the driv…"
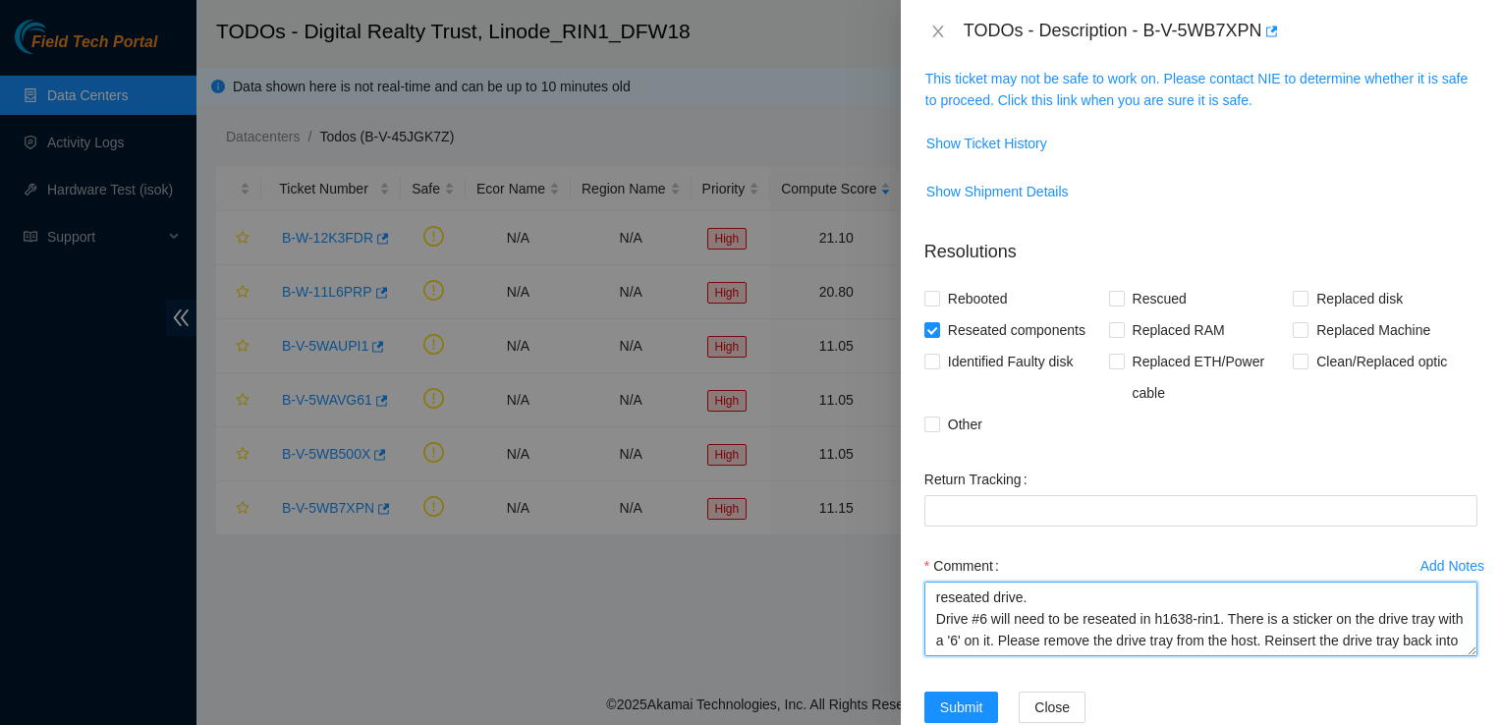
scroll to position [2, 0]
type textarea "reseated drive. Drive #6 will need to be reseated in h1638-rin1. There is a sti…"
click at [967, 706] on span "Submit" at bounding box center [961, 708] width 43 height 22
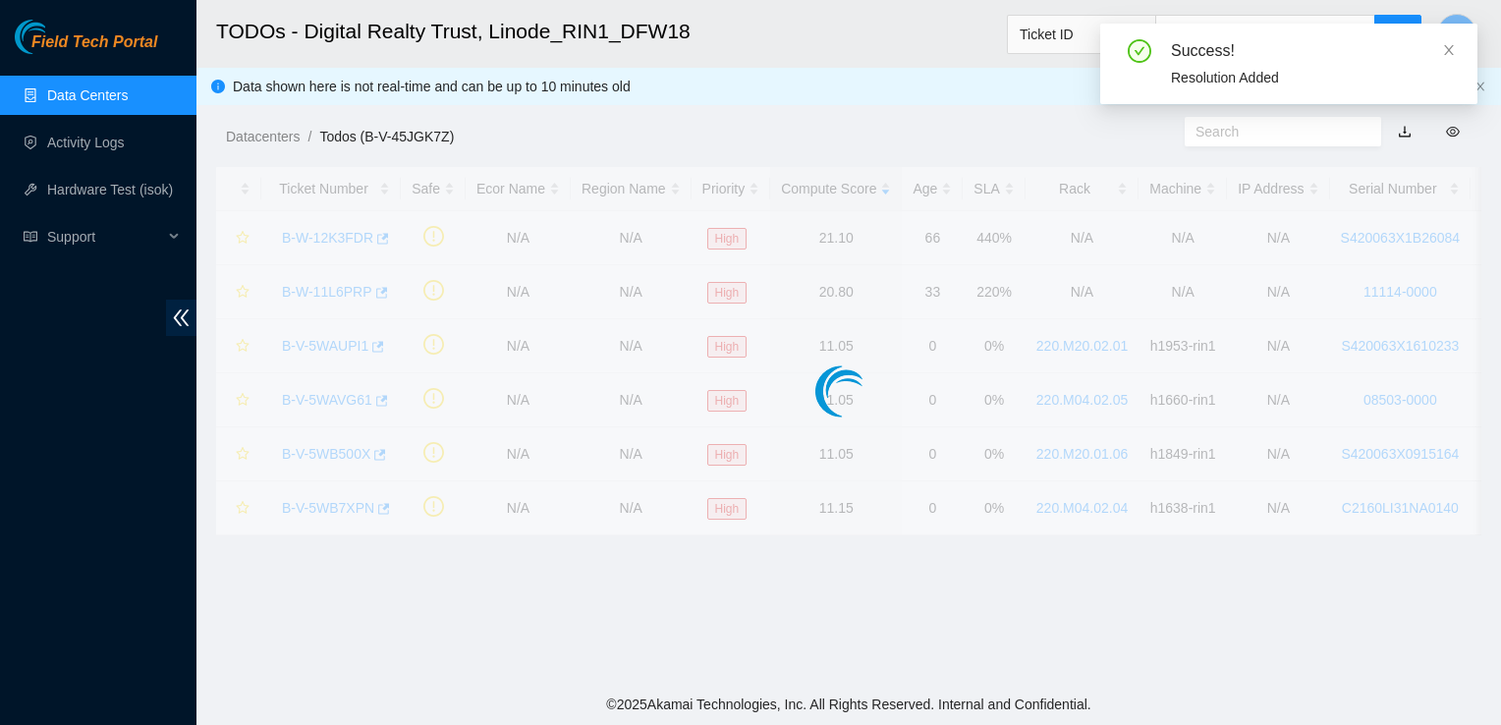
scroll to position [361, 0]
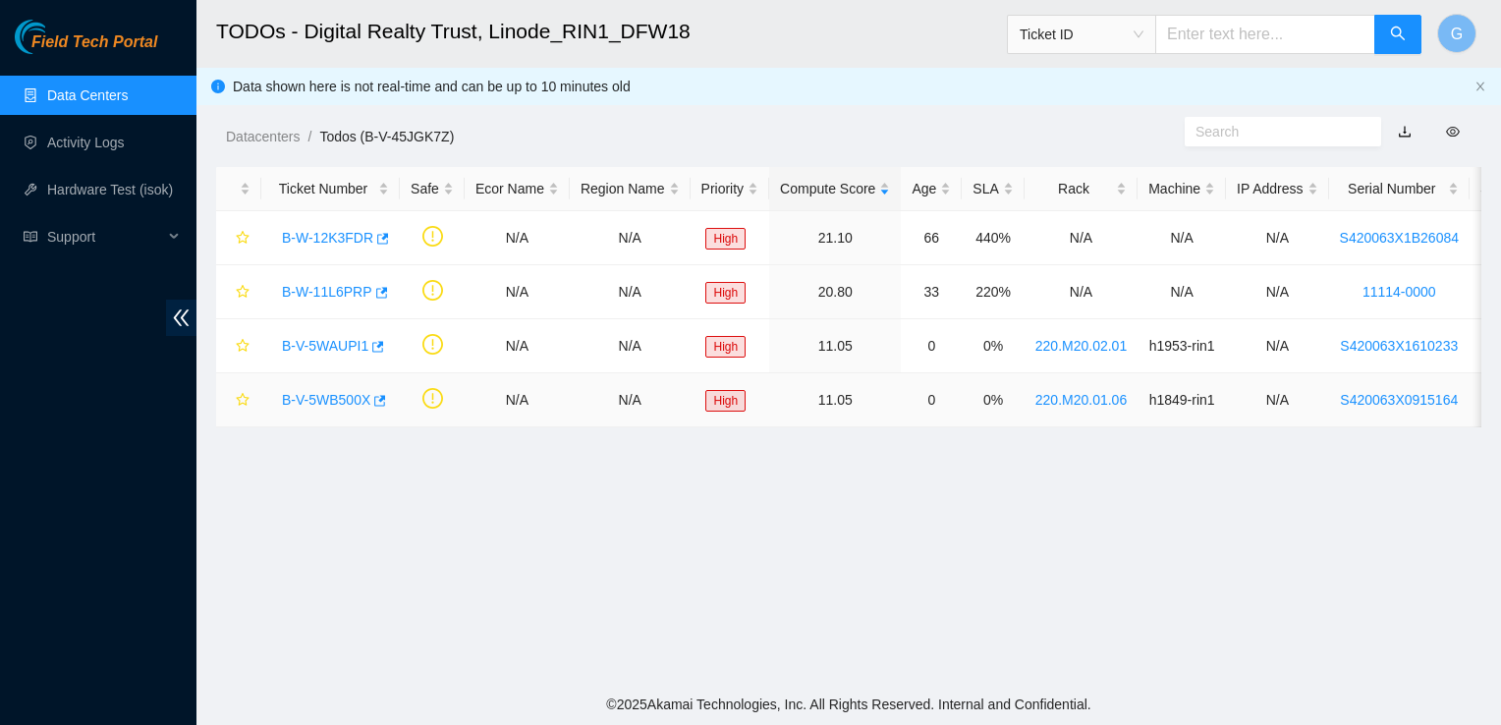
click at [326, 402] on link "B-V-5WB500X" at bounding box center [326, 400] width 88 height 16
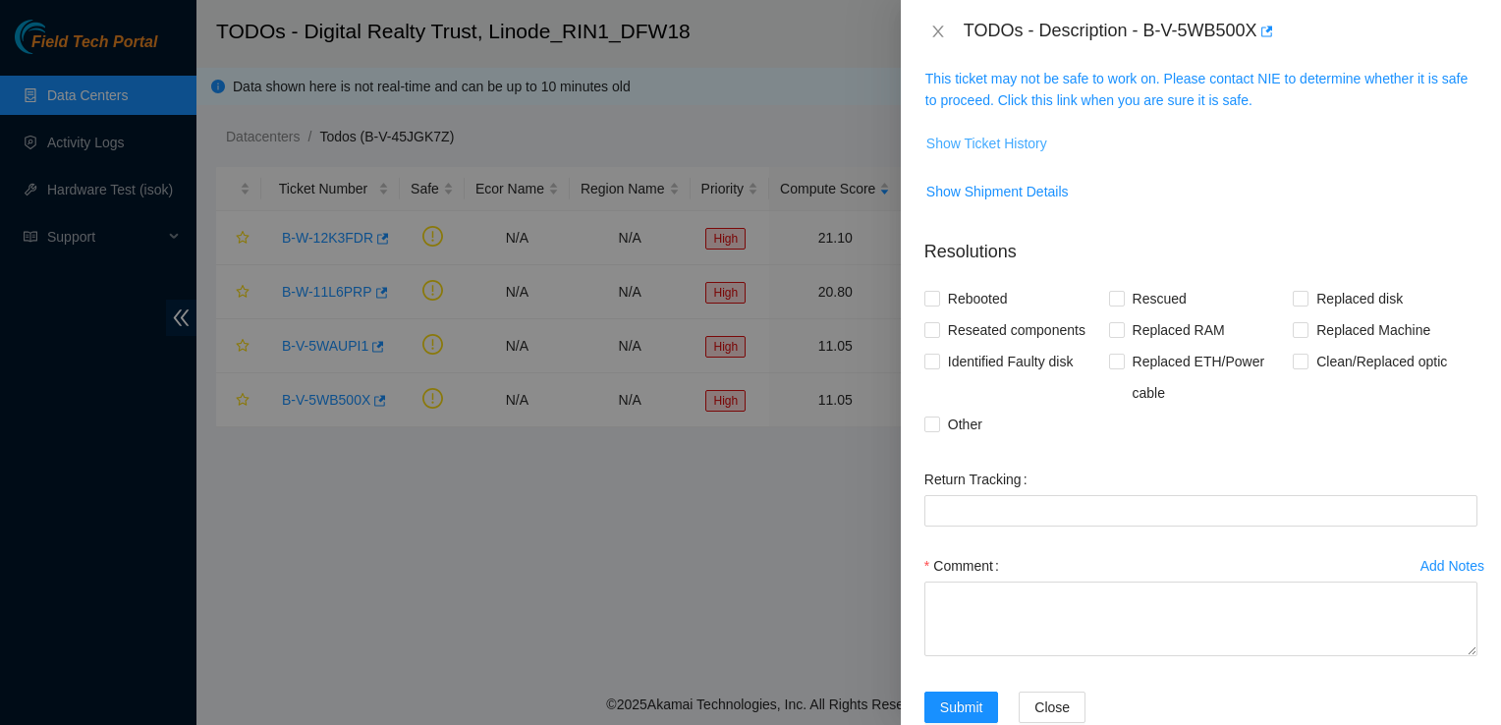
click at [943, 141] on span "Show Ticket History" at bounding box center [987, 144] width 121 height 22
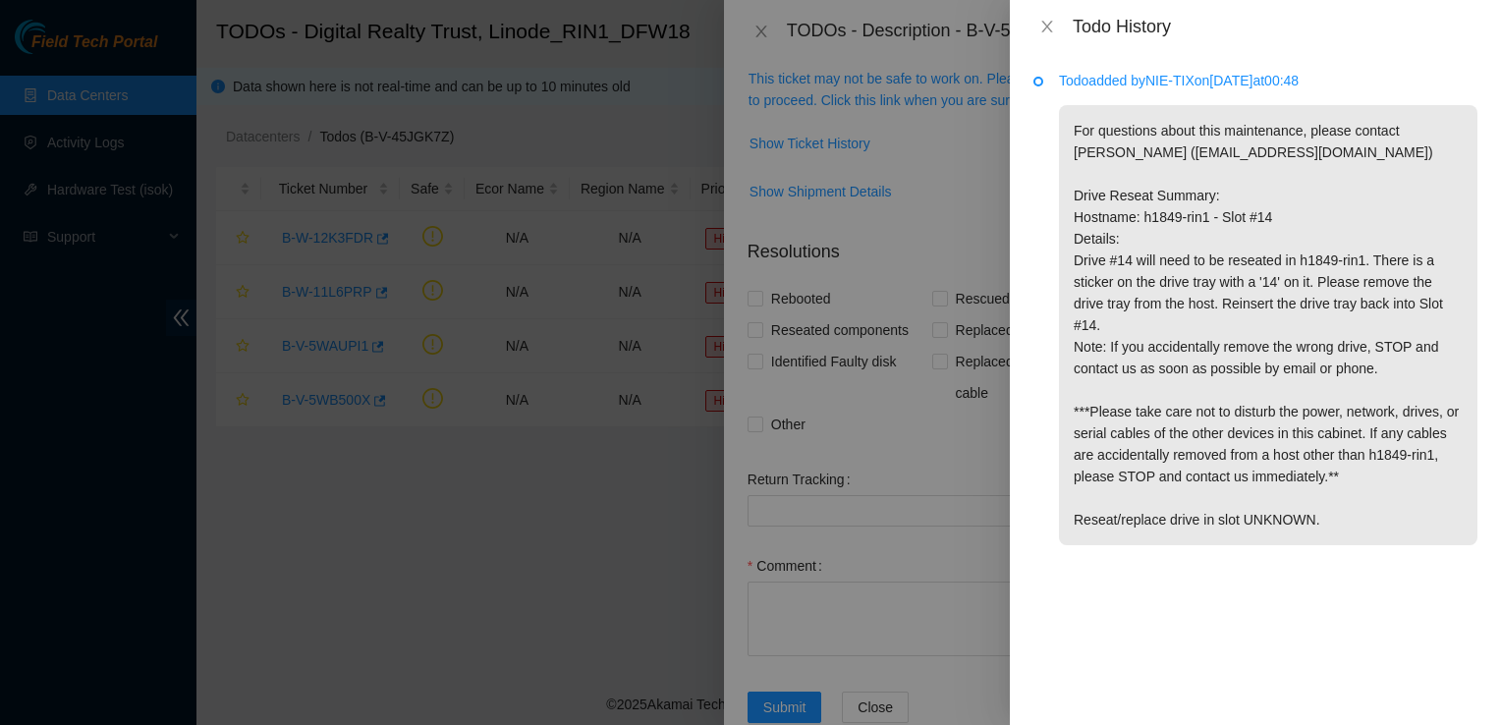
click at [1073, 257] on p "For questions about this maintenance, please contact Alex Abelson (aabelson@aka…" at bounding box center [1268, 325] width 419 height 440
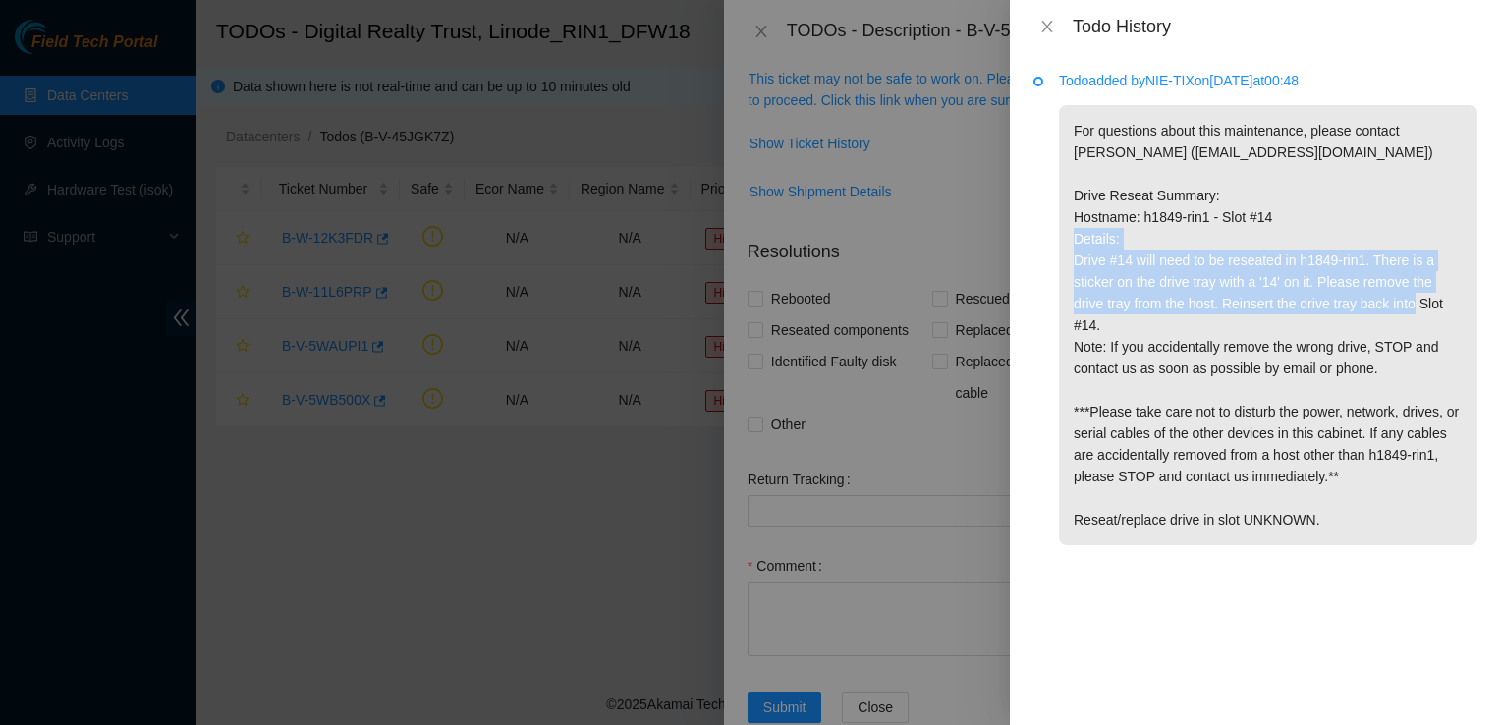
drag, startPoint x: 1073, startPoint y: 257, endPoint x: 1316, endPoint y: 332, distance: 253.9
click at [1316, 332] on p "For questions about this maintenance, please contact Alex Abelson (aabelson@aka…" at bounding box center [1268, 325] width 419 height 440
copy p "Drive #14 will need to be reseated in h1849-rin1. There is a sticker on the dri…"
click at [1038, 18] on button "Close" at bounding box center [1048, 27] width 28 height 19
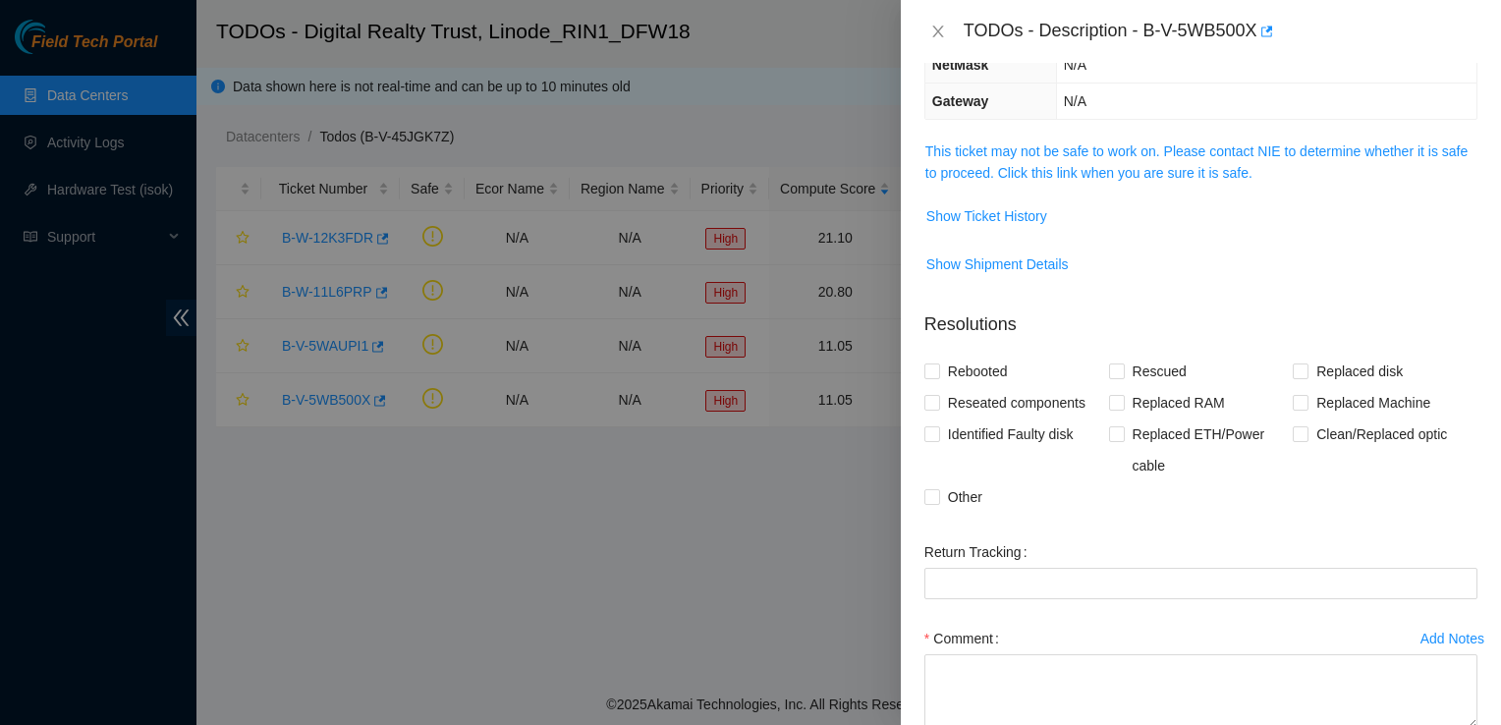
scroll to position [224, 0]
click at [926, 399] on input "Reseated components" at bounding box center [932, 400] width 14 height 14
checkbox input "true"
click at [936, 660] on textarea "Comment" at bounding box center [1201, 689] width 553 height 75
paste textarea "Drive #14 will need to be reseated in h1849-rin1. There is a sticker on the dri…"
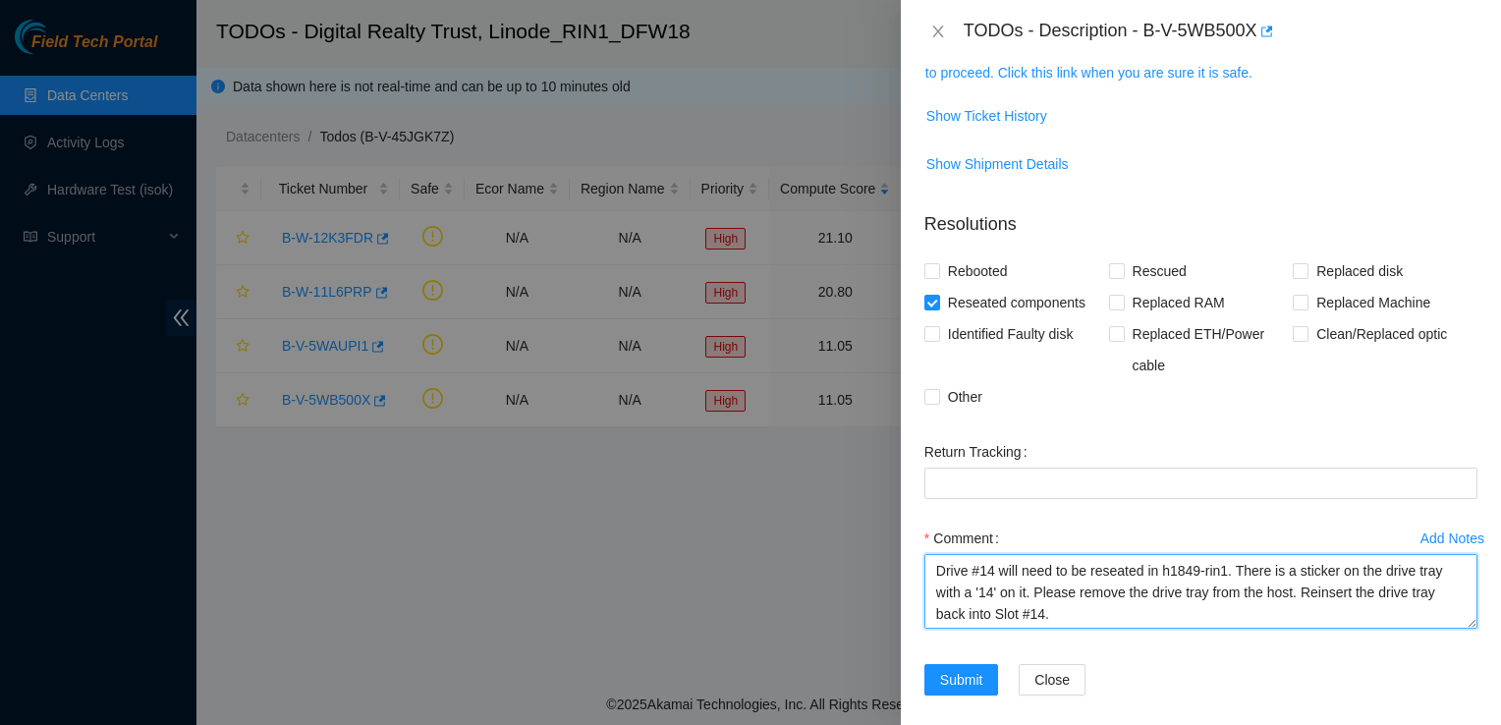
scroll to position [0, 0]
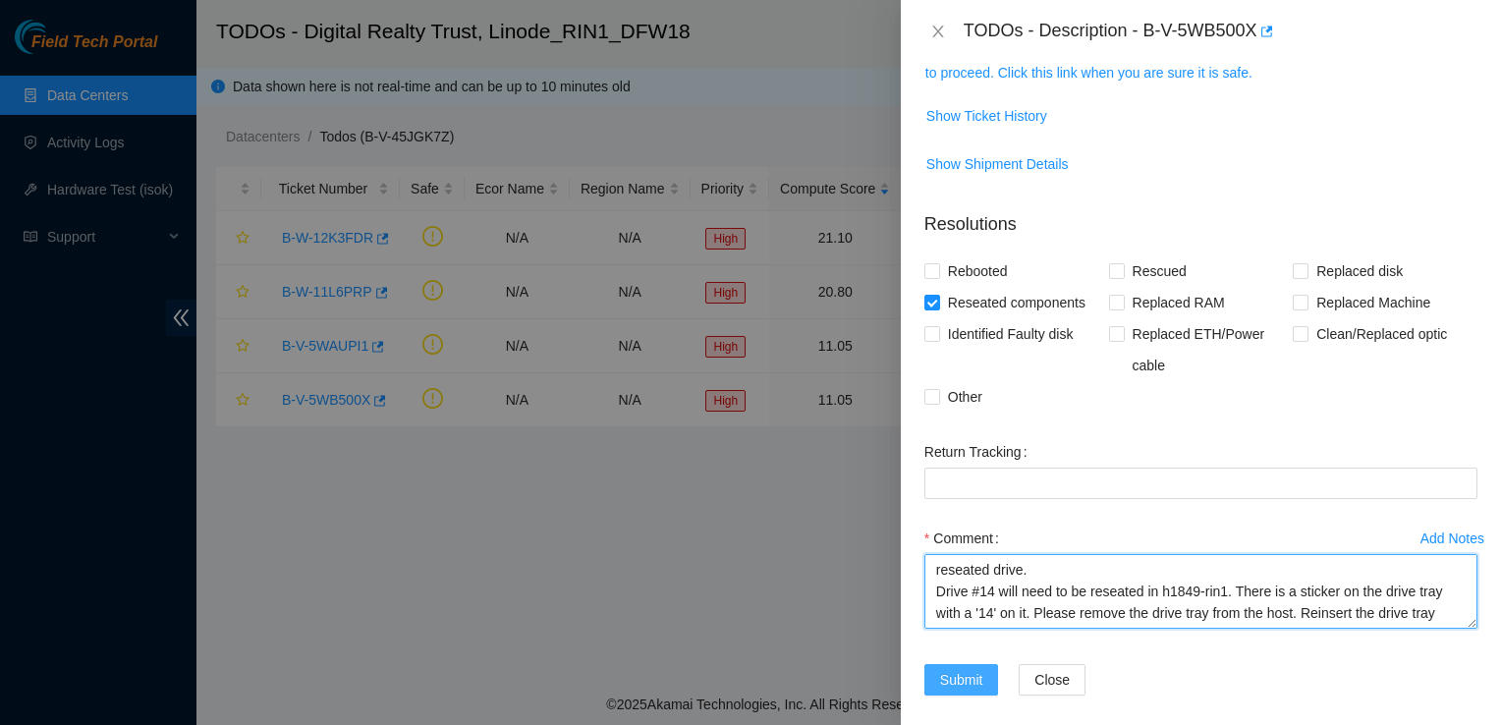
type textarea "reseated drive. Drive #14 will need to be reseated in h1849-rin1. There is a st…"
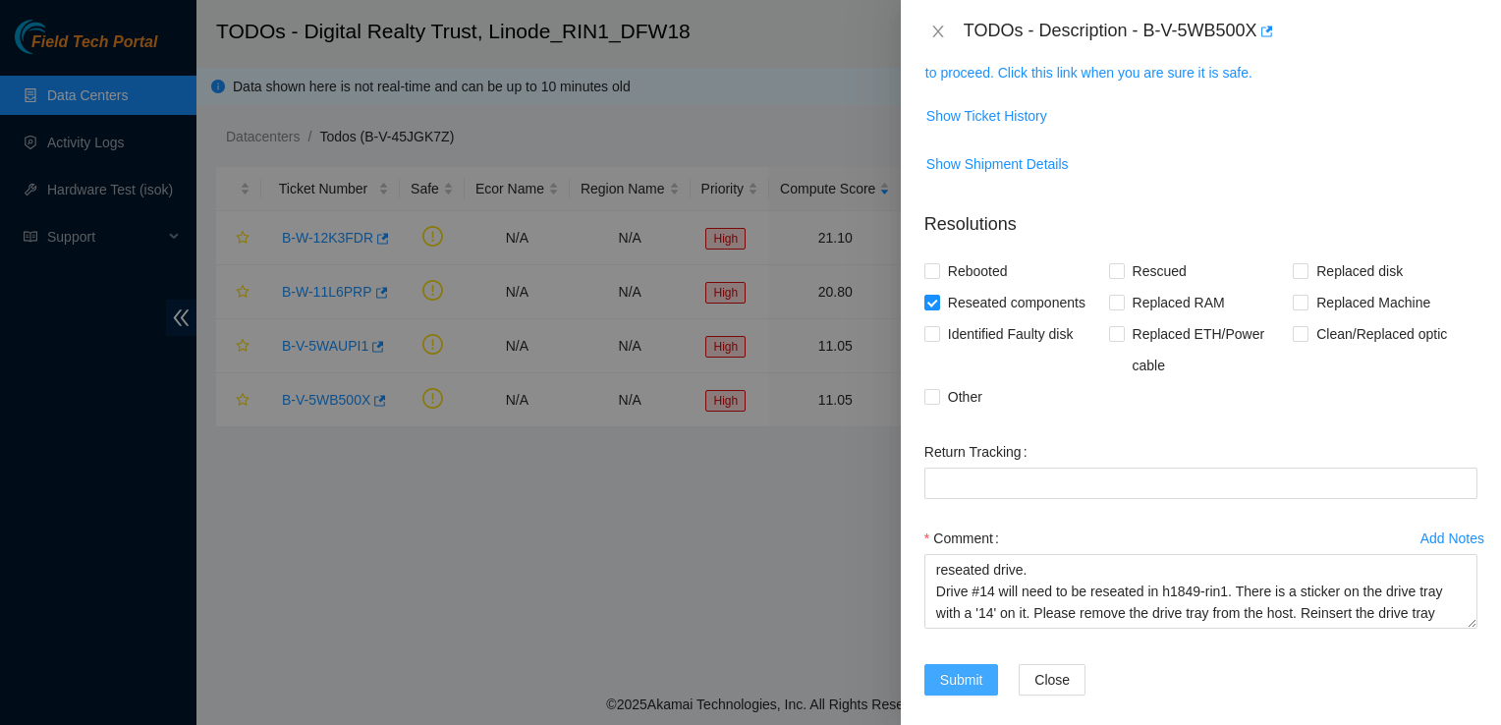
click at [971, 681] on span "Submit" at bounding box center [961, 680] width 43 height 22
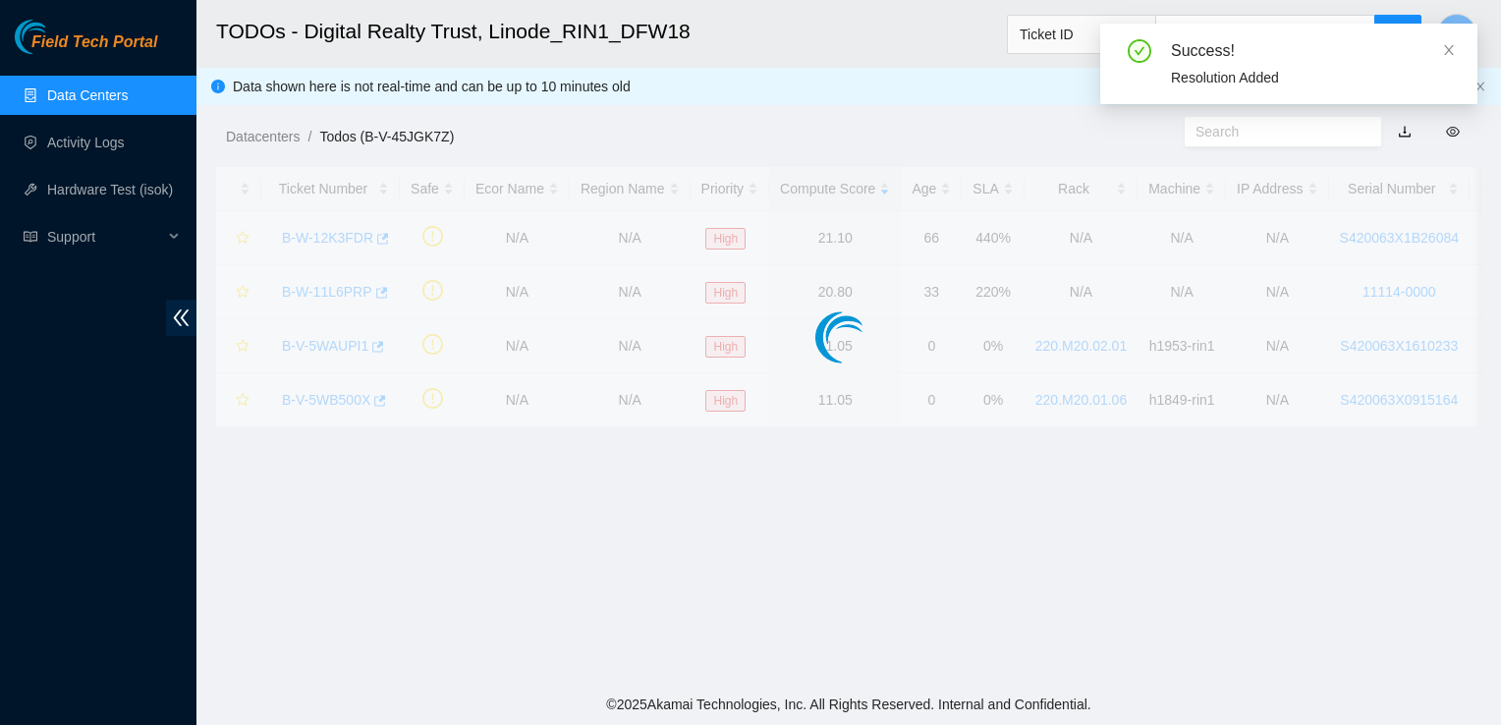
scroll to position [388, 0]
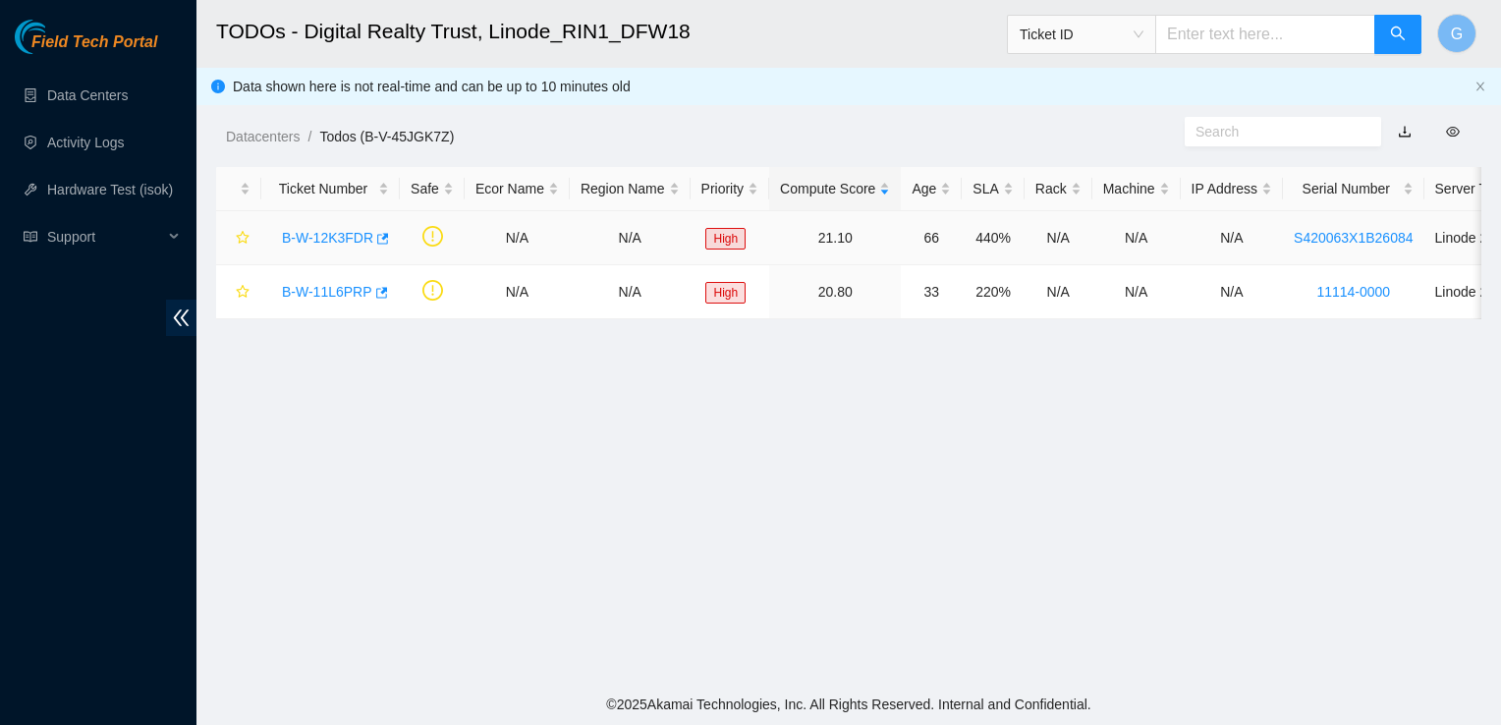
click at [341, 239] on link "B-W-12K3FDR" at bounding box center [327, 238] width 91 height 16
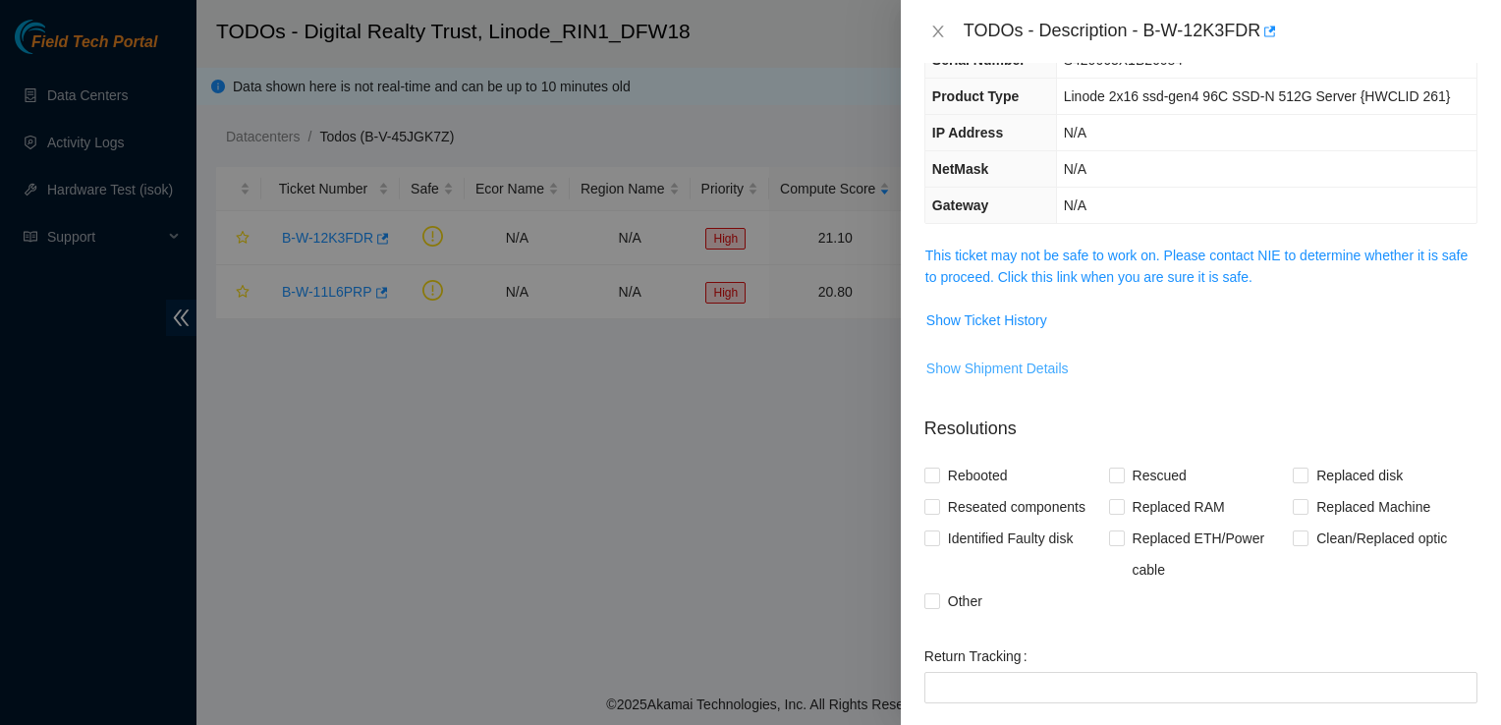
scroll to position [120, 0]
click at [1009, 317] on span "Show Ticket History" at bounding box center [987, 319] width 121 height 22
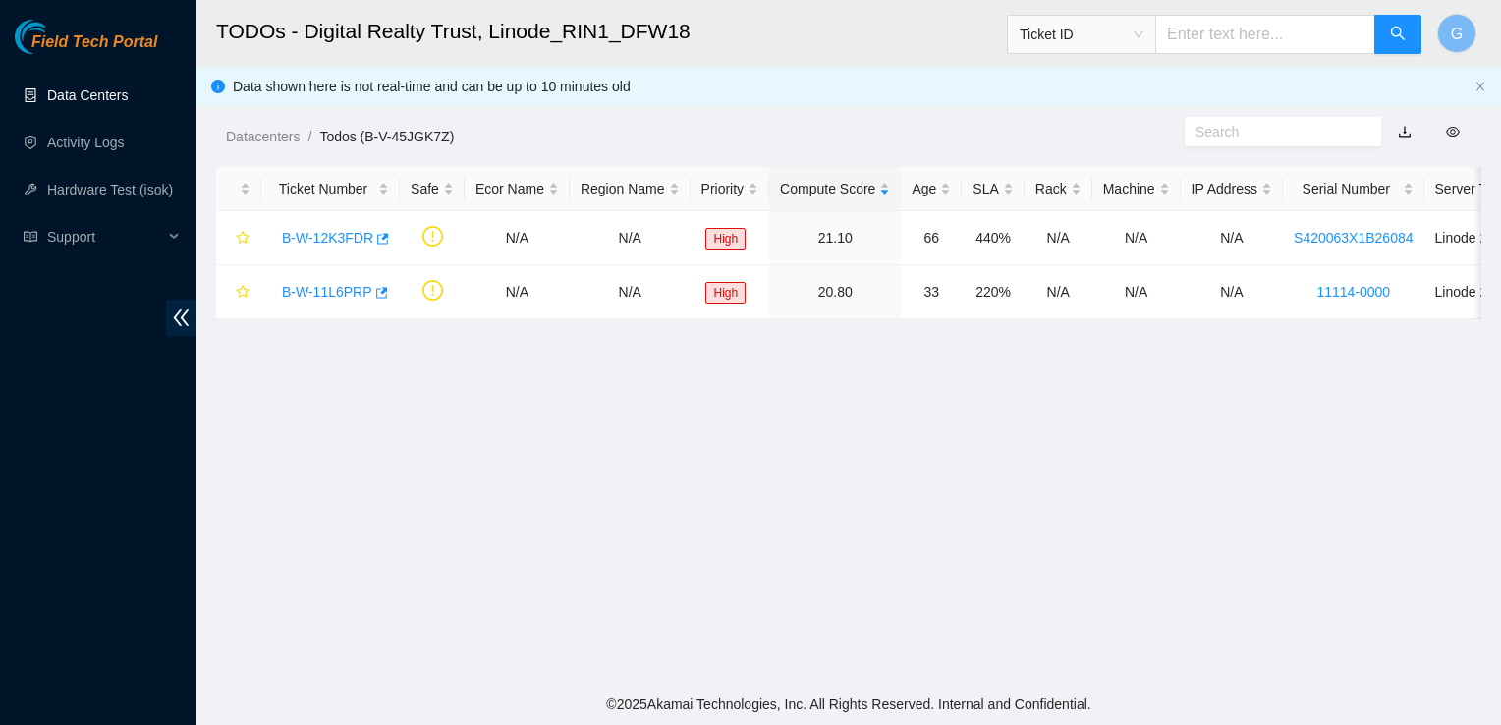
click at [101, 103] on link "Data Centers" at bounding box center [87, 95] width 81 height 16
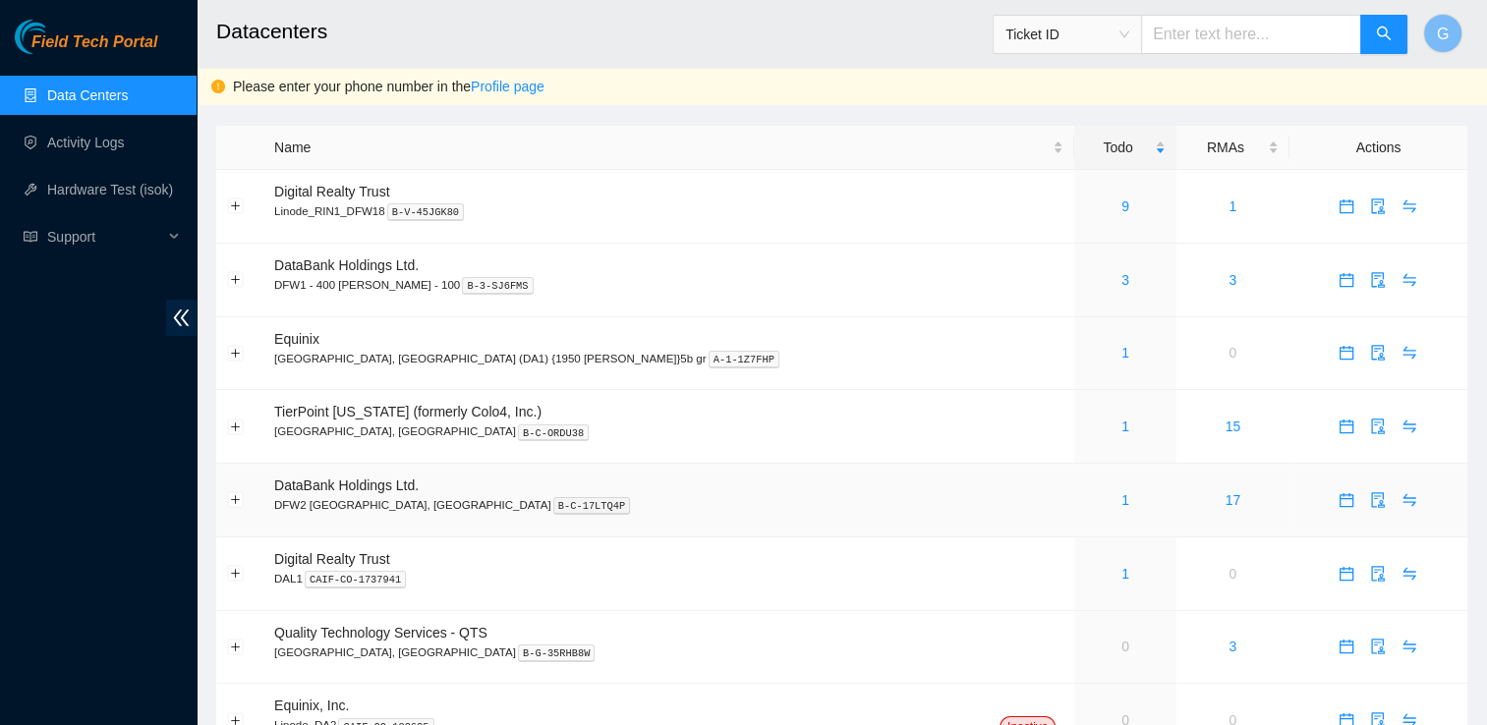
click at [372, 497] on p "DFW2 [GEOGRAPHIC_DATA], [GEOGRAPHIC_DATA] B-C-17LTQ4P" at bounding box center [668, 505] width 789 height 18
click at [1121, 501] on link "1" at bounding box center [1125, 500] width 8 height 16
